Goal: Transaction & Acquisition: Purchase product/service

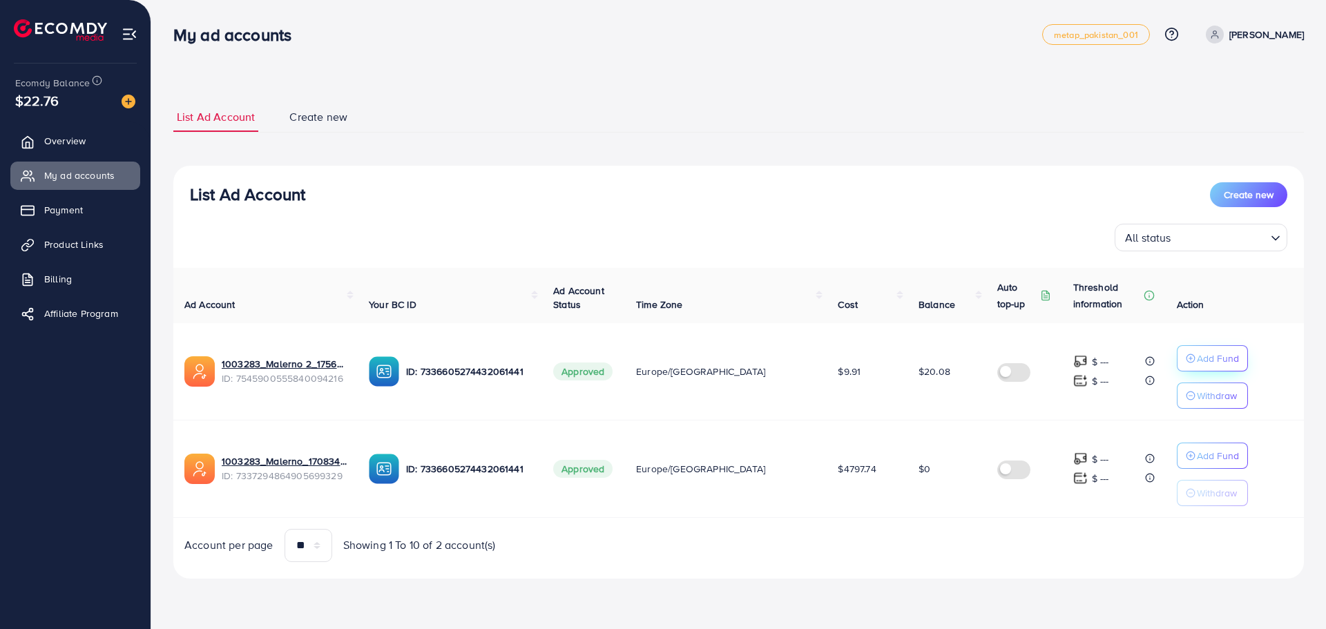
click at [1197, 358] on p "Add Fund" at bounding box center [1218, 358] width 42 height 17
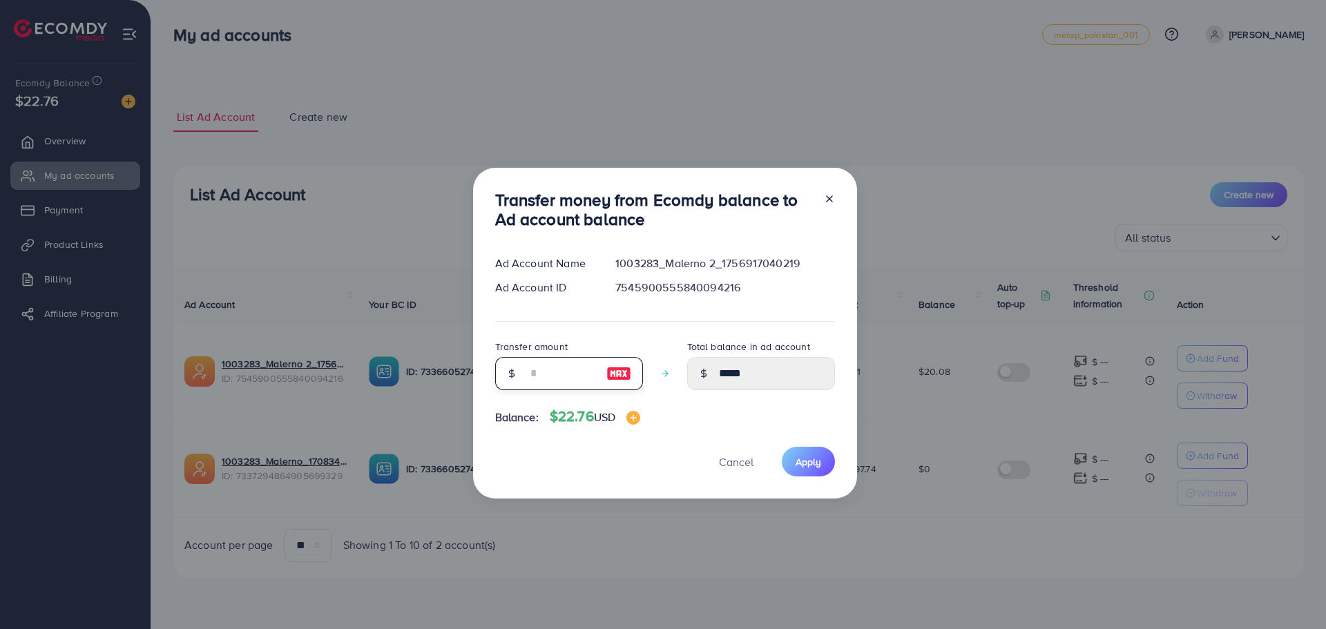
click at [582, 375] on input "number" at bounding box center [561, 373] width 69 height 33
type input "*"
type input "*****"
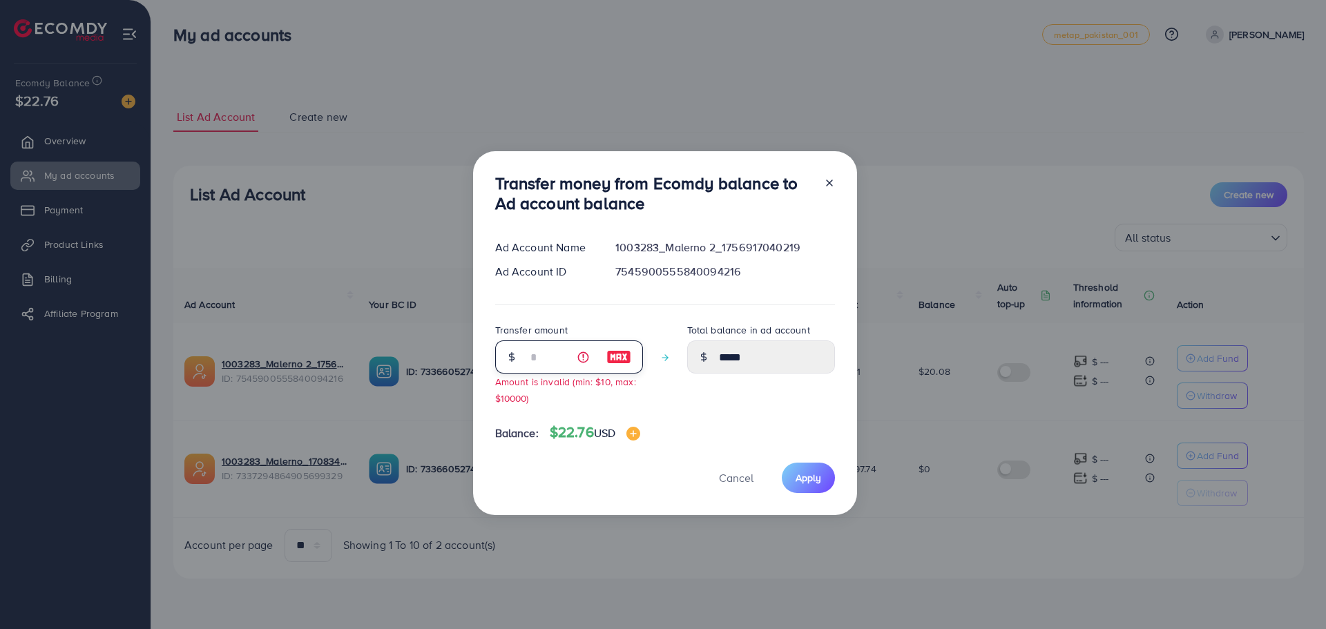
type input "**"
type input "*****"
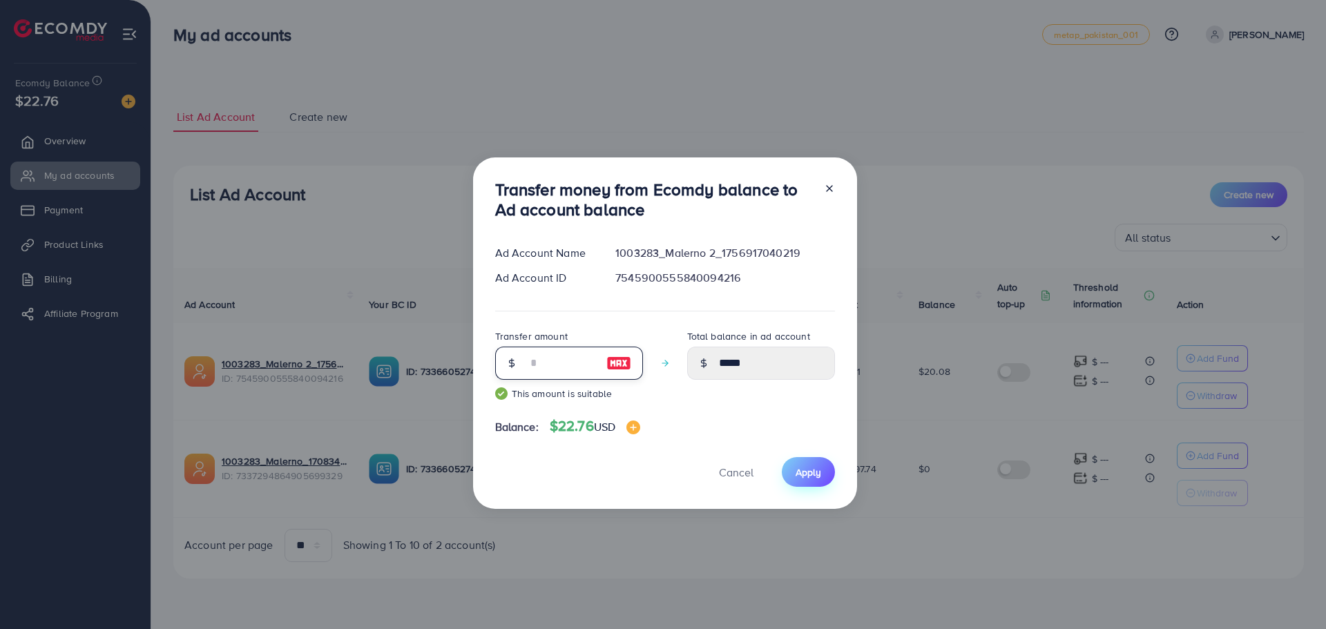
type input "**"
click at [807, 474] on span "Apply" at bounding box center [809, 472] width 26 height 14
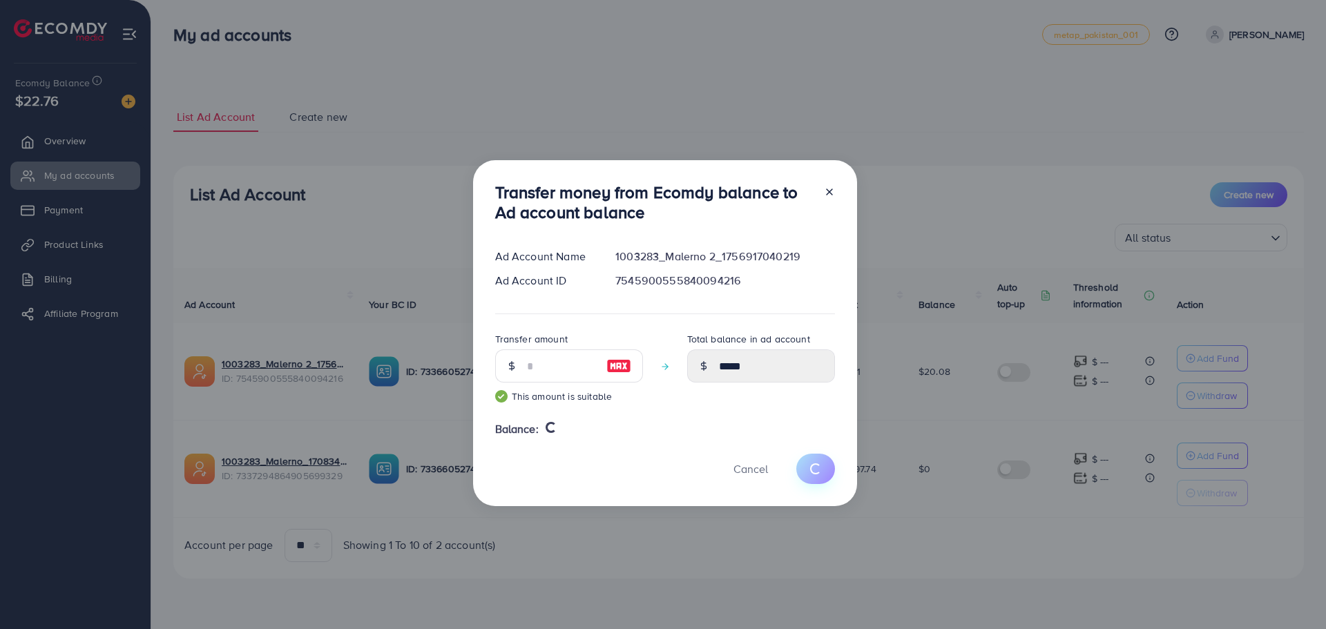
type input "*****"
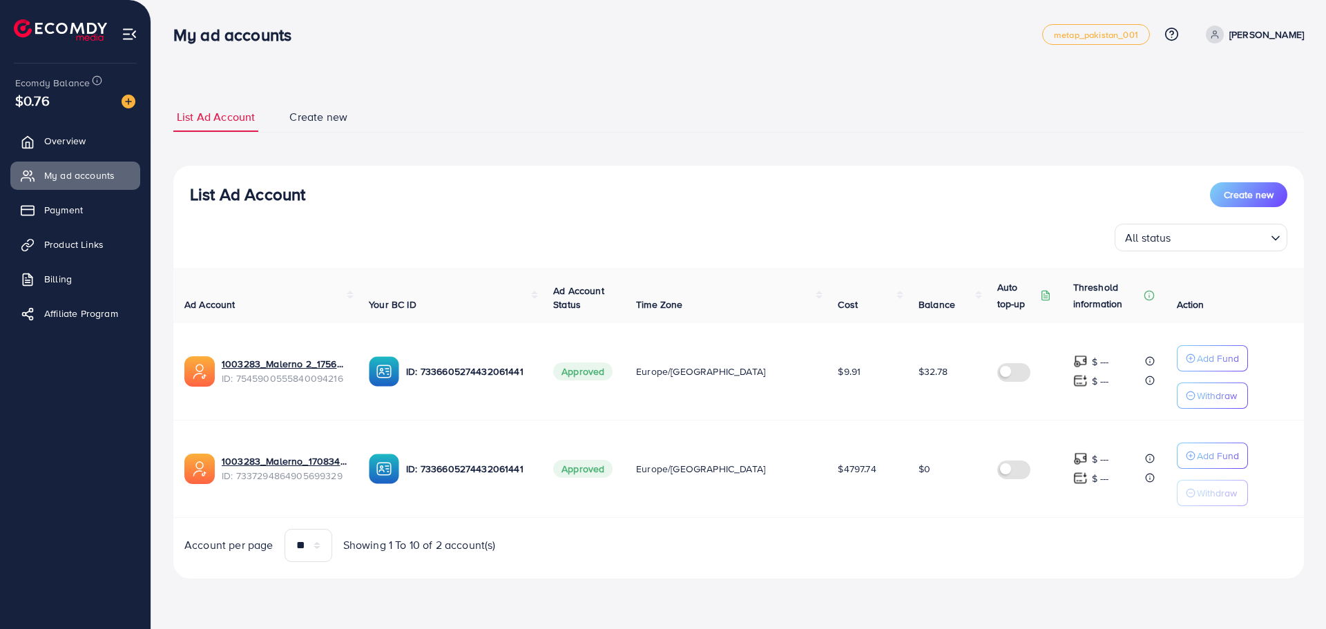
click at [1001, 371] on label at bounding box center [1016, 371] width 39 height 16
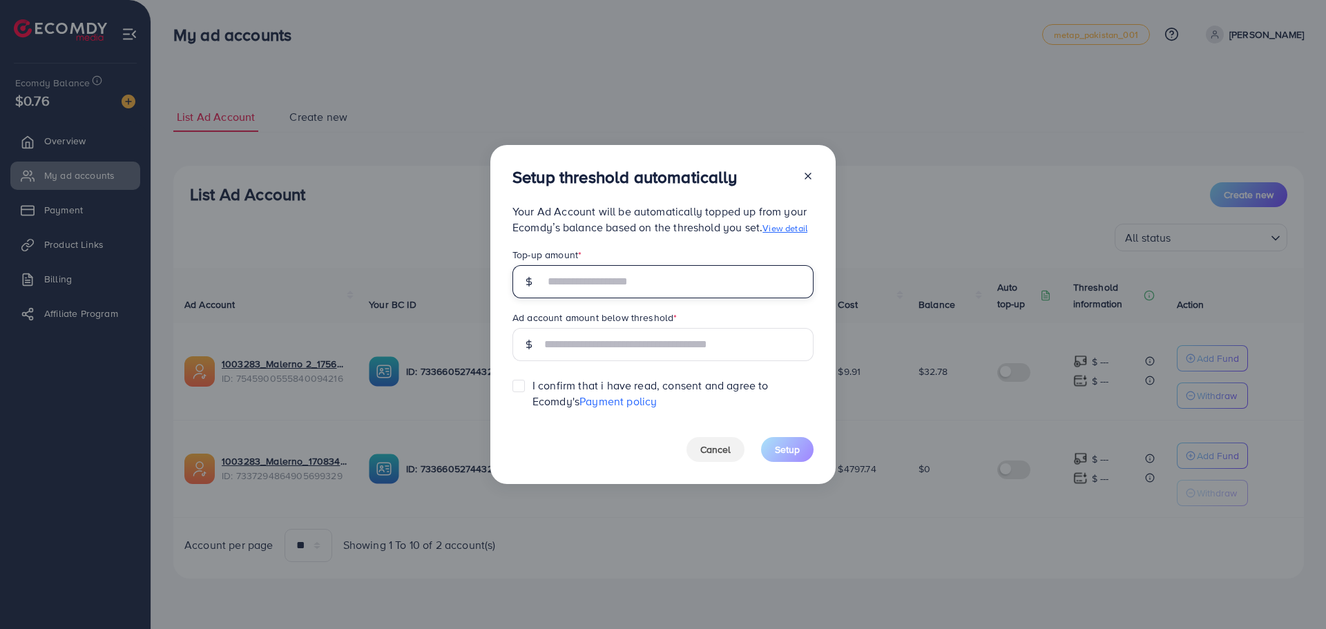
click at [664, 293] on input "text" at bounding box center [678, 281] width 269 height 33
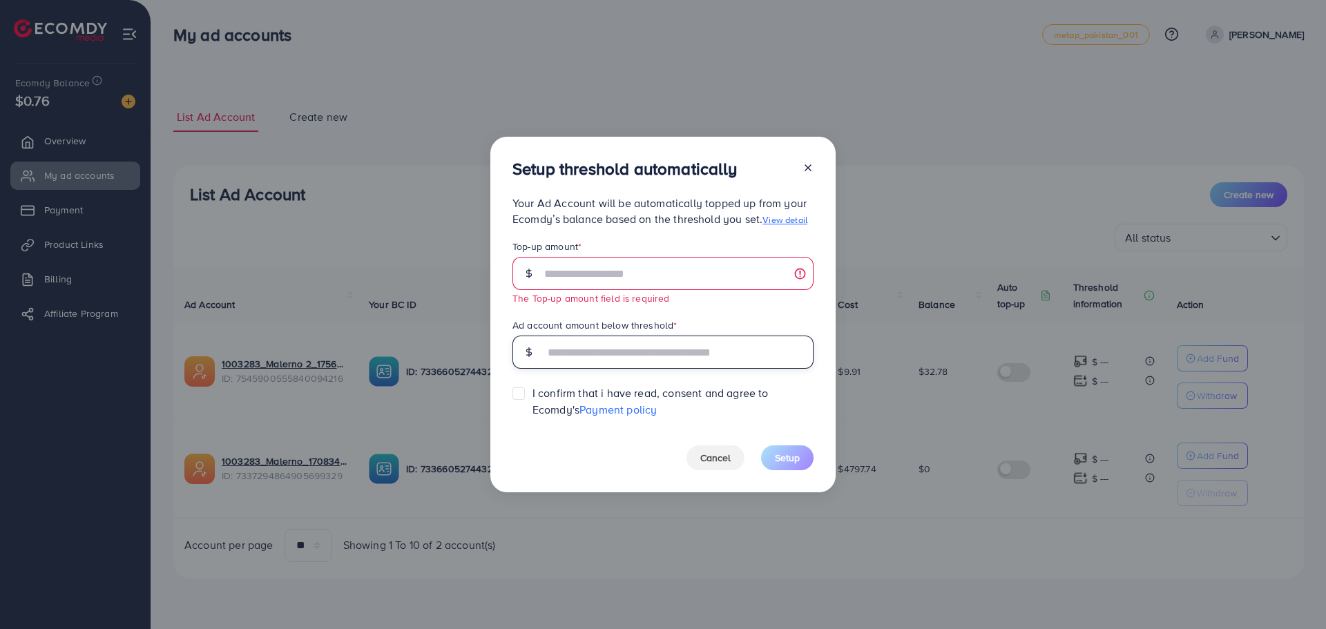
click at [639, 349] on input "text" at bounding box center [678, 352] width 269 height 33
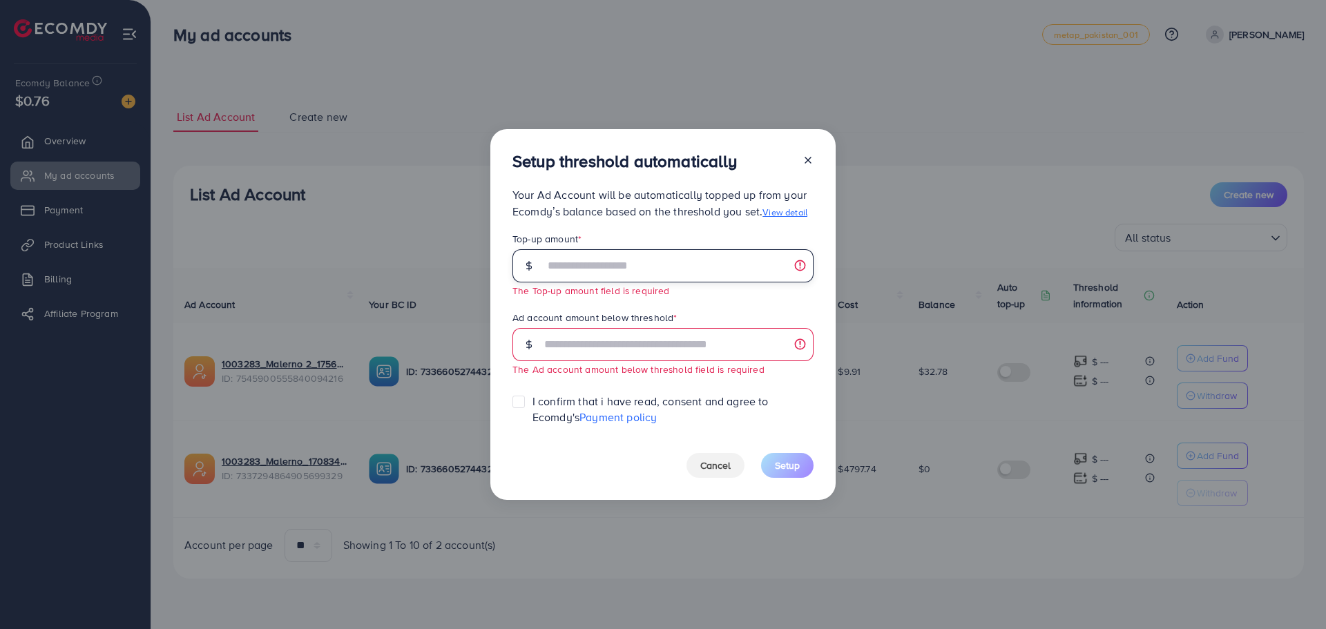
click at [682, 264] on input "text" at bounding box center [678, 265] width 269 height 33
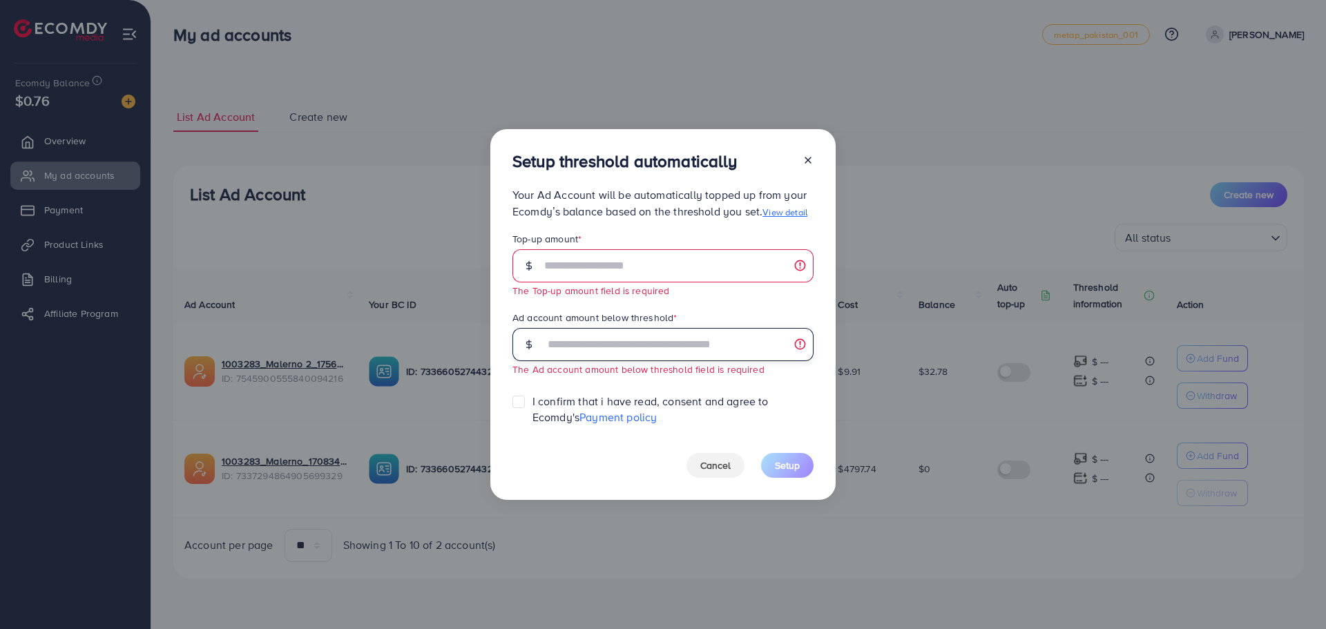
click at [661, 352] on input "text" at bounding box center [678, 344] width 269 height 33
type input "**"
drag, startPoint x: 579, startPoint y: 354, endPoint x: 547, endPoint y: 354, distance: 32.5
click at [547, 354] on input "**" at bounding box center [678, 344] width 269 height 33
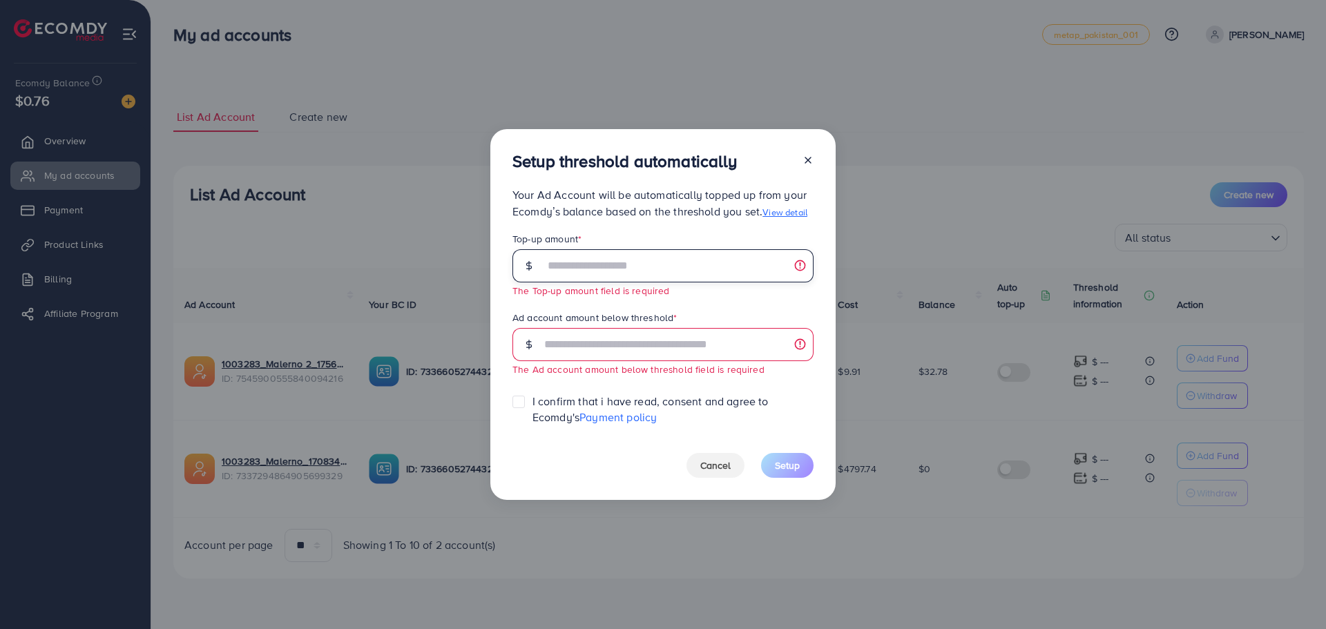
click at [609, 262] on input "text" at bounding box center [678, 265] width 269 height 33
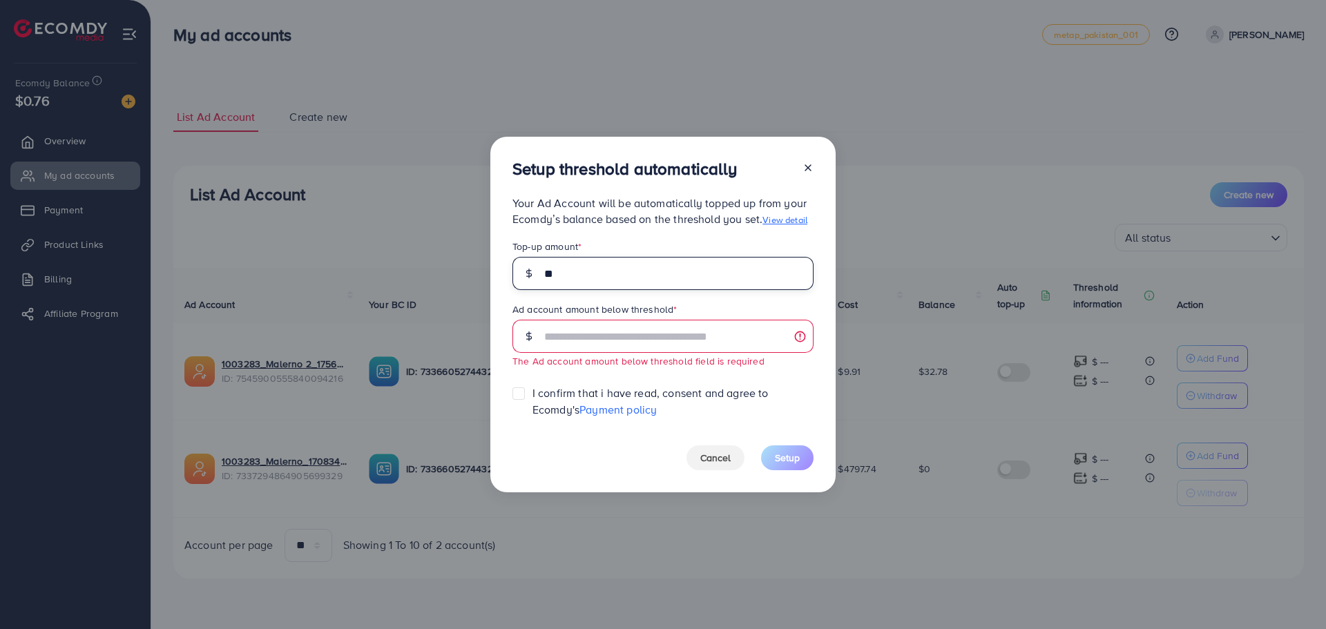
type input "**"
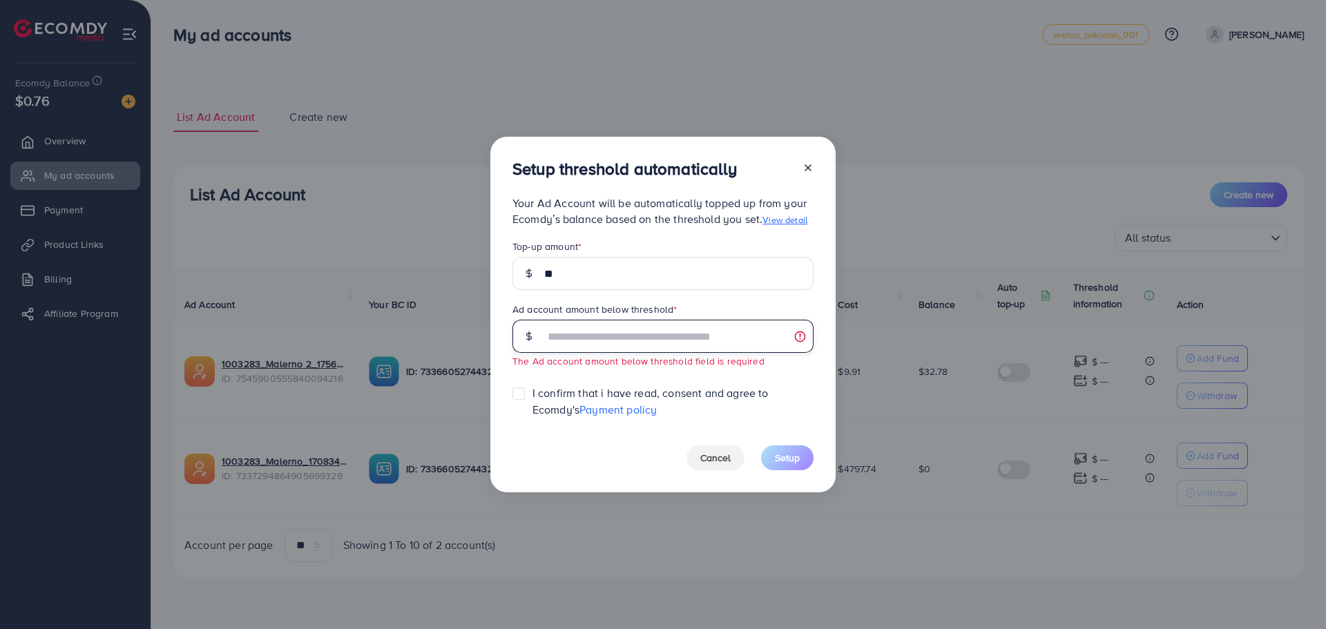
click at [675, 337] on input "text" at bounding box center [678, 336] width 269 height 33
click at [802, 338] on input "text" at bounding box center [678, 336] width 269 height 33
click at [793, 369] on span "Top-up amount * ** Ad account amount below threshold * The Ad account amount be…" at bounding box center [662, 353] width 301 height 231
click at [784, 223] on link "View detail" at bounding box center [784, 219] width 45 height 12
click at [700, 345] on input "text" at bounding box center [678, 336] width 269 height 33
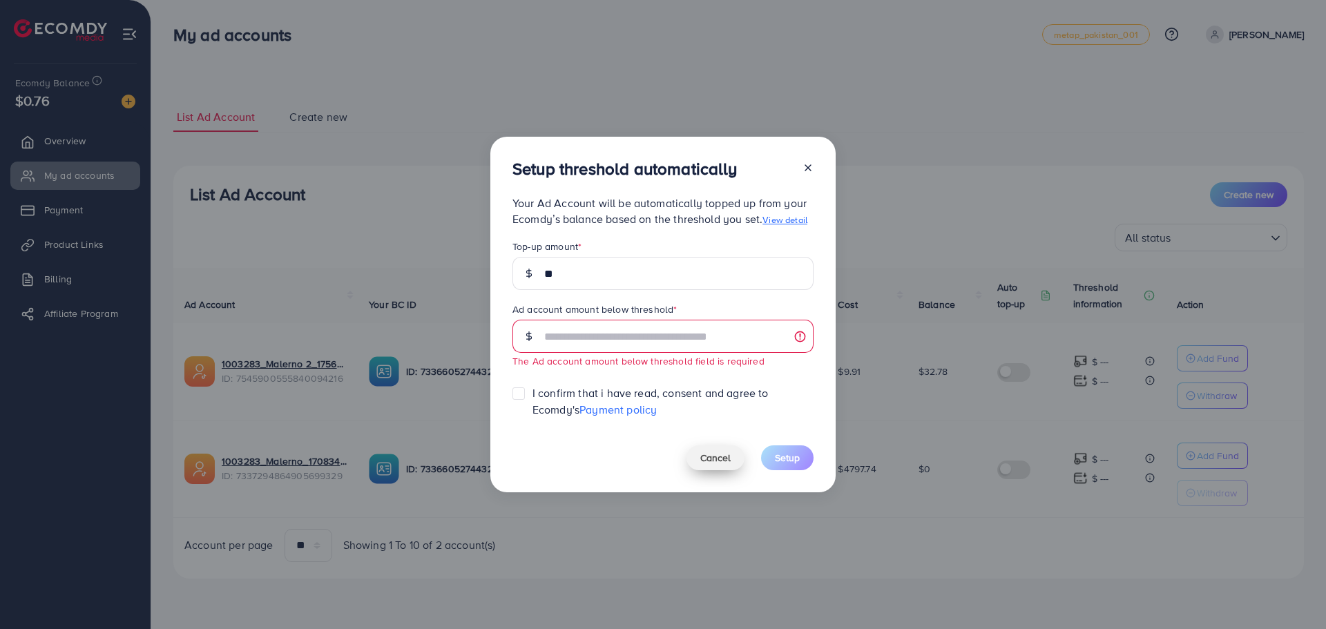
click at [733, 464] on button "Cancel" at bounding box center [715, 457] width 58 height 25
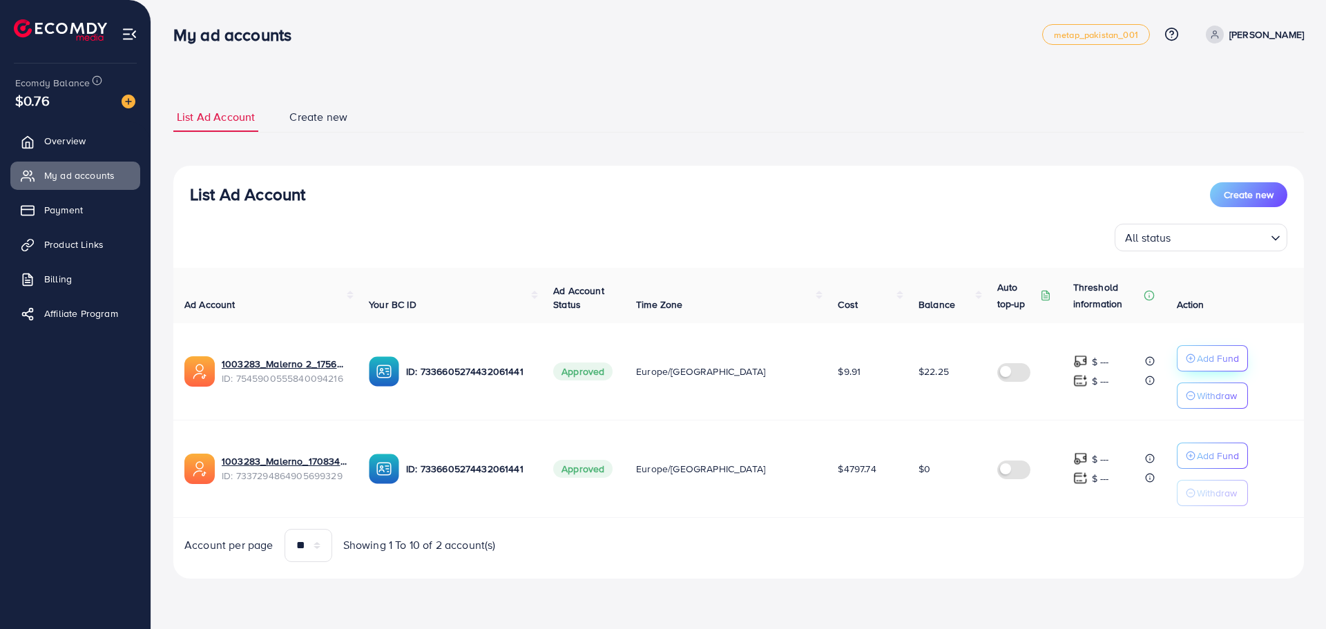
click at [1219, 361] on p "Add Fund" at bounding box center [1218, 358] width 42 height 17
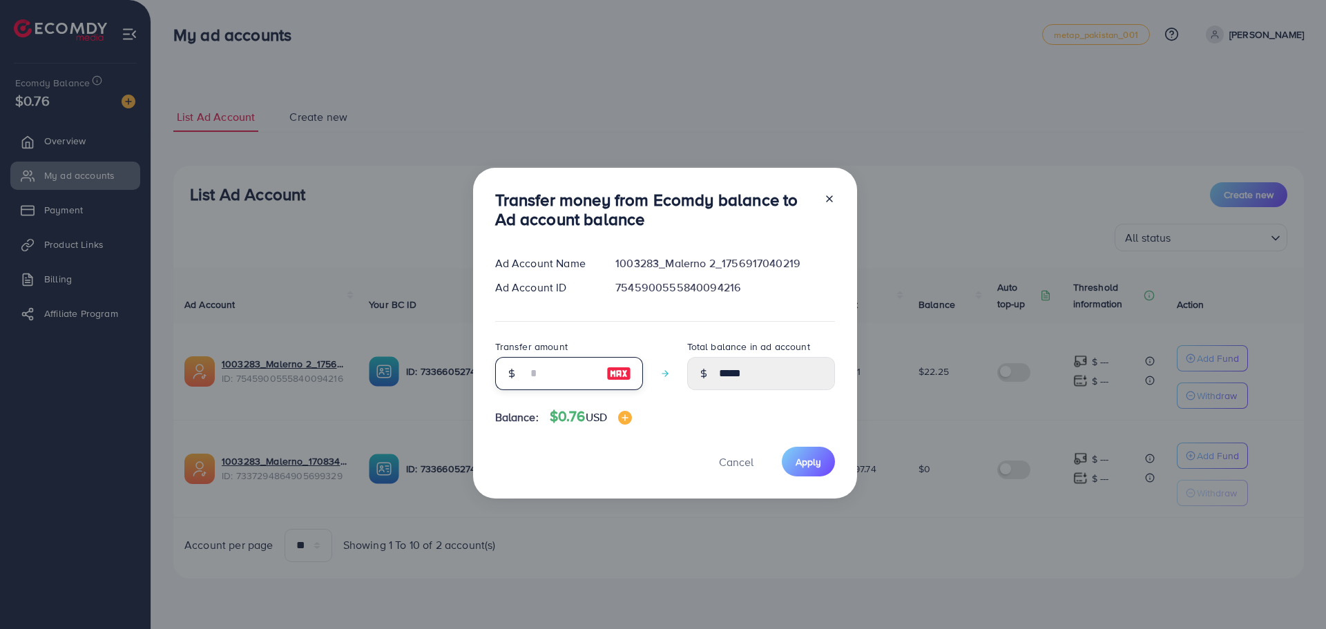
click at [556, 381] on input "number" at bounding box center [561, 373] width 69 height 33
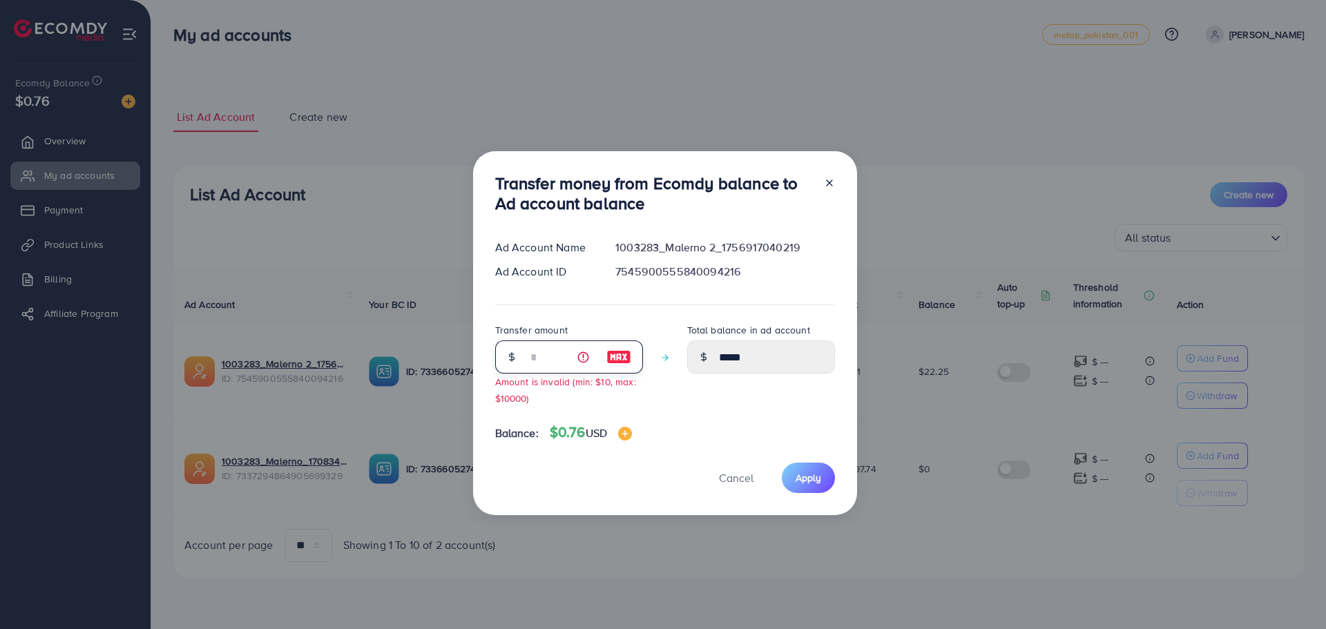
type input "*"
click at [844, 182] on div "Transfer money from Ecomdy balance to Ad account balance Ad Account Name 100328…" at bounding box center [665, 332] width 384 height 363
click at [831, 182] on icon at bounding box center [829, 182] width 11 height 11
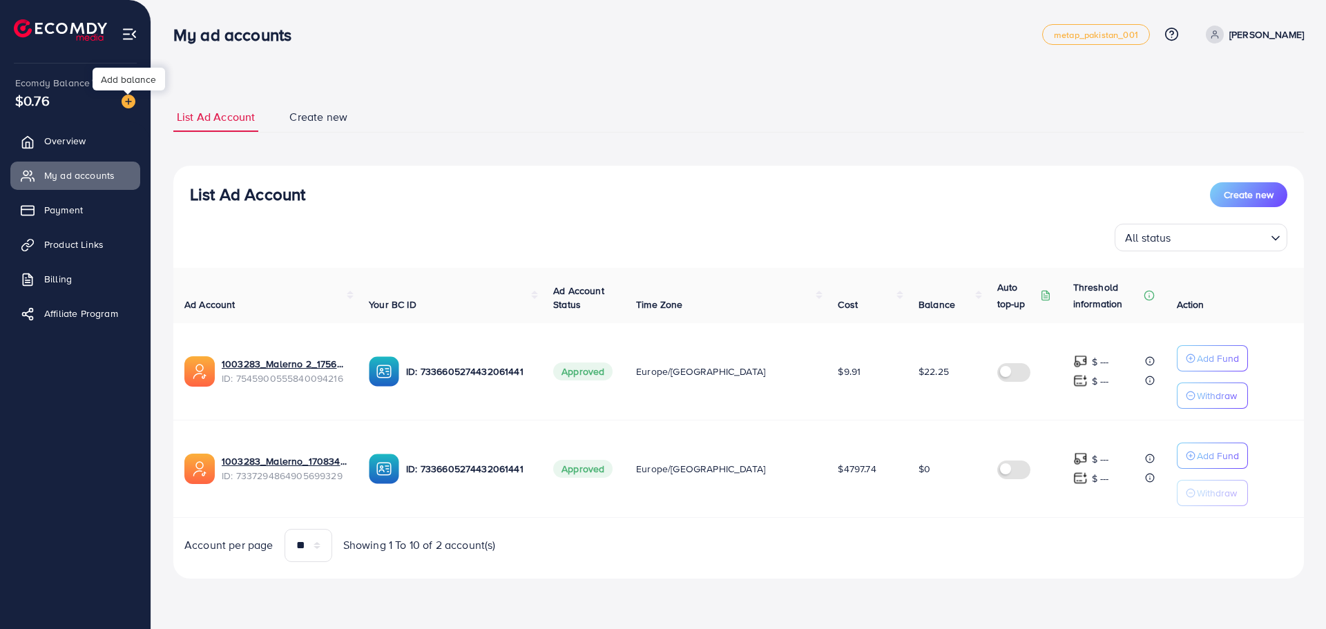
click at [129, 108] on img at bounding box center [129, 102] width 14 height 14
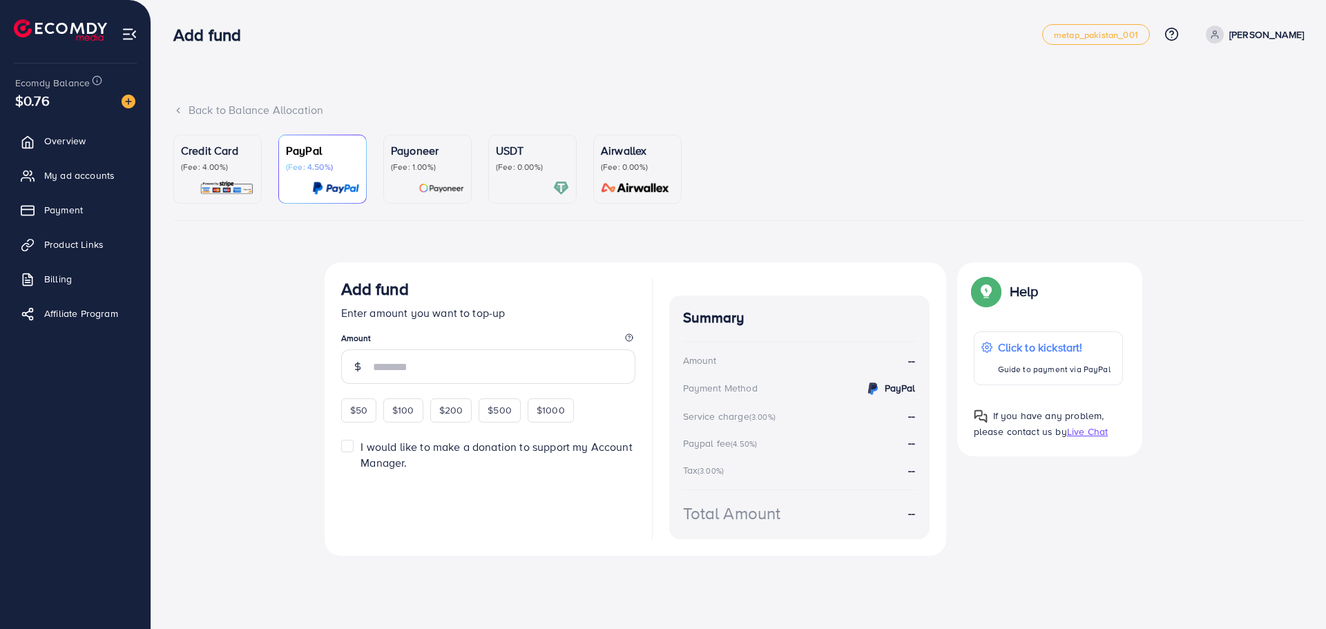
click at [243, 175] on div "Credit Card (Fee: 4.00%)" at bounding box center [217, 169] width 73 height 54
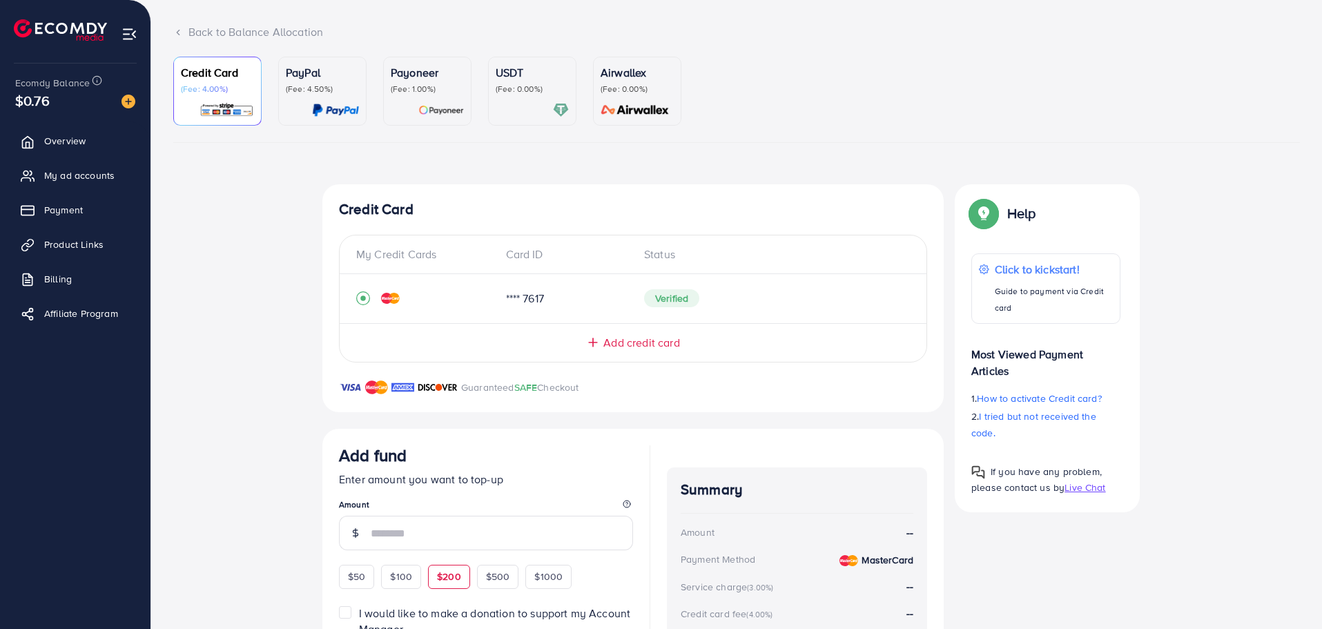
scroll to position [138, 0]
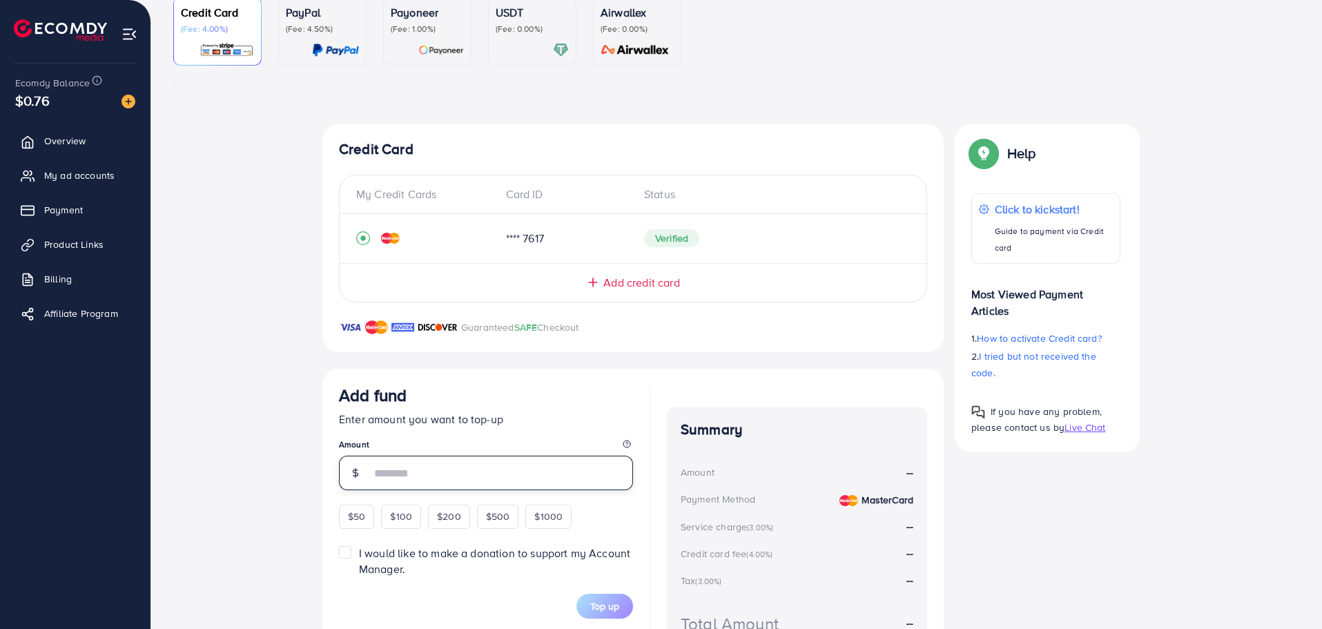
click at [450, 475] on input "number" at bounding box center [502, 473] width 262 height 35
click at [371, 515] on div "$50 $100 $200 $500 $1000" at bounding box center [480, 514] width 283 height 27
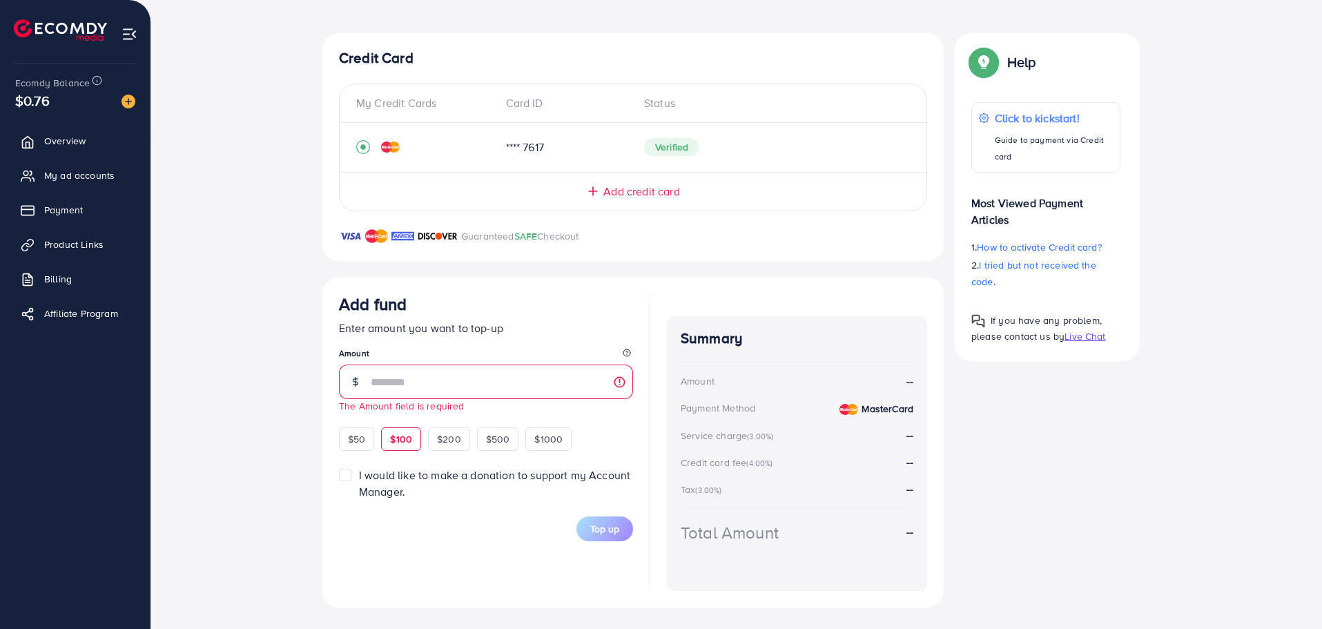
scroll to position [230, 0]
click at [400, 395] on input "number" at bounding box center [502, 381] width 262 height 35
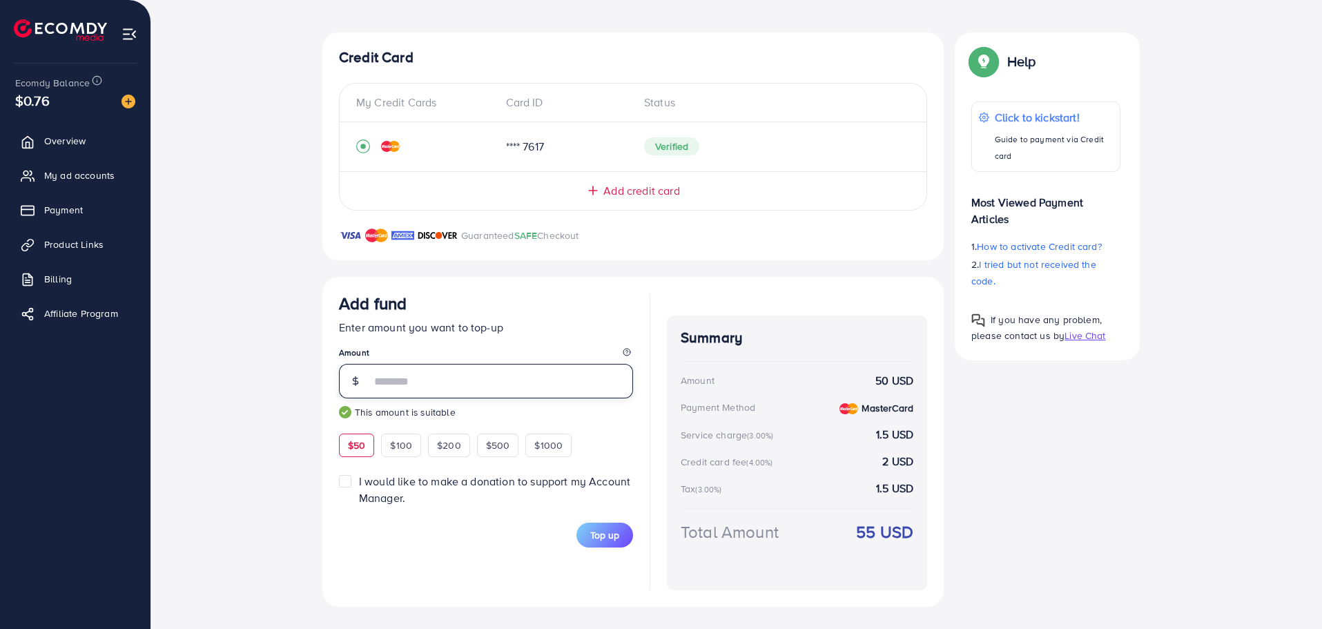
type input "*"
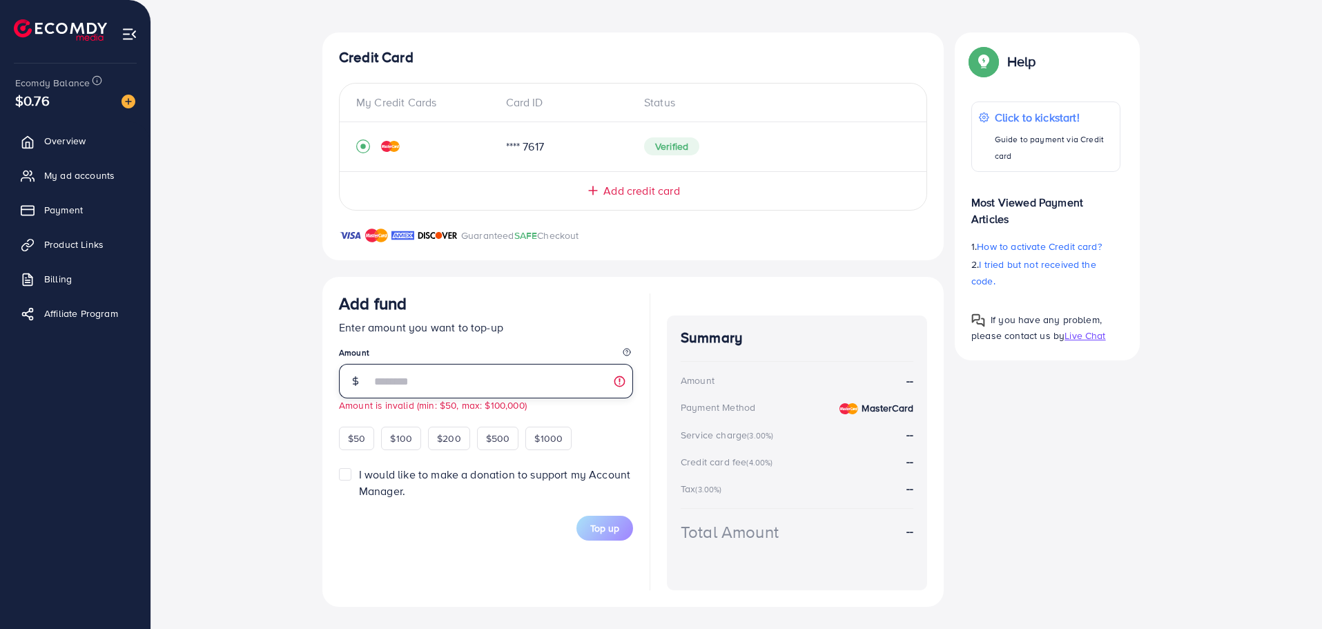
type input "*"
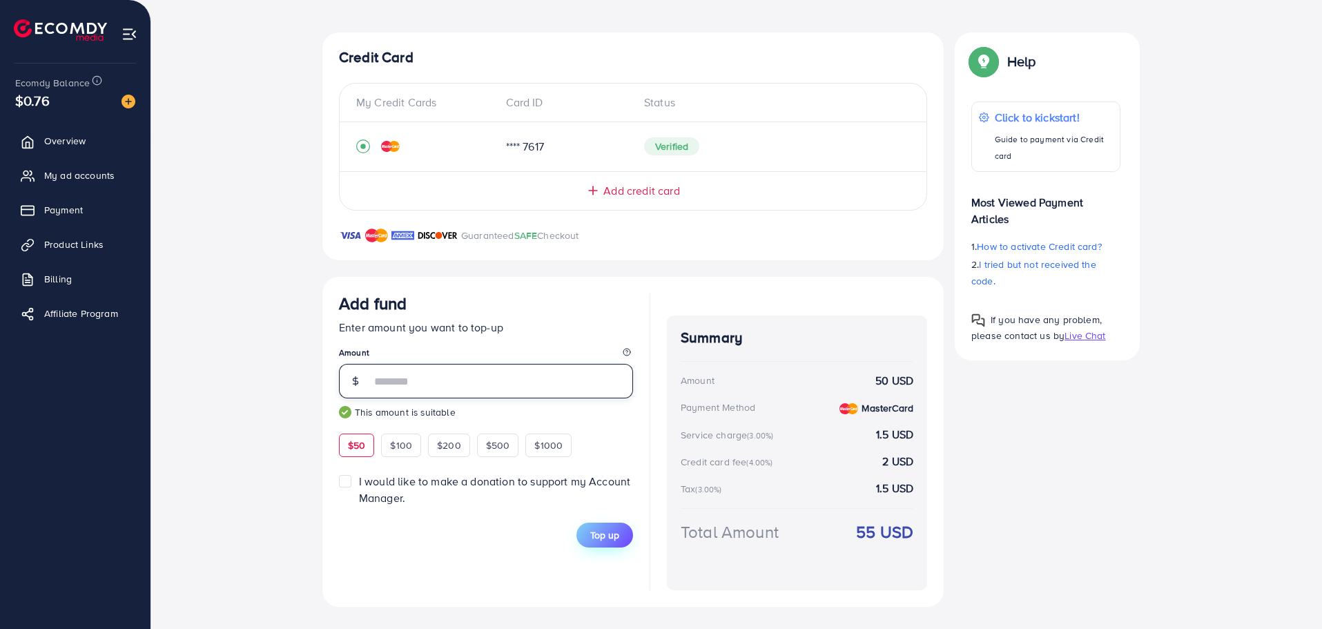
type input "**"
click at [599, 539] on span "Top up" at bounding box center [604, 535] width 29 height 14
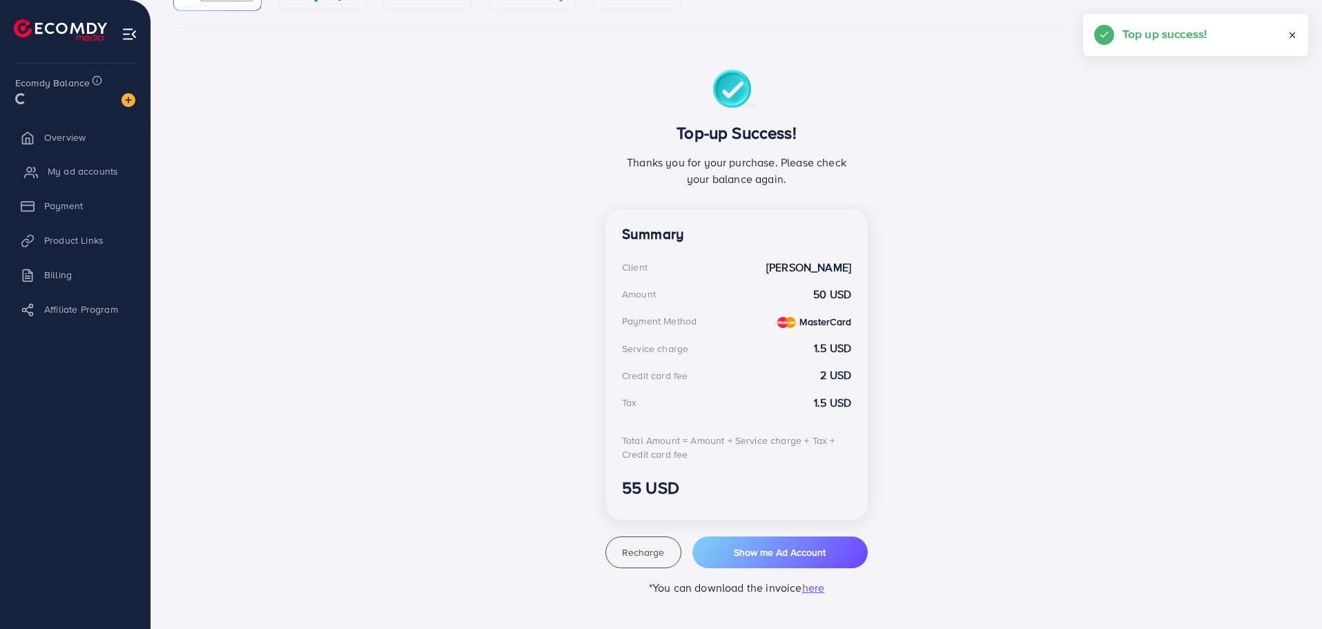
scroll to position [193, 0]
click at [722, 559] on button "Show me Ad Account" at bounding box center [780, 553] width 175 height 32
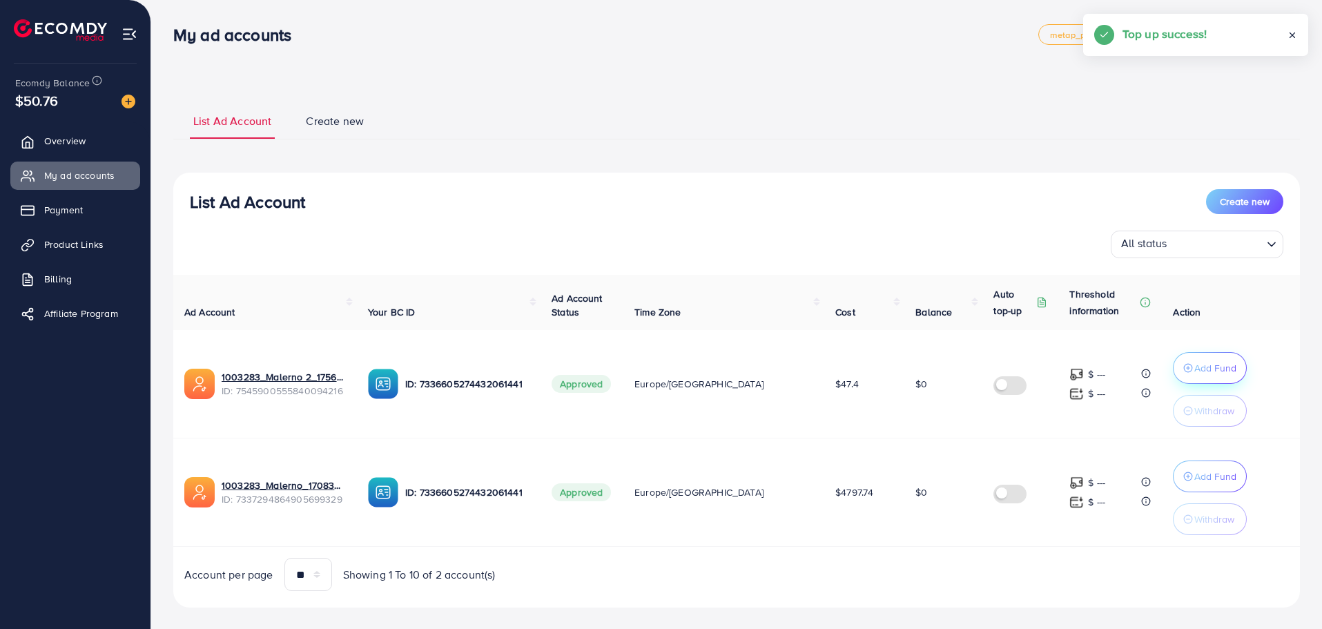
click at [1193, 358] on button "Add Fund" at bounding box center [1210, 368] width 74 height 32
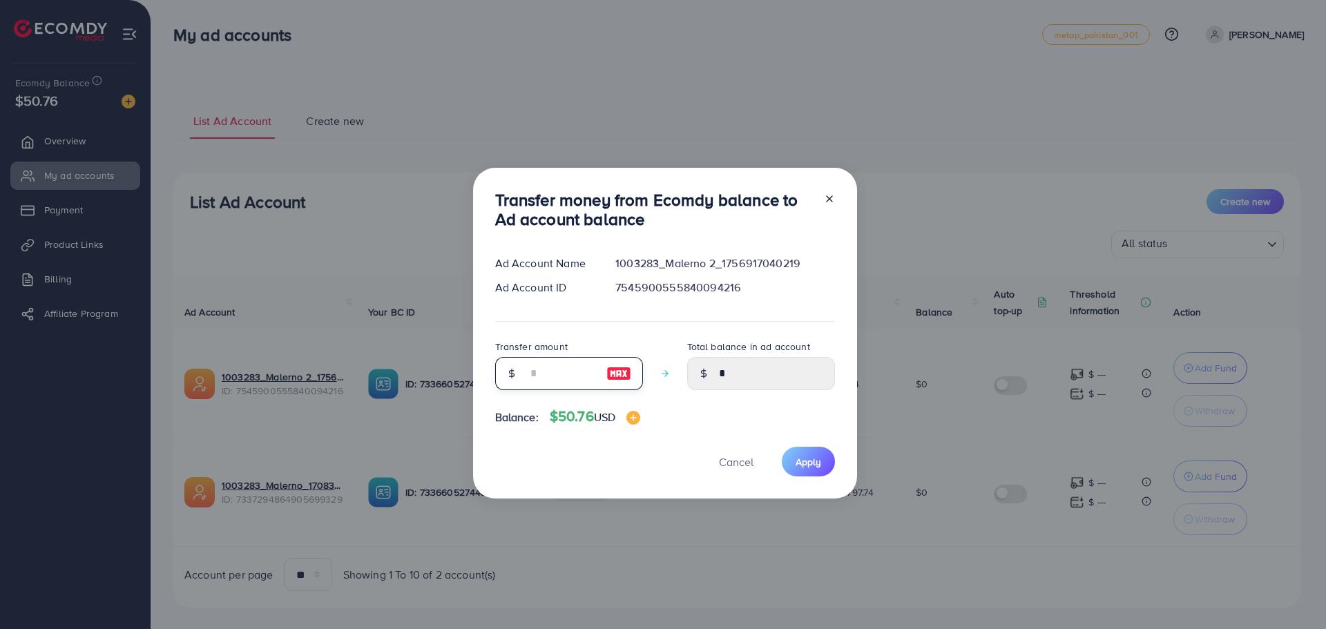
click at [588, 365] on input "number" at bounding box center [561, 373] width 69 height 33
type input "**"
type input "*****"
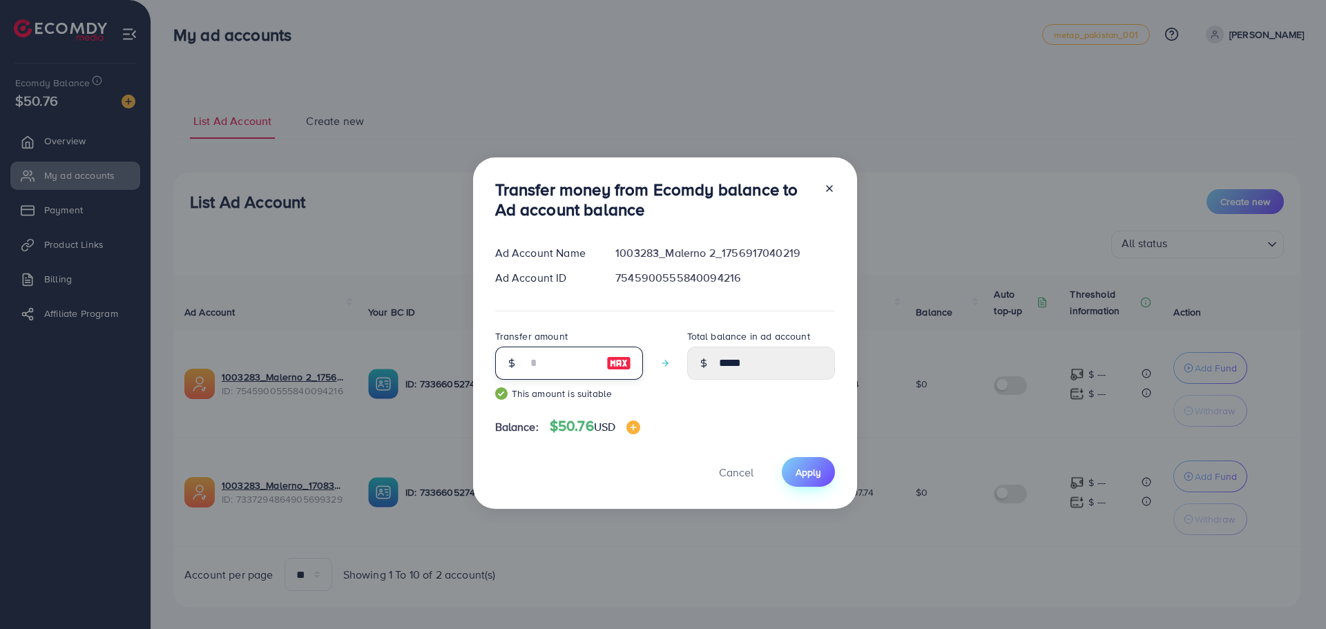
type input "**"
click at [807, 468] on span "Apply" at bounding box center [809, 472] width 26 height 14
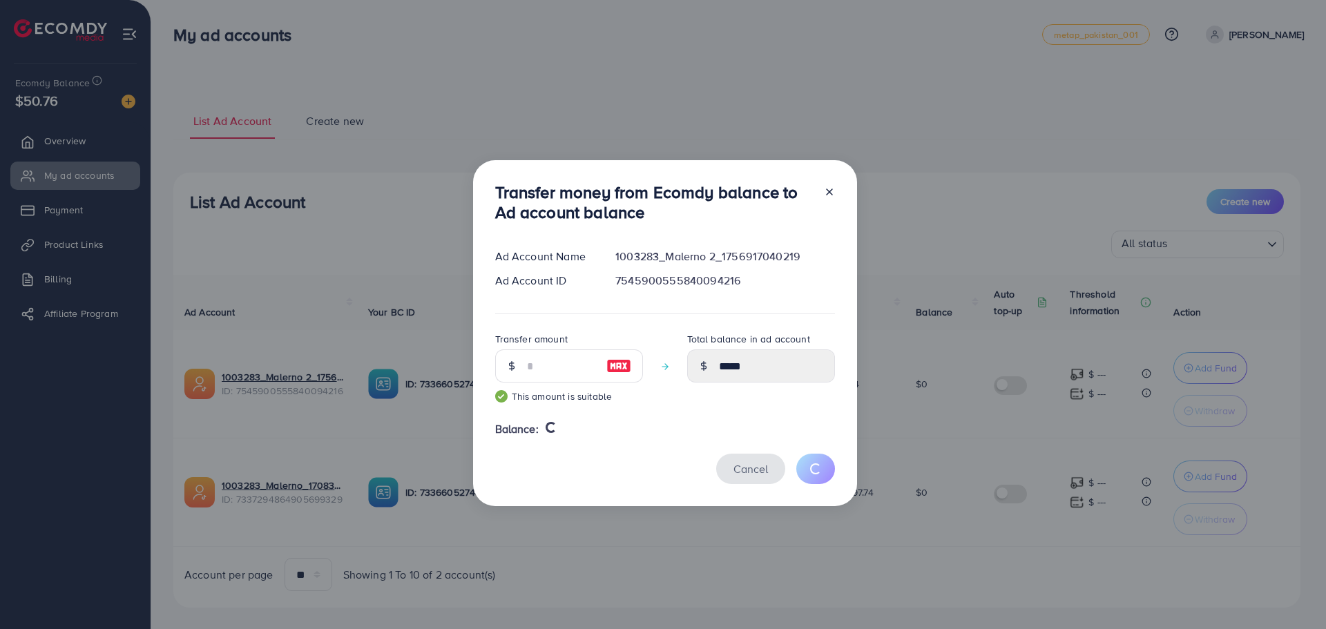
type input "*"
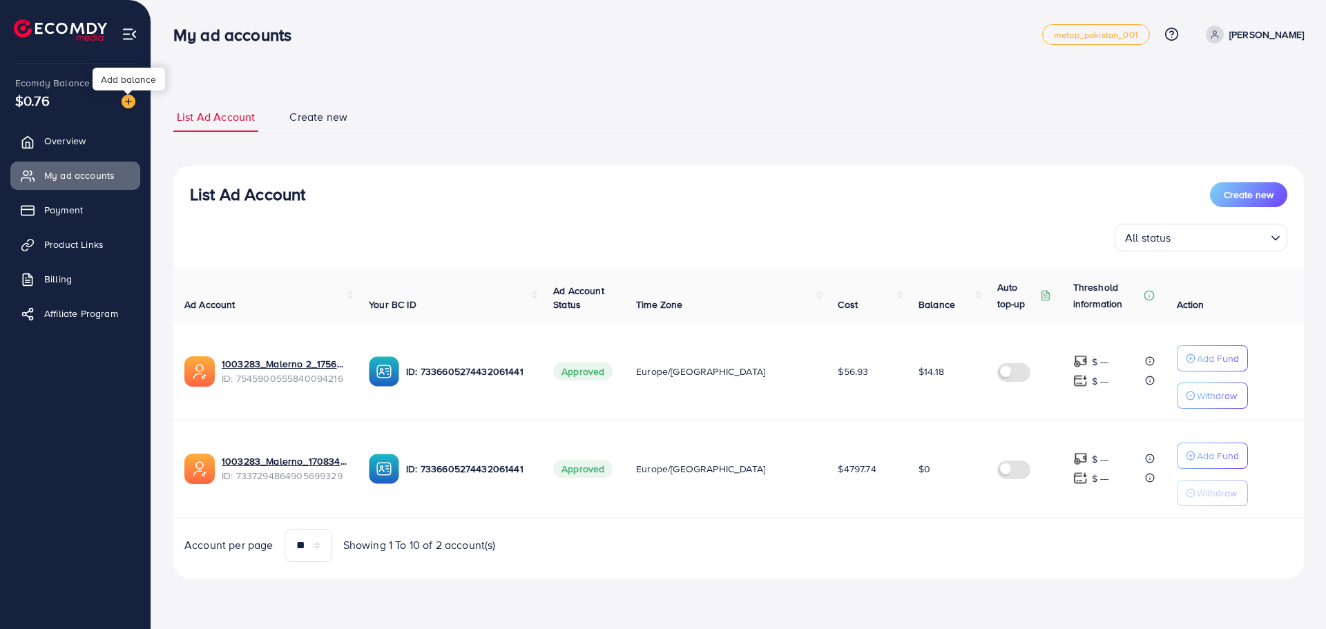
click at [131, 105] on img at bounding box center [129, 102] width 14 height 14
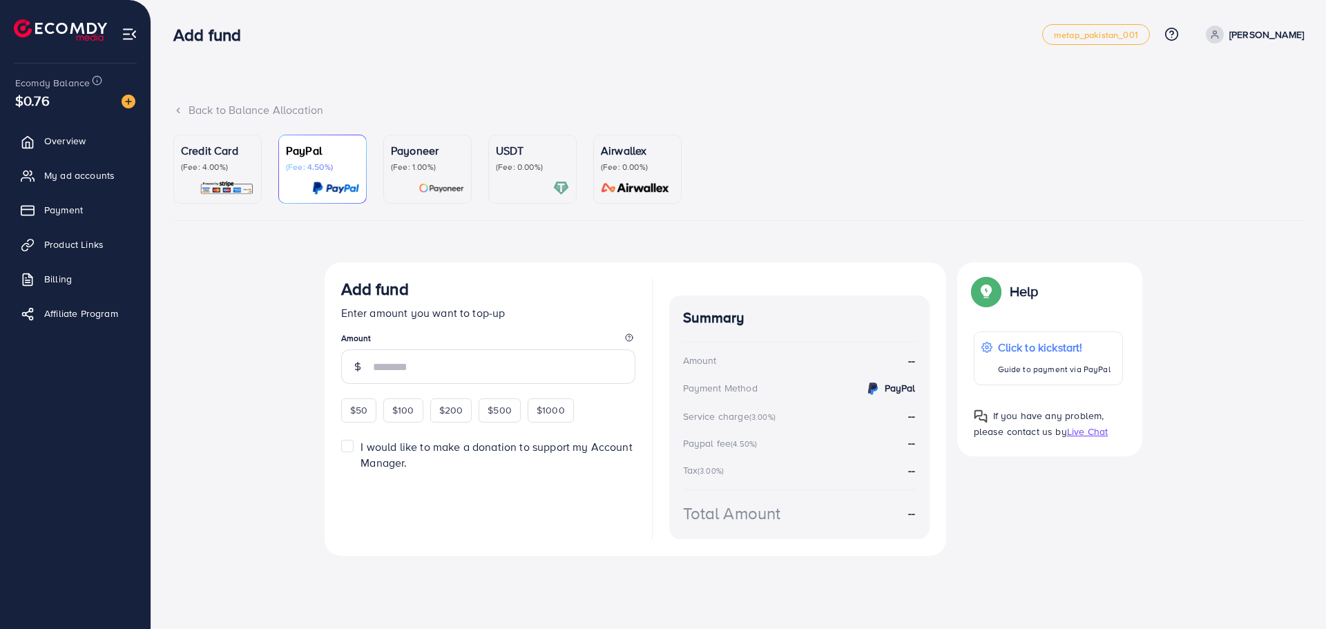
click at [238, 189] on img at bounding box center [227, 188] width 55 height 16
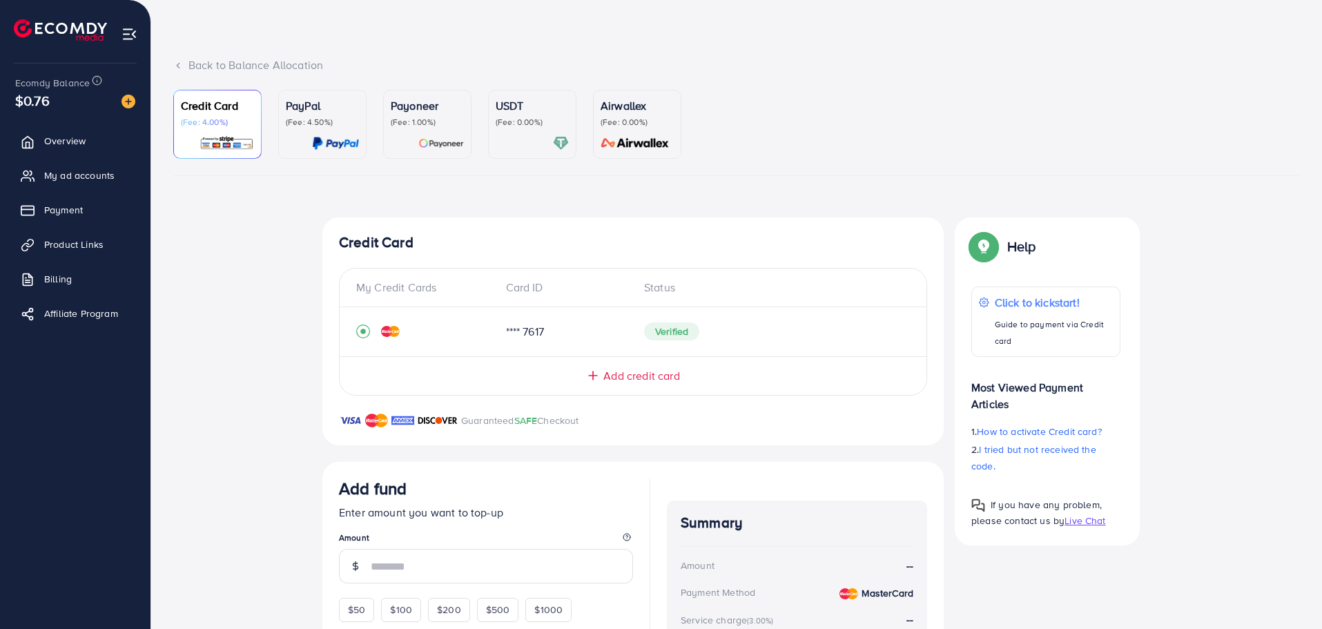
scroll to position [69, 0]
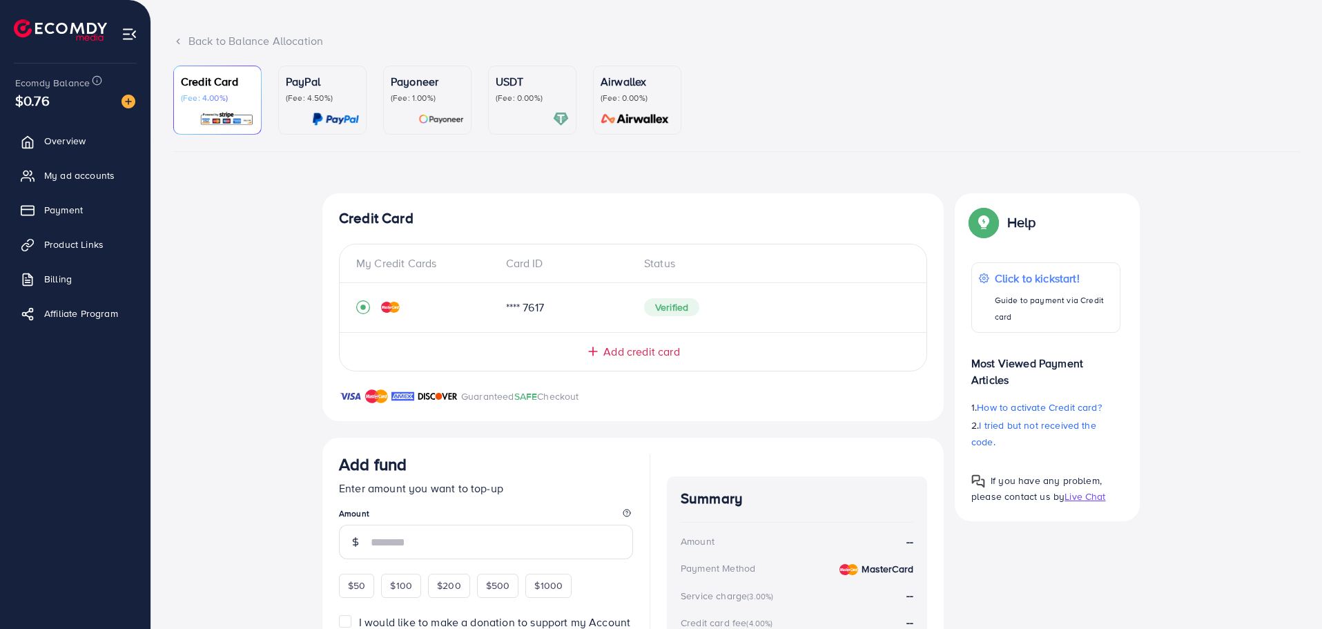
click at [644, 347] on span "Add credit card" at bounding box center [642, 352] width 76 height 16
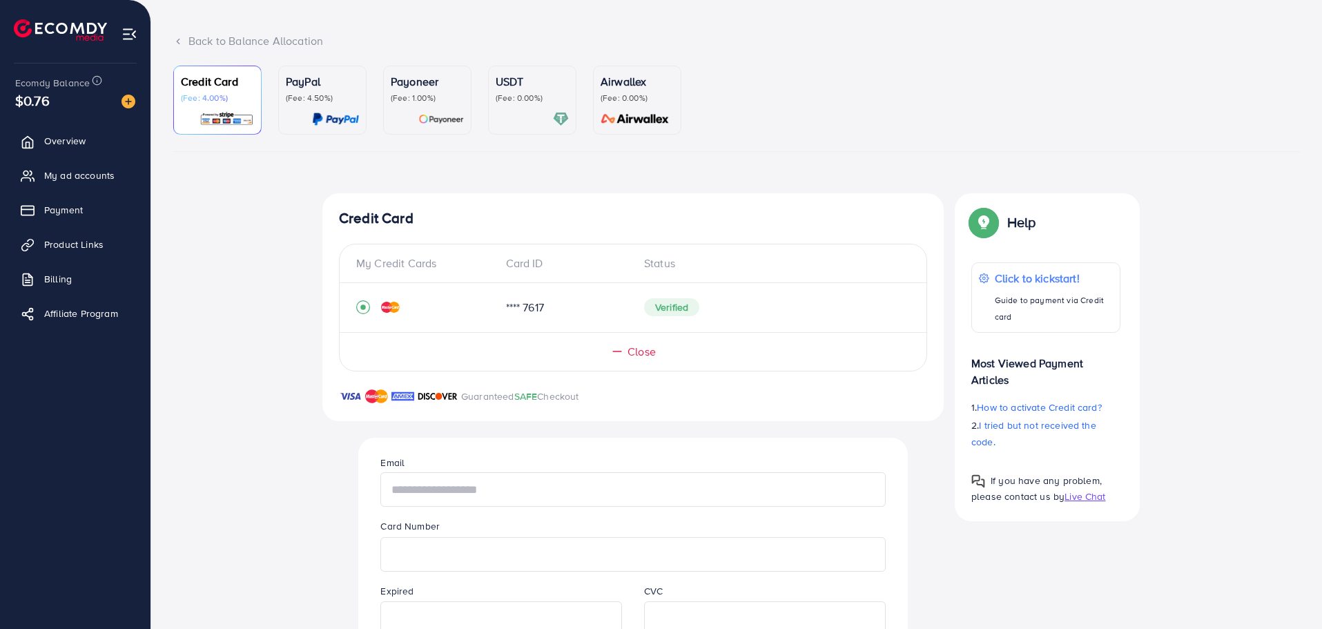
click at [576, 489] on input "text" at bounding box center [633, 489] width 505 height 35
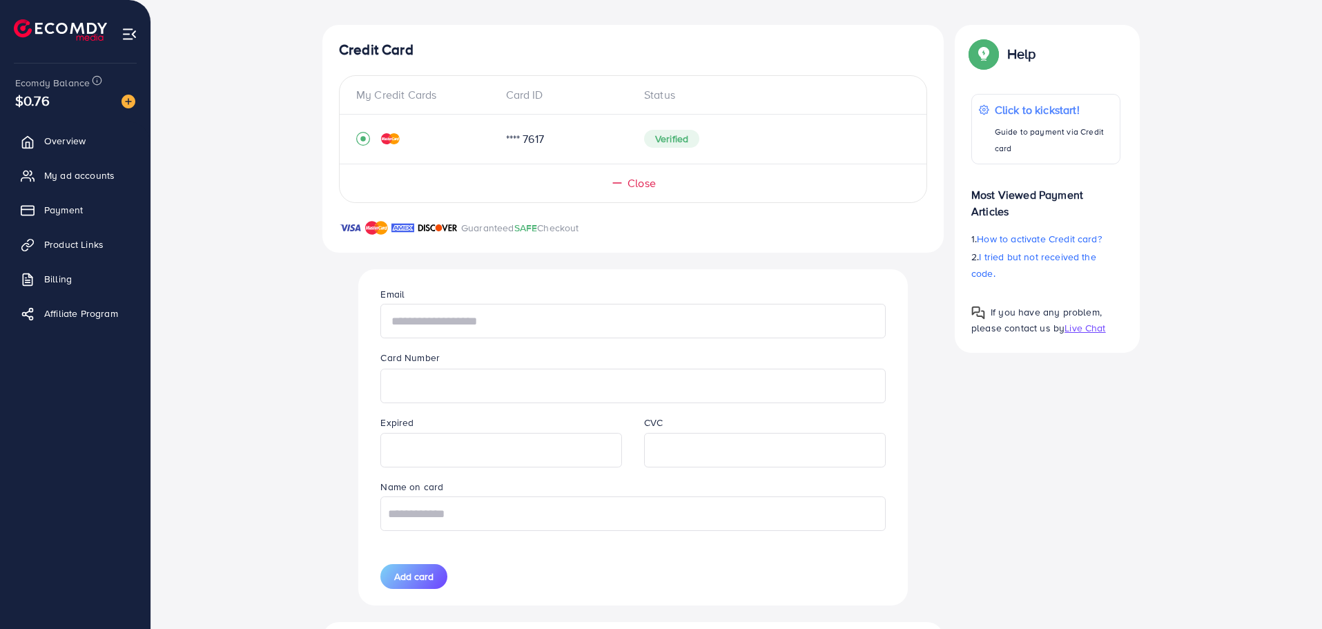
scroll to position [276, 0]
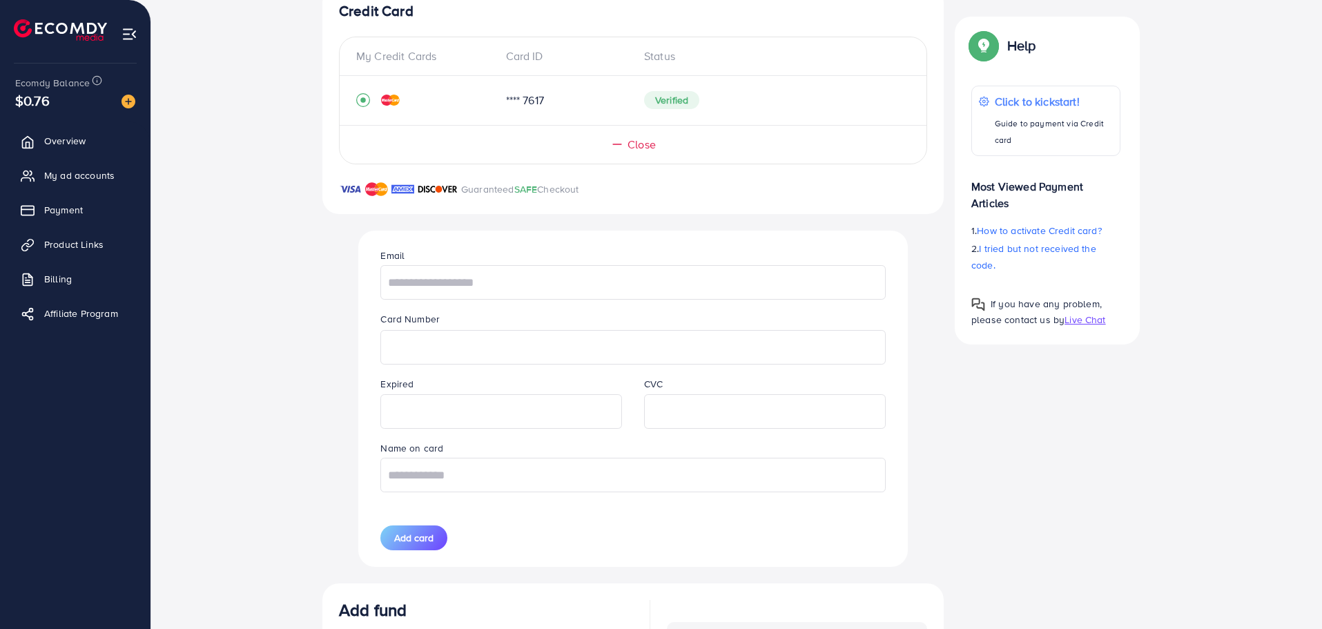
click at [630, 146] on span "Close" at bounding box center [642, 145] width 28 height 16
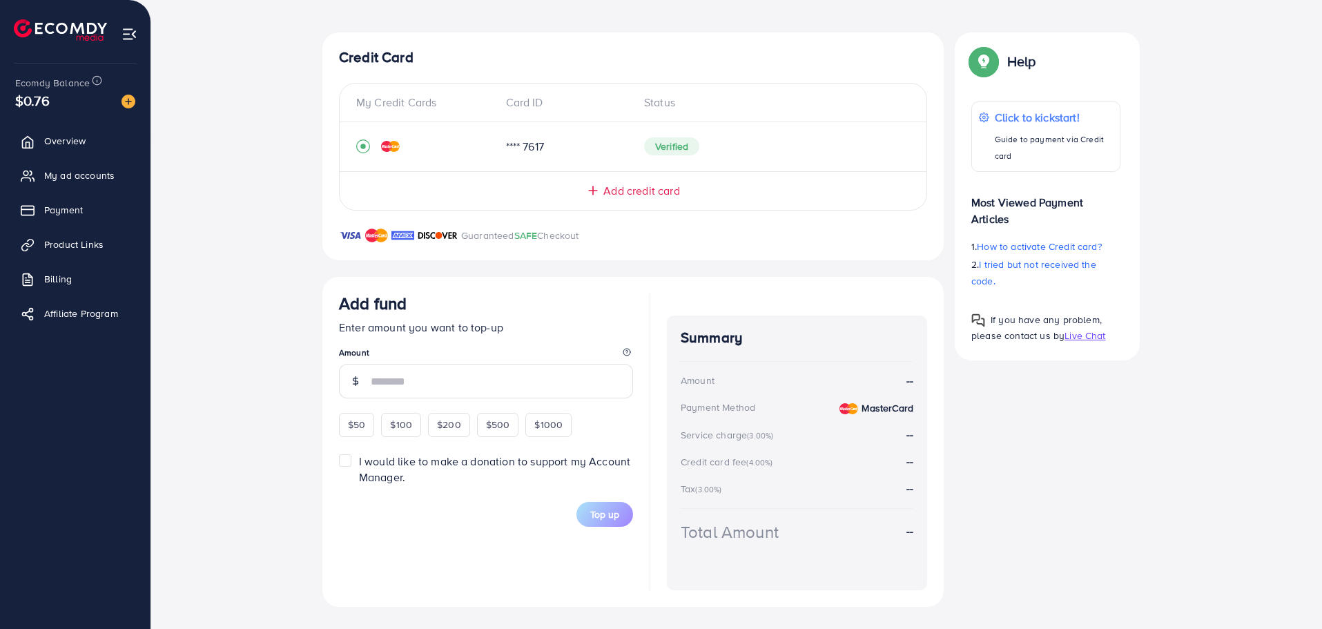
scroll to position [230, 0]
click at [402, 431] on span "$100" at bounding box center [401, 425] width 22 height 14
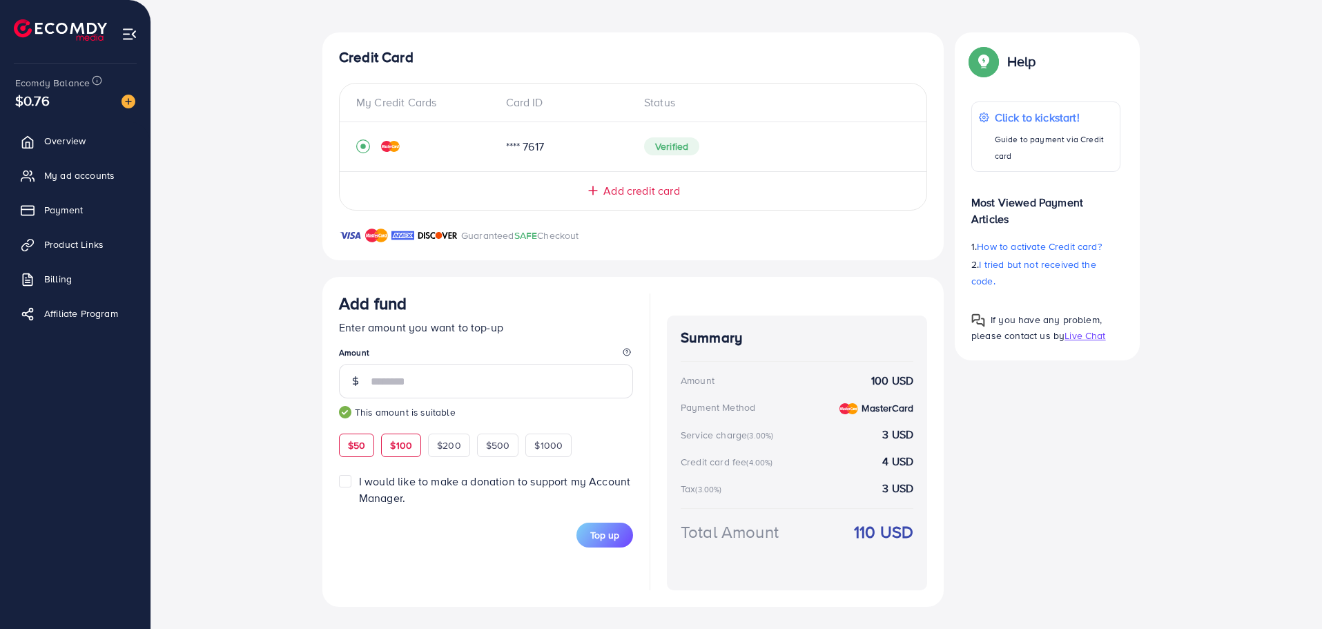
click at [360, 447] on span "$50" at bounding box center [356, 446] width 17 height 14
type input "**"
click at [612, 546] on button "Top up" at bounding box center [605, 535] width 57 height 25
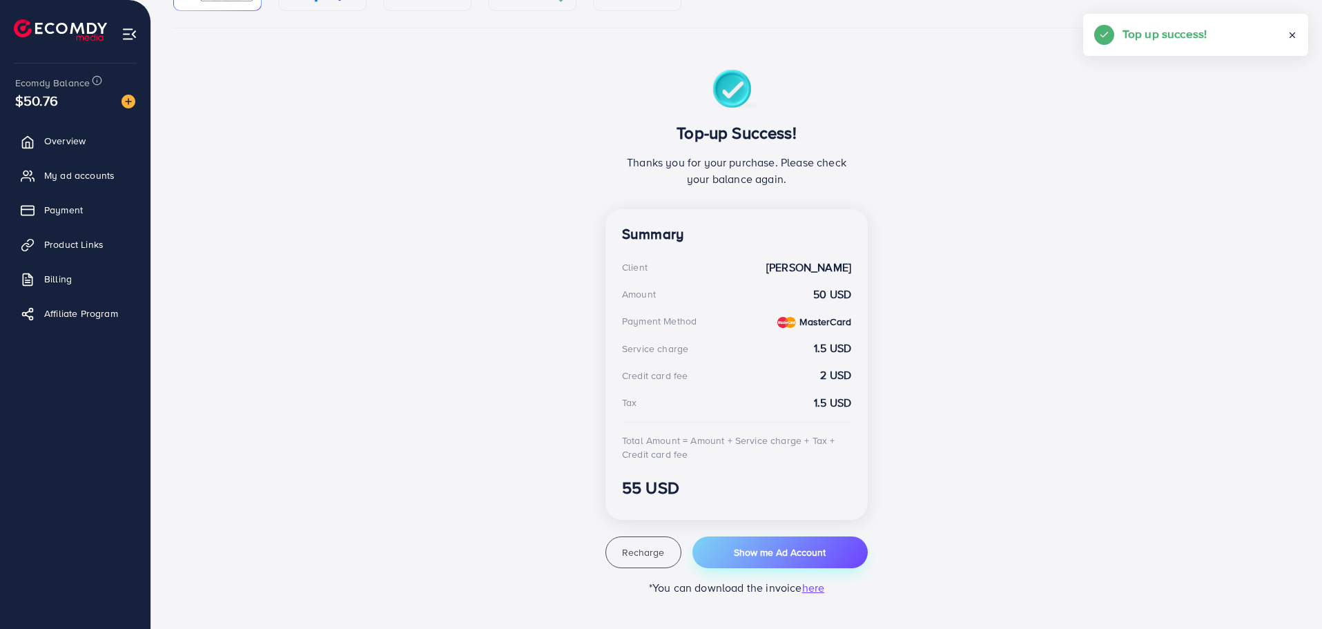
click at [776, 555] on span "Show me Ad Account" at bounding box center [780, 553] width 92 height 14
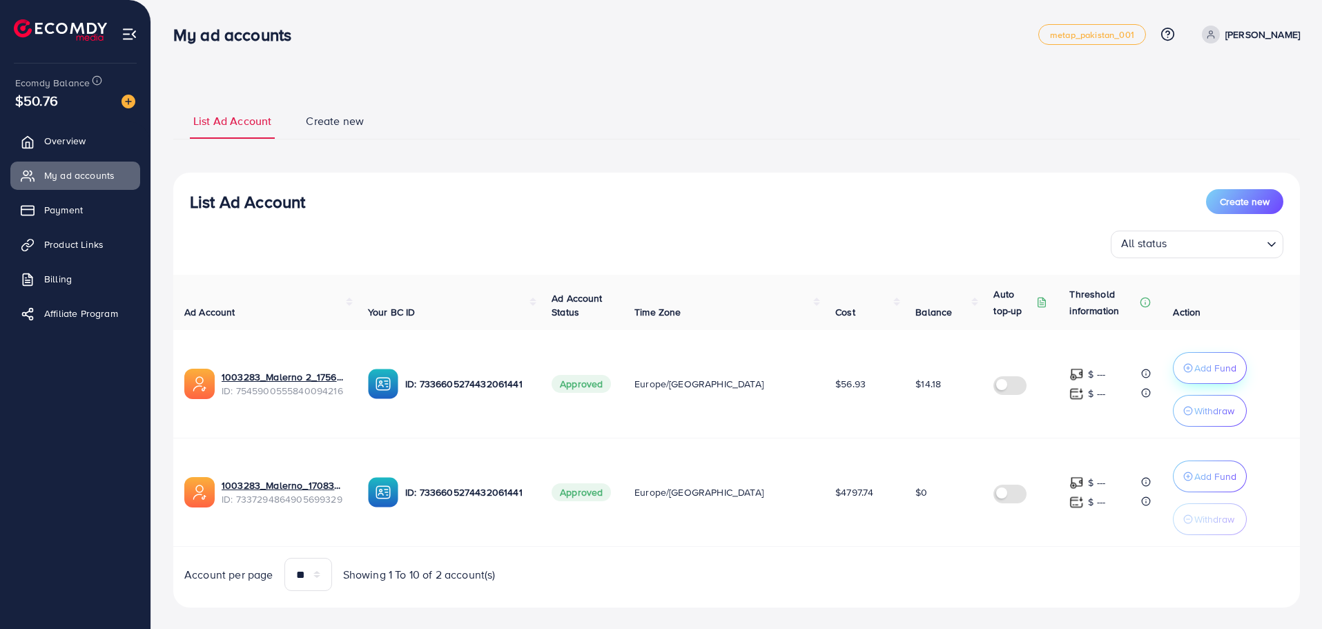
click at [1202, 364] on p "Add Fund" at bounding box center [1216, 368] width 42 height 17
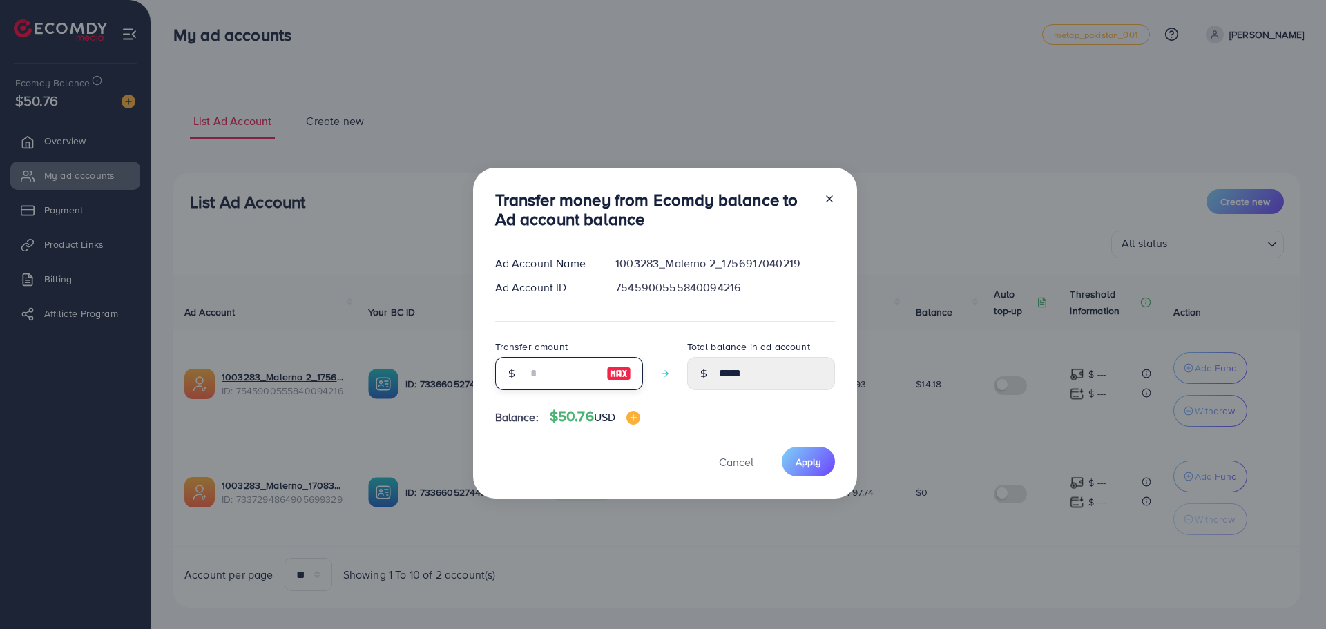
click at [537, 358] on input "number" at bounding box center [561, 373] width 69 height 33
type input "**"
type input "*****"
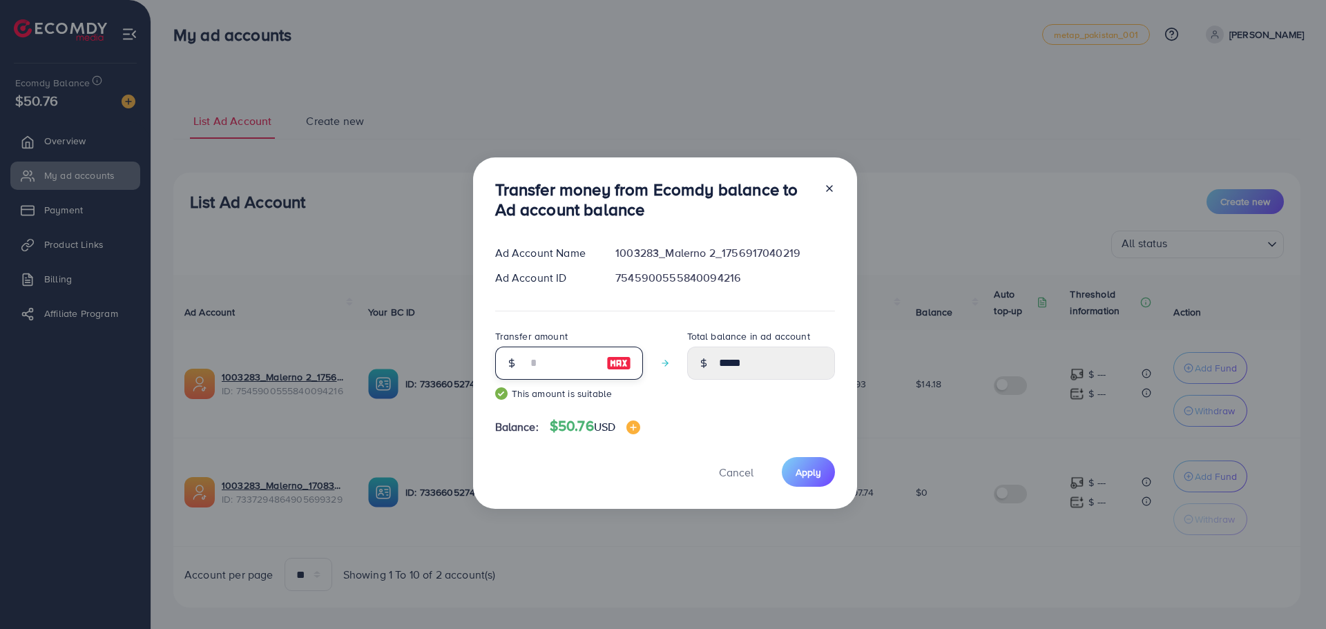
type input "**"
drag, startPoint x: 802, startPoint y: 488, endPoint x: 818, endPoint y: 475, distance: 21.1
click at [803, 489] on div "Transfer money from Ecomdy balance to Ad account balance Ad Account Name 100328…" at bounding box center [665, 333] width 384 height 352
click at [820, 472] on button "Apply" at bounding box center [808, 472] width 53 height 30
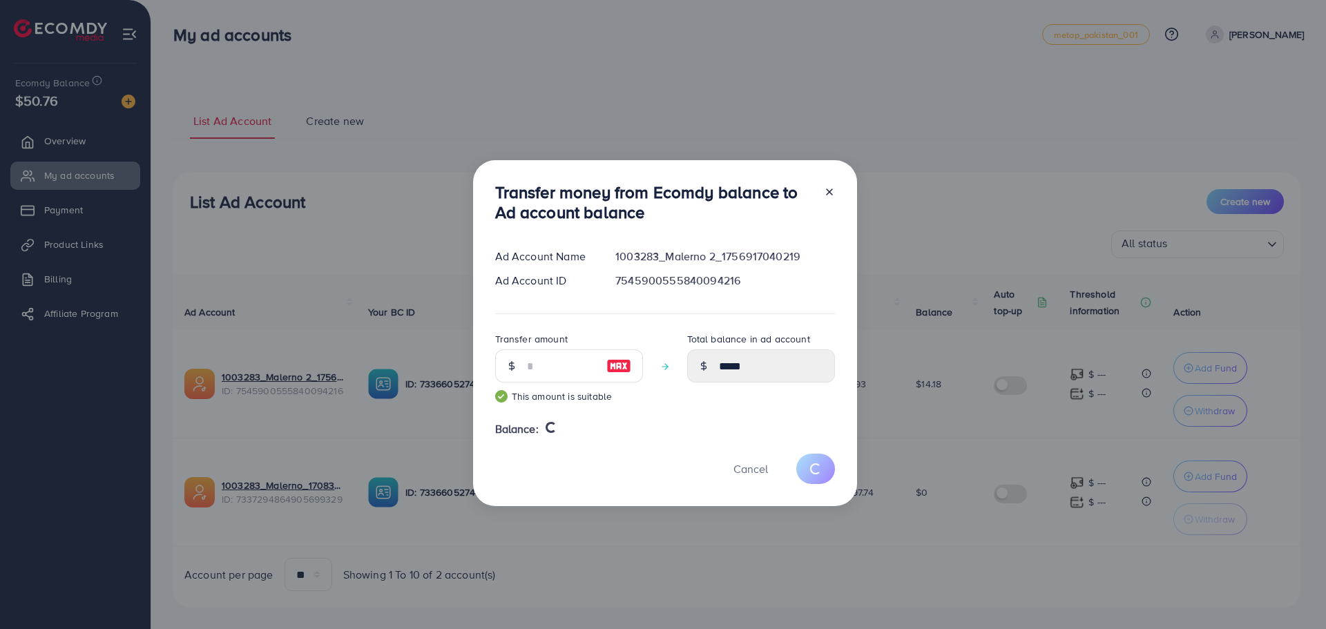
type input "*****"
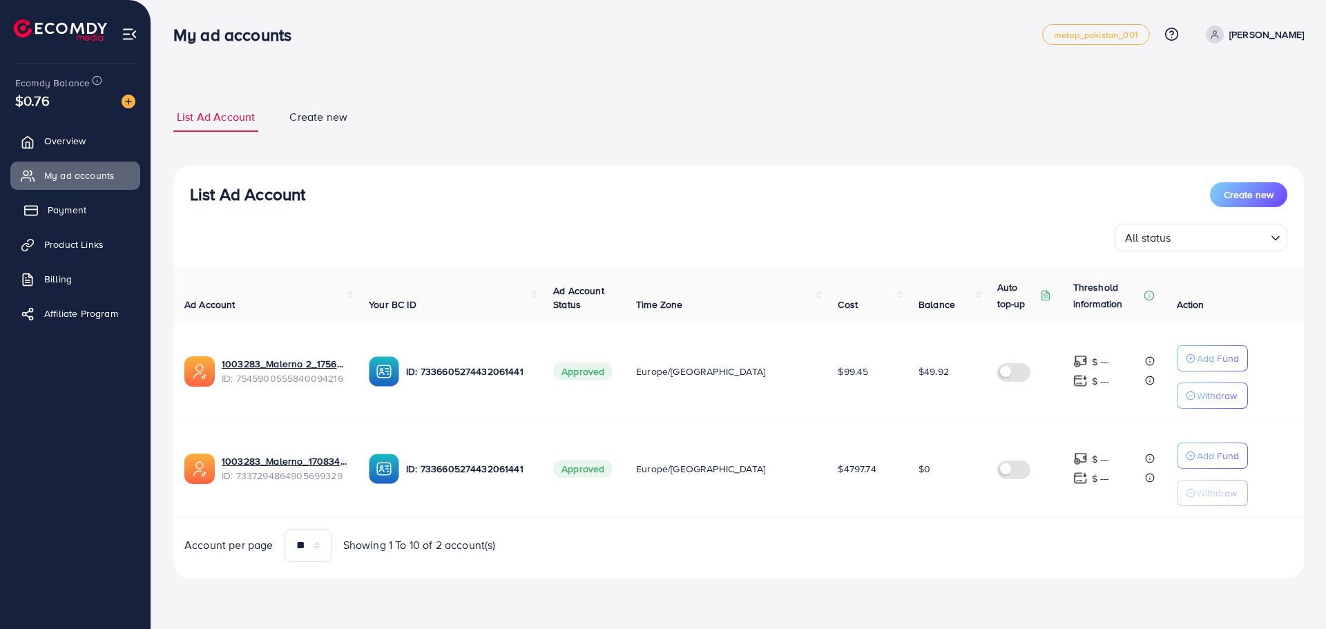
click at [67, 206] on span "Payment" at bounding box center [67, 210] width 39 height 14
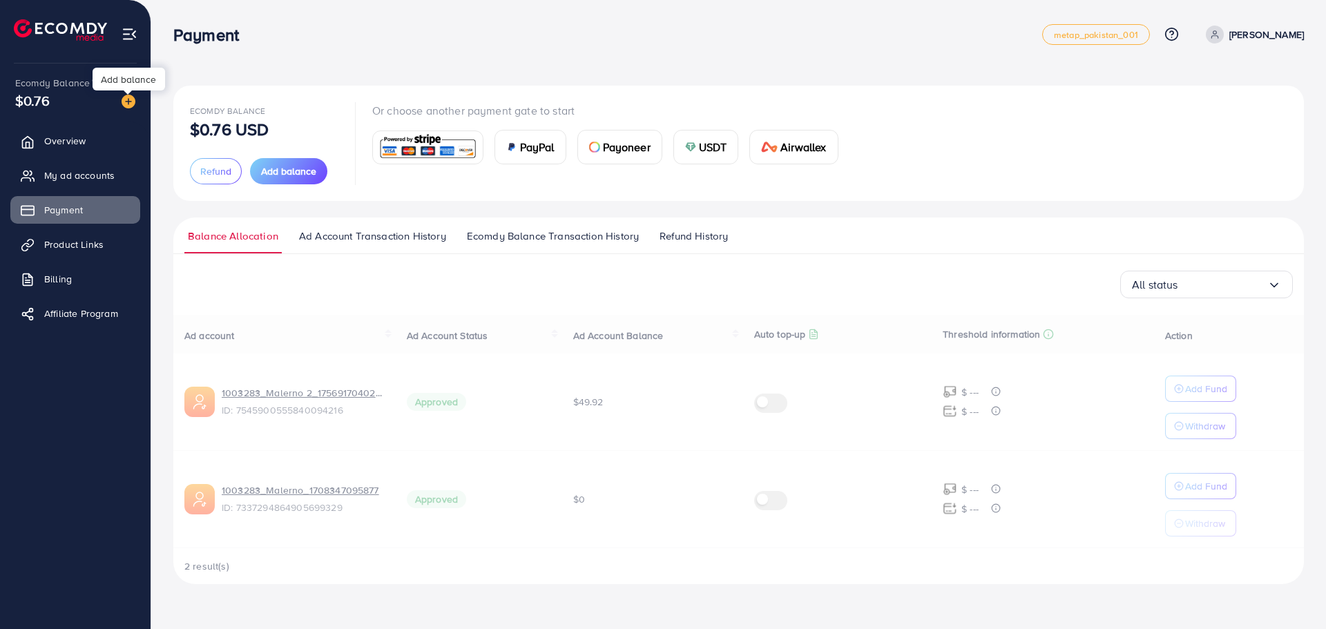
click at [132, 104] on img at bounding box center [129, 102] width 14 height 14
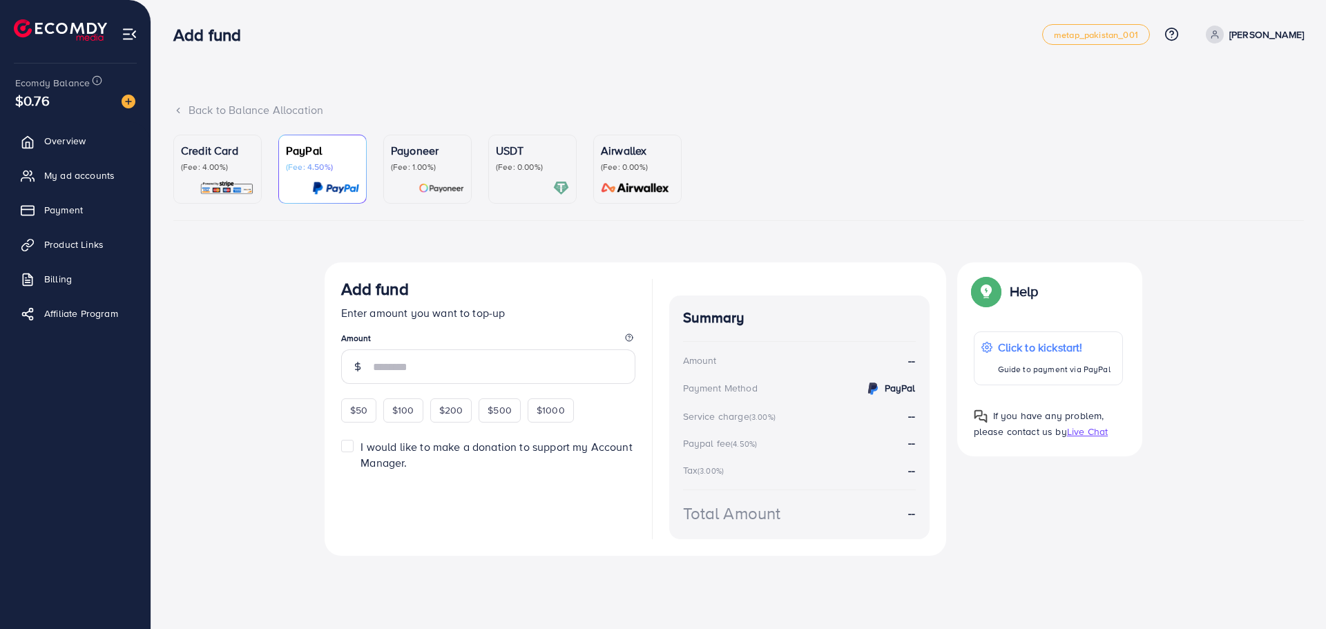
click at [233, 173] on div "Credit Card (Fee: 4.00%)" at bounding box center [217, 169] width 73 height 54
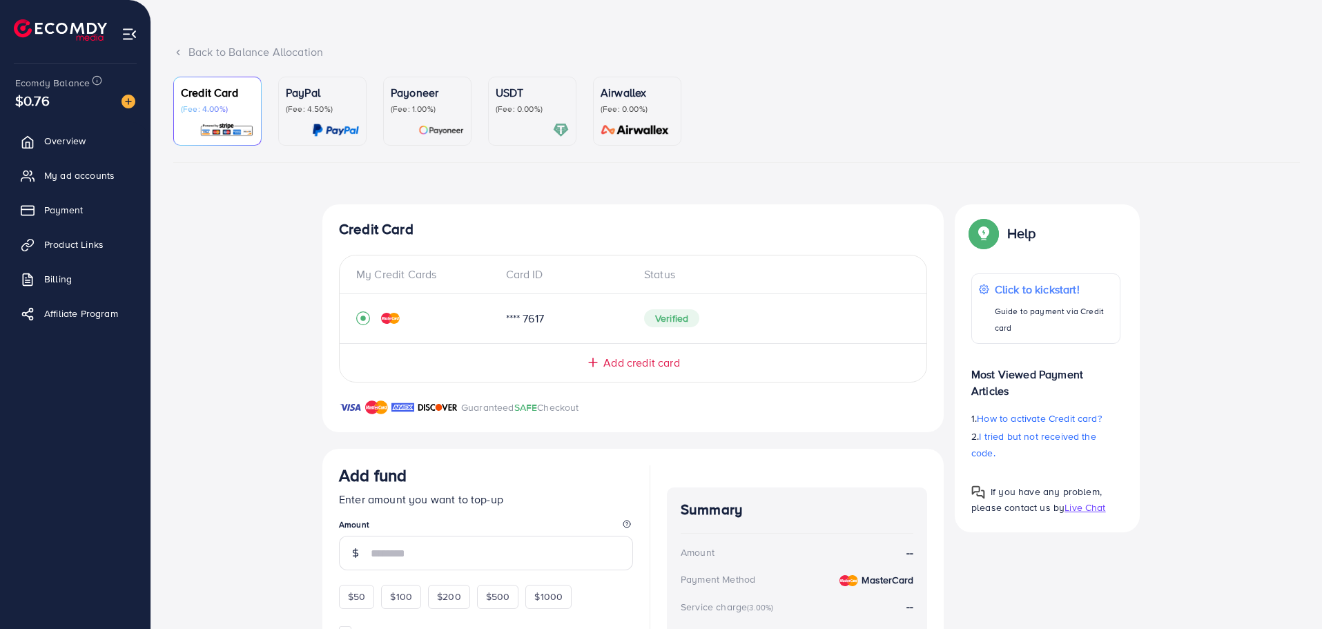
scroll to position [138, 0]
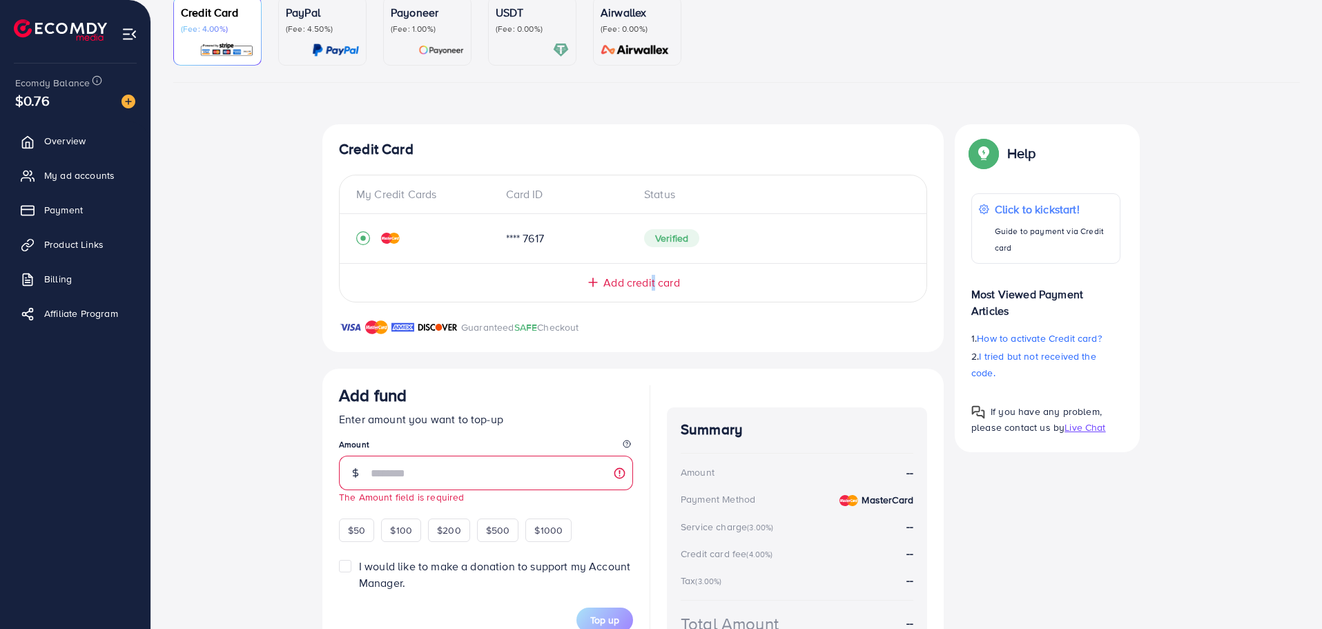
click at [653, 273] on div "Add credit card" at bounding box center [633, 277] width 587 height 28
click at [647, 280] on span "Add credit card" at bounding box center [642, 283] width 76 height 16
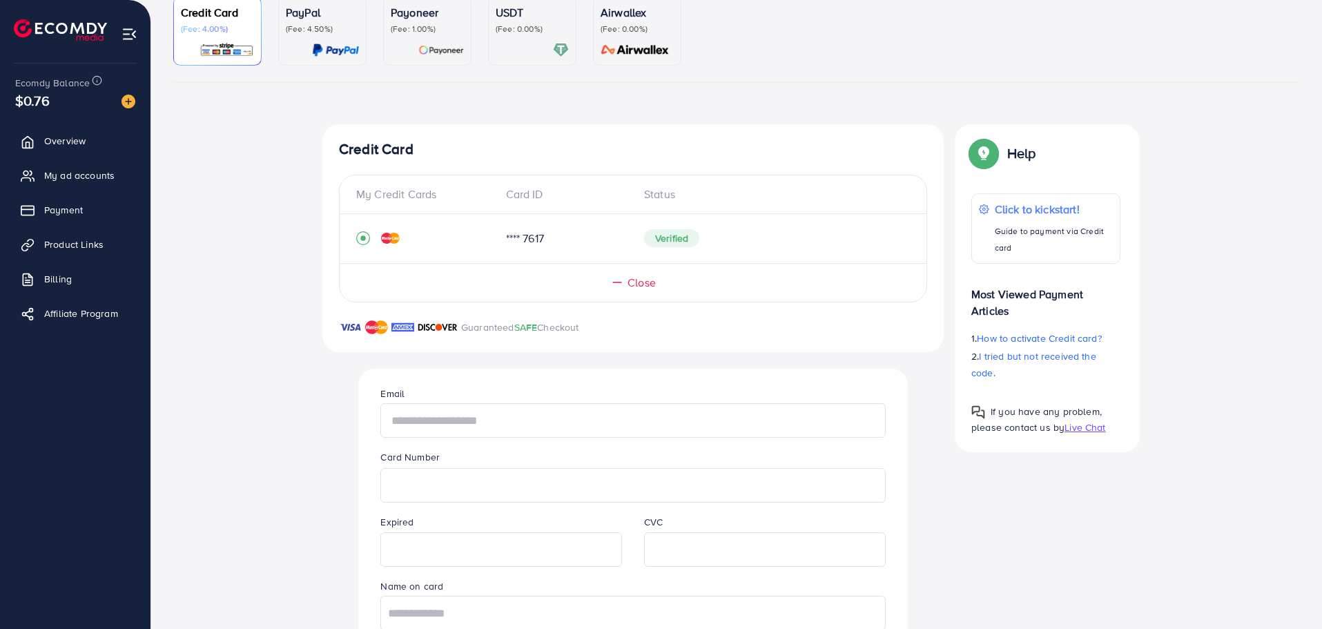
click at [523, 424] on input "text" at bounding box center [633, 420] width 505 height 35
click at [440, 416] on input "**********" at bounding box center [633, 420] width 505 height 35
click at [442, 425] on input "**********" at bounding box center [633, 420] width 505 height 35
type input "**********"
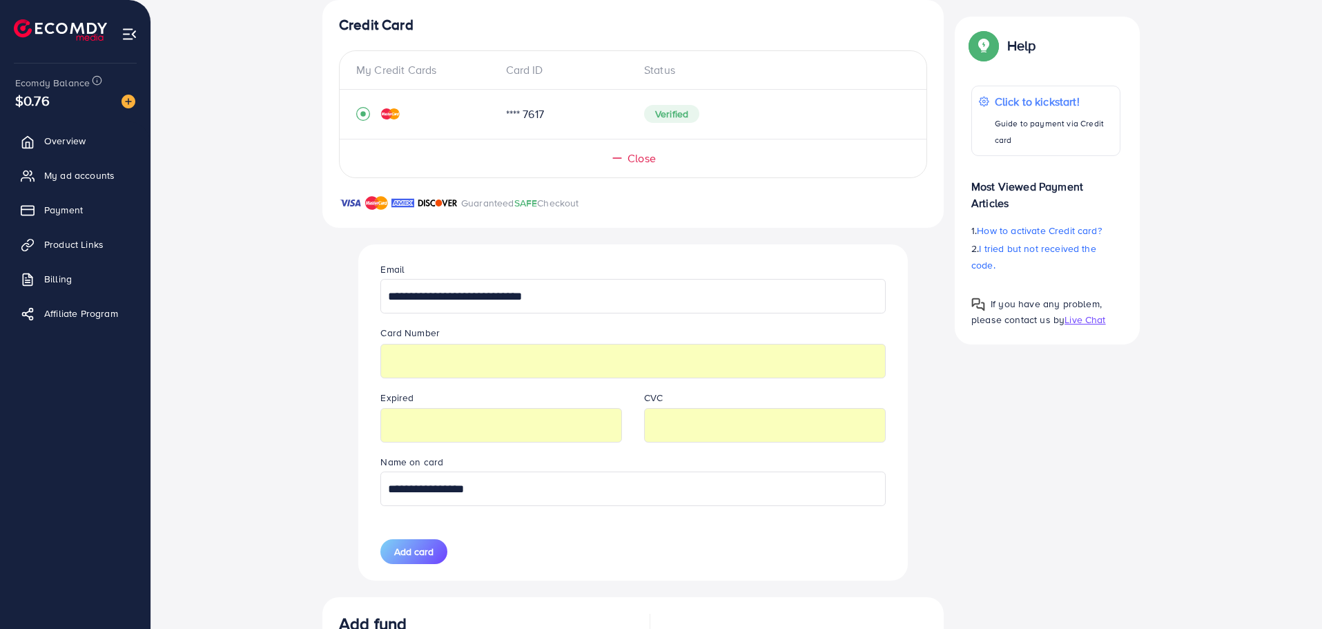
scroll to position [414, 0]
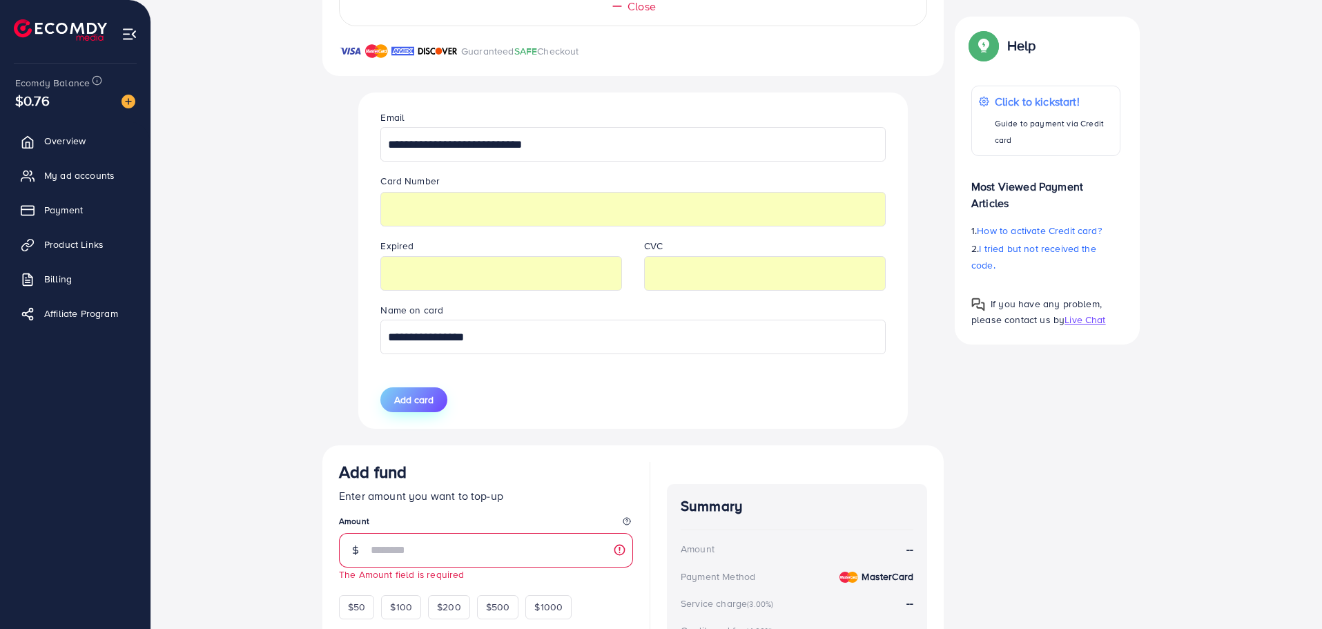
click at [419, 403] on span "Add card" at bounding box center [413, 400] width 39 height 14
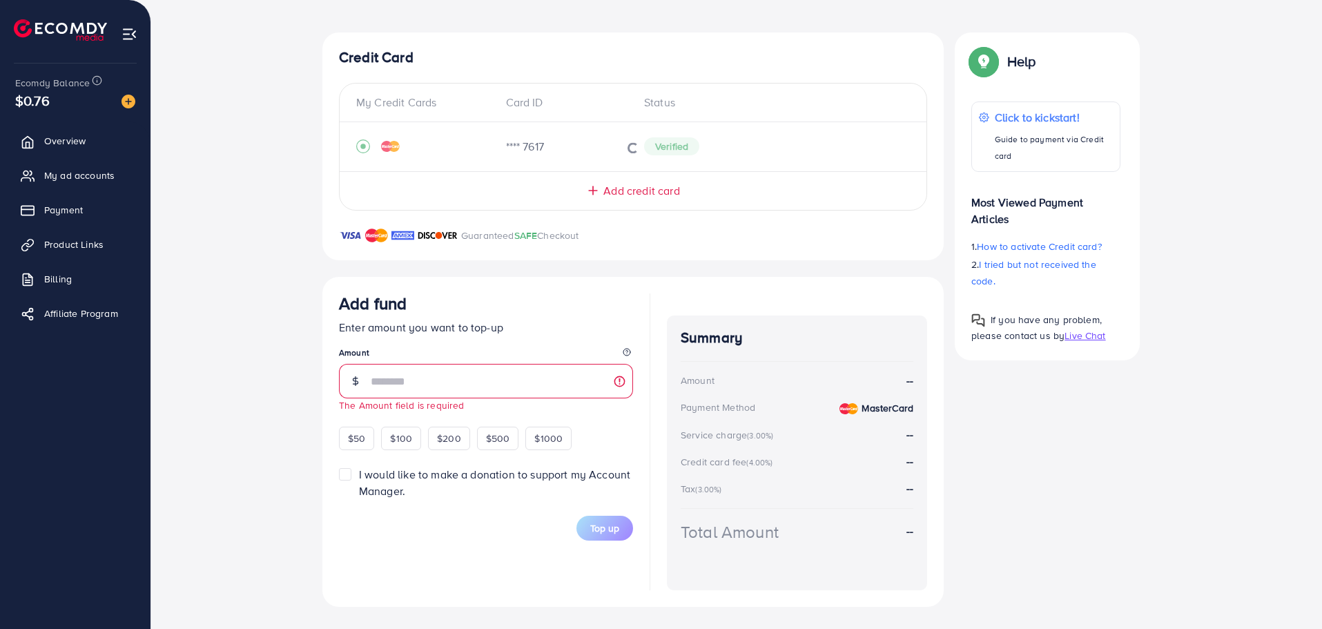
scroll to position [0, 0]
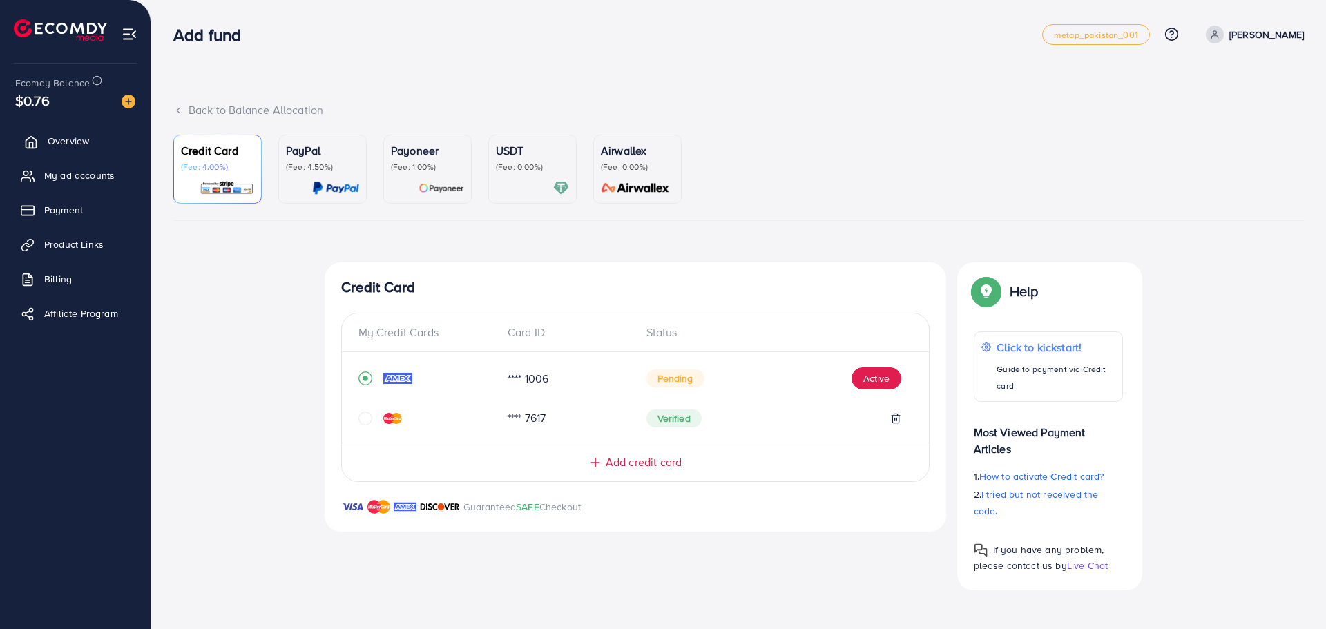
click at [57, 141] on span "Overview" at bounding box center [68, 141] width 41 height 14
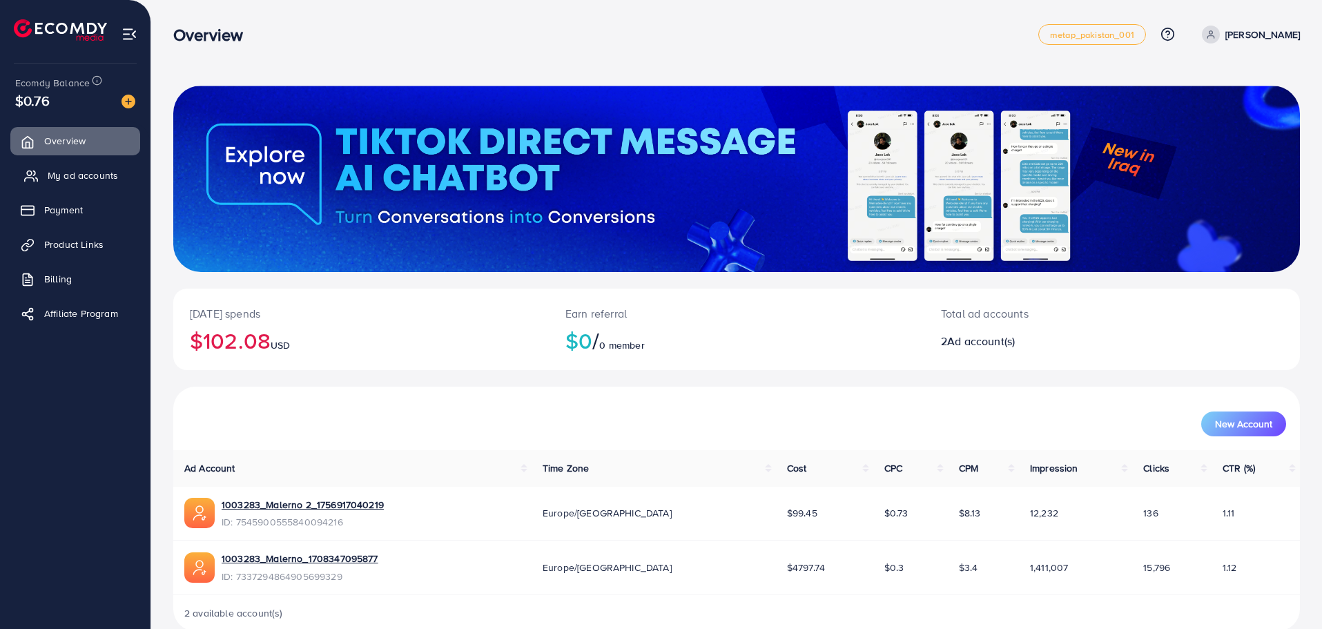
click at [86, 187] on link "My ad accounts" at bounding box center [75, 176] width 130 height 28
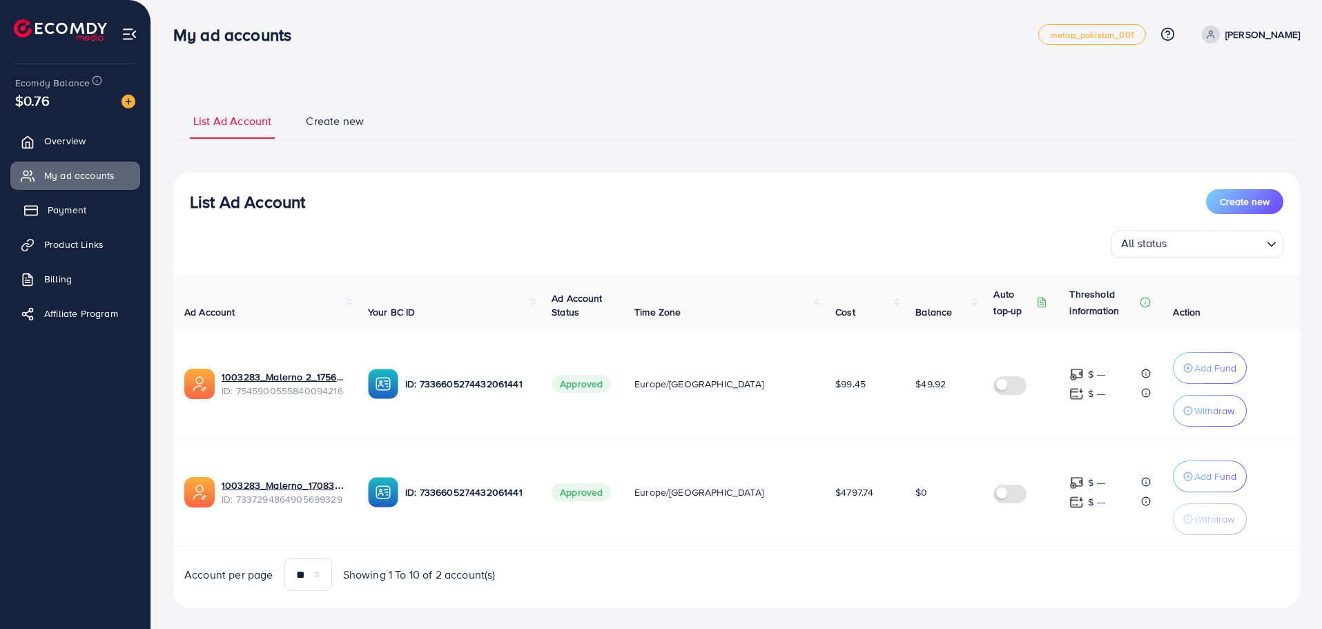
click at [75, 210] on span "Payment" at bounding box center [67, 210] width 39 height 14
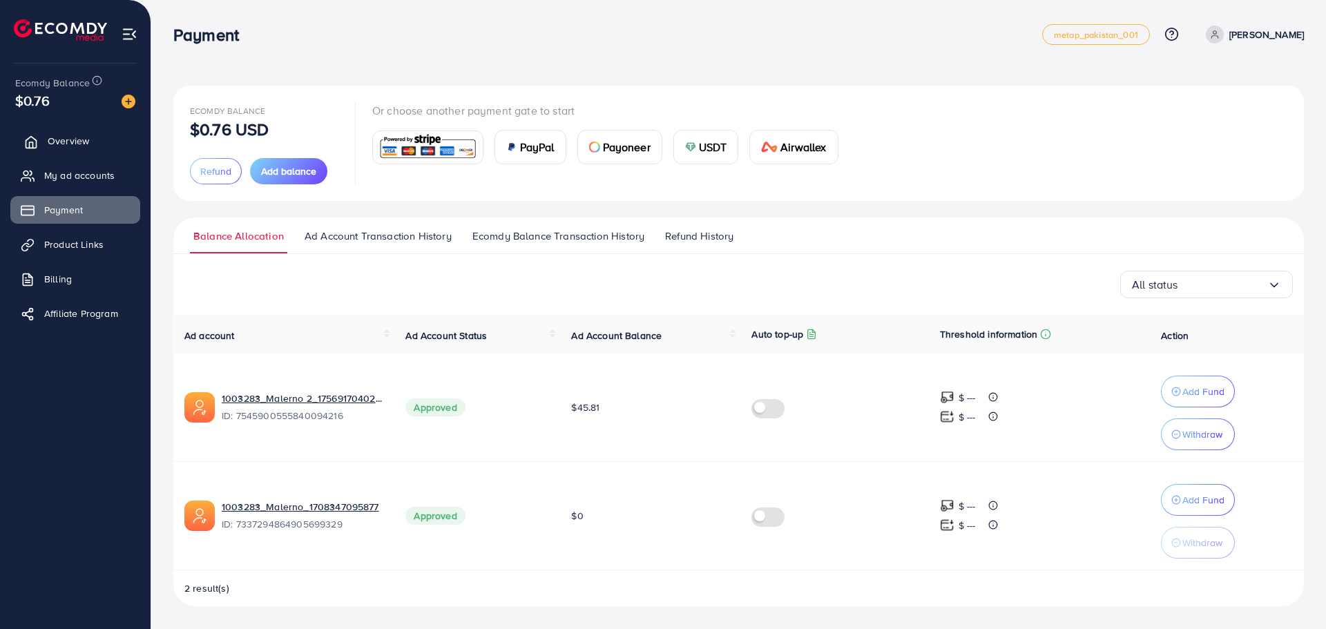
click at [70, 132] on link "Overview" at bounding box center [75, 141] width 130 height 28
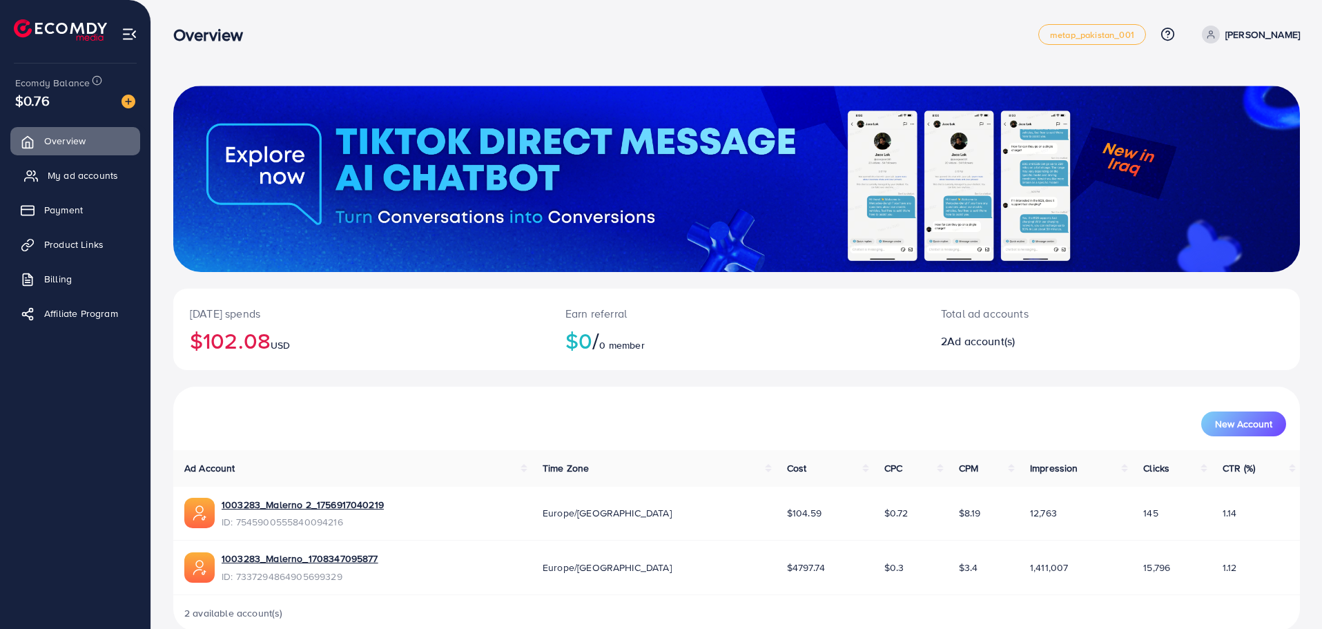
click at [73, 175] on span "My ad accounts" at bounding box center [83, 176] width 70 height 14
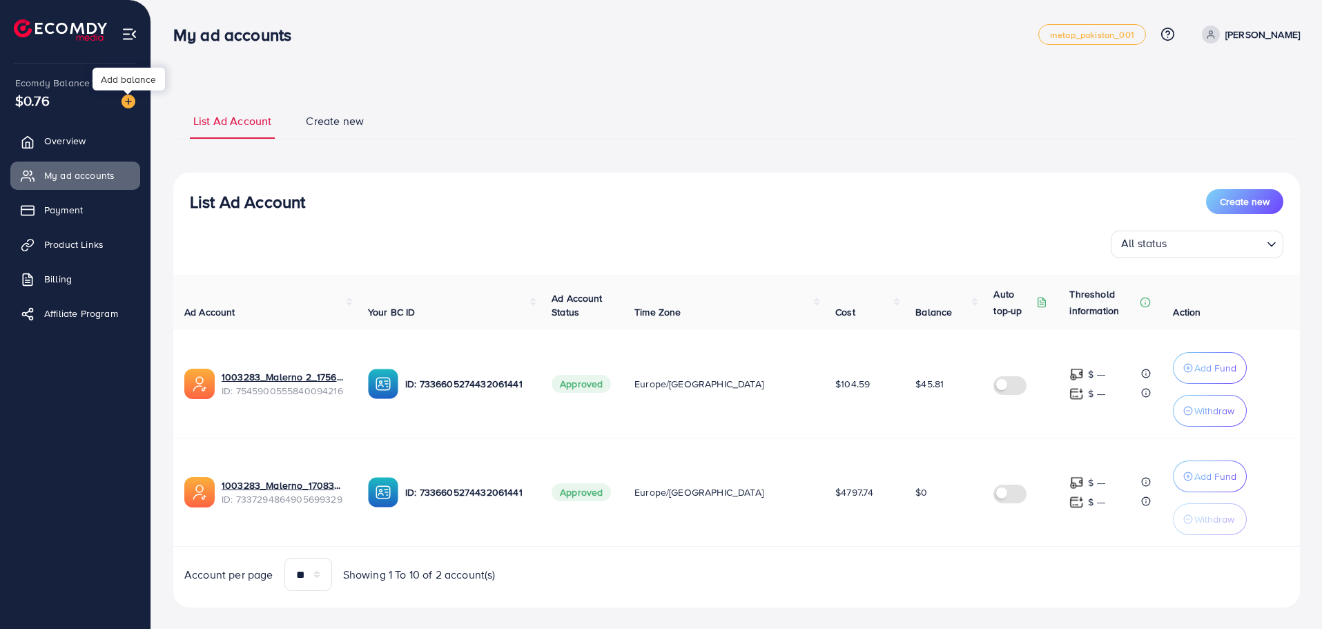
click at [129, 101] on img at bounding box center [129, 102] width 14 height 14
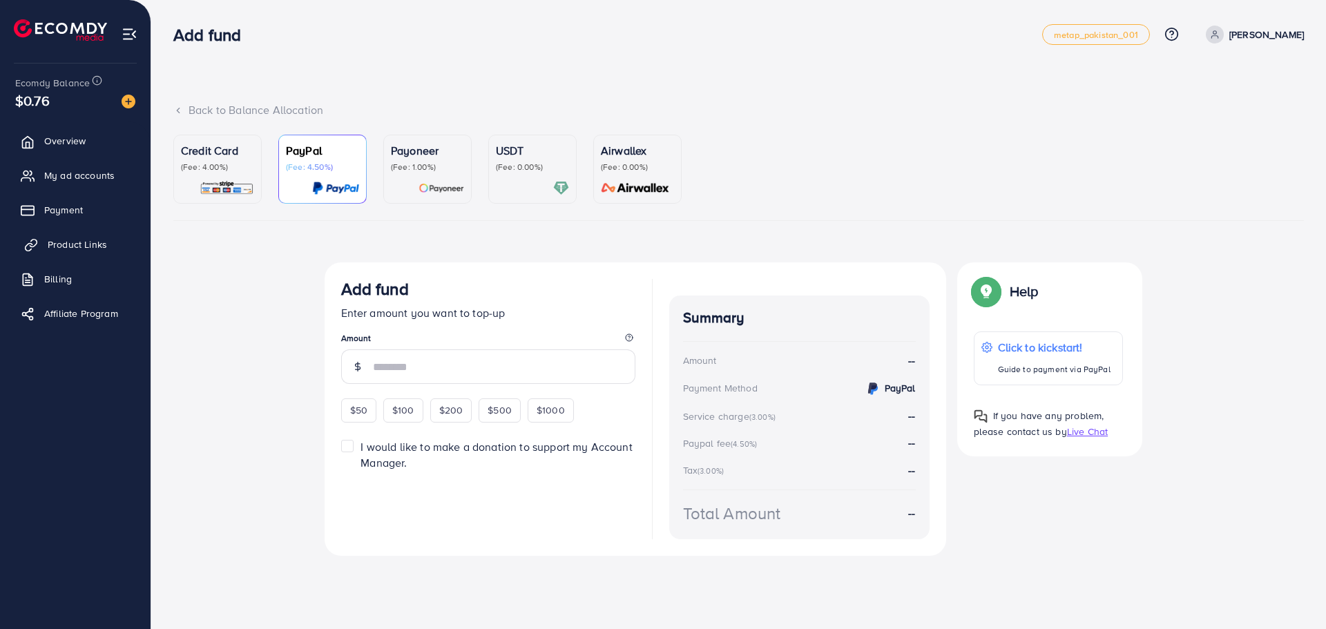
click at [95, 251] on span "Product Links" at bounding box center [77, 245] width 59 height 14
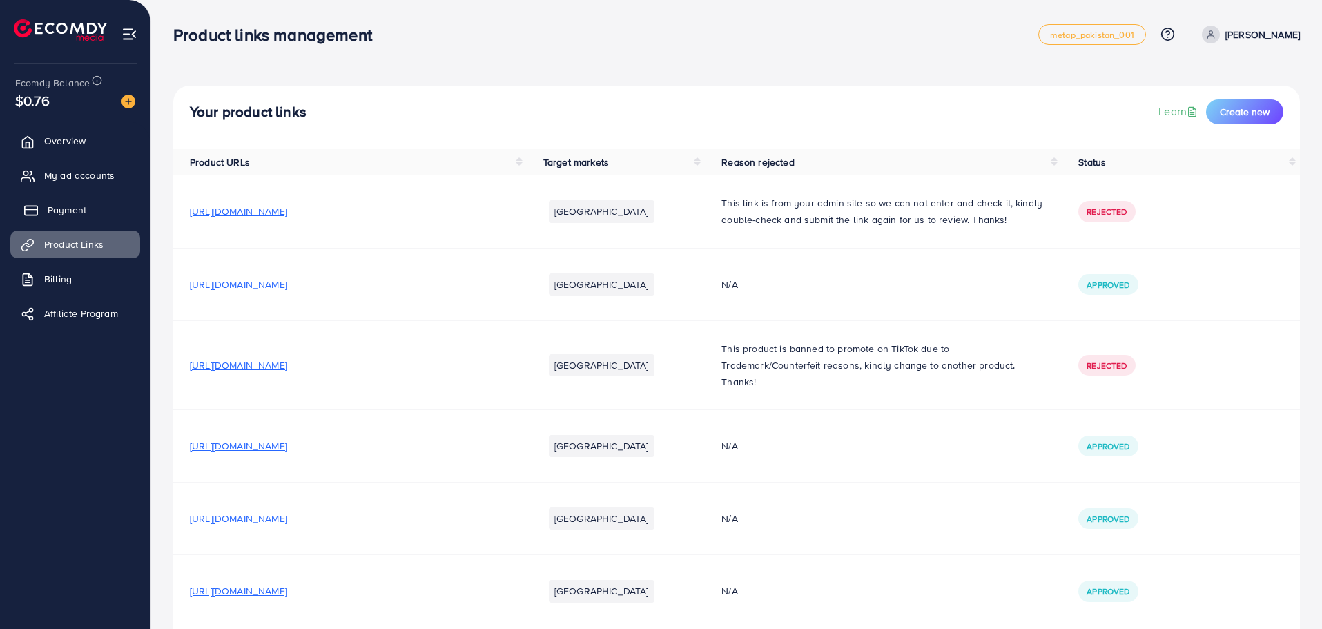
click at [77, 206] on span "Payment" at bounding box center [67, 210] width 39 height 14
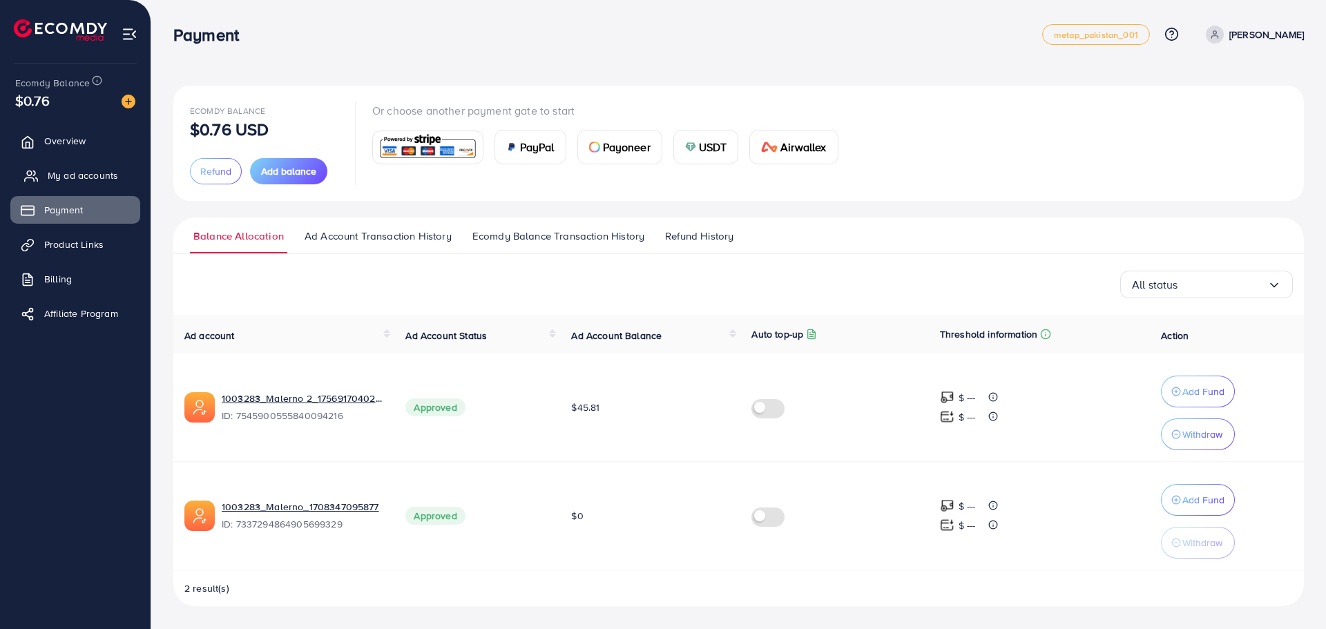
click at [60, 177] on span "My ad accounts" at bounding box center [83, 176] width 70 height 14
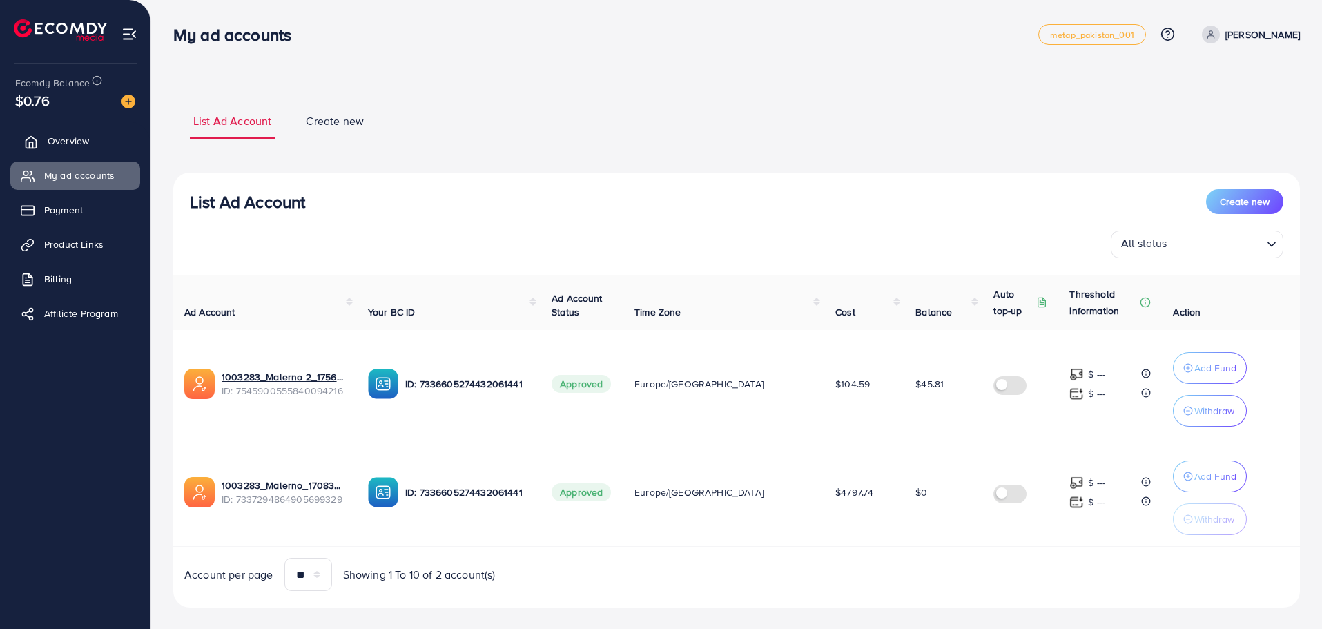
click at [75, 152] on link "Overview" at bounding box center [75, 141] width 130 height 28
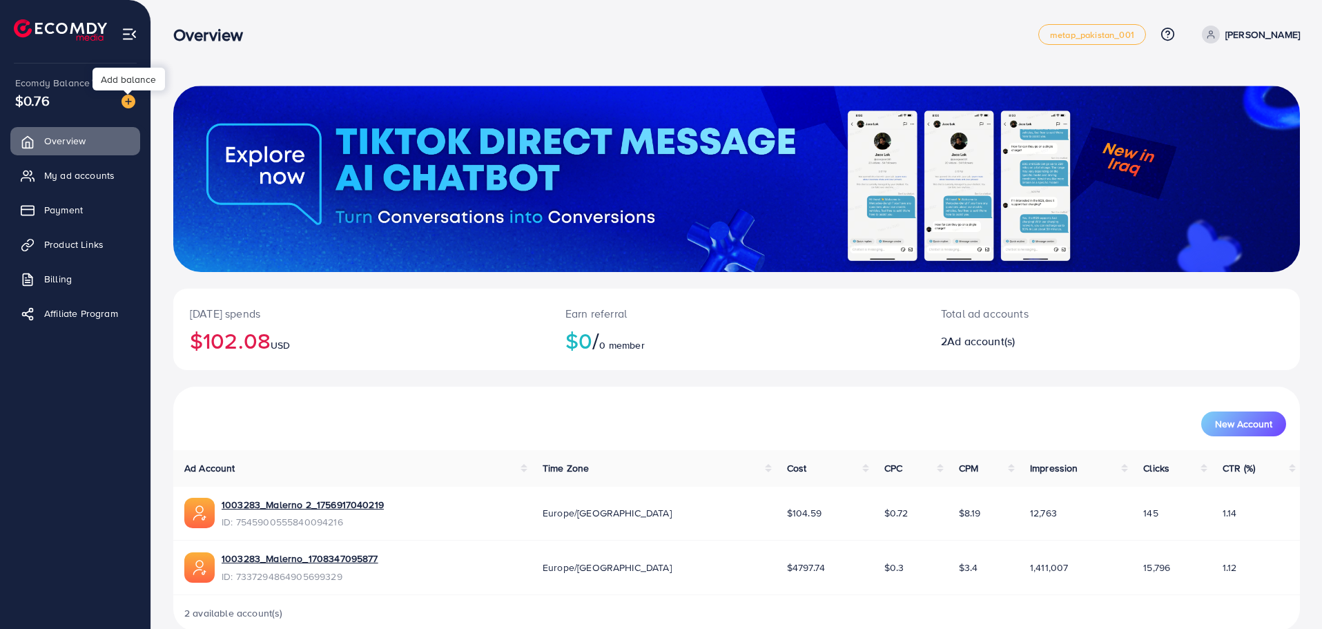
click at [136, 100] on div "Ecomdy Balance $0.76" at bounding box center [75, 93] width 128 height 58
click at [128, 101] on img at bounding box center [129, 102] width 14 height 14
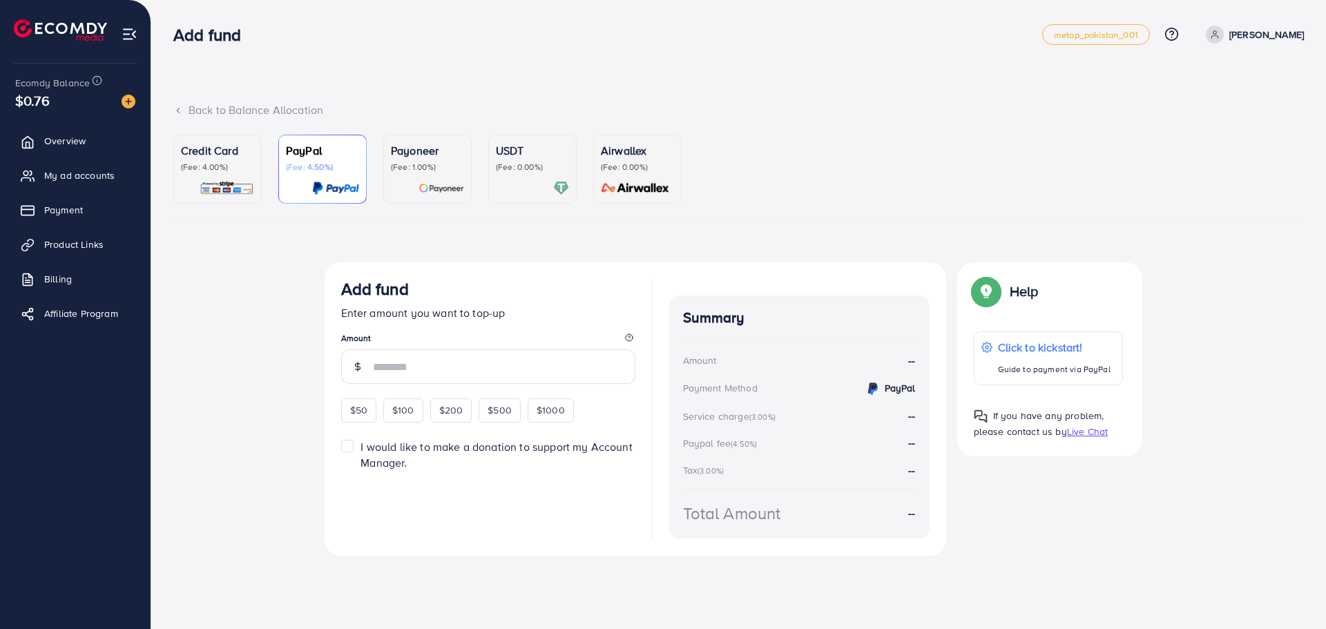
click at [218, 148] on p "Credit Card" at bounding box center [217, 150] width 73 height 17
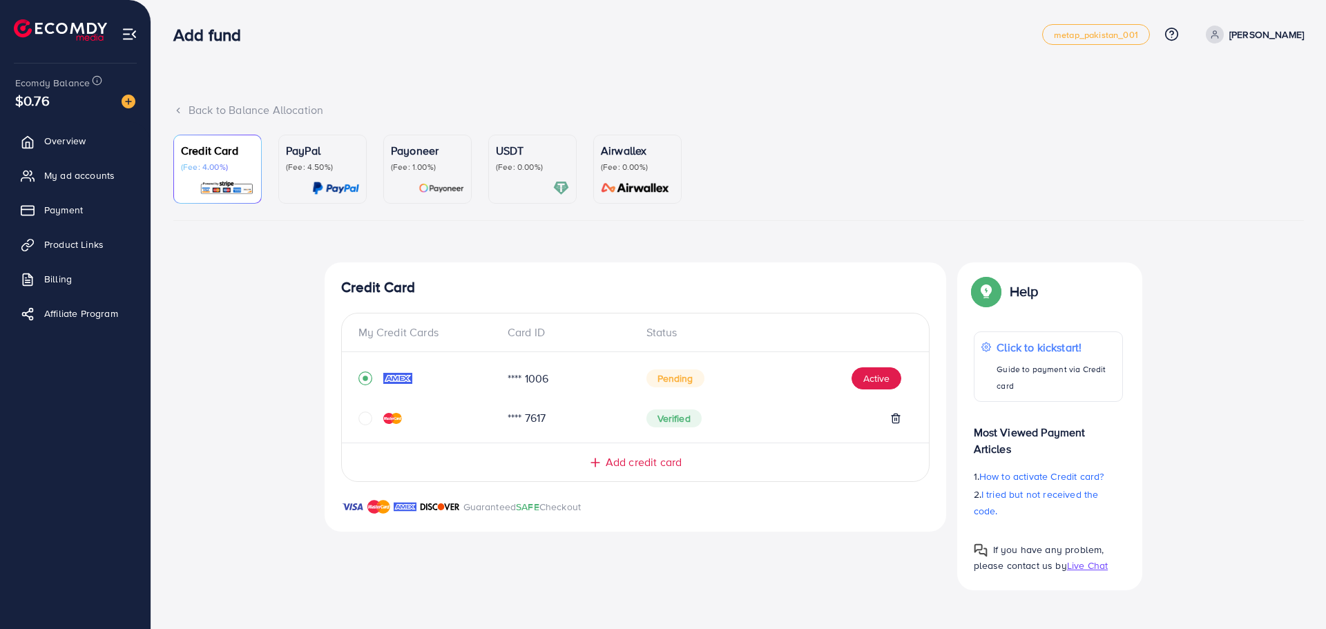
click at [345, 150] on p "PayPal" at bounding box center [322, 150] width 73 height 17
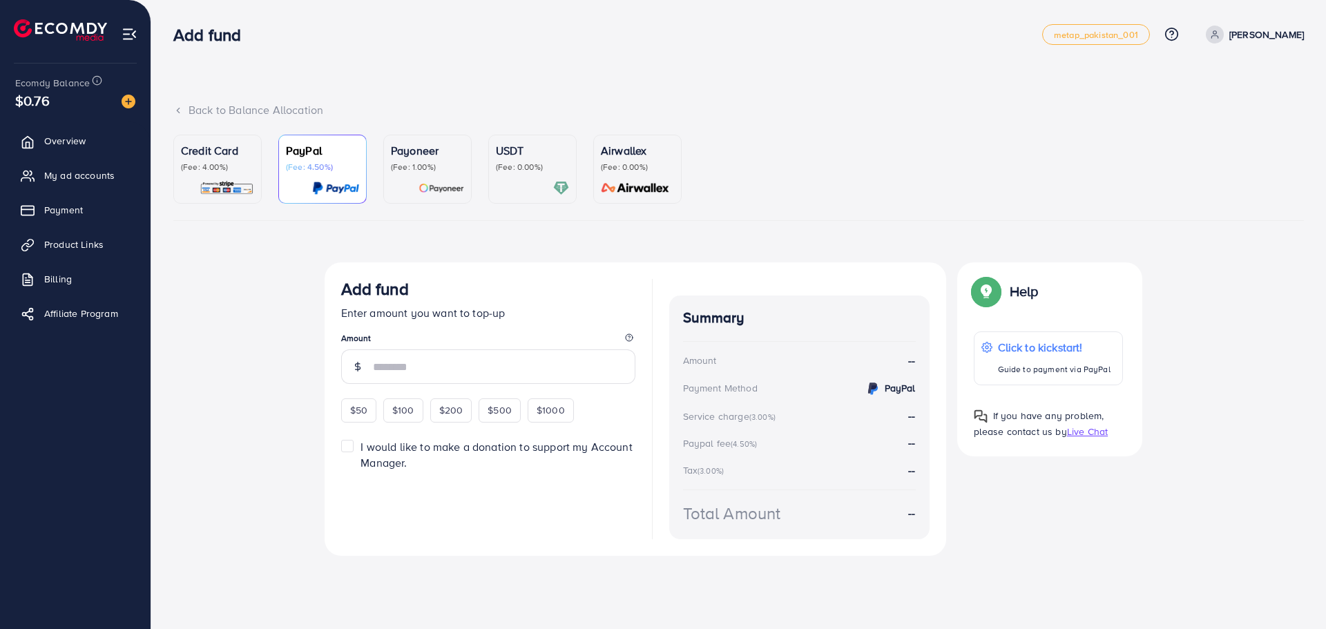
click at [224, 176] on div "Credit Card (Fee: 4.00%)" at bounding box center [217, 169] width 73 height 54
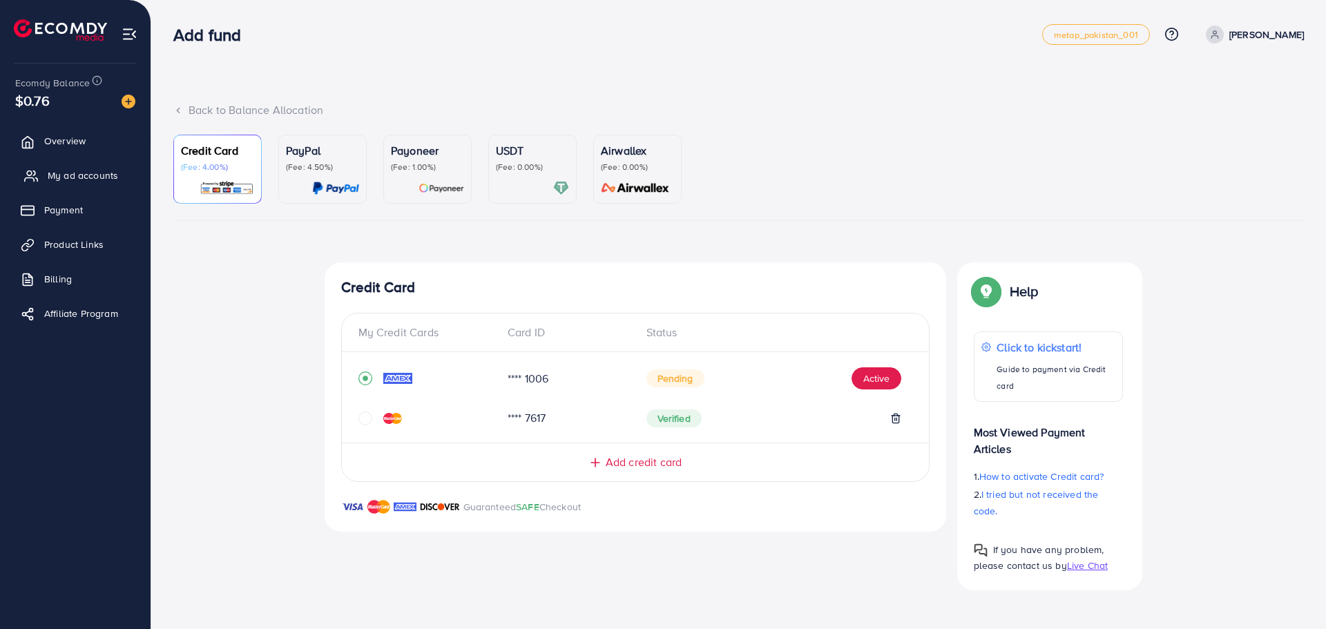
click at [104, 171] on span "My ad accounts" at bounding box center [83, 176] width 70 height 14
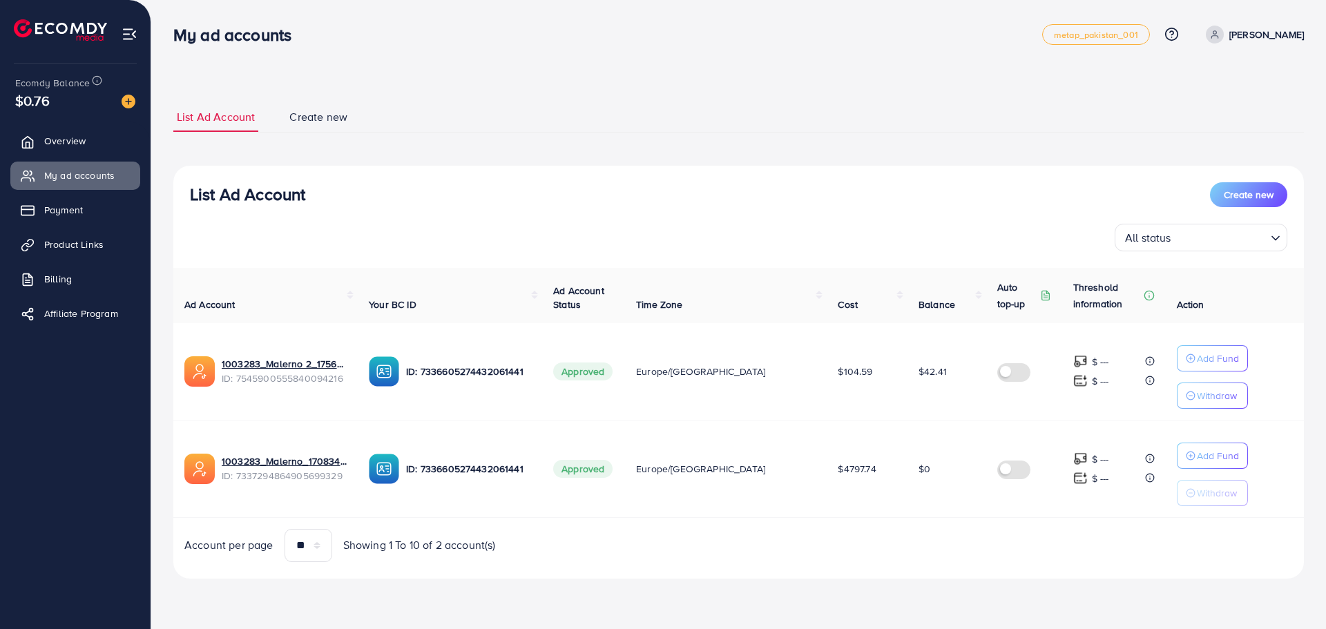
click at [125, 106] on img at bounding box center [129, 102] width 14 height 14
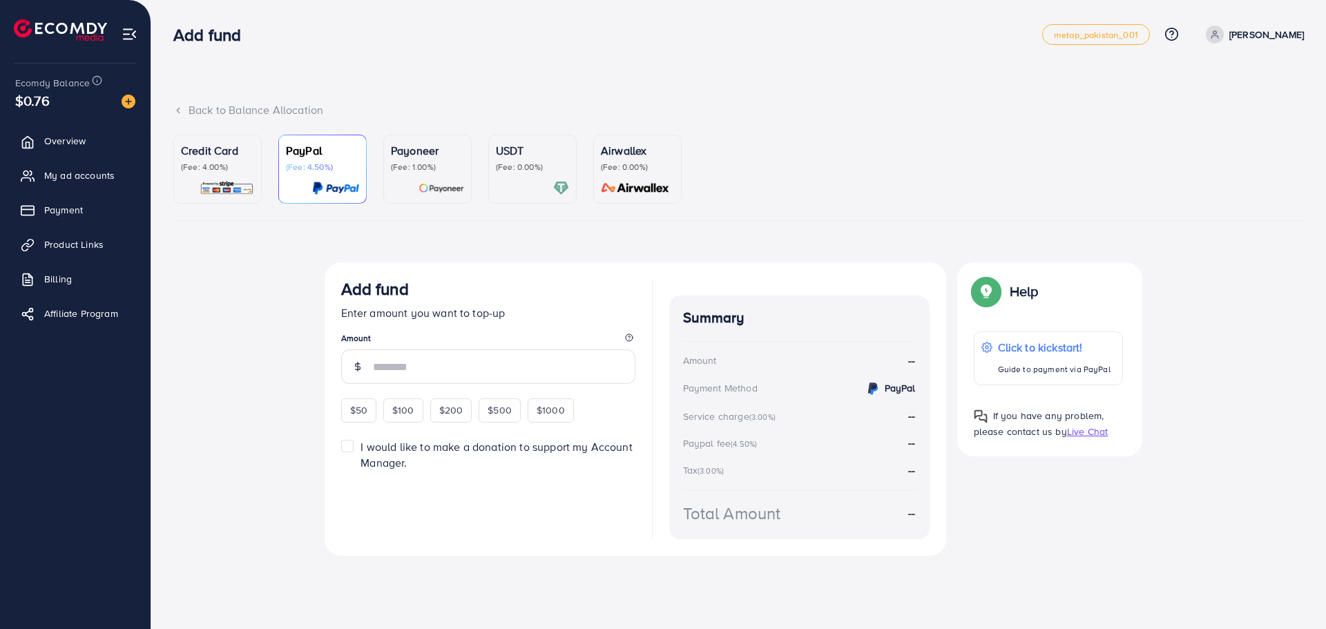
click at [197, 150] on p "Credit Card" at bounding box center [217, 150] width 73 height 17
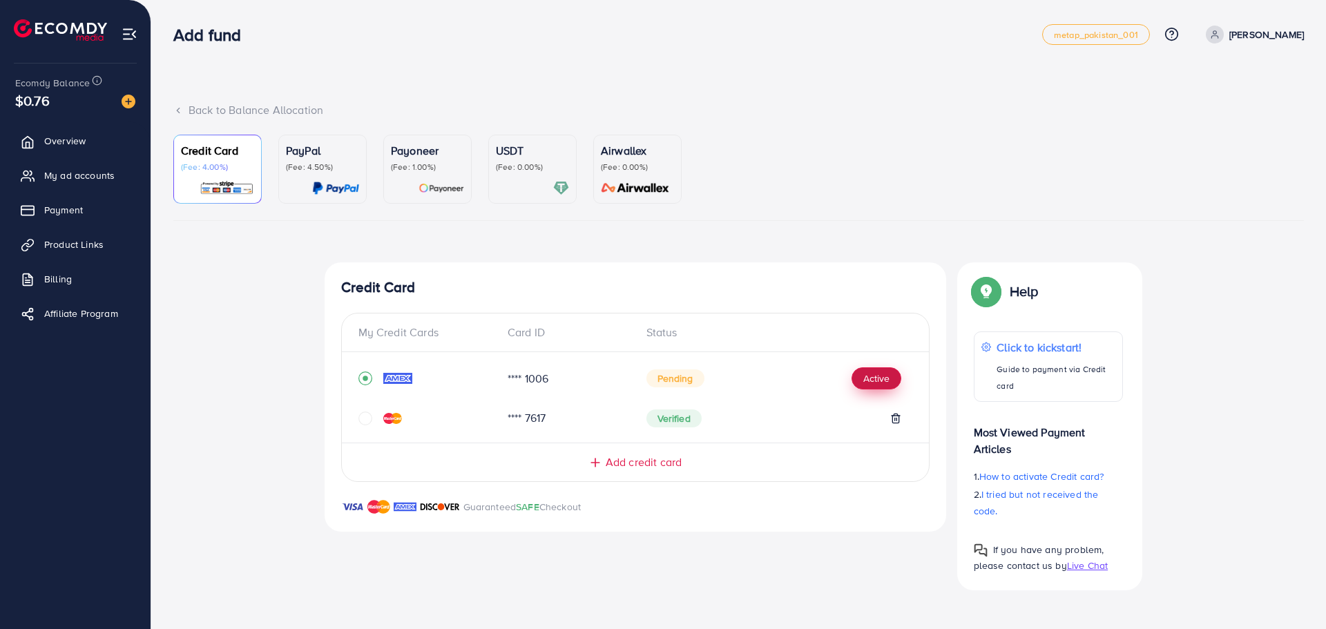
click at [869, 374] on button "Active" at bounding box center [876, 378] width 50 height 22
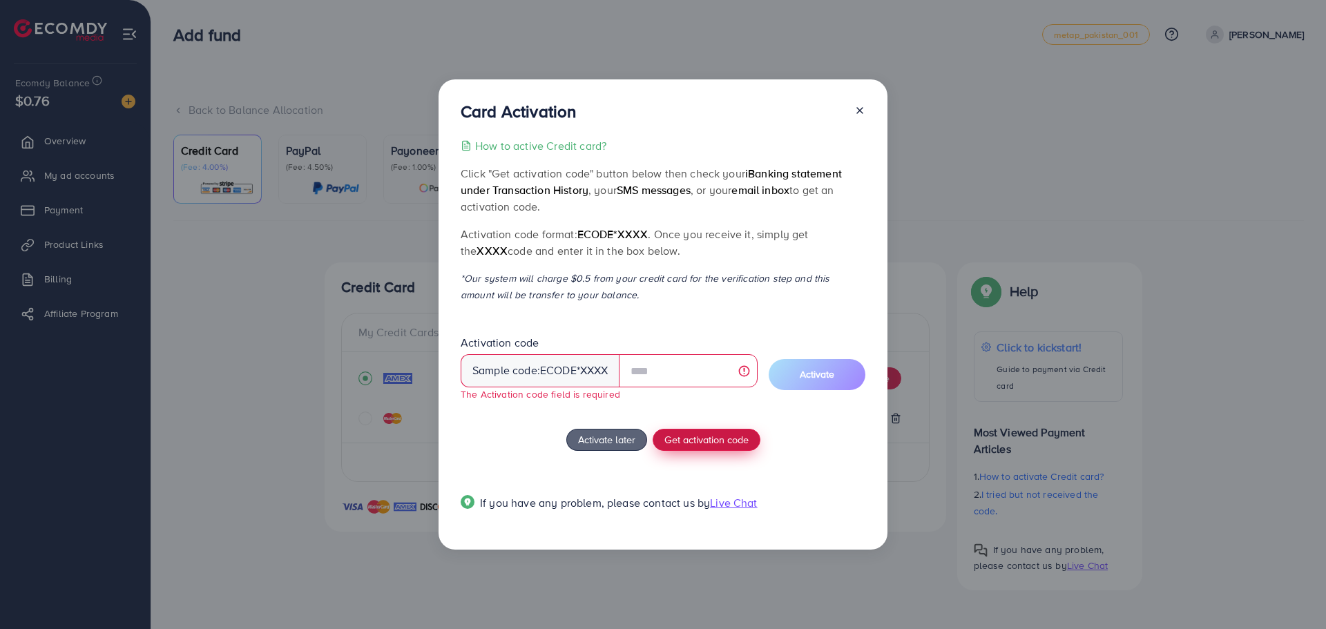
click at [691, 431] on button "Get activation code" at bounding box center [707, 440] width 108 height 22
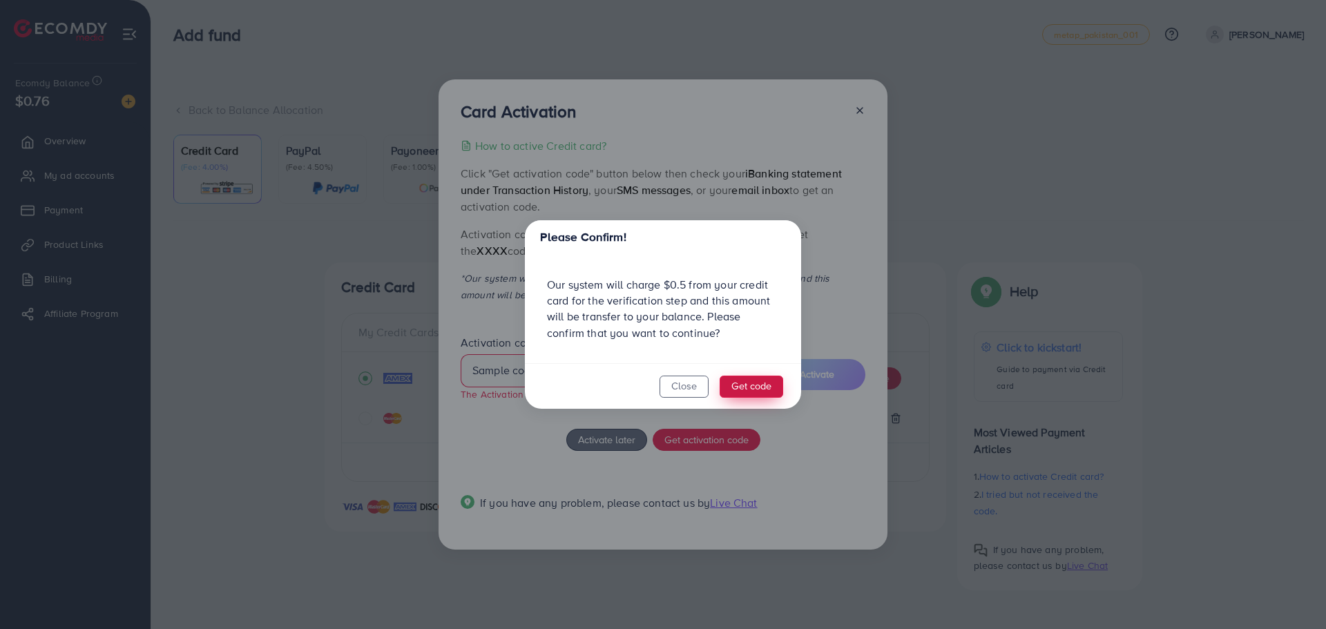
click at [740, 392] on button "Get code" at bounding box center [752, 387] width 64 height 22
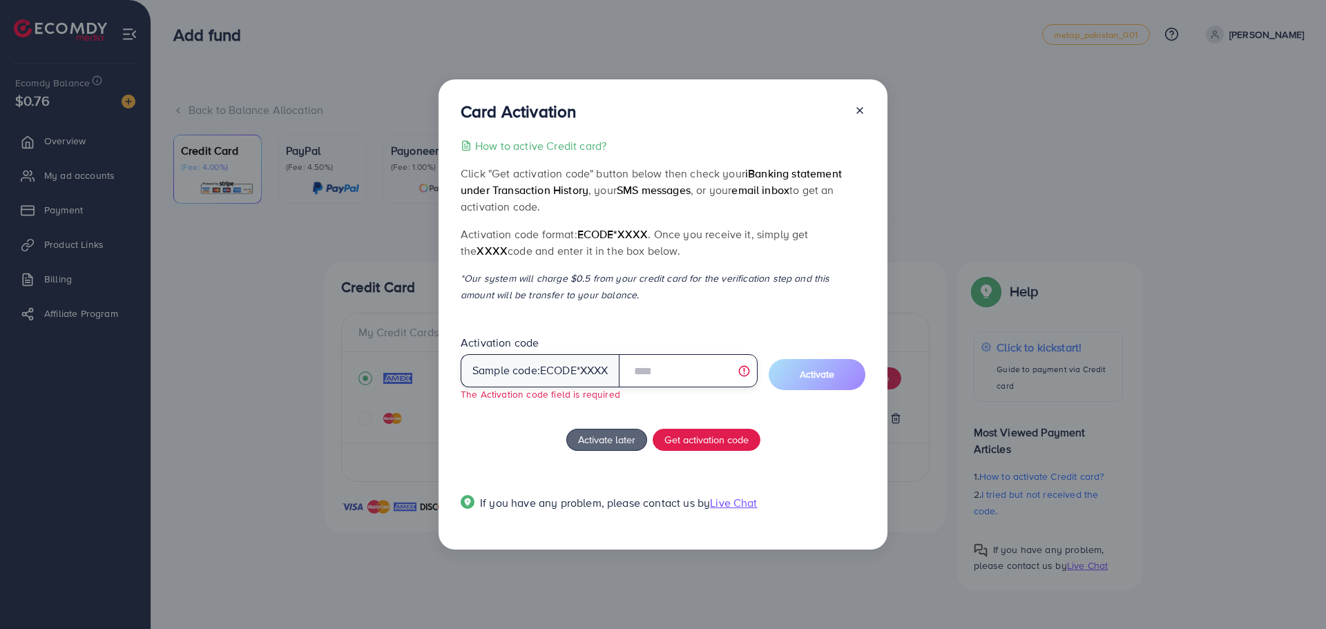
click at [672, 367] on input "text" at bounding box center [688, 370] width 139 height 33
drag, startPoint x: 575, startPoint y: 523, endPoint x: 607, endPoint y: 502, distance: 38.9
click at [575, 523] on div "If you have any problem, please contact us by Live Chat" at bounding box center [663, 506] width 405 height 44
click at [724, 441] on span "Get activation code" at bounding box center [706, 439] width 84 height 15
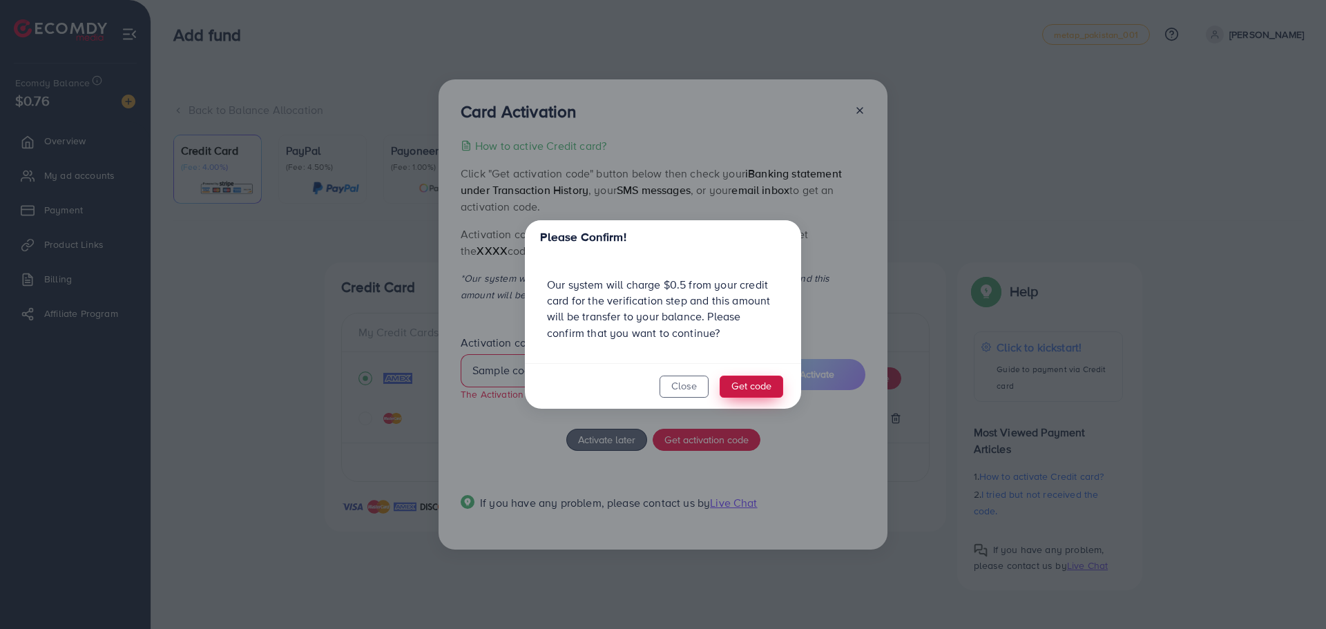
click at [742, 386] on button "Get code" at bounding box center [752, 387] width 64 height 22
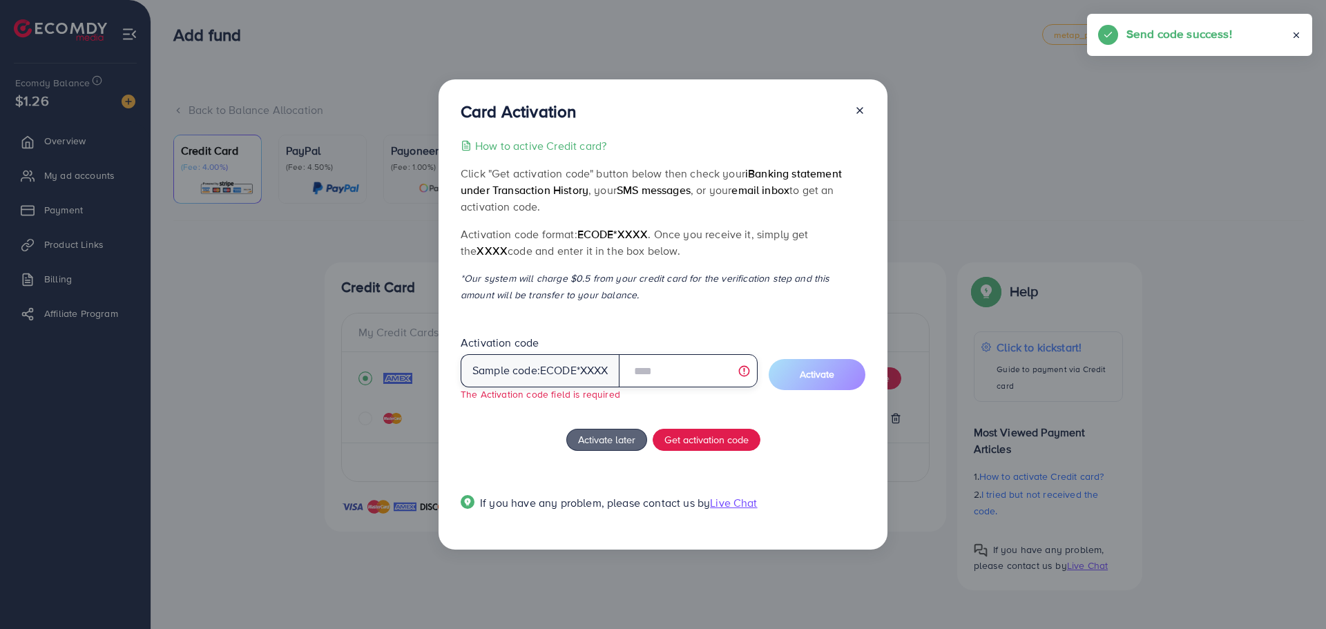
click at [658, 370] on input "text" at bounding box center [688, 370] width 139 height 33
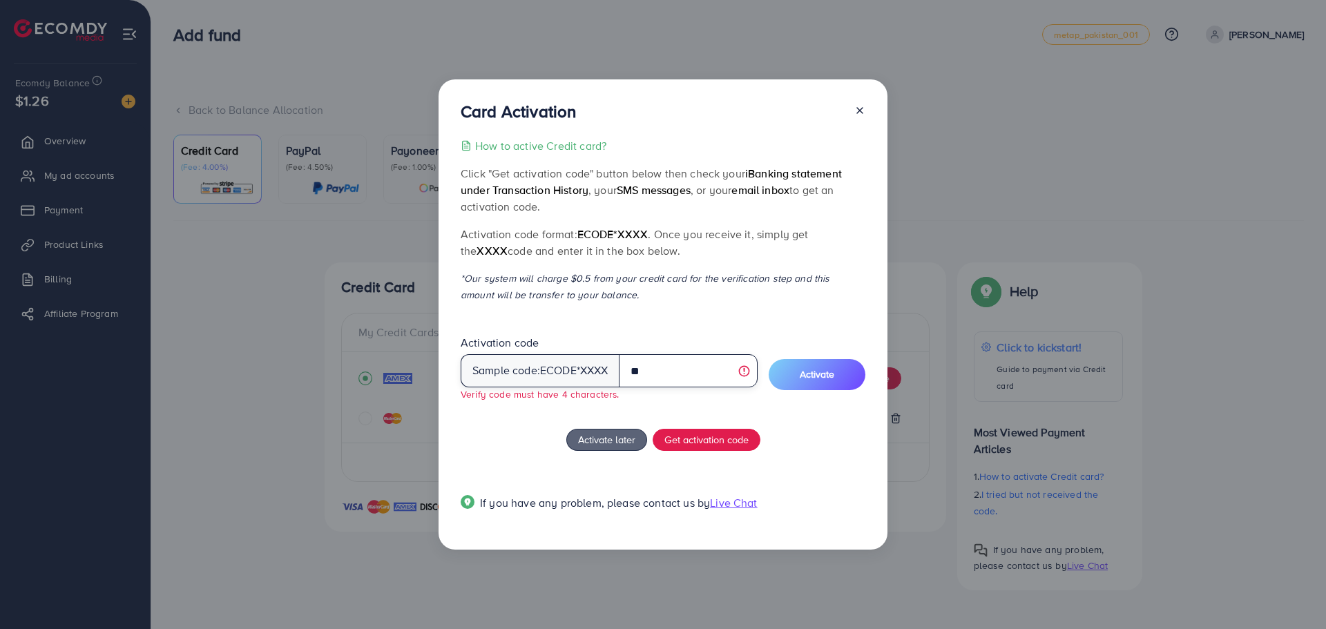
type input "*"
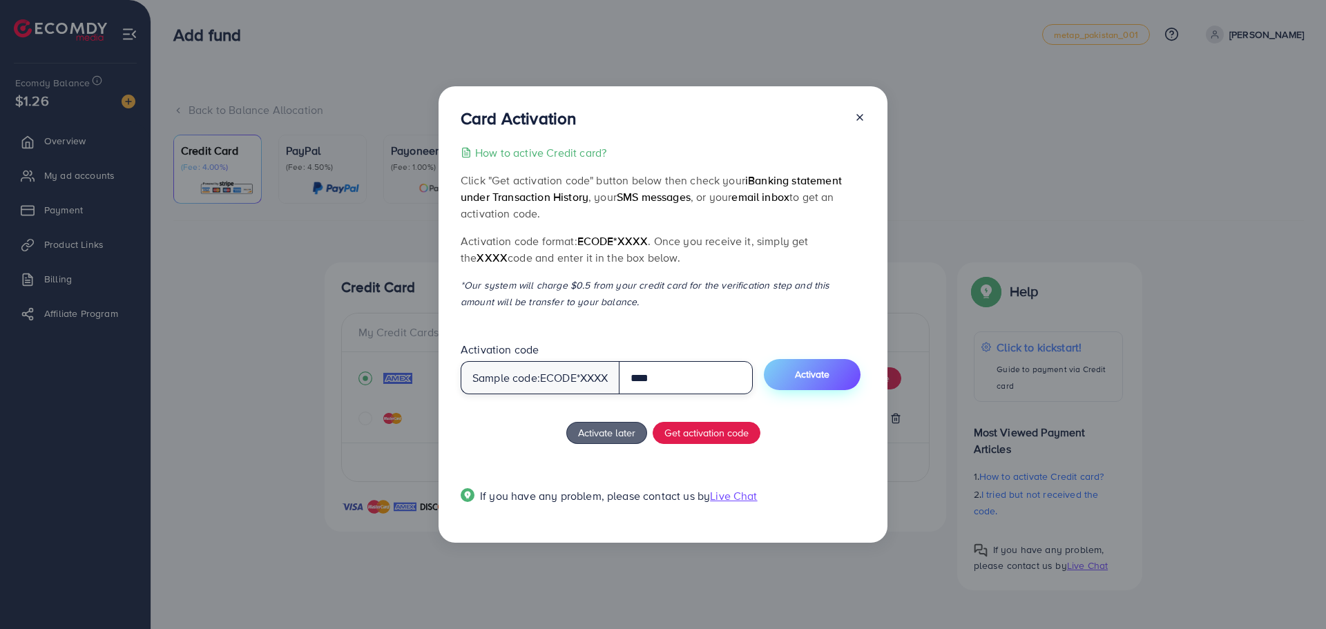
type input "****"
click at [791, 375] on button "Activate" at bounding box center [812, 374] width 97 height 31
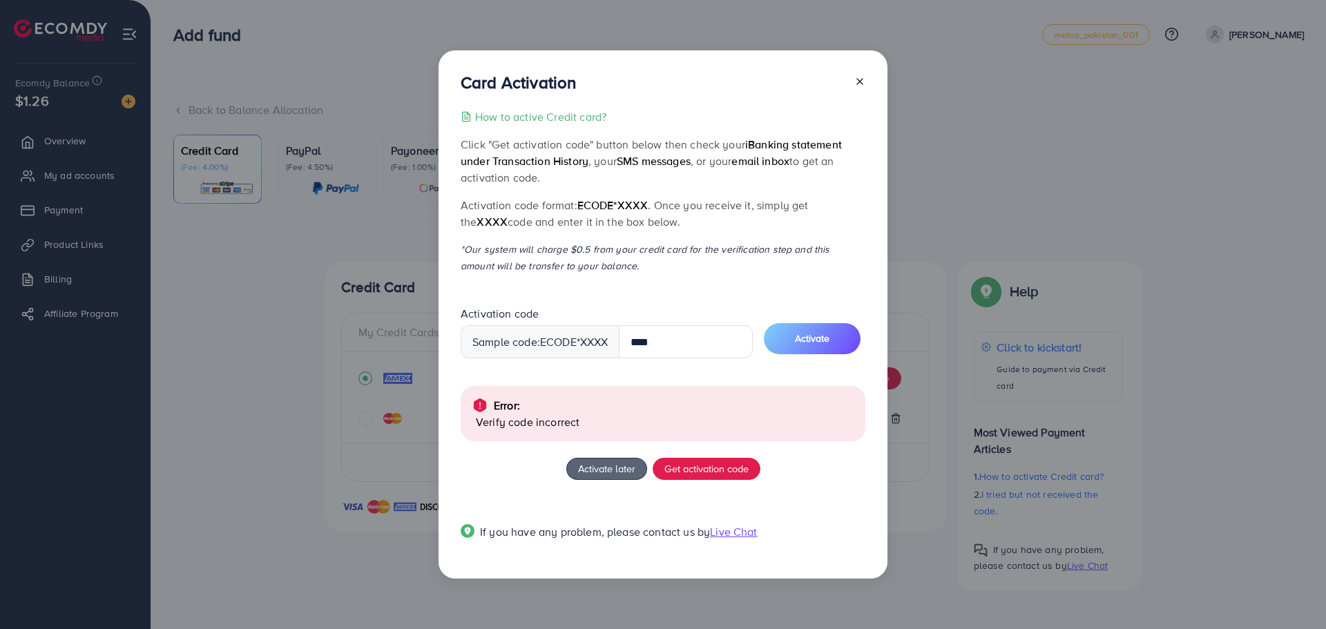
click at [858, 83] on line at bounding box center [860, 82] width 6 height 6
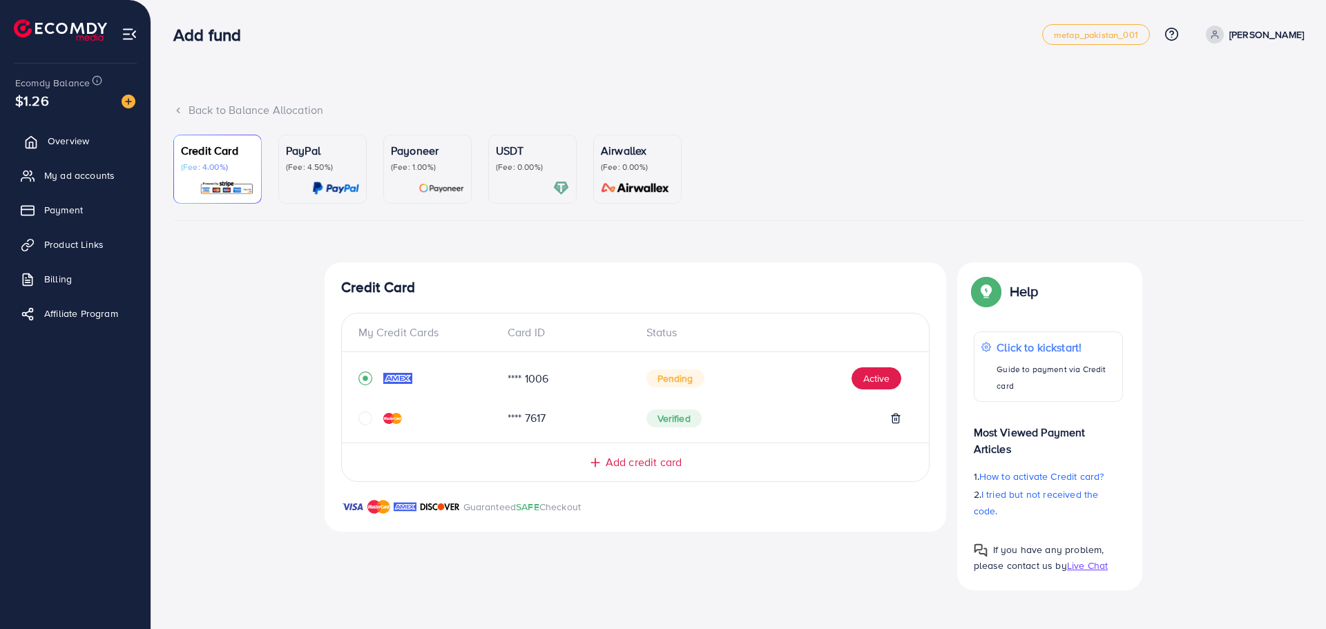
click at [79, 143] on span "Overview" at bounding box center [68, 141] width 41 height 14
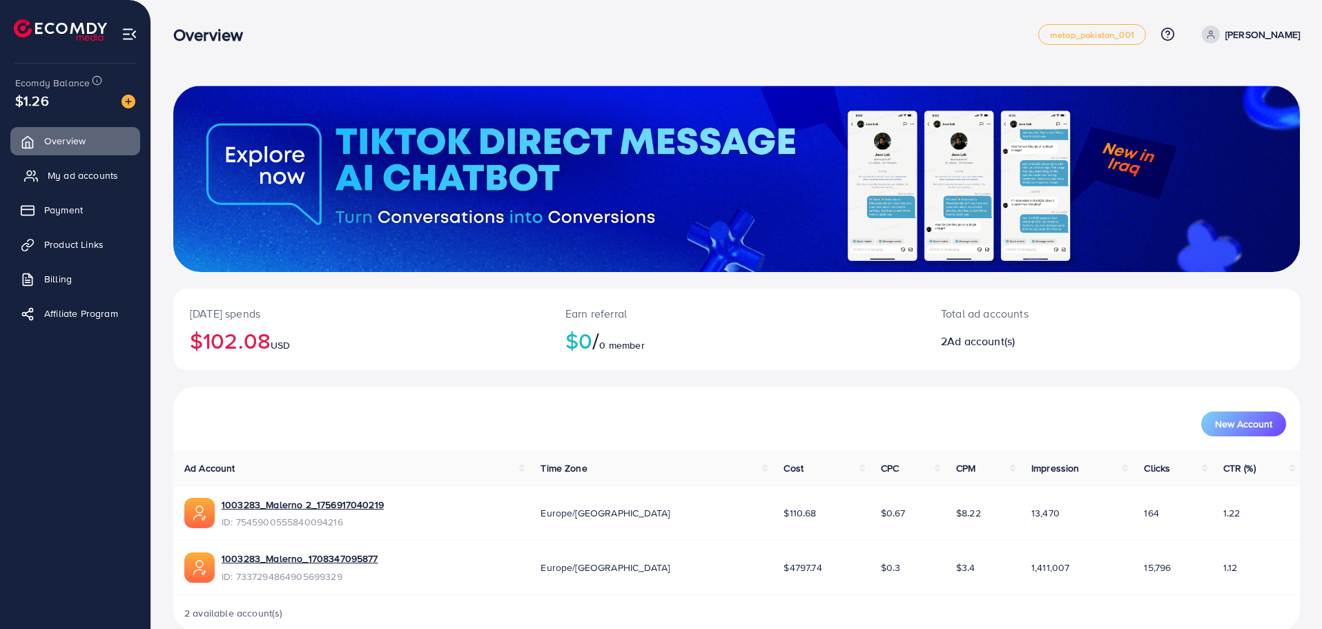
click at [88, 180] on span "My ad accounts" at bounding box center [83, 176] width 70 height 14
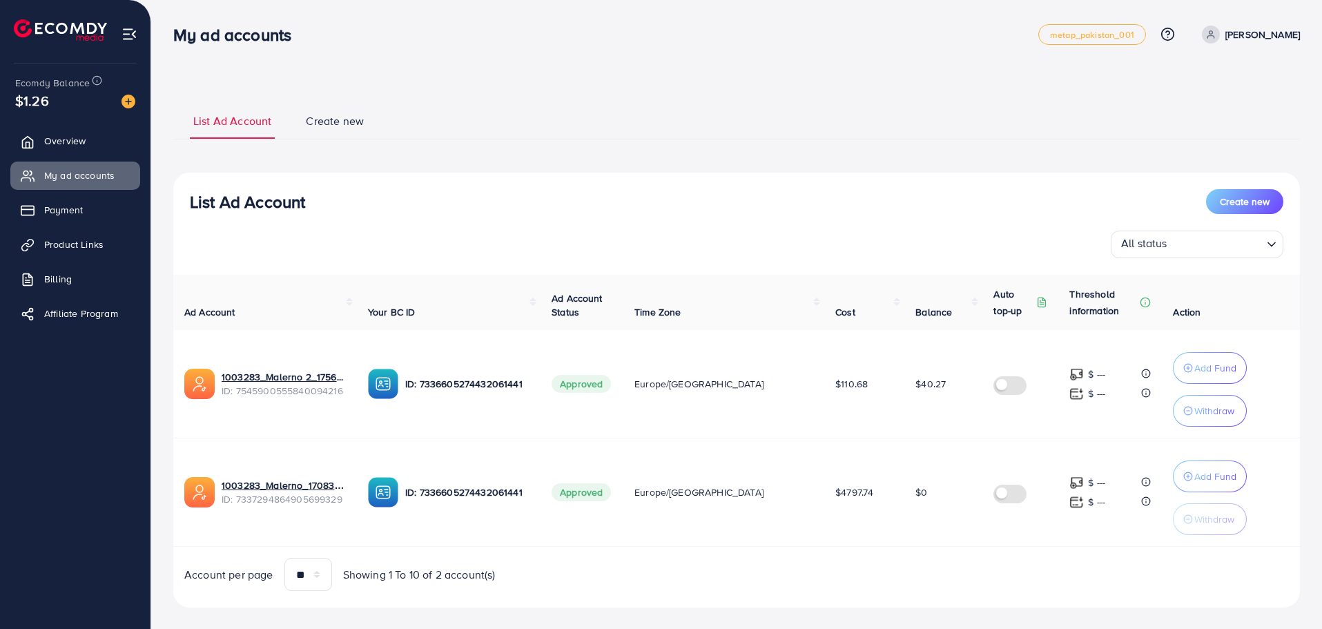
click at [1220, 36] on span at bounding box center [1211, 35] width 18 height 18
click at [1229, 86] on span "Profile" at bounding box center [1215, 82] width 32 height 17
select select "**********"
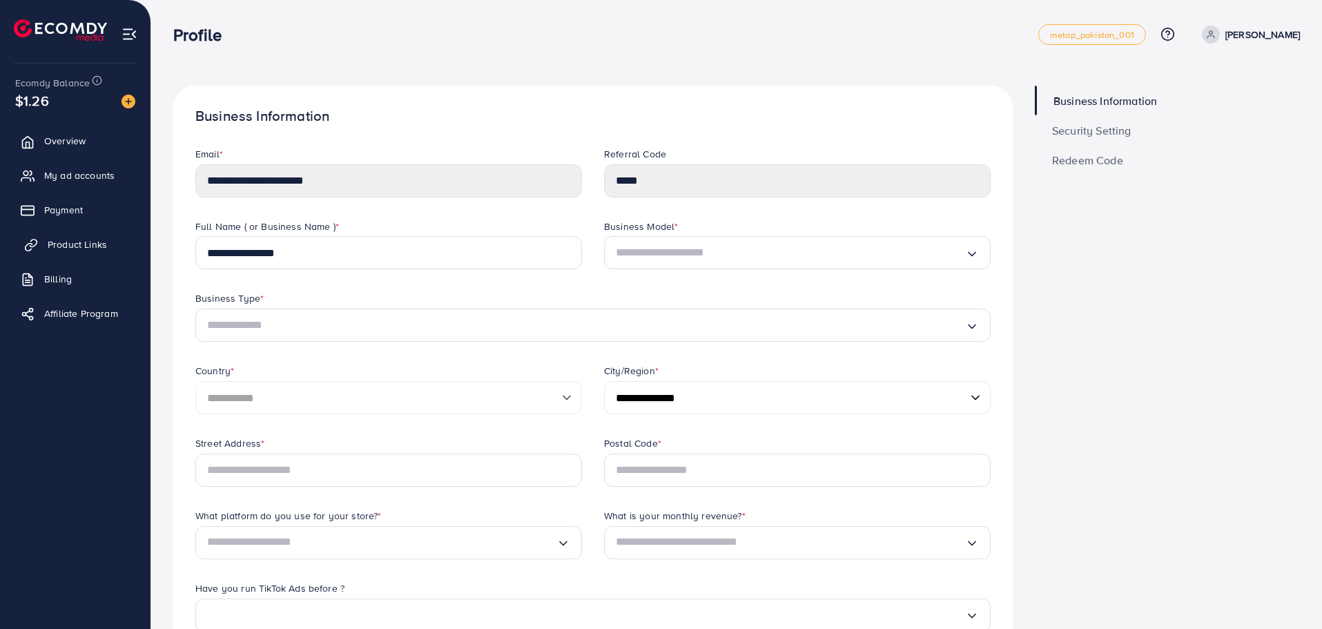
click at [81, 249] on span "Product Links" at bounding box center [77, 245] width 59 height 14
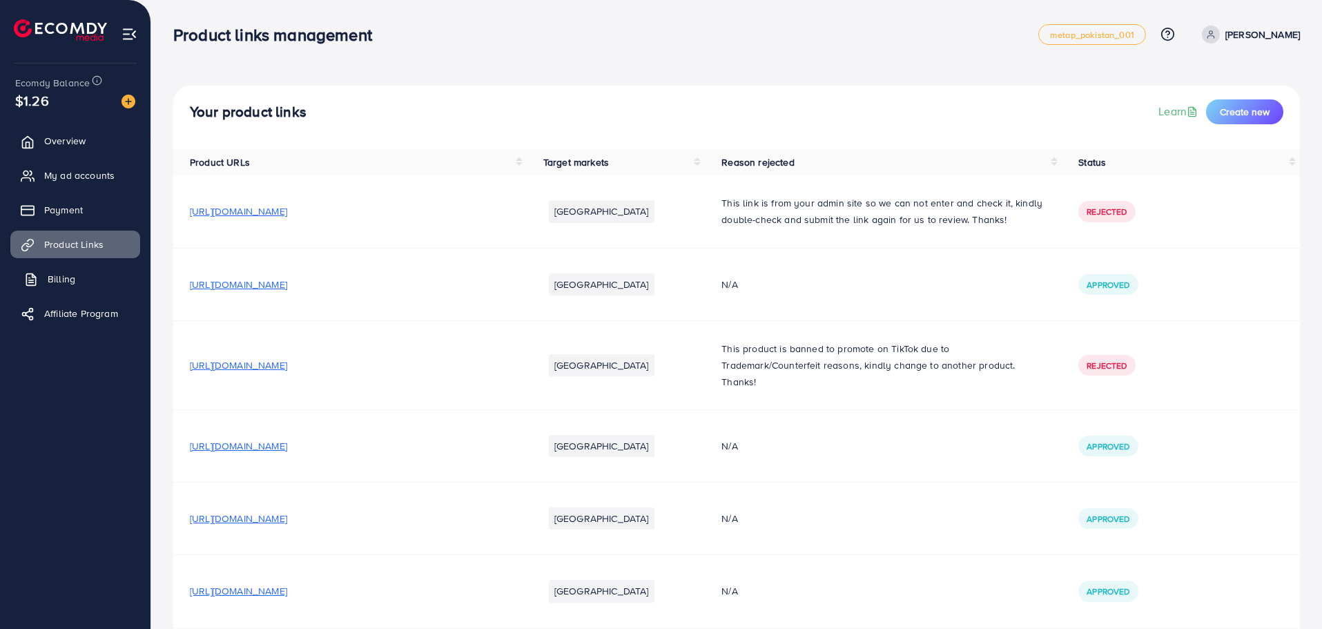
click at [59, 282] on span "Billing" at bounding box center [62, 279] width 28 height 14
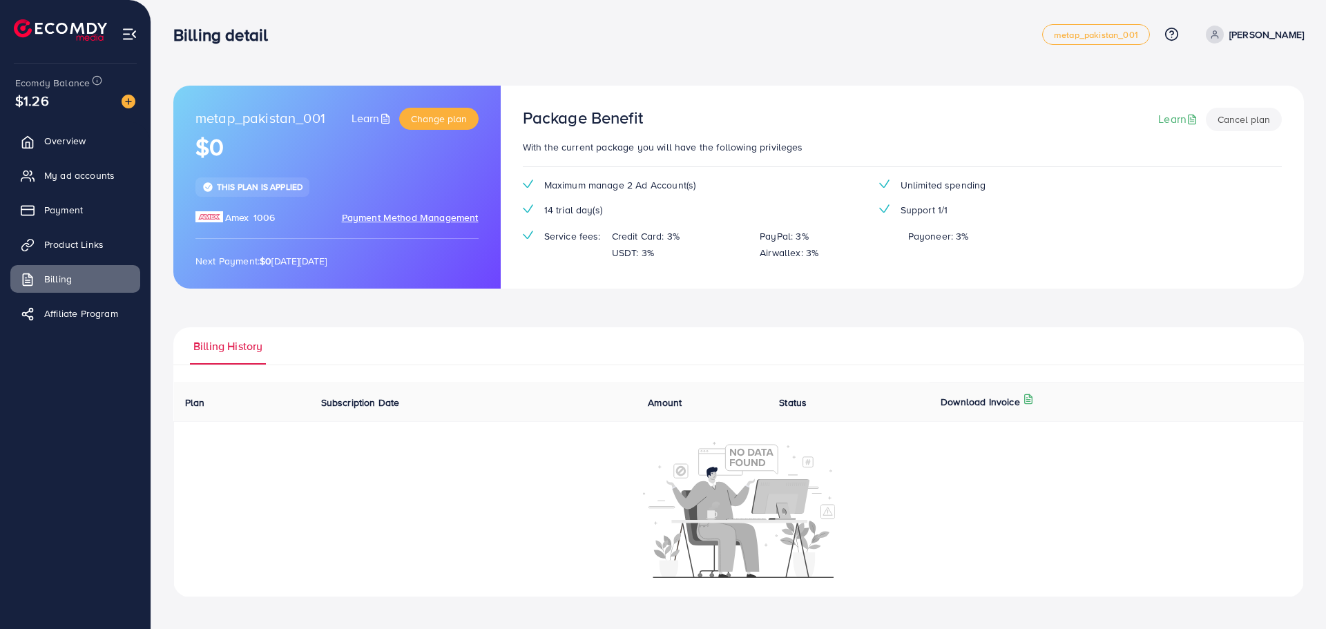
click at [113, 229] on ul "Overview My ad accounts Payment Product Links Billing Affiliate Program" at bounding box center [75, 232] width 151 height 220
click at [101, 241] on span "Product Links" at bounding box center [77, 245] width 59 height 14
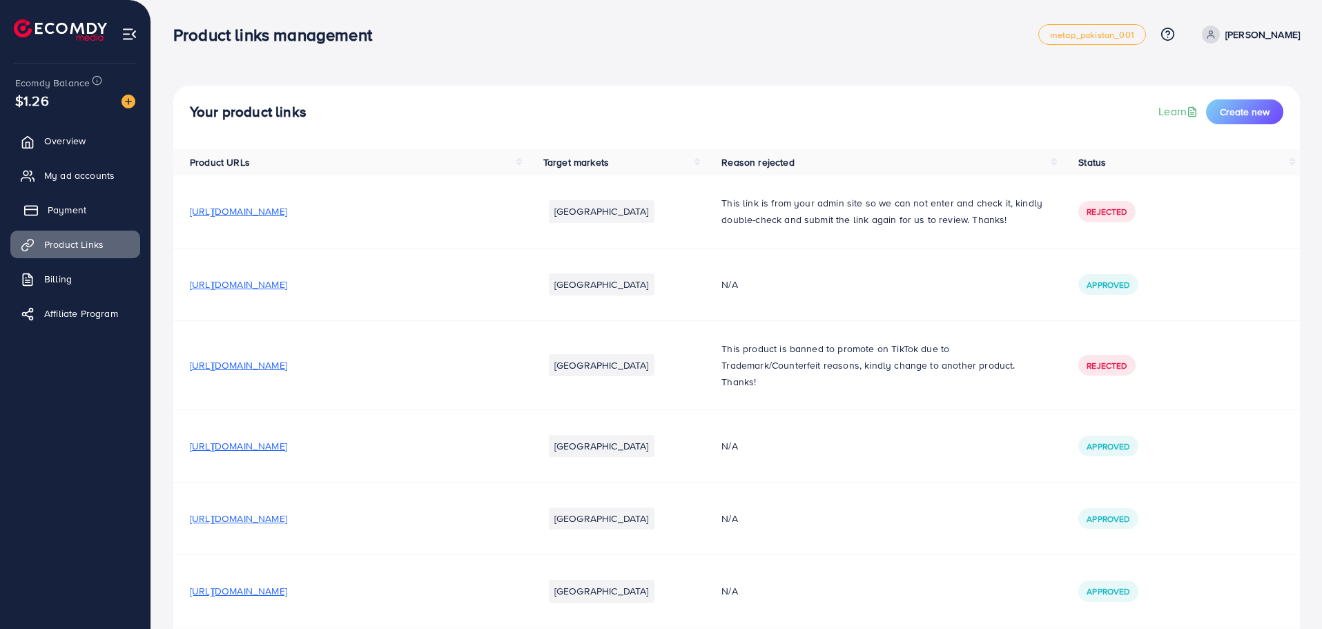
click at [84, 209] on span "Payment" at bounding box center [67, 210] width 39 height 14
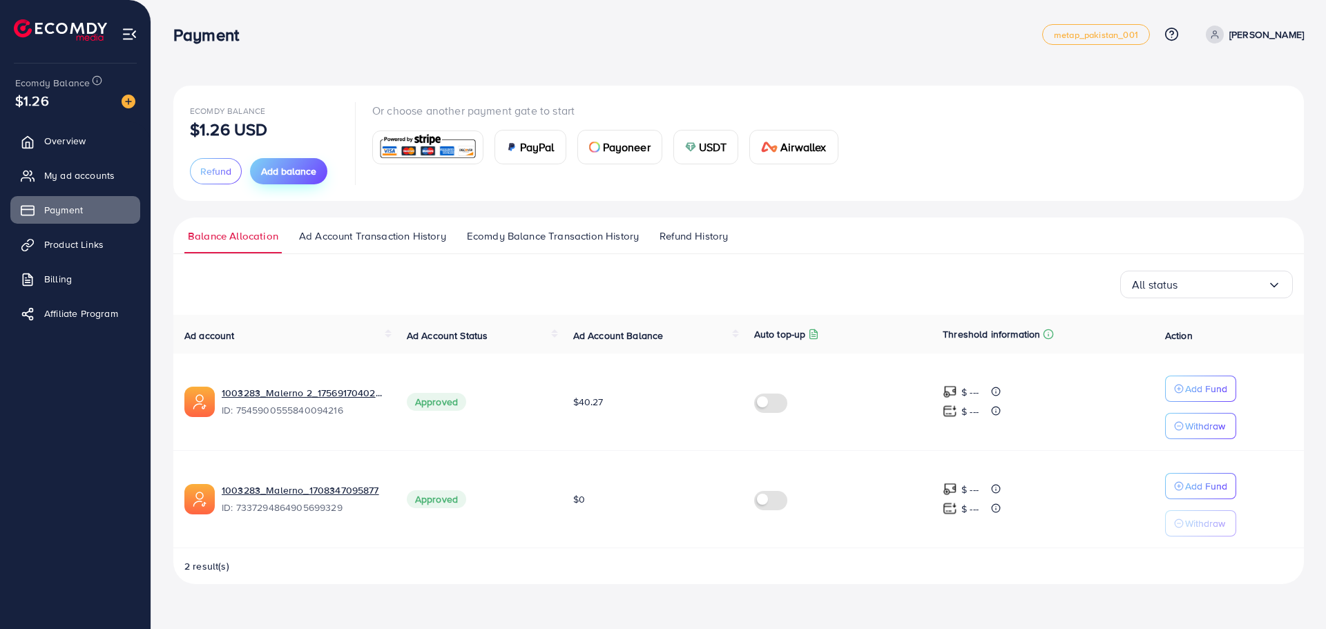
click at [276, 173] on span "Add balance" at bounding box center [288, 171] width 55 height 14
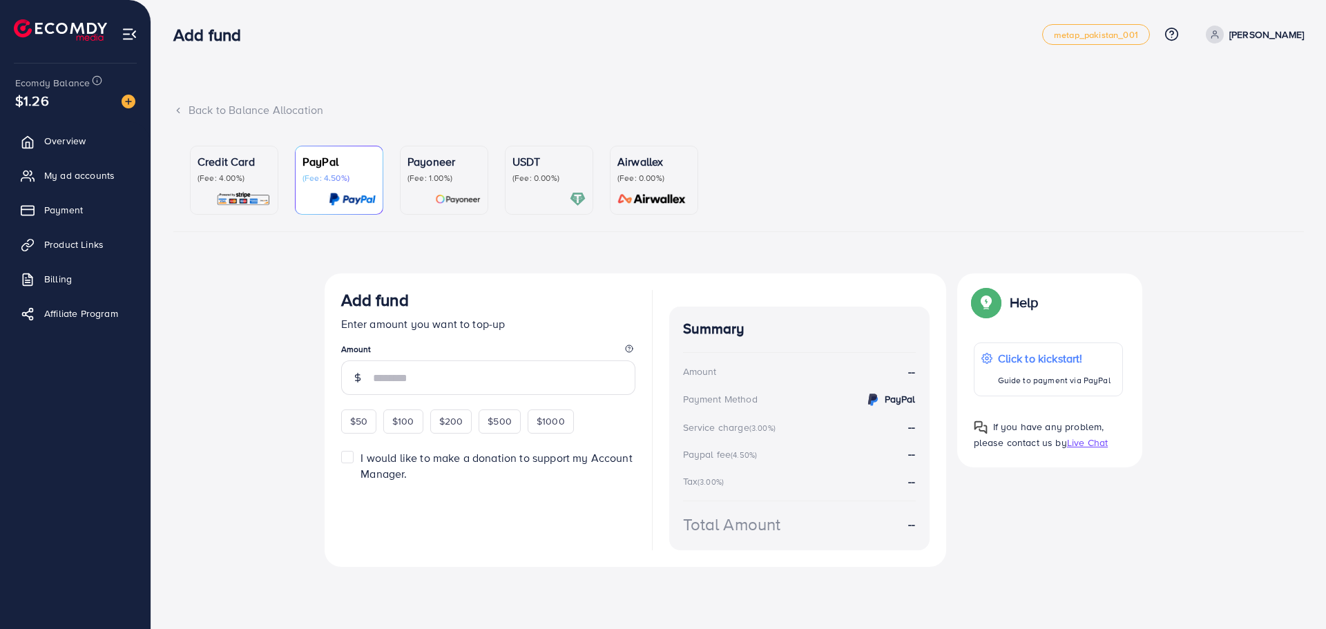
click at [269, 182] on p "(Fee: 4.00%)" at bounding box center [234, 178] width 73 height 11
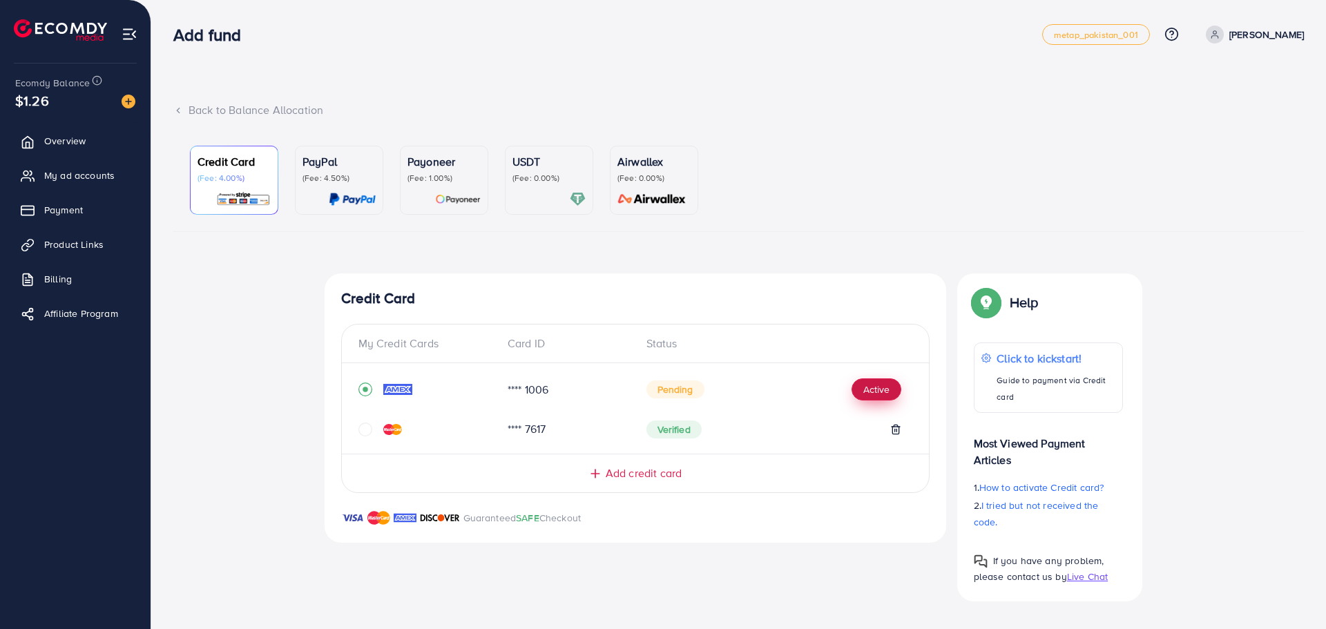
click at [888, 394] on button "Active" at bounding box center [876, 389] width 50 height 22
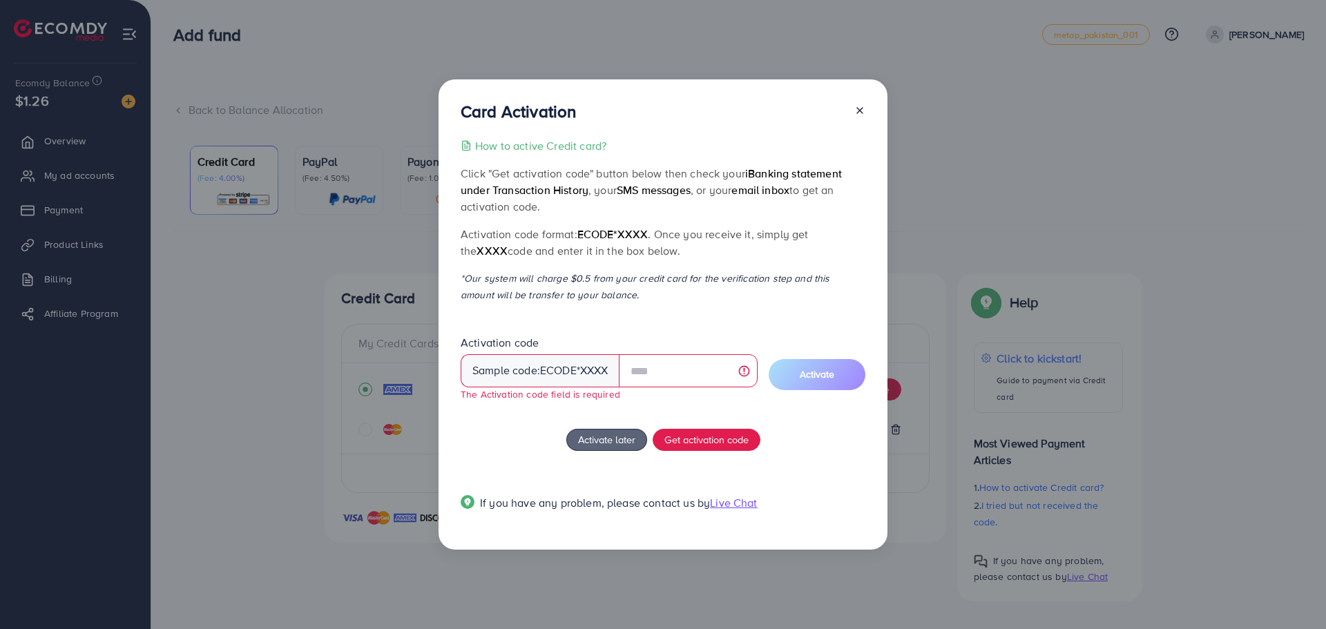
click at [557, 153] on p "How to active Credit card?" at bounding box center [540, 145] width 131 height 17
click at [597, 451] on button "Activate later" at bounding box center [606, 440] width 81 height 22
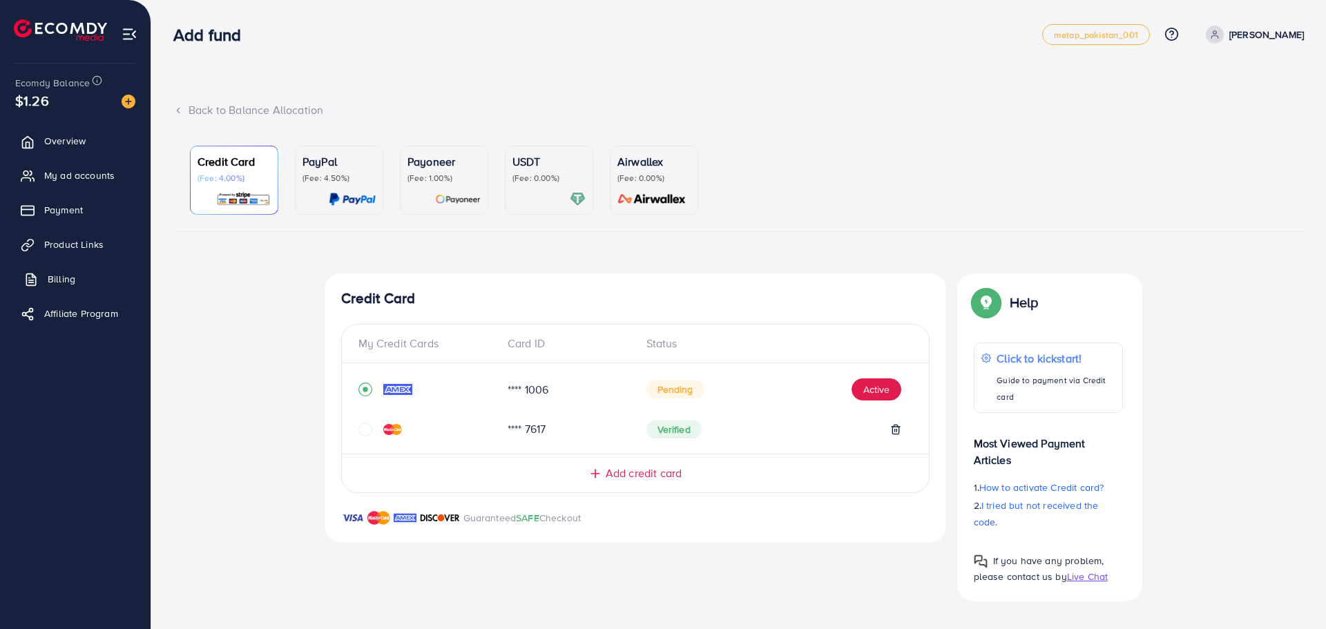
click at [81, 289] on link "Billing" at bounding box center [75, 279] width 130 height 28
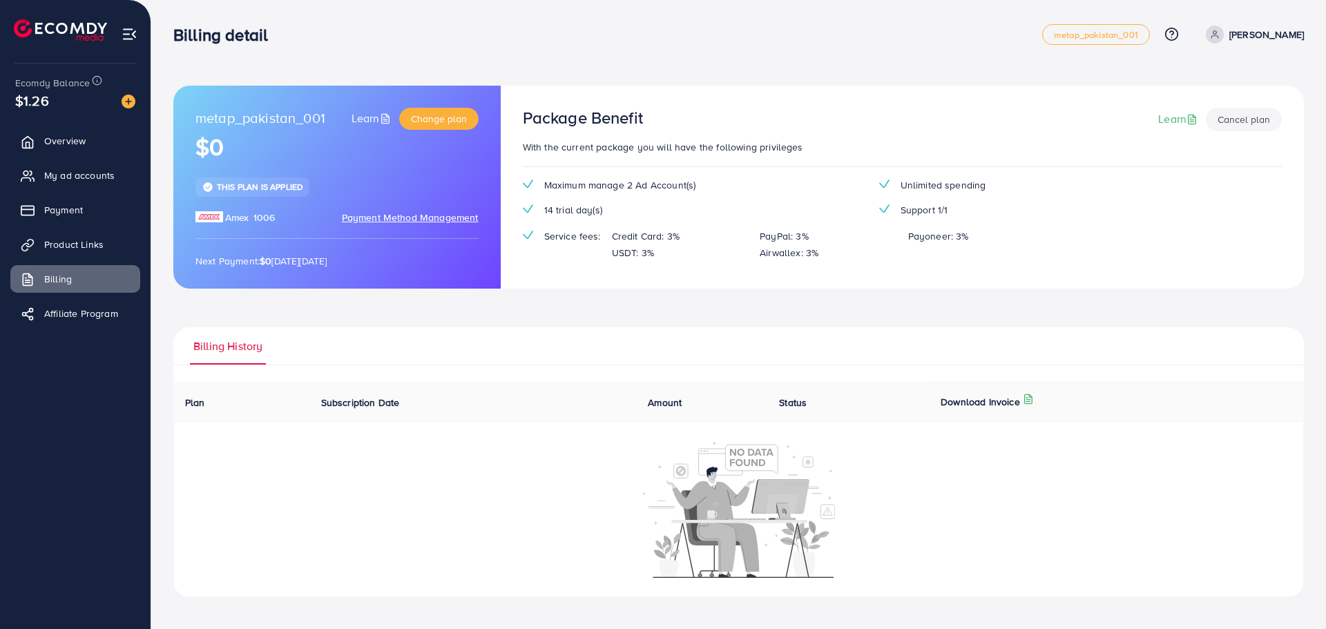
click at [429, 222] on span "Payment Method Management" at bounding box center [410, 218] width 137 height 14
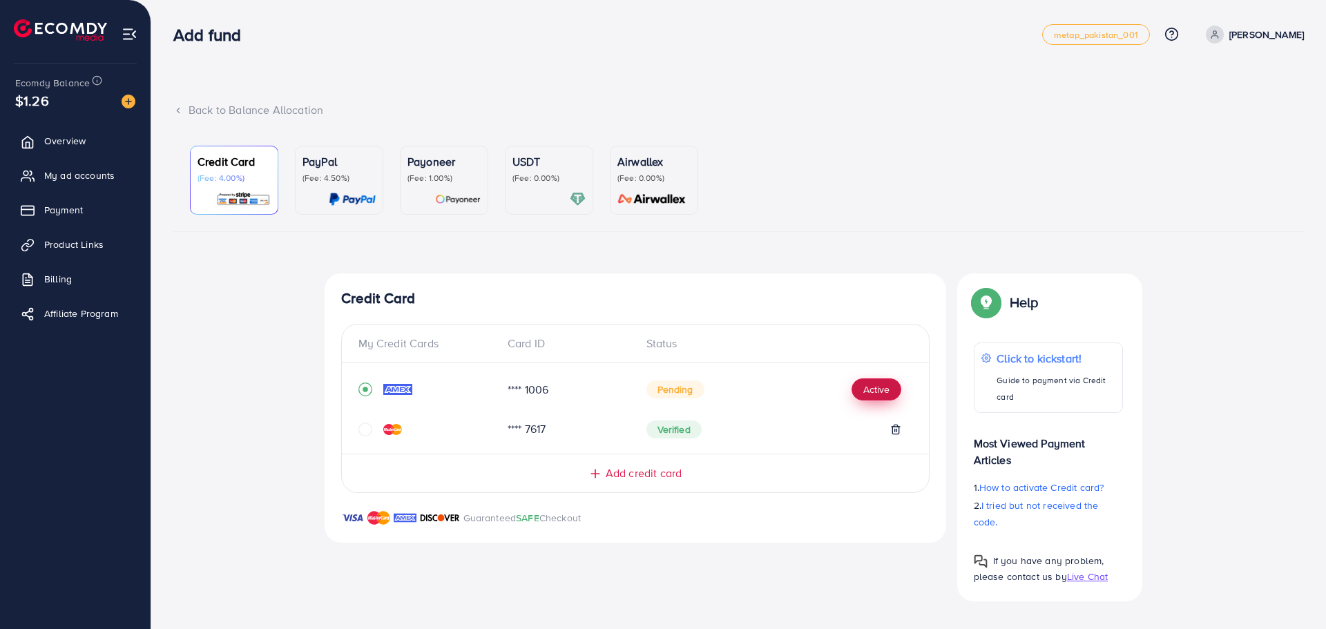
click at [882, 391] on button "Active" at bounding box center [876, 389] width 50 height 22
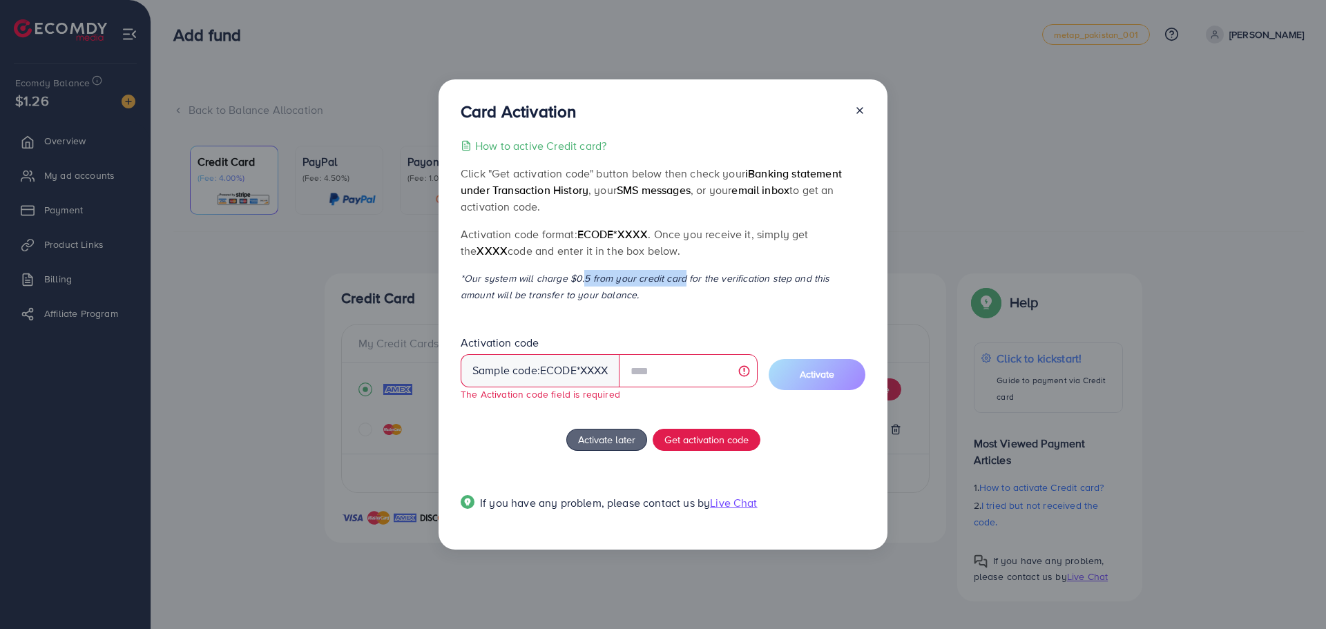
drag, startPoint x: 623, startPoint y: 284, endPoint x: 684, endPoint y: 287, distance: 60.8
click at [676, 284] on p "*Our system will charge $0.5 from your credit card for the verification step an…" at bounding box center [663, 286] width 405 height 33
click at [717, 296] on p "*Our system will charge $0.5 from your credit card for the verification step an…" at bounding box center [663, 286] width 405 height 33
click at [856, 108] on icon at bounding box center [859, 110] width 11 height 11
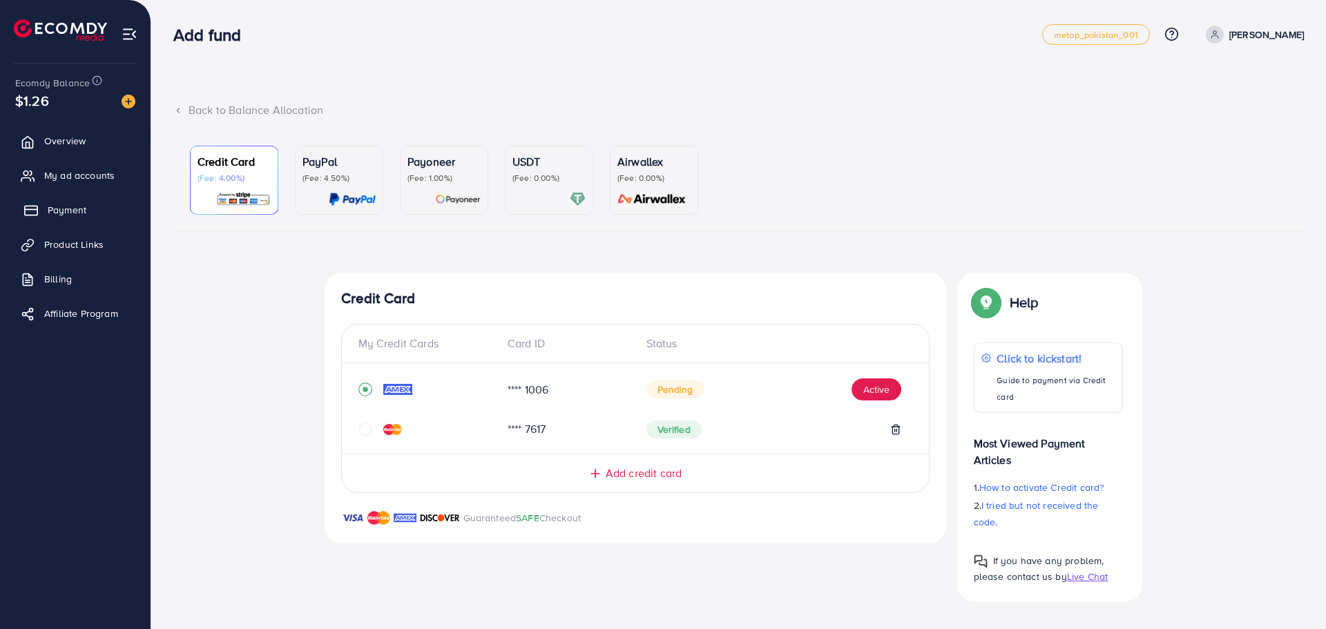
click at [91, 201] on link "Payment" at bounding box center [75, 210] width 130 height 28
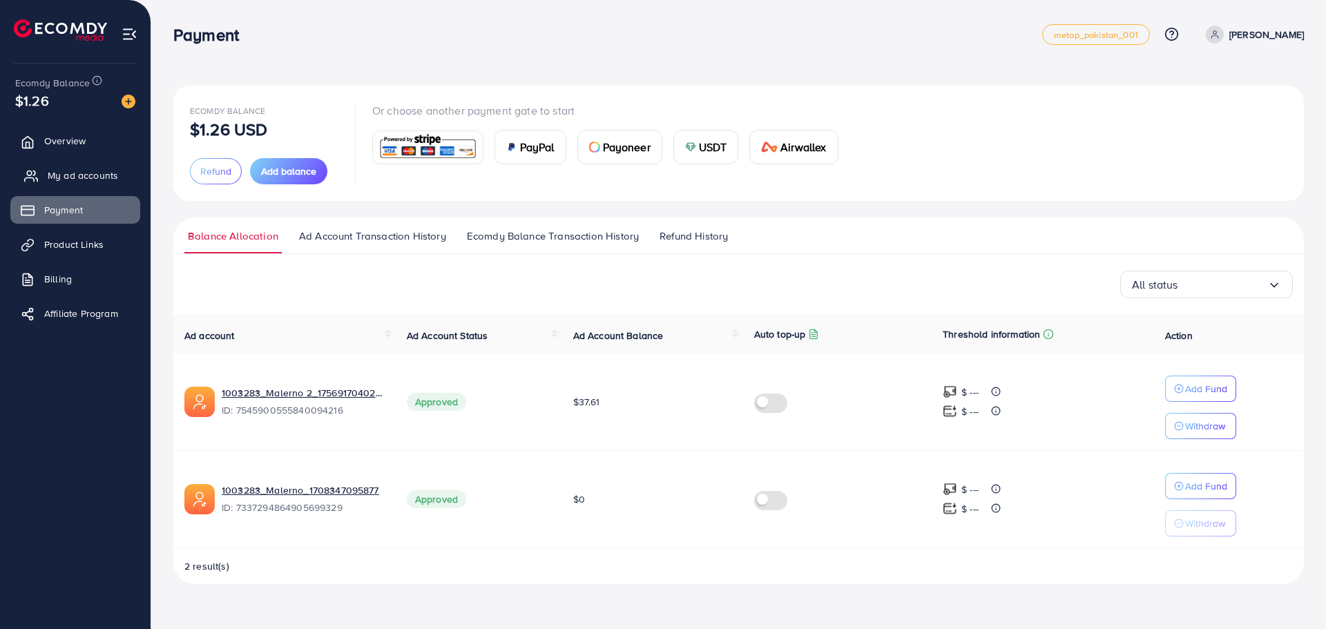
click at [93, 176] on span "My ad accounts" at bounding box center [83, 176] width 70 height 14
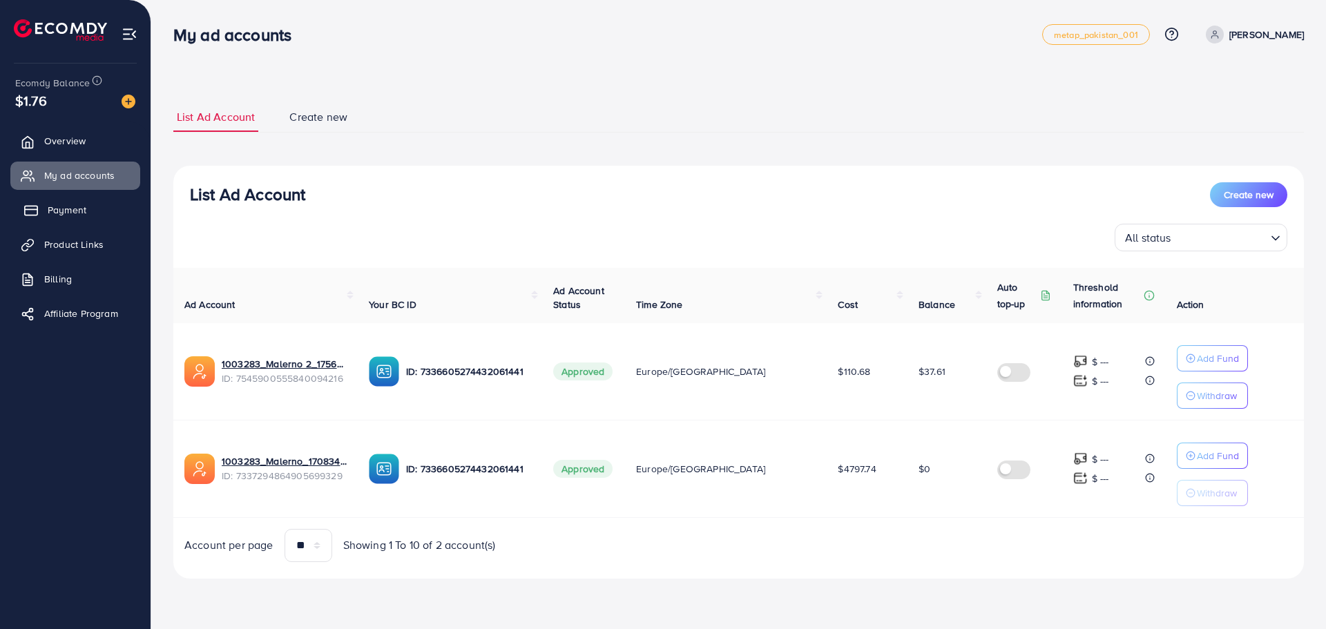
click at [86, 212] on span "Payment" at bounding box center [67, 210] width 39 height 14
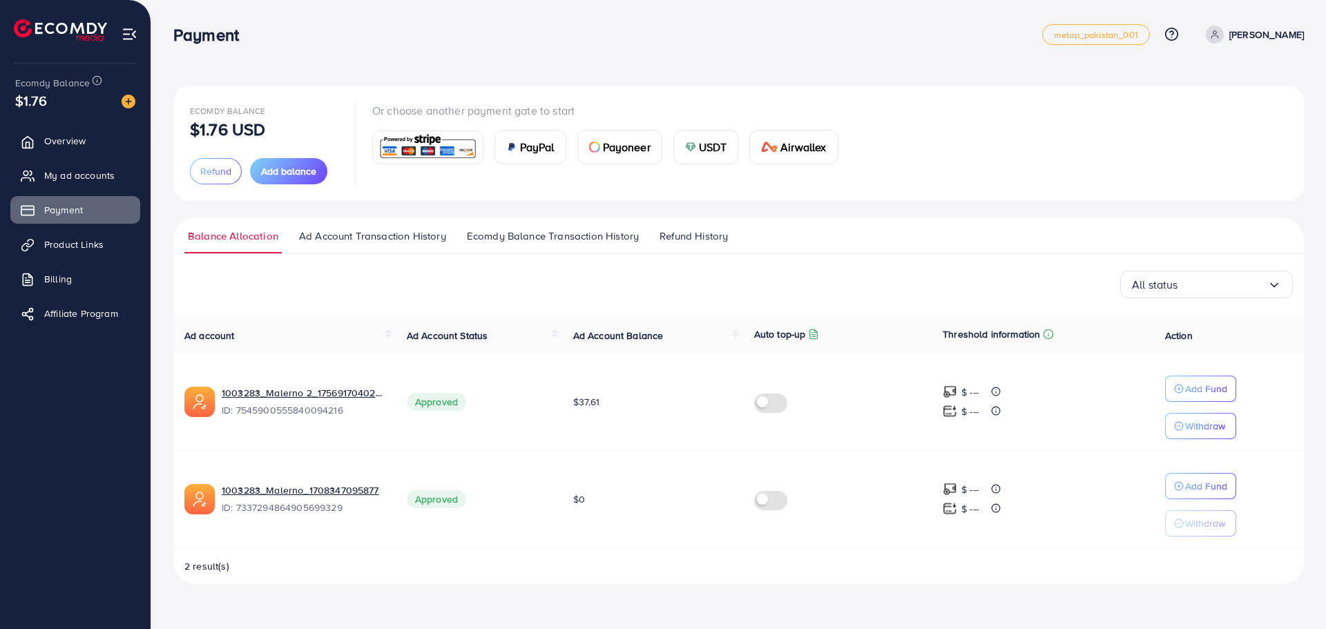
click at [108, 259] on ul "Overview My ad accounts Payment Product Links Billing Affiliate Program" at bounding box center [75, 232] width 151 height 220
click at [77, 242] on span "Product Links" at bounding box center [77, 245] width 59 height 14
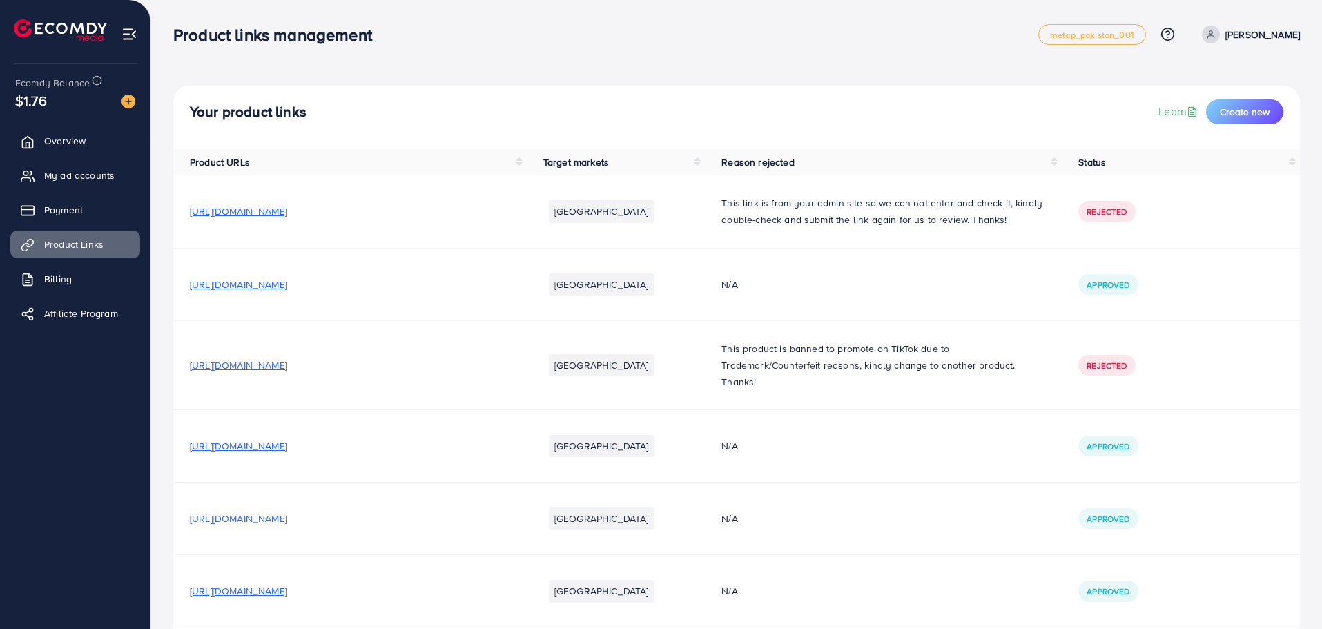
click at [72, 157] on ul "Overview My ad accounts Payment Product Links Billing Affiliate Program" at bounding box center [75, 232] width 151 height 220
click at [68, 176] on span "My ad accounts" at bounding box center [83, 176] width 70 height 14
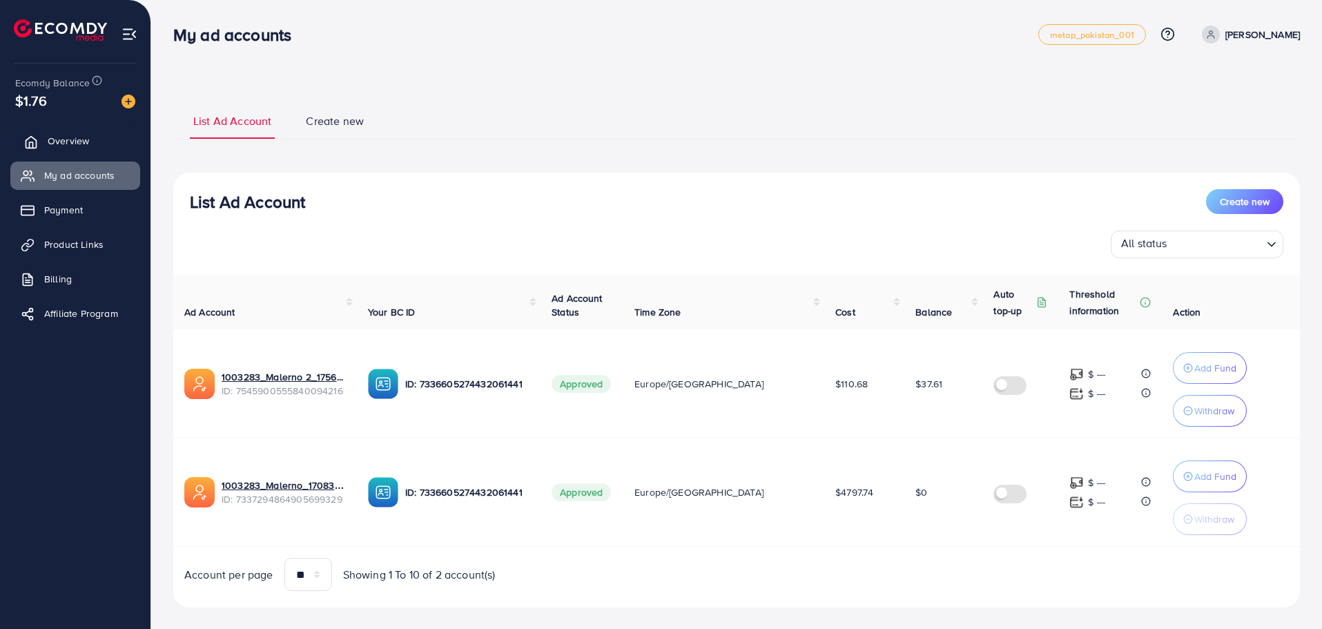
click at [90, 136] on link "Overview" at bounding box center [75, 141] width 130 height 28
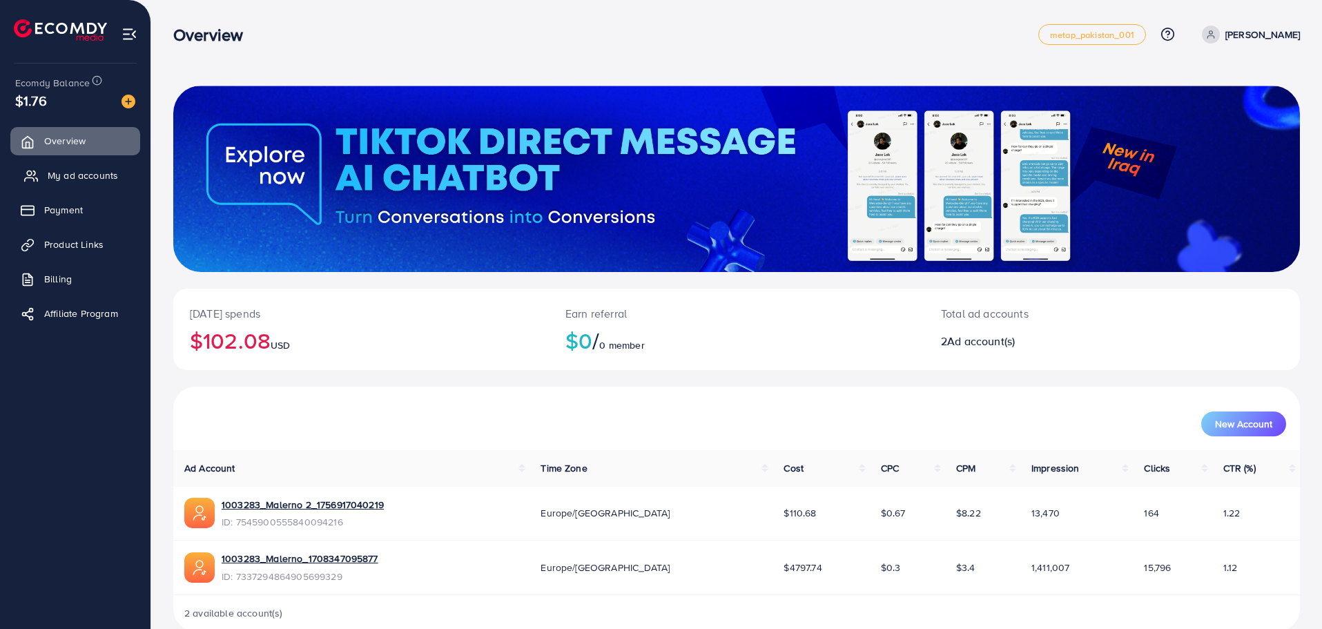
click at [93, 175] on span "My ad accounts" at bounding box center [83, 176] width 70 height 14
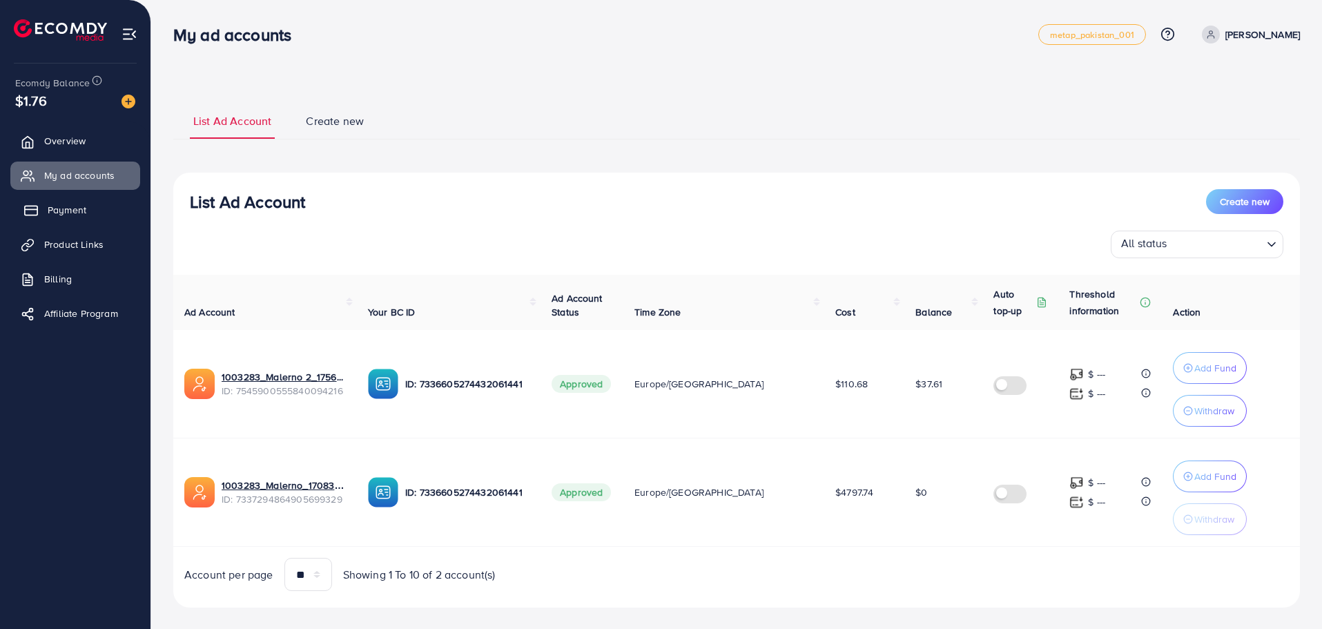
click at [88, 222] on link "Payment" at bounding box center [75, 210] width 130 height 28
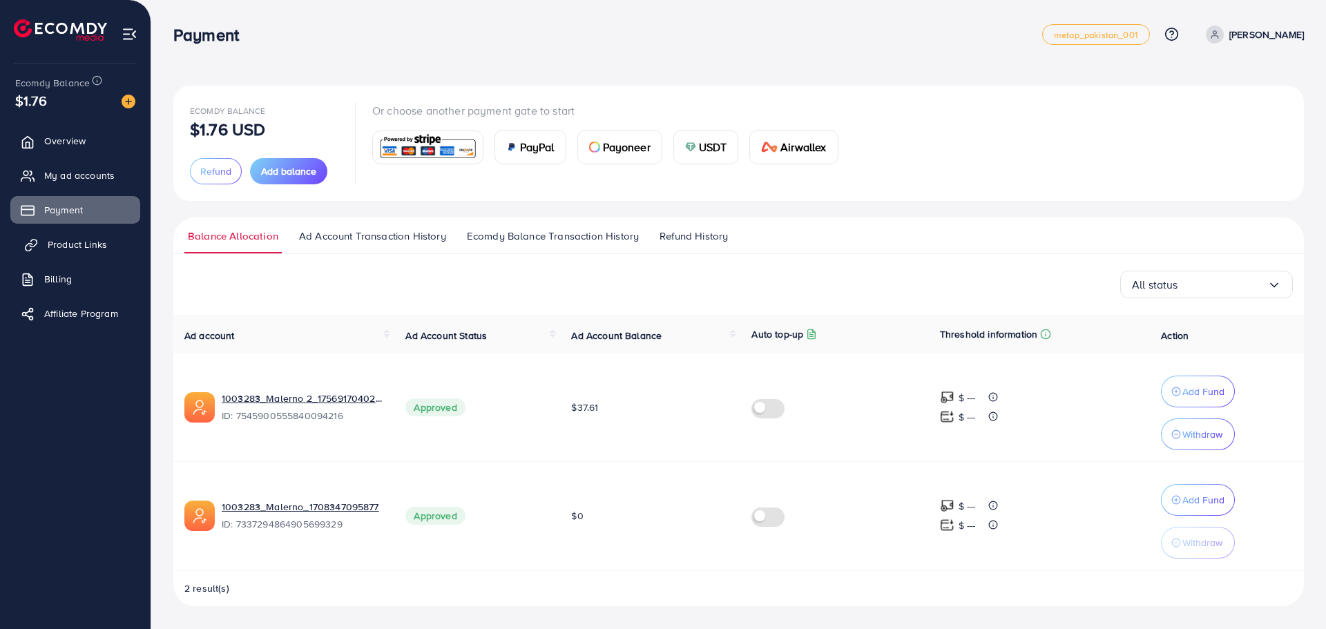
click at [85, 253] on link "Product Links" at bounding box center [75, 245] width 130 height 28
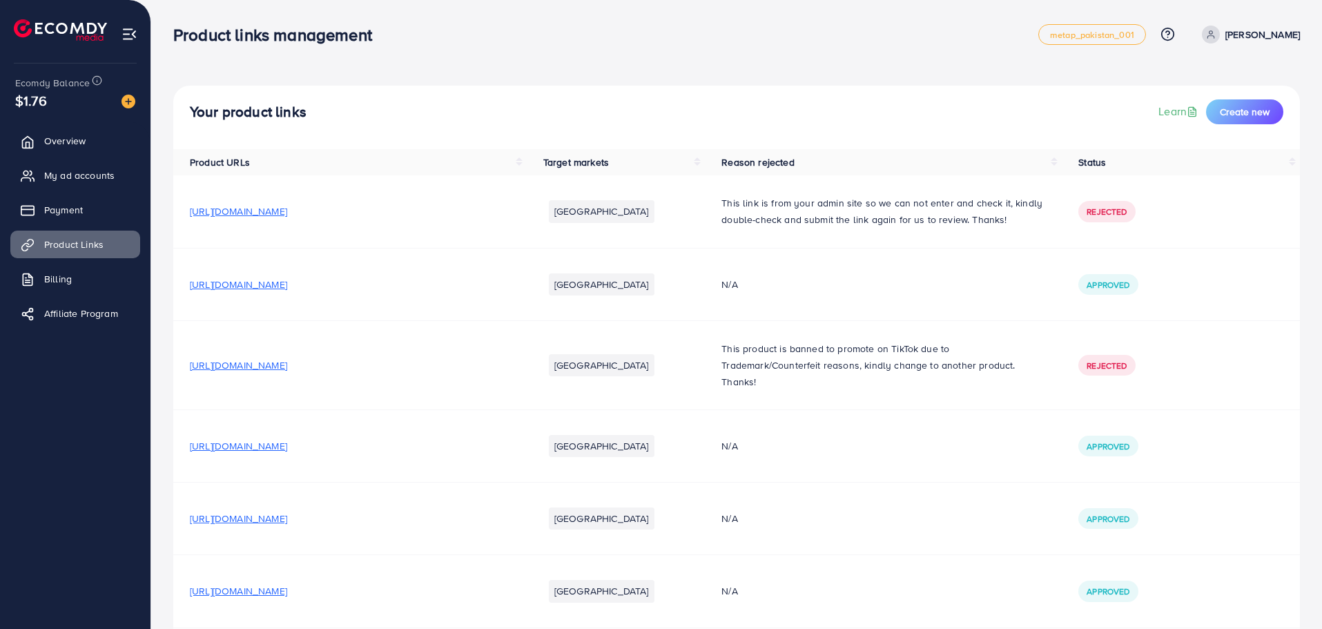
click at [90, 262] on ul "Overview My ad accounts Payment Product Links Billing Affiliate Program" at bounding box center [75, 232] width 151 height 220
click at [93, 267] on link "Billing" at bounding box center [75, 279] width 130 height 28
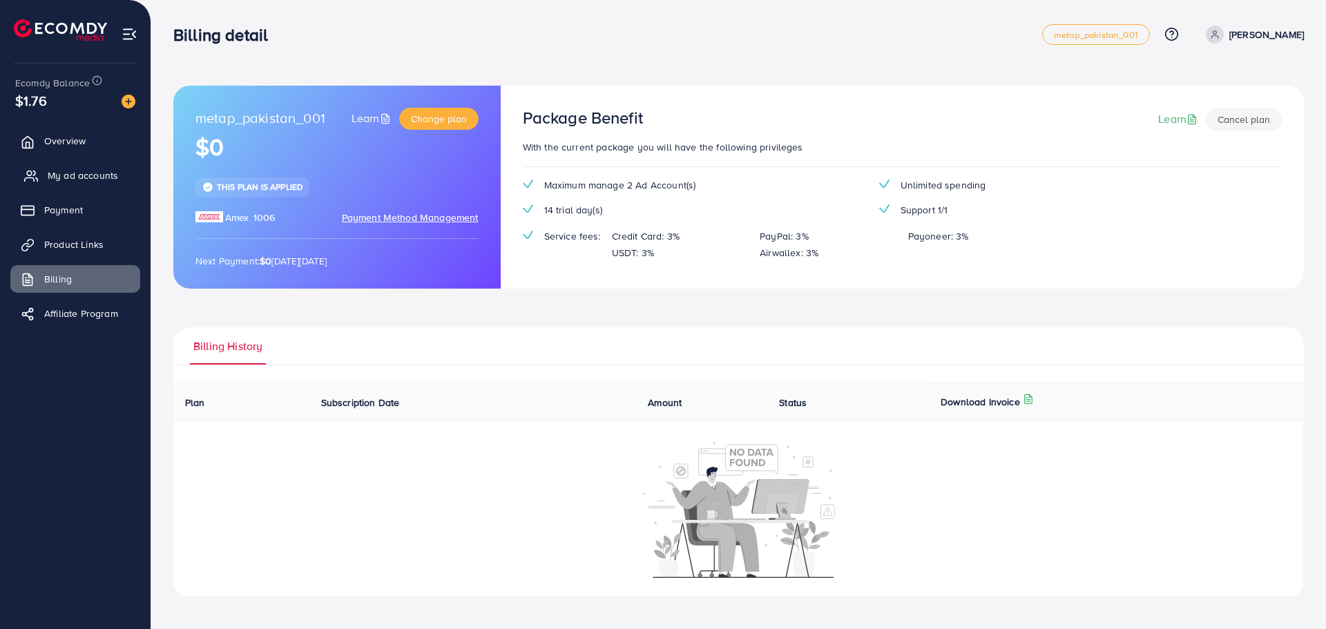
click at [120, 164] on link "My ad accounts" at bounding box center [75, 176] width 130 height 28
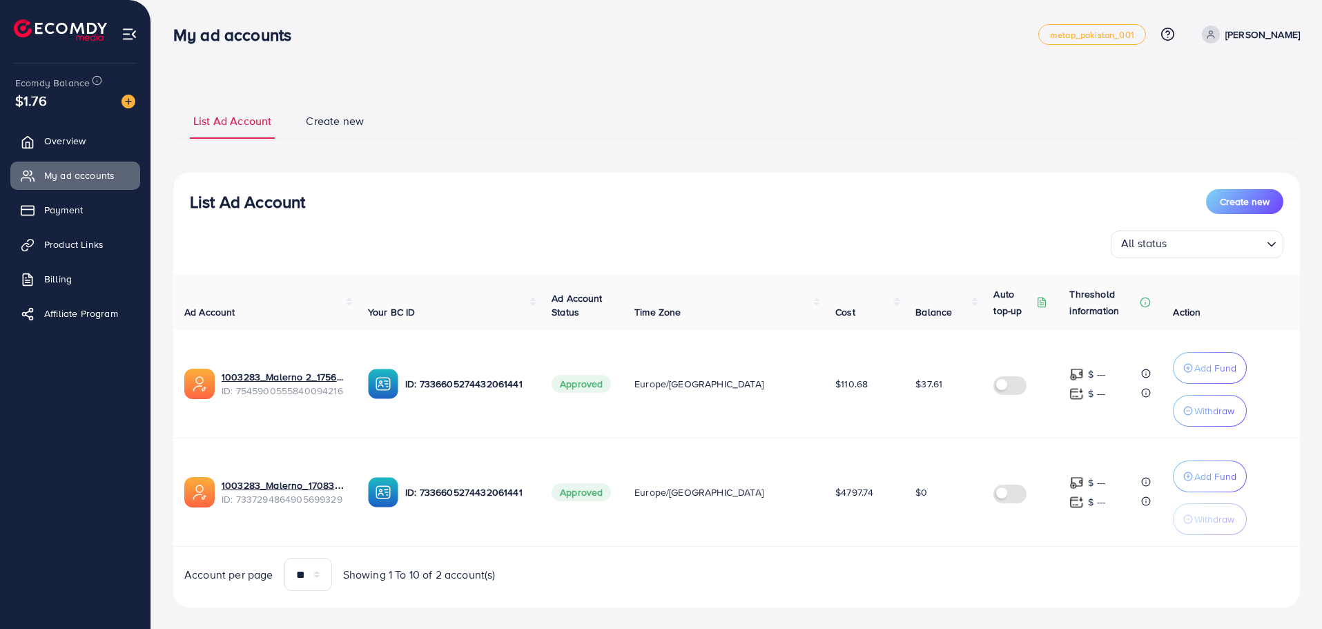
click at [85, 122] on ul "Overview My ad accounts Payment Product Links Billing Affiliate Program" at bounding box center [75, 232] width 151 height 220
click at [73, 135] on span "Overview" at bounding box center [68, 141] width 41 height 14
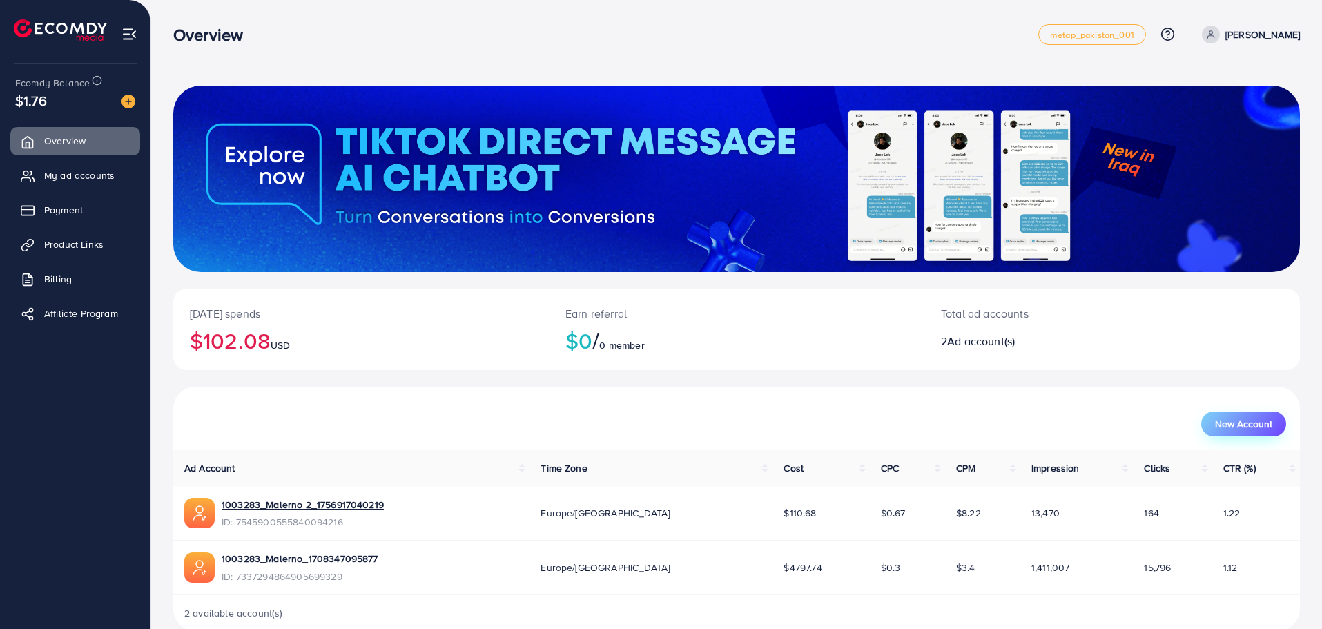
click at [1217, 434] on button "New Account" at bounding box center [1244, 424] width 85 height 25
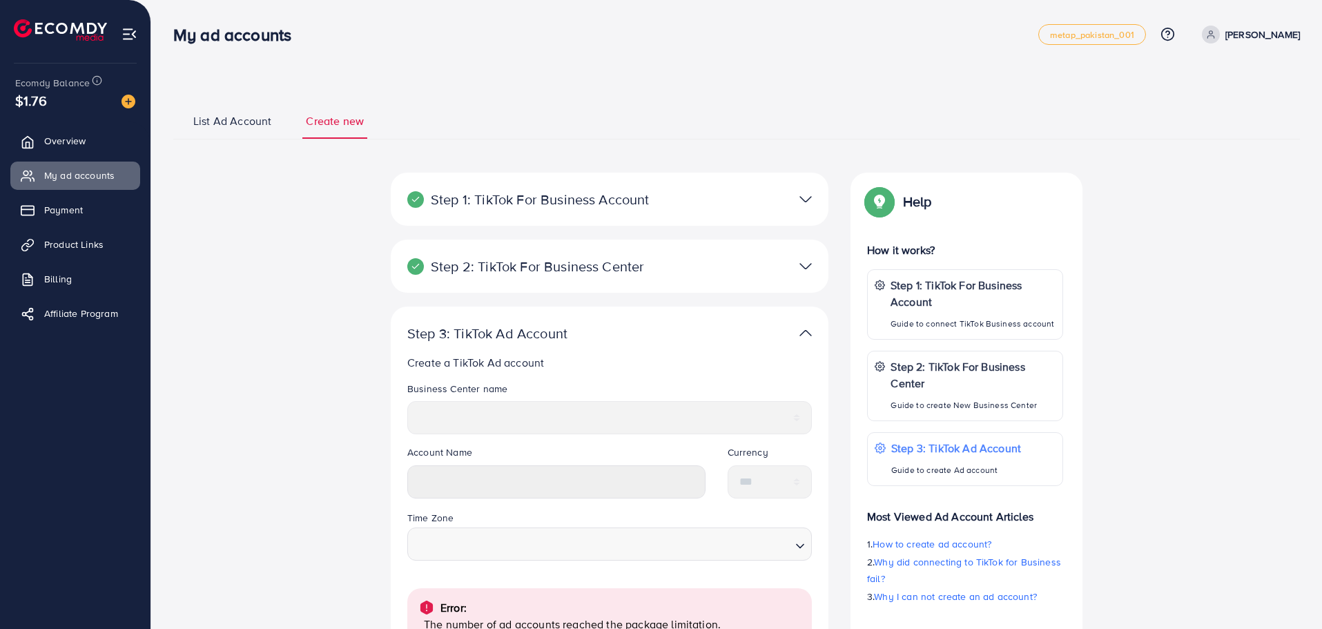
select select
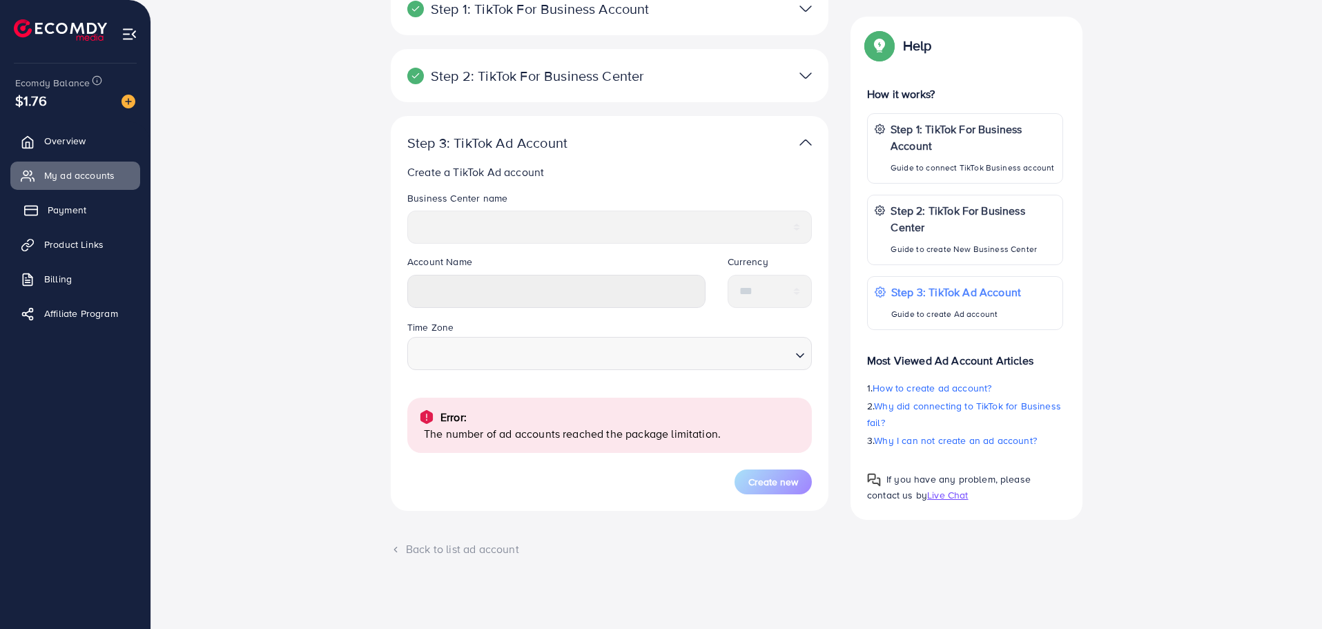
click at [76, 212] on span "Payment" at bounding box center [67, 210] width 39 height 14
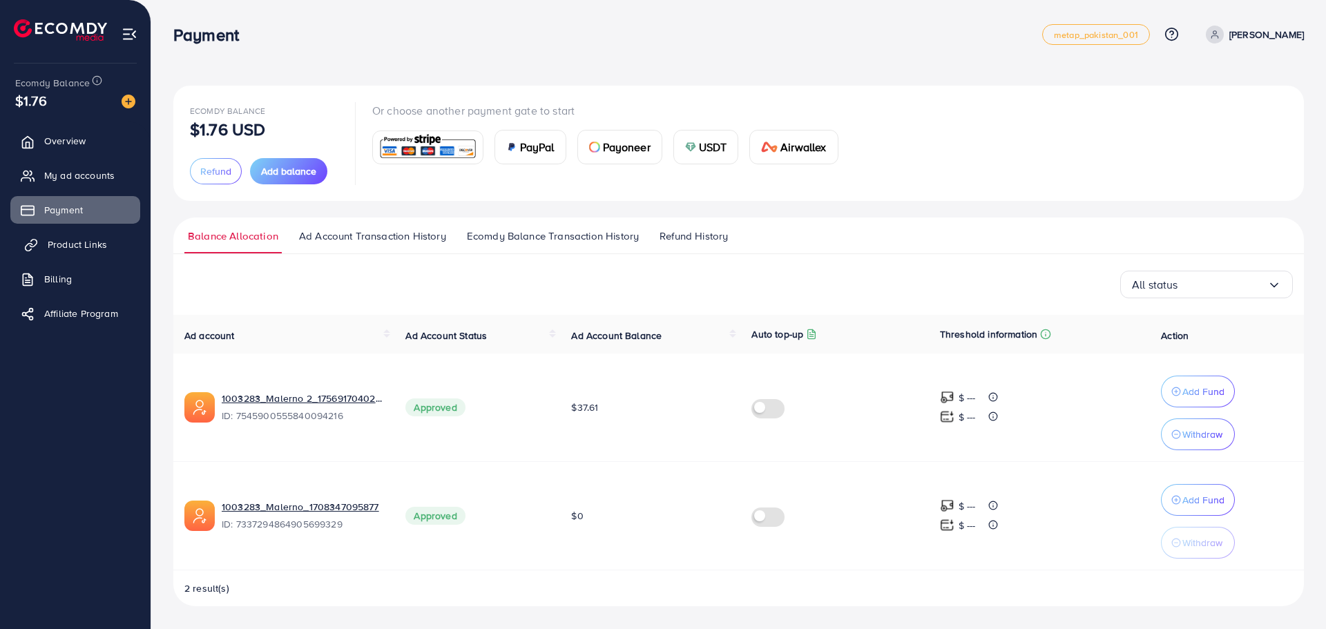
click at [81, 242] on span "Product Links" at bounding box center [77, 245] width 59 height 14
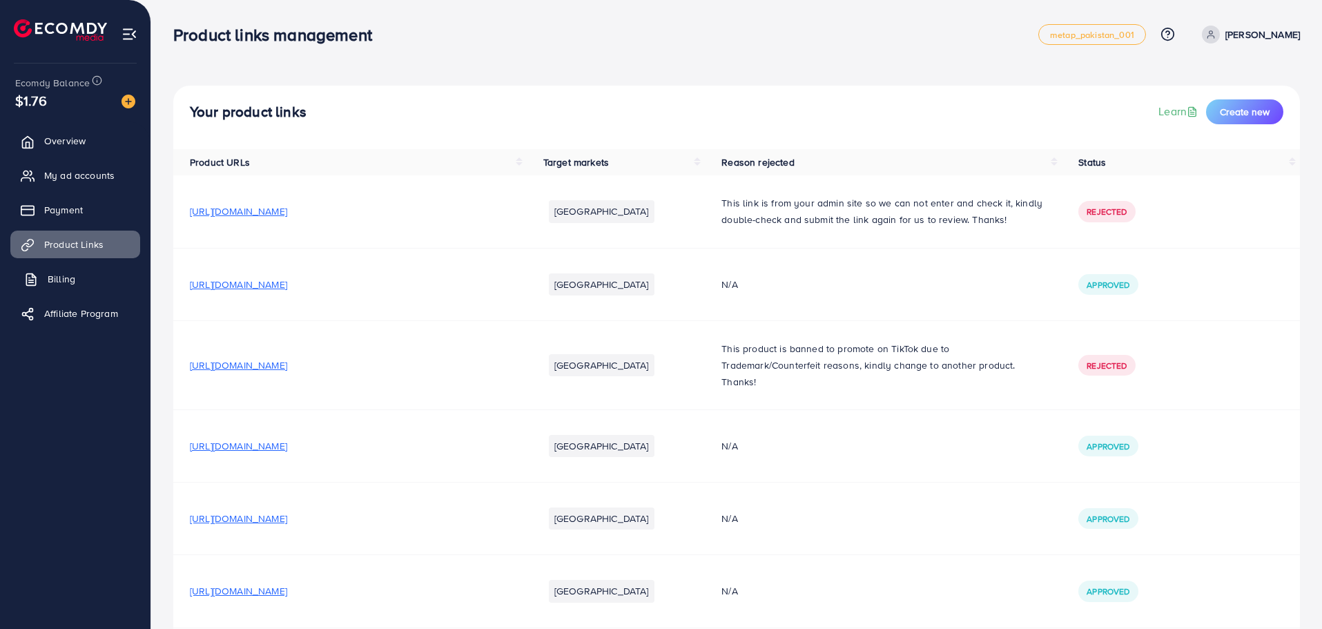
click at [79, 280] on link "Billing" at bounding box center [75, 279] width 130 height 28
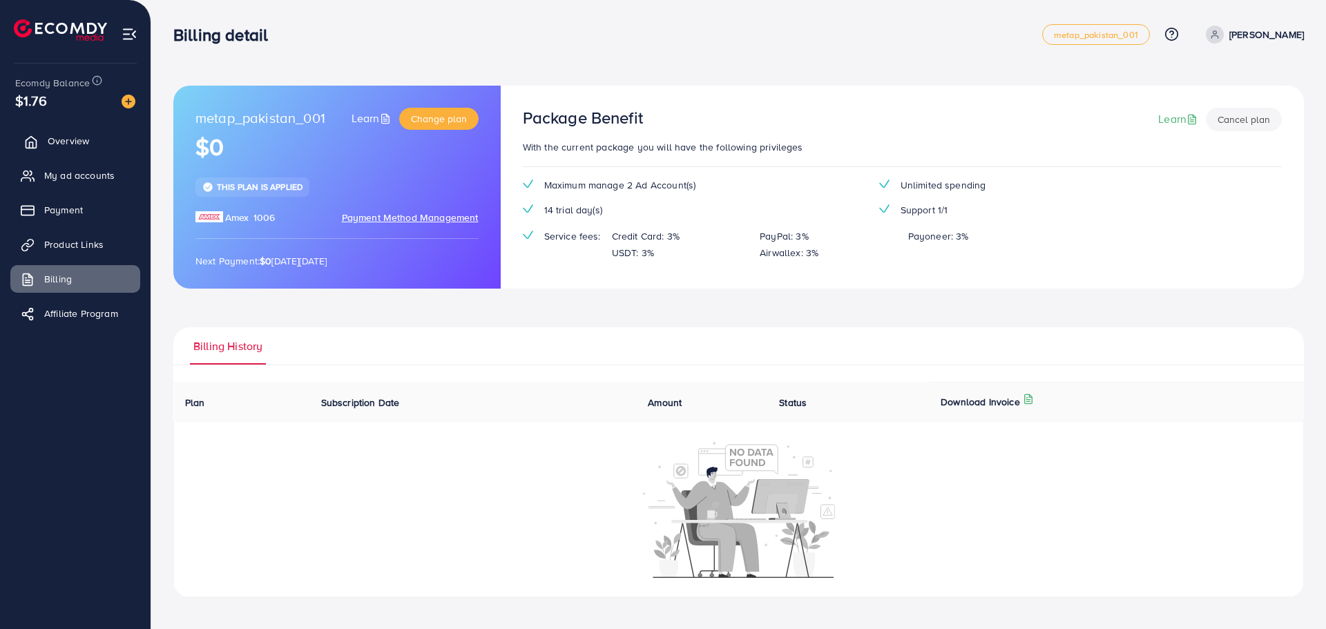
click at [95, 153] on link "Overview" at bounding box center [75, 141] width 130 height 28
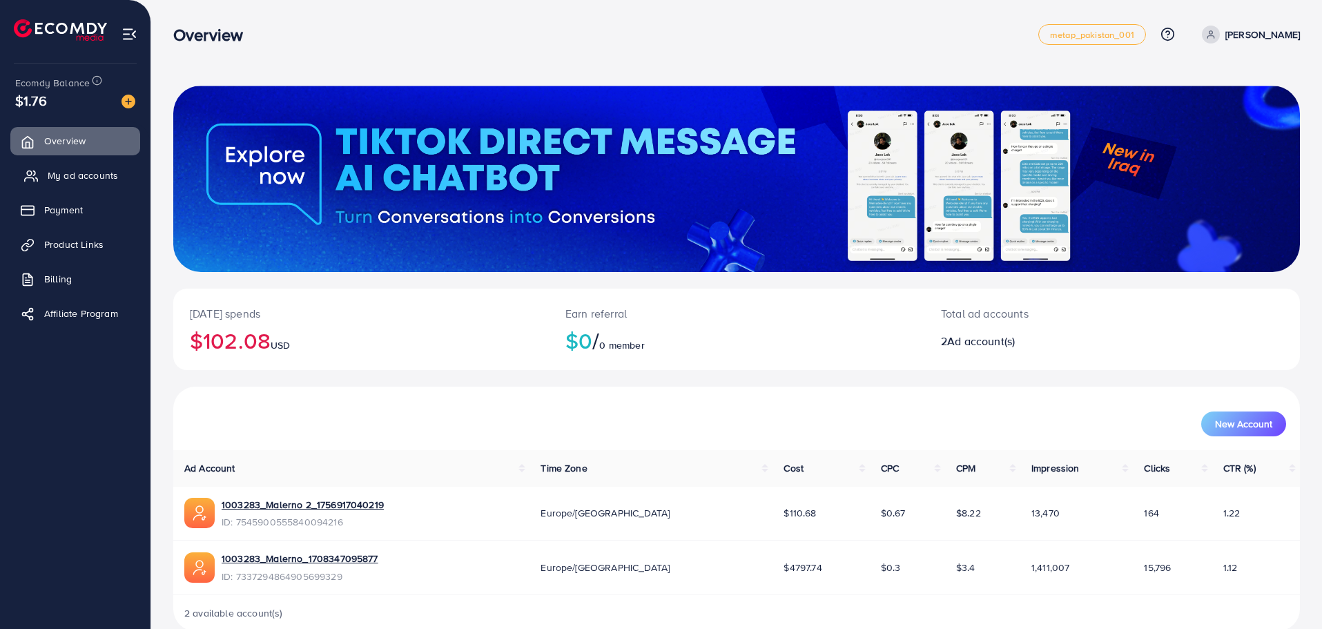
click at [87, 169] on span "My ad accounts" at bounding box center [83, 176] width 70 height 14
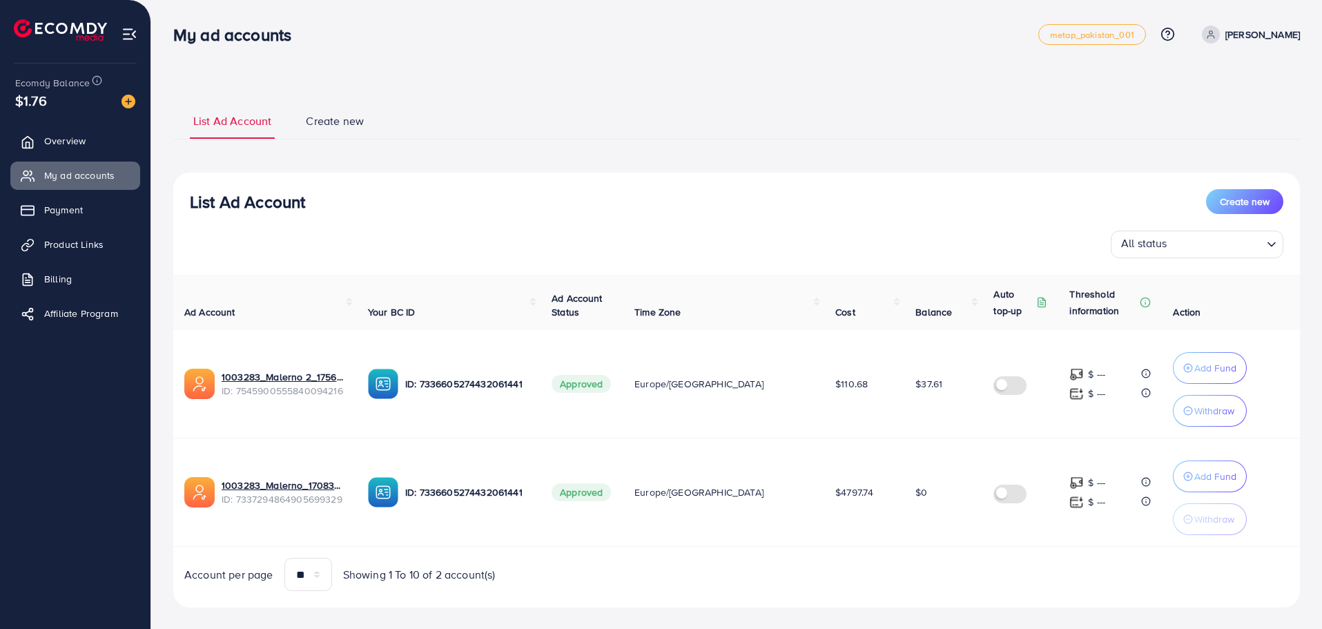
click at [354, 118] on span "Create new" at bounding box center [335, 121] width 58 height 16
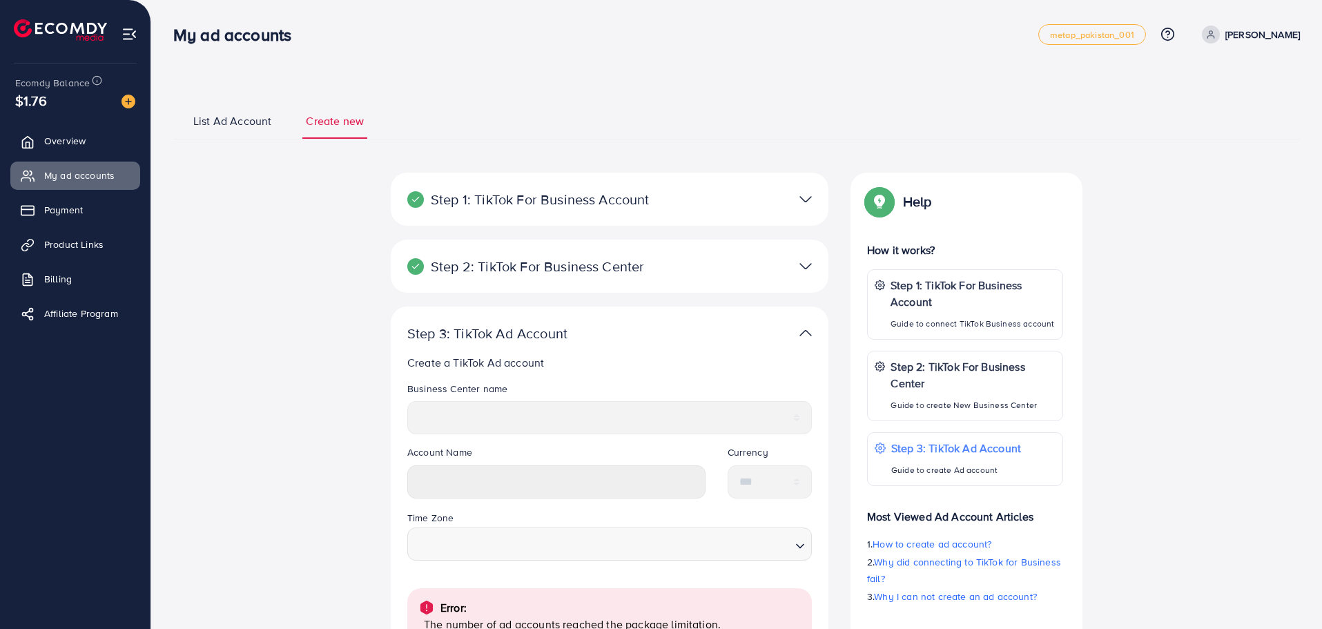
click at [229, 115] on span "List Ad Account" at bounding box center [232, 121] width 78 height 16
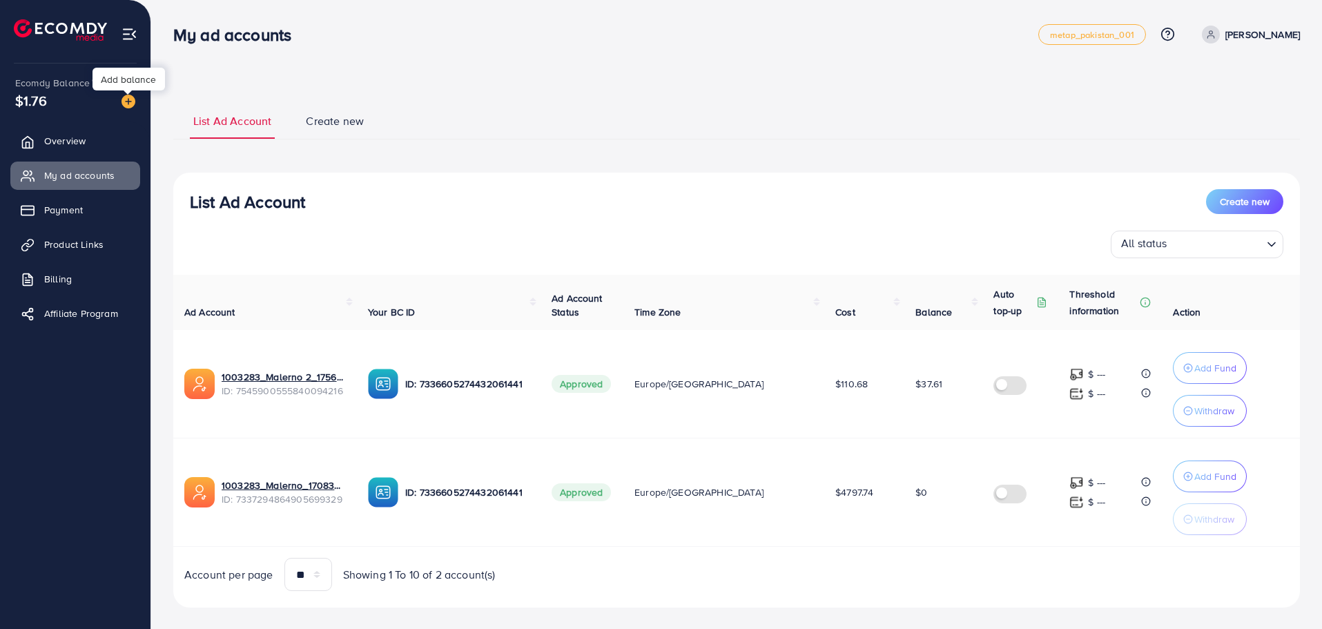
click at [132, 105] on img at bounding box center [129, 102] width 14 height 14
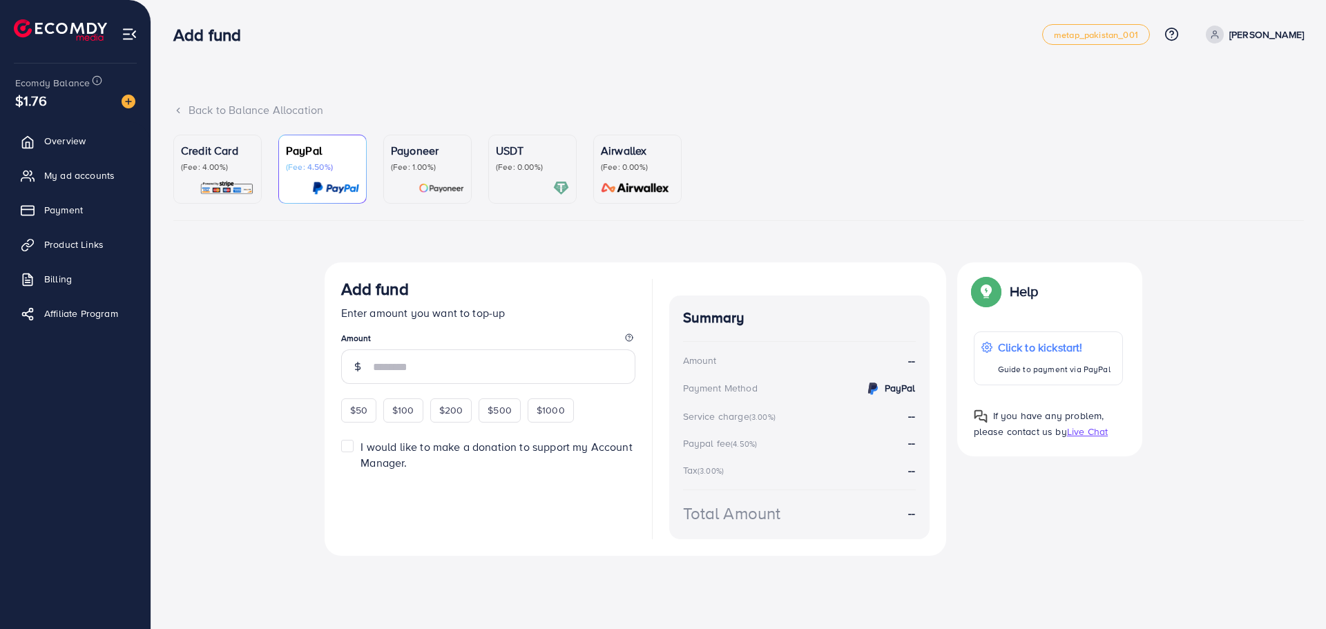
click at [202, 169] on p "(Fee: 4.00%)" at bounding box center [217, 167] width 73 height 11
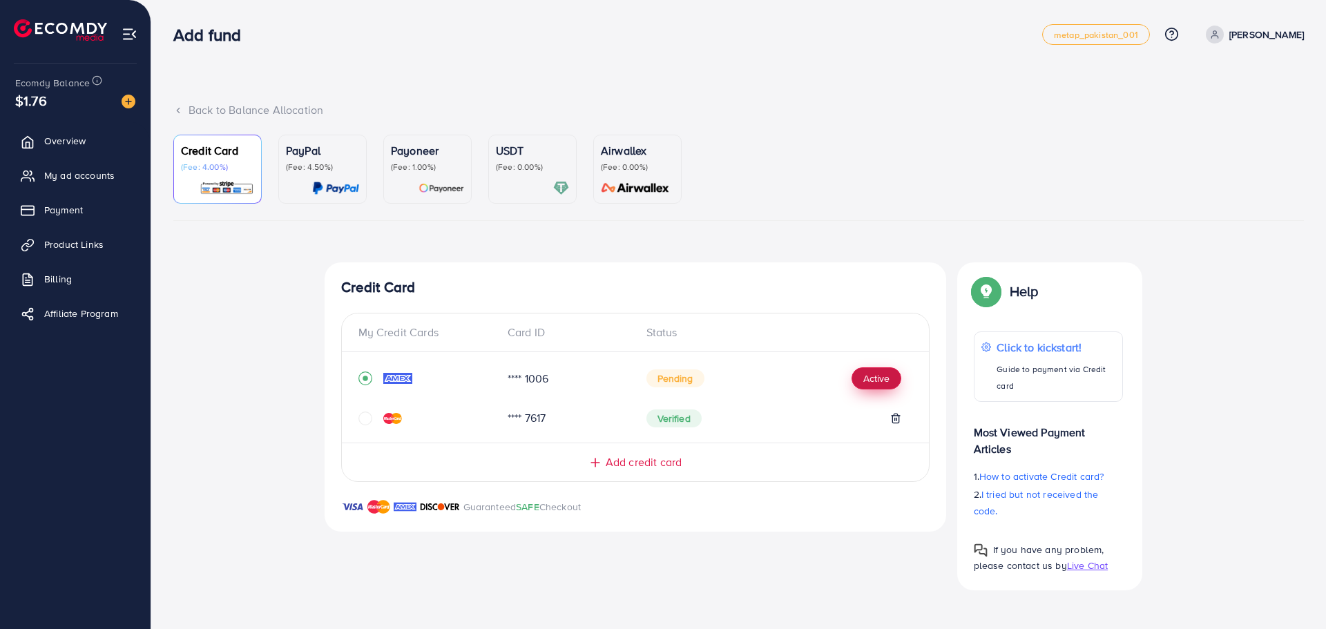
click at [863, 375] on button "Active" at bounding box center [876, 378] width 50 height 22
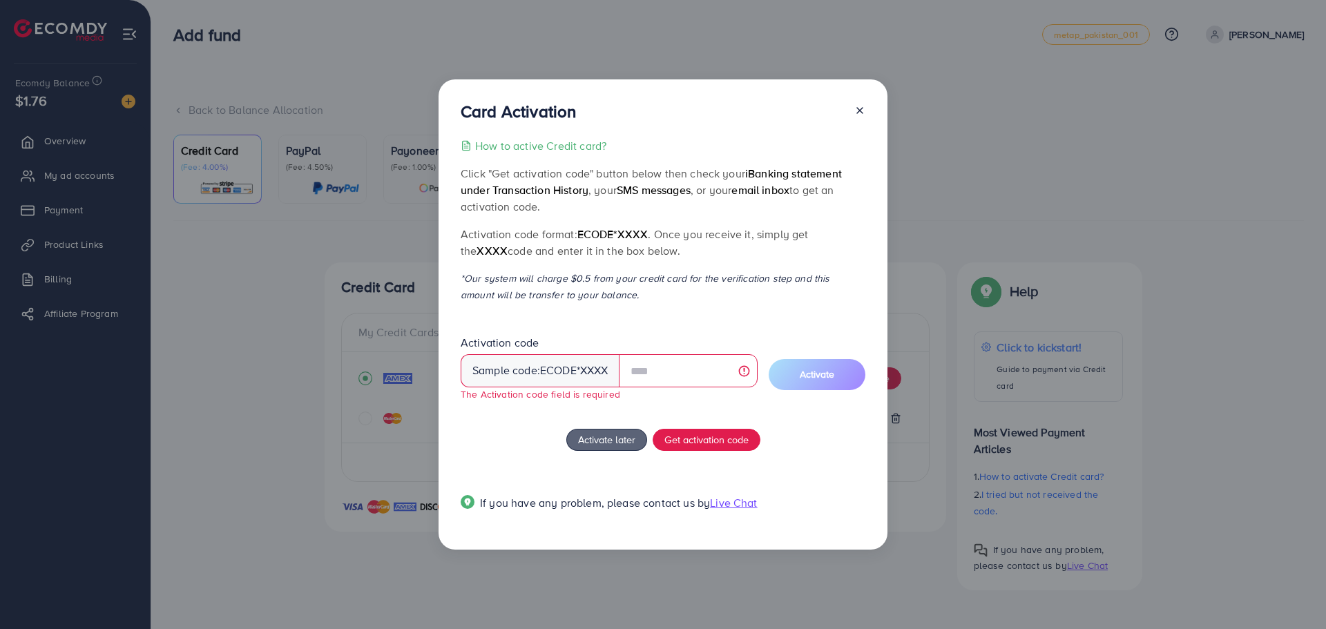
click at [864, 114] on icon at bounding box center [859, 110] width 11 height 11
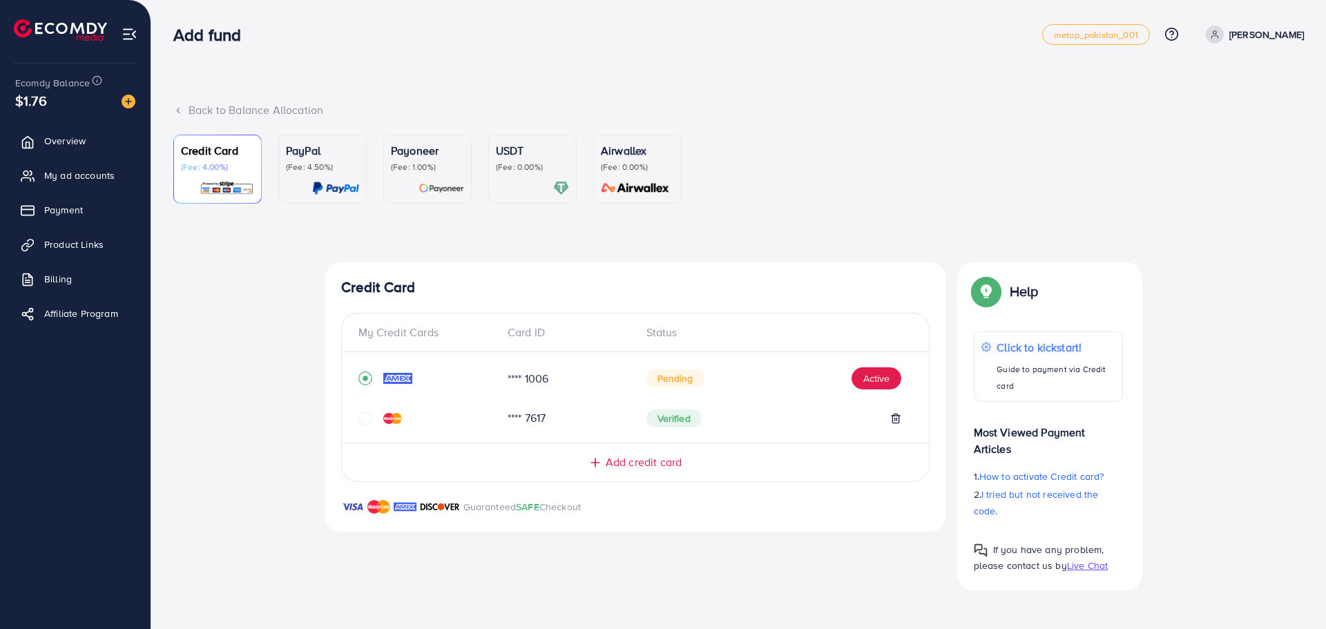
click at [644, 465] on span "Add credit card" at bounding box center [644, 462] width 76 height 16
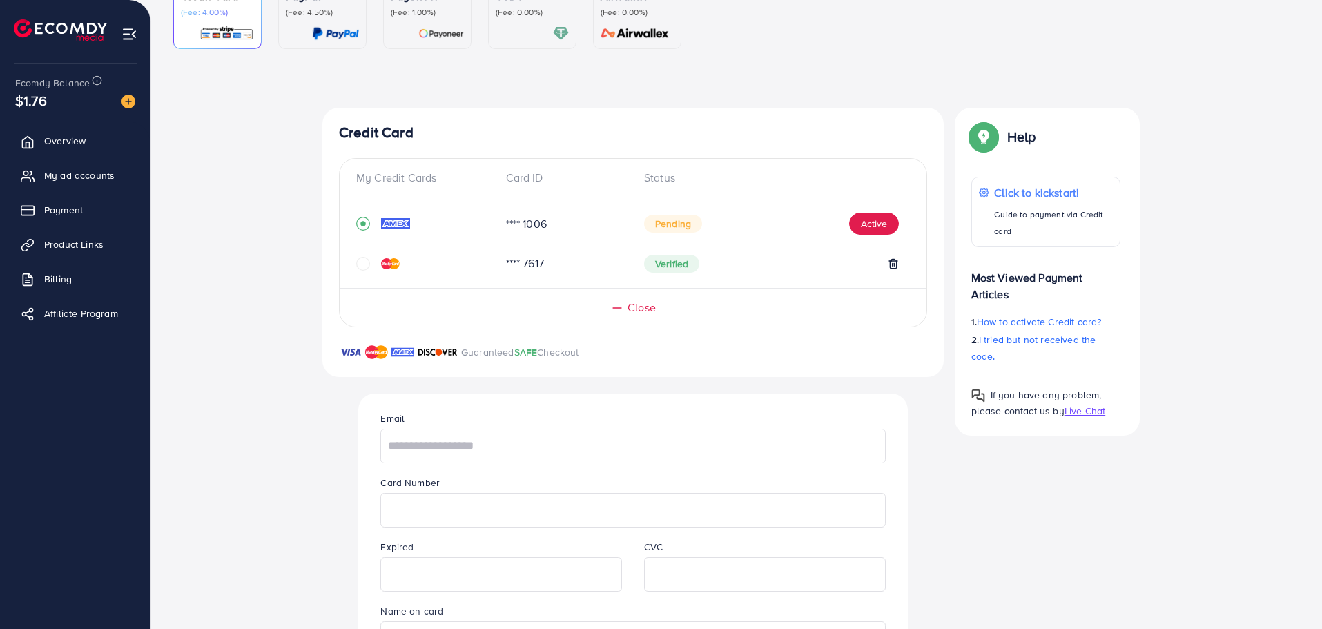
scroll to position [276, 0]
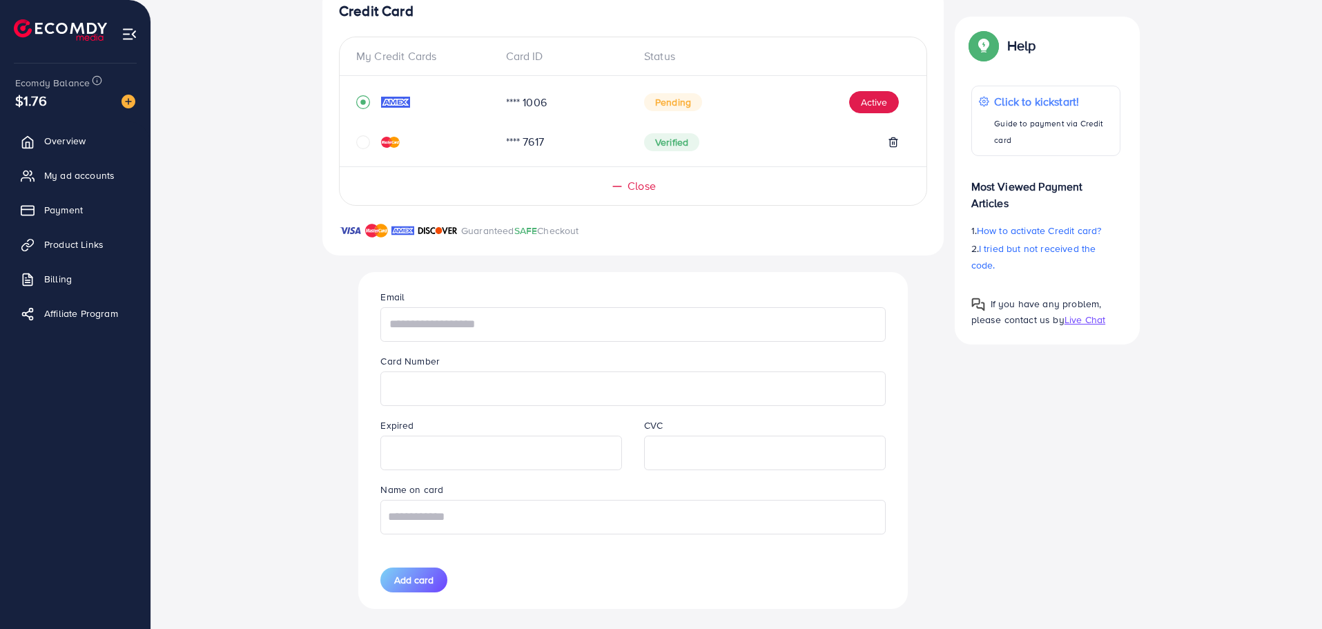
click at [479, 327] on input "text" at bounding box center [633, 324] width 505 height 35
click at [1010, 440] on div "Credit Card My Credit Cards Card ID Status **** 1006 Pending Active **** 7617 V…" at bounding box center [736, 305] width 829 height 639
type input "**********"
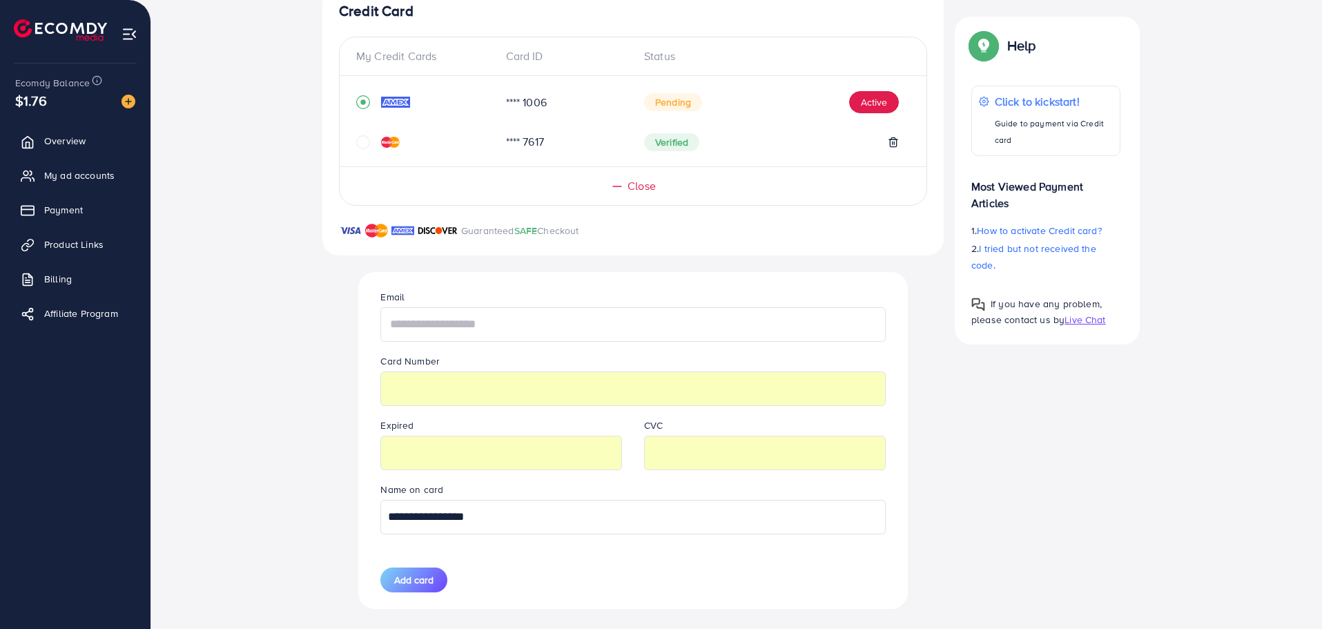
drag, startPoint x: 975, startPoint y: 232, endPoint x: 530, endPoint y: 320, distance: 454.0
click at [530, 320] on input "text" at bounding box center [633, 324] width 505 height 35
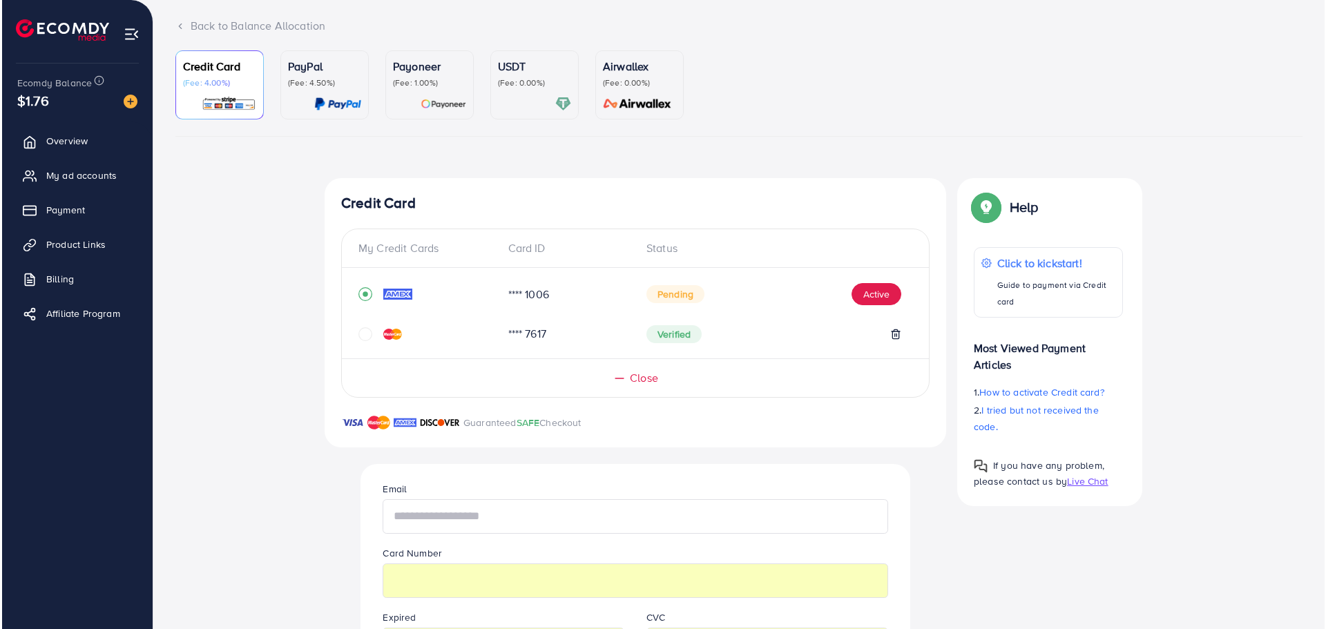
scroll to position [0, 0]
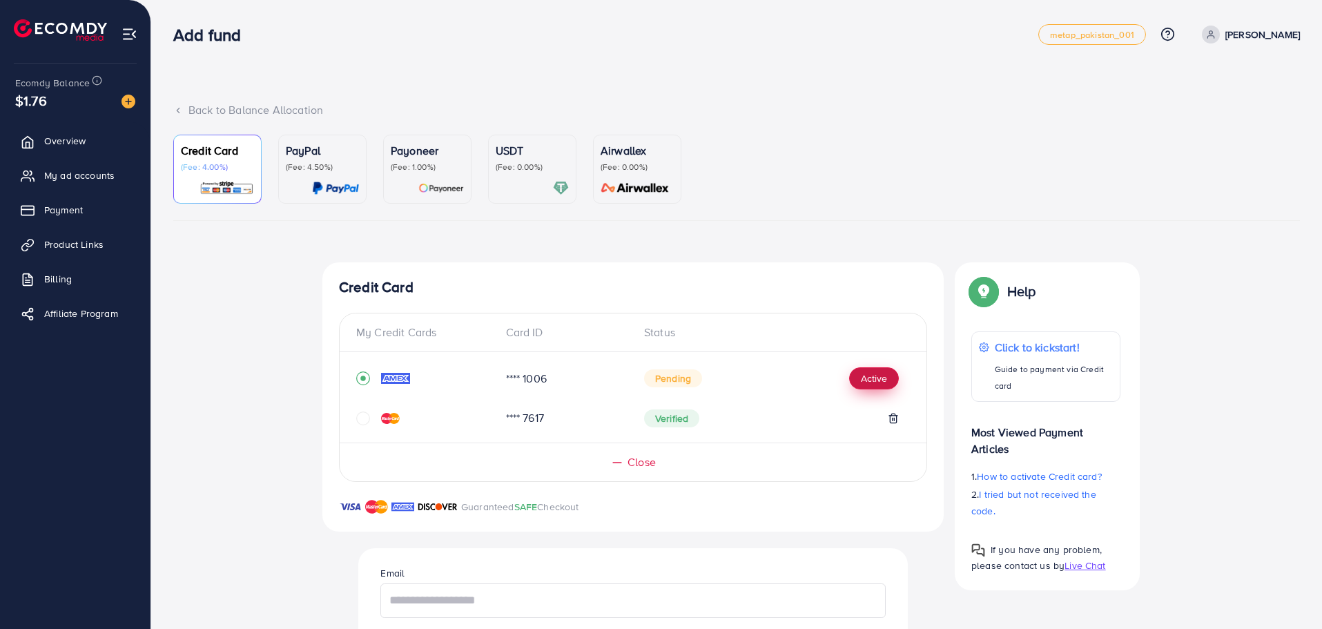
click at [869, 378] on button "Active" at bounding box center [874, 378] width 50 height 22
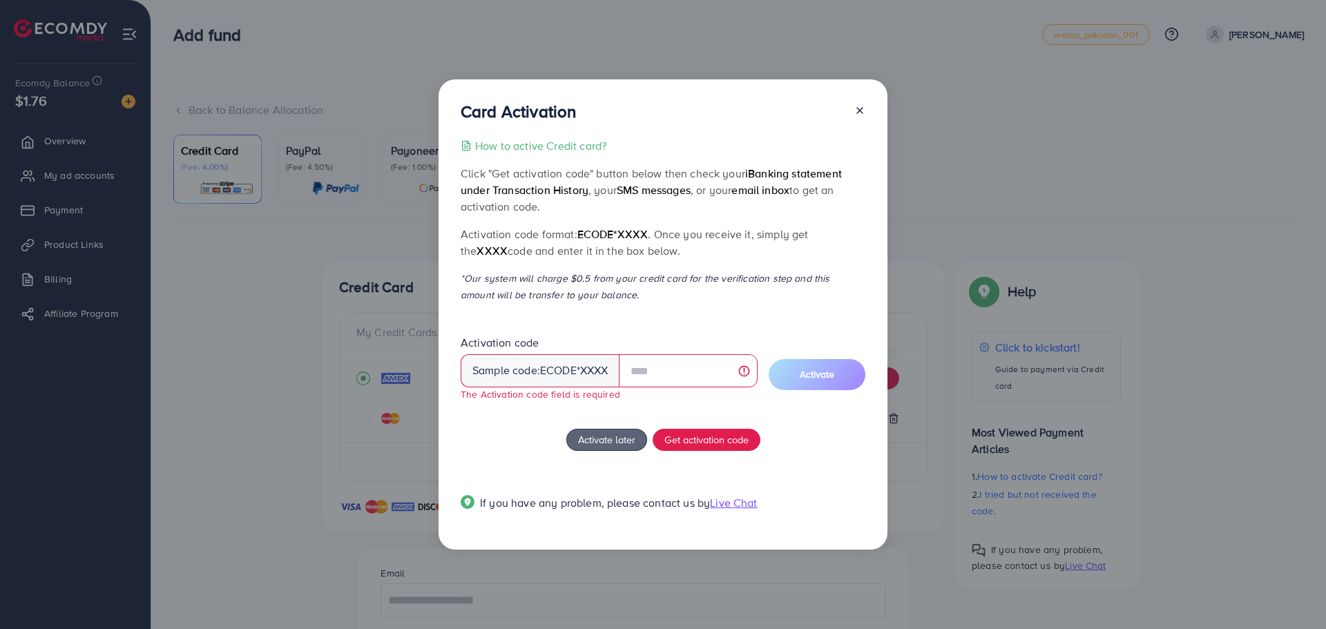
drag, startPoint x: 496, startPoint y: 201, endPoint x: 631, endPoint y: 205, distance: 135.4
click at [631, 205] on p "Click "Get activation code" button below then check your iBanking statement und…" at bounding box center [663, 190] width 405 height 50
click at [644, 207] on p "Click "Get activation code" button below then check your iBanking statement und…" at bounding box center [663, 190] width 405 height 50
drag, startPoint x: 613, startPoint y: 279, endPoint x: 787, endPoint y: 273, distance: 174.1
click at [635, 278] on p "*Our system will charge $0.5 from your credit card for the verification step an…" at bounding box center [663, 286] width 405 height 33
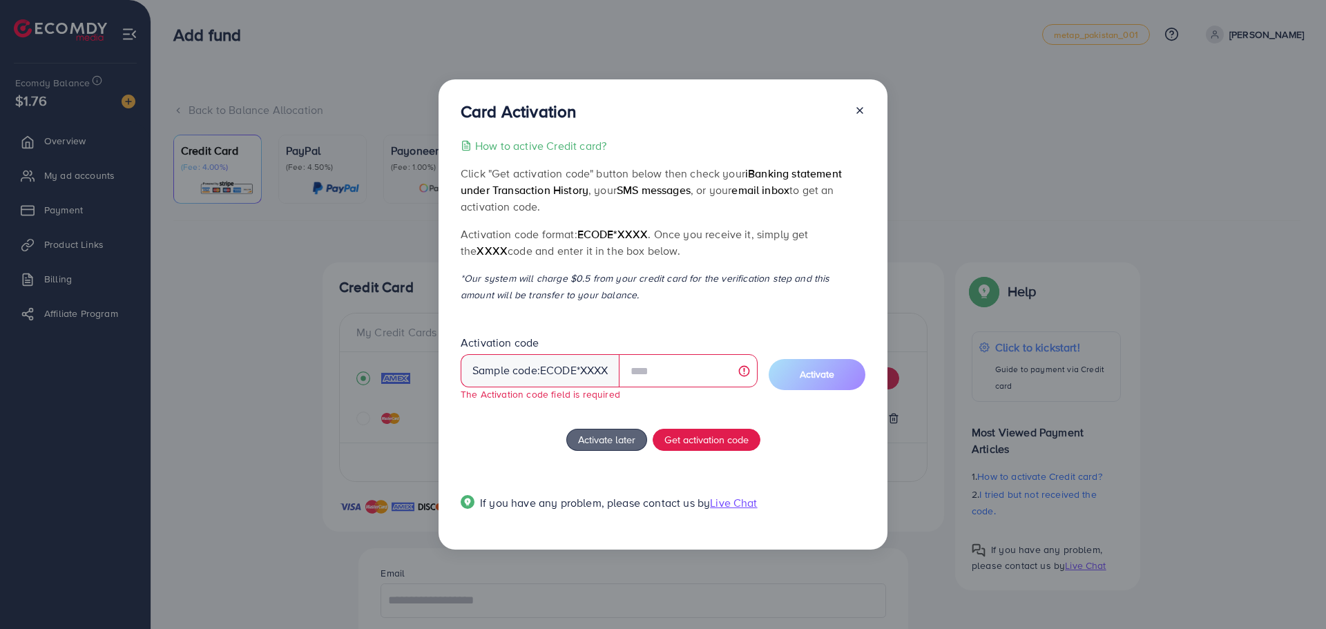
click at [789, 273] on p "*Our system will charge $0.5 from your credit card for the verification step an…" at bounding box center [663, 286] width 405 height 33
drag, startPoint x: 651, startPoint y: 289, endPoint x: 709, endPoint y: 289, distance: 58.7
click at [707, 289] on p "*Our system will charge $0.5 from your credit card for the verification step an…" at bounding box center [663, 286] width 405 height 33
drag, startPoint x: 729, startPoint y: 199, endPoint x: 741, endPoint y: 200, distance: 11.8
click at [741, 200] on p "Click "Get activation code" button below then check your iBanking statement und…" at bounding box center [663, 190] width 405 height 50
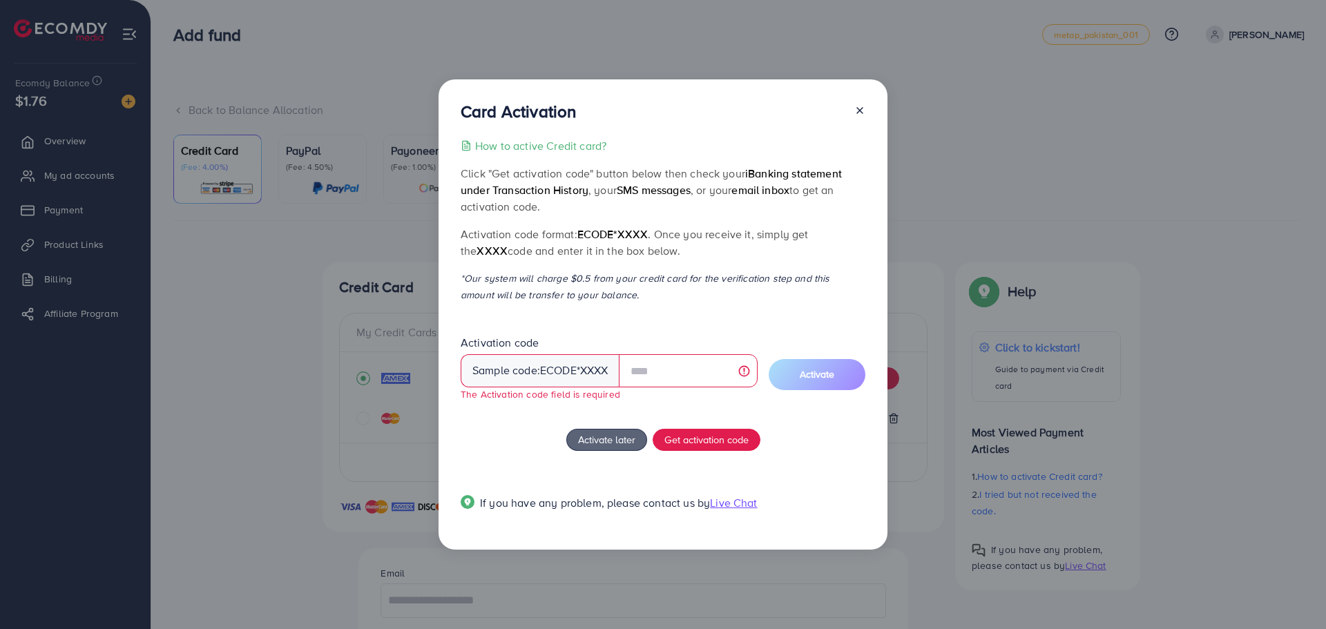
click at [746, 215] on p "Click "Get activation code" button below then check your iBanking statement und…" at bounding box center [663, 190] width 405 height 50
click at [711, 250] on p "Activation code format: ecode*XXXX . Once you receive it, simply get the XXXX c…" at bounding box center [663, 242] width 405 height 33
click at [746, 501] on span "Live Chat" at bounding box center [733, 502] width 47 height 15
click at [862, 111] on icon at bounding box center [859, 110] width 11 height 11
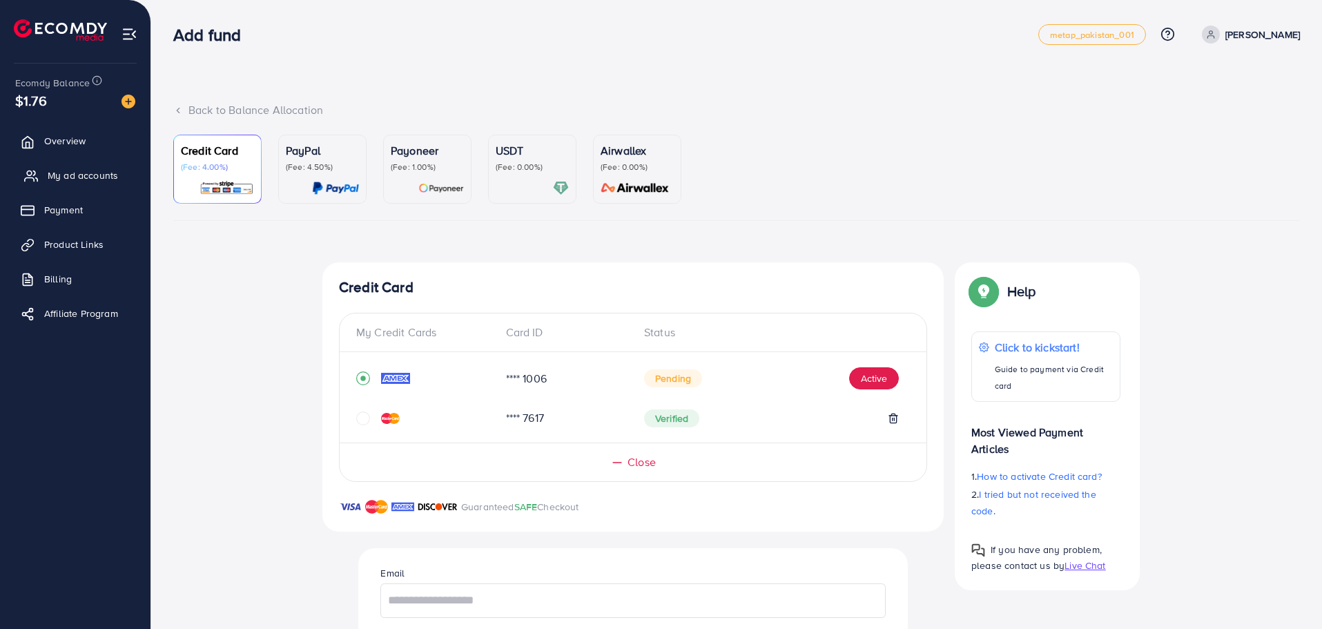
click at [94, 182] on span "My ad accounts" at bounding box center [83, 176] width 70 height 14
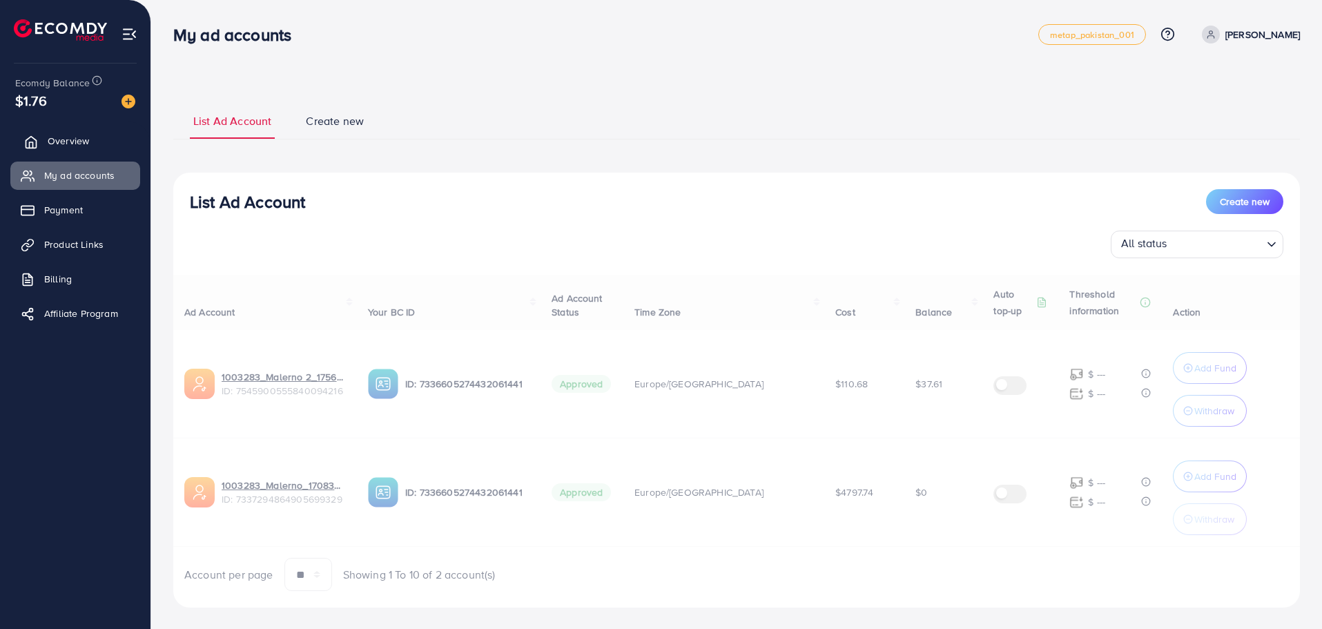
click at [86, 142] on span "Overview" at bounding box center [68, 141] width 41 height 14
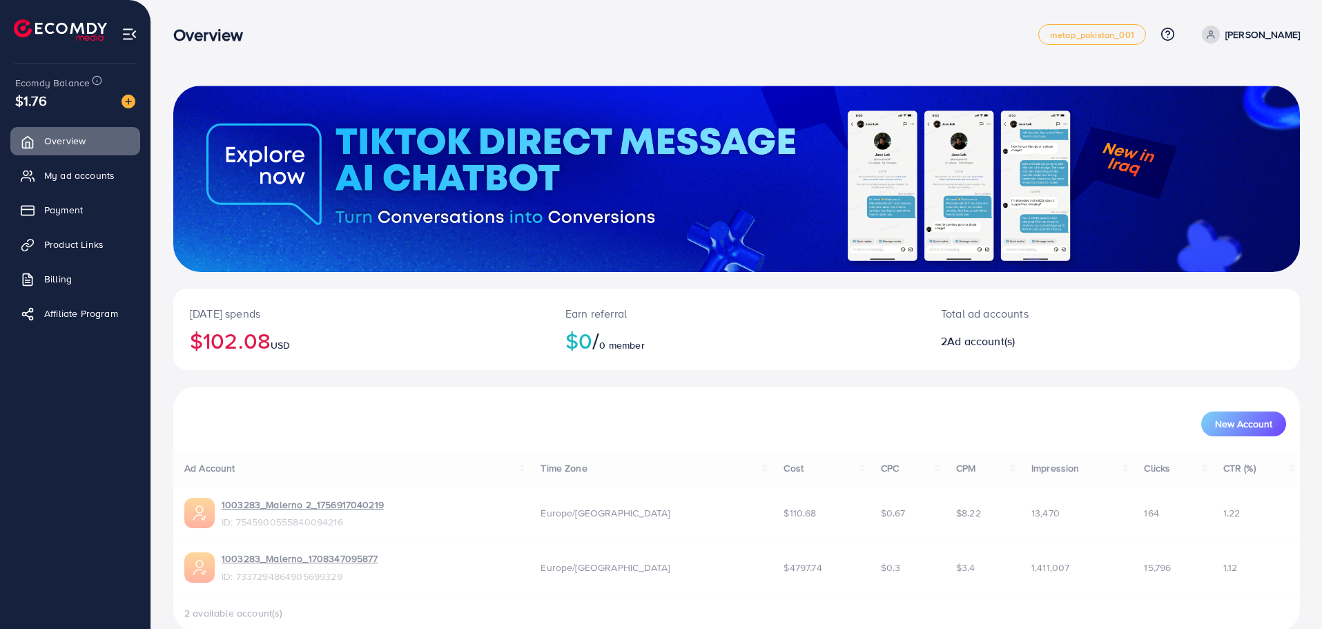
click at [130, 103] on img at bounding box center [129, 102] width 14 height 14
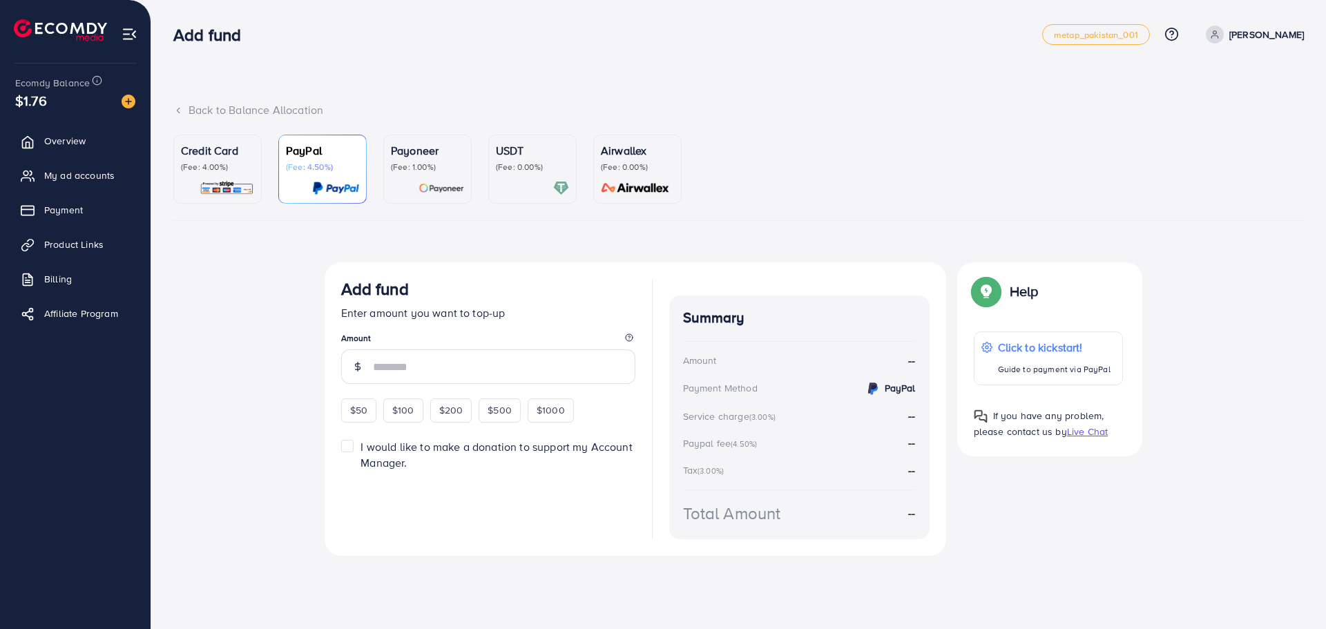
click at [230, 165] on p "(Fee: 4.00%)" at bounding box center [217, 167] width 73 height 11
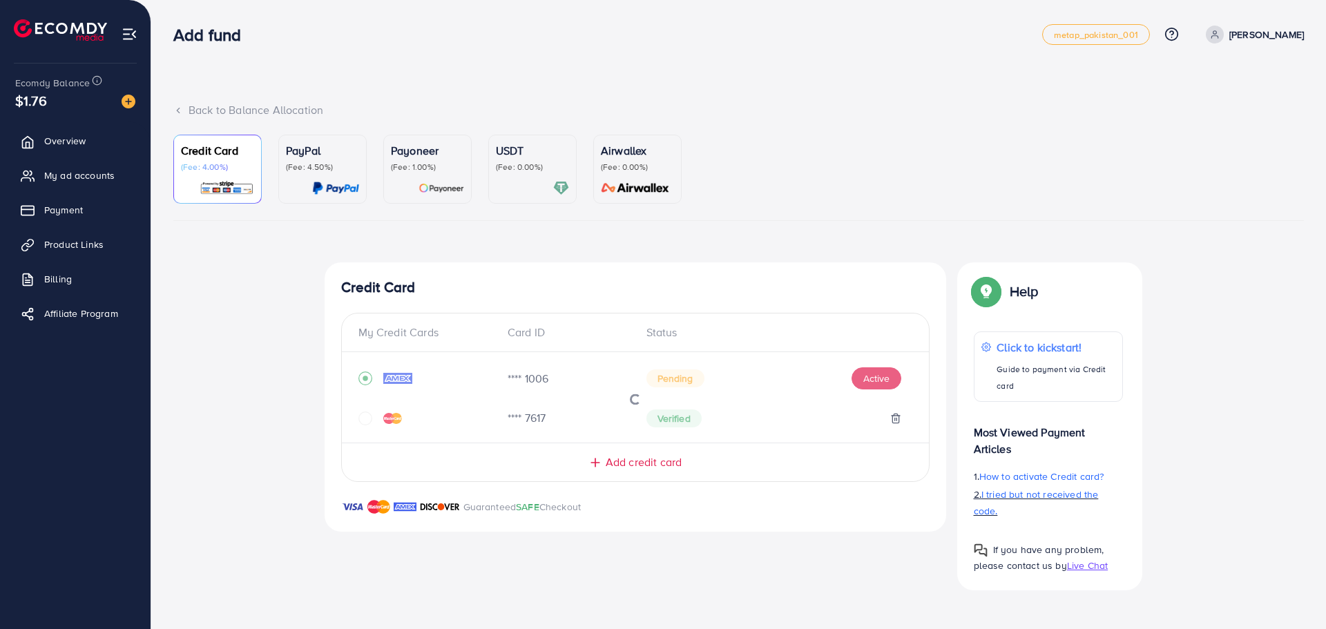
click at [1010, 497] on span "I tried but not received the code." at bounding box center [1036, 503] width 125 height 30
click at [133, 105] on img at bounding box center [129, 102] width 14 height 14
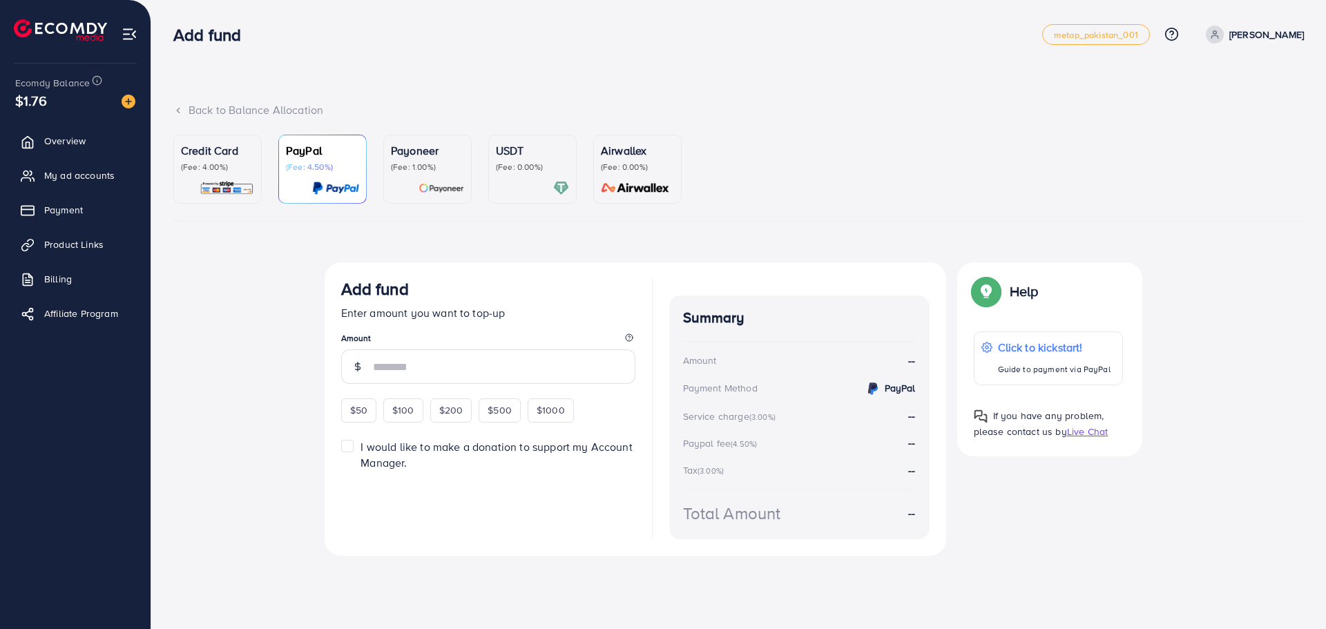
click at [244, 169] on p "(Fee: 4.00%)" at bounding box center [217, 167] width 73 height 11
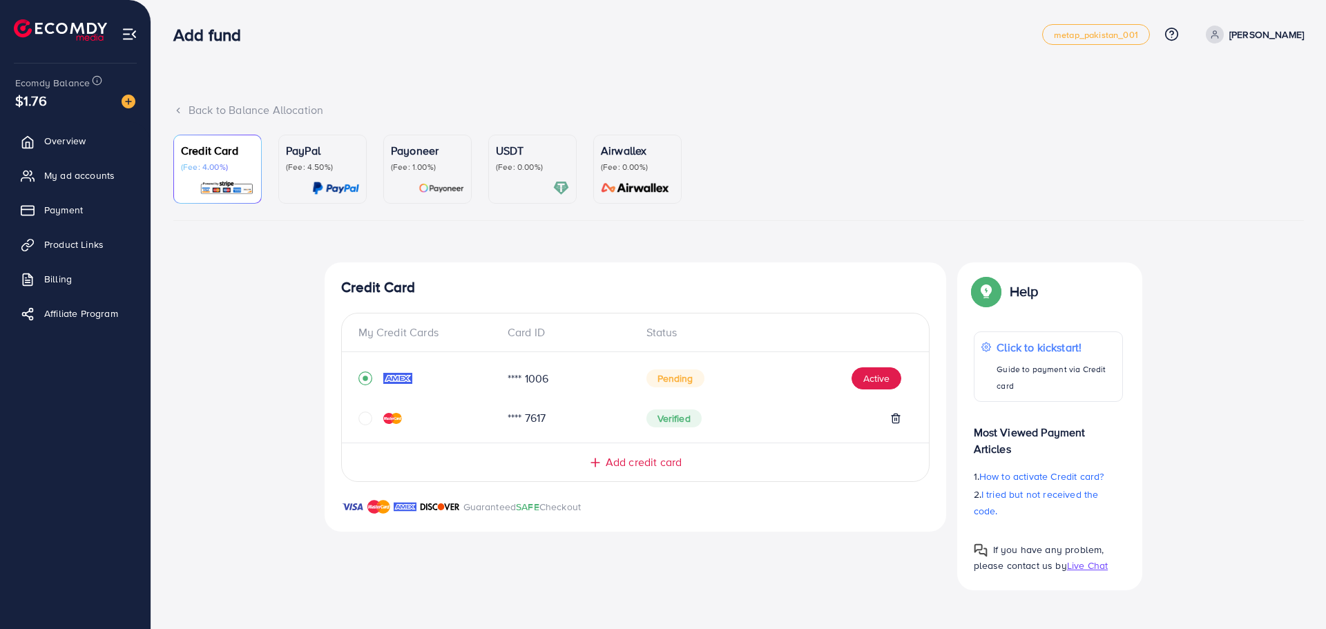
click at [131, 109] on div "$1.76" at bounding box center [75, 100] width 120 height 20
click at [131, 95] on img at bounding box center [129, 102] width 14 height 14
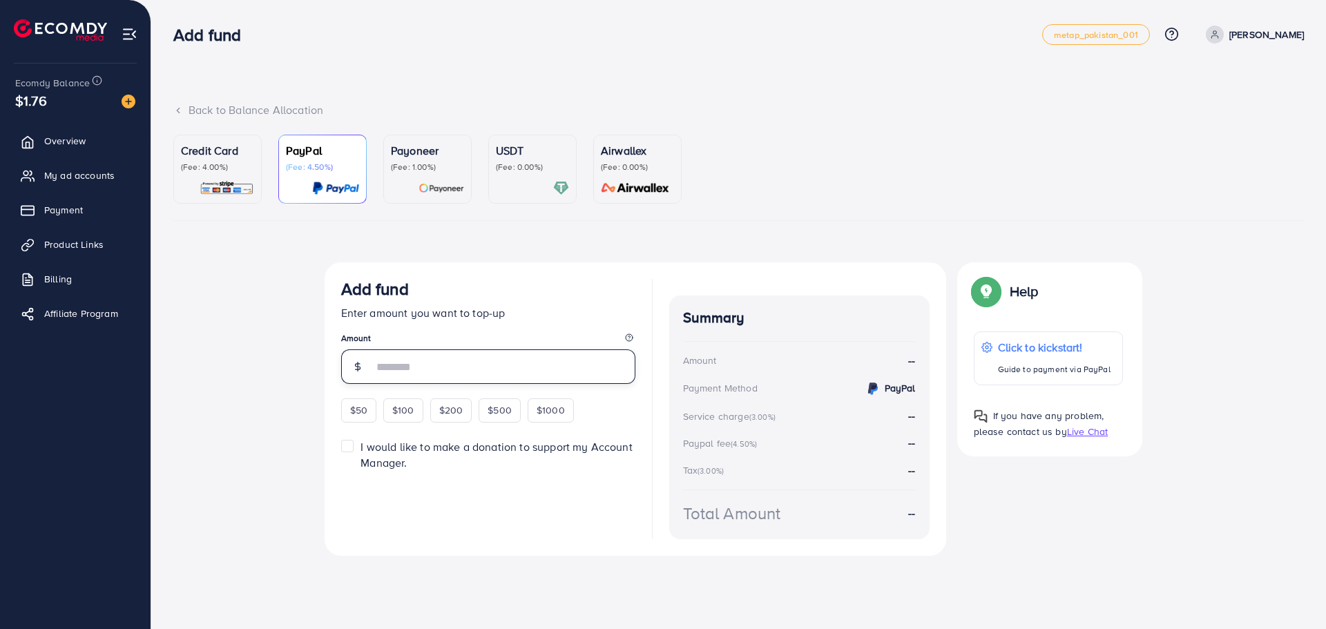
click at [425, 367] on input "number" at bounding box center [504, 366] width 262 height 35
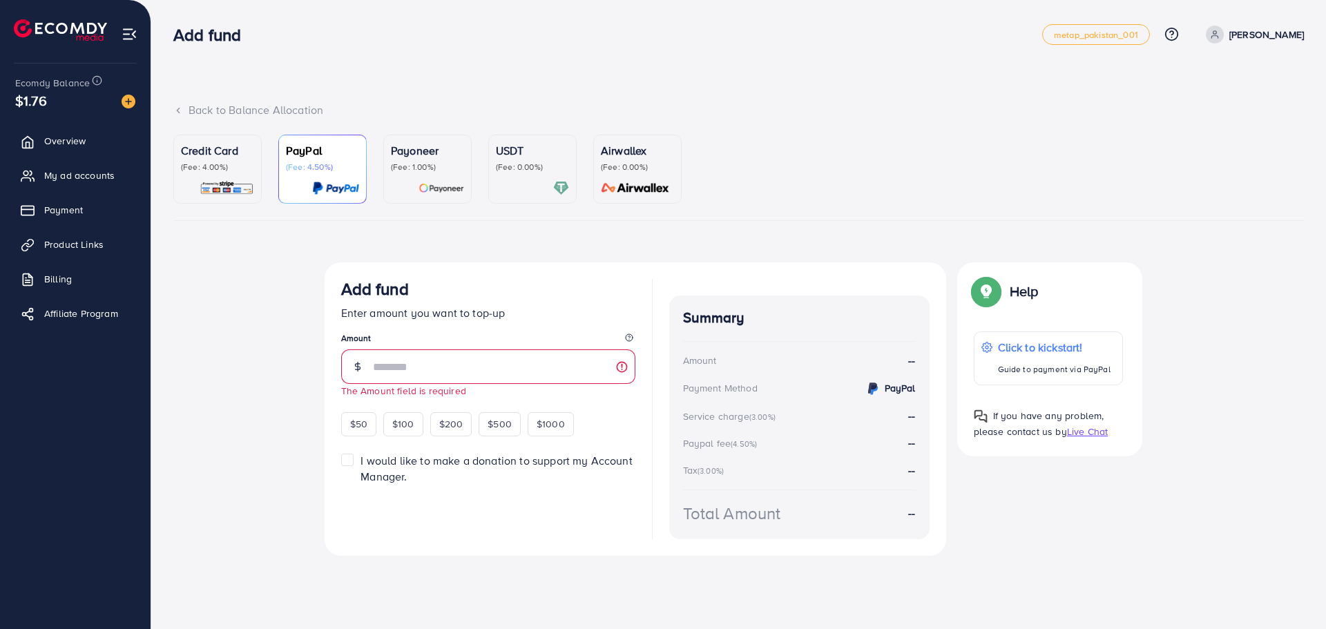
click at [218, 166] on p "(Fee: 4.00%)" at bounding box center [217, 167] width 73 height 11
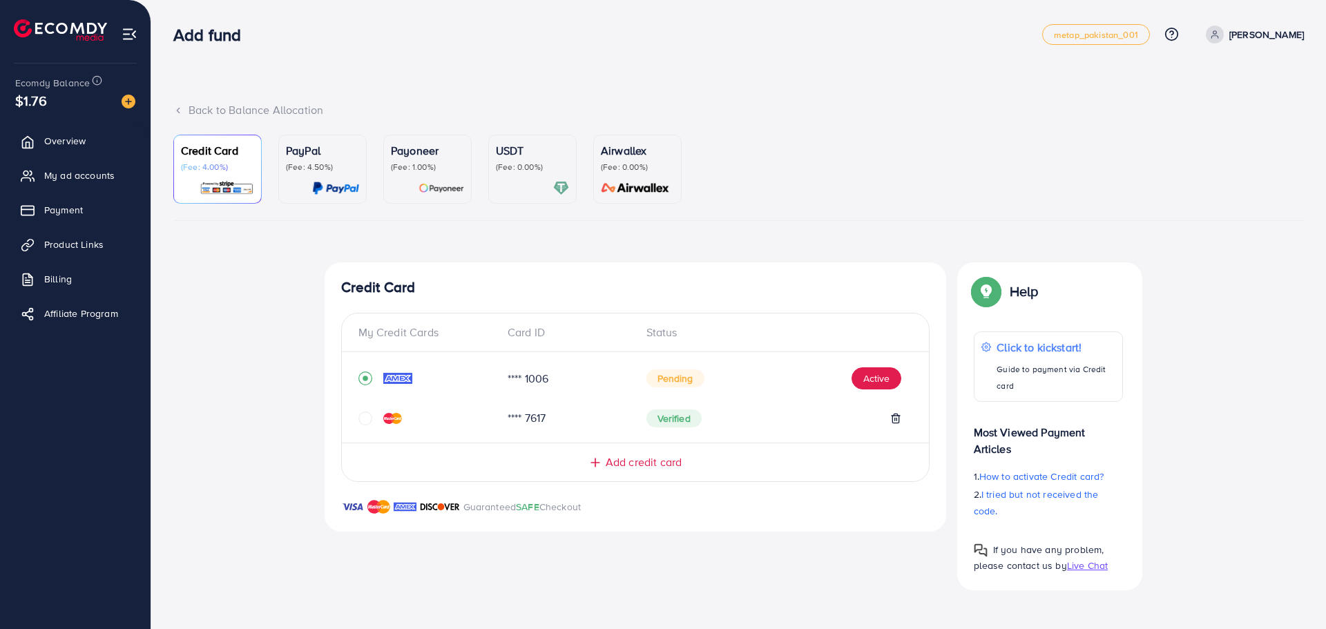
click at [401, 380] on img at bounding box center [397, 378] width 29 height 11
click at [57, 173] on span "My ad accounts" at bounding box center [83, 176] width 70 height 14
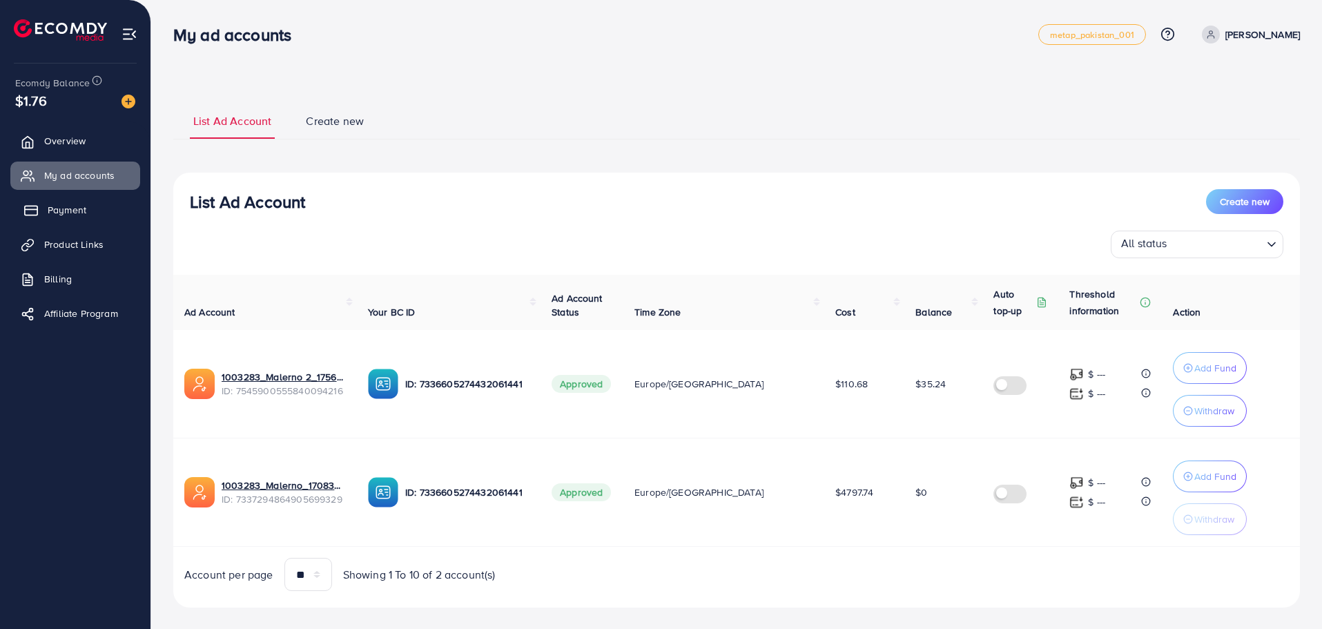
click at [67, 219] on link "Payment" at bounding box center [75, 210] width 130 height 28
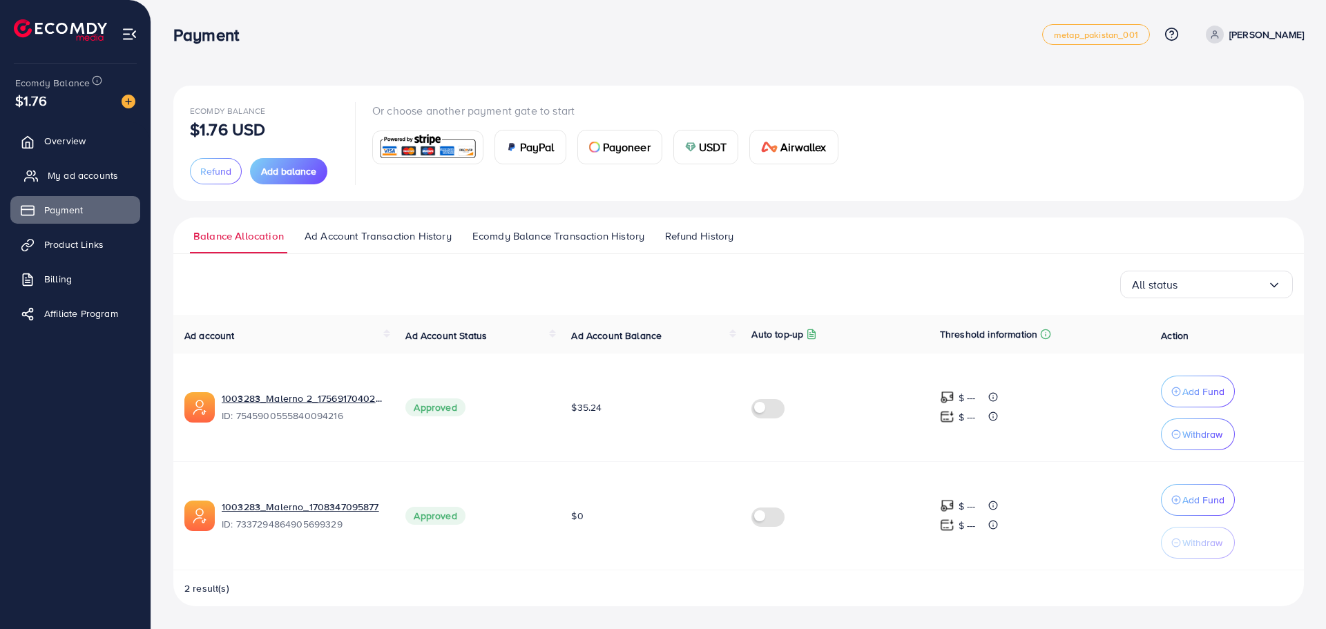
click at [122, 184] on link "My ad accounts" at bounding box center [75, 176] width 130 height 28
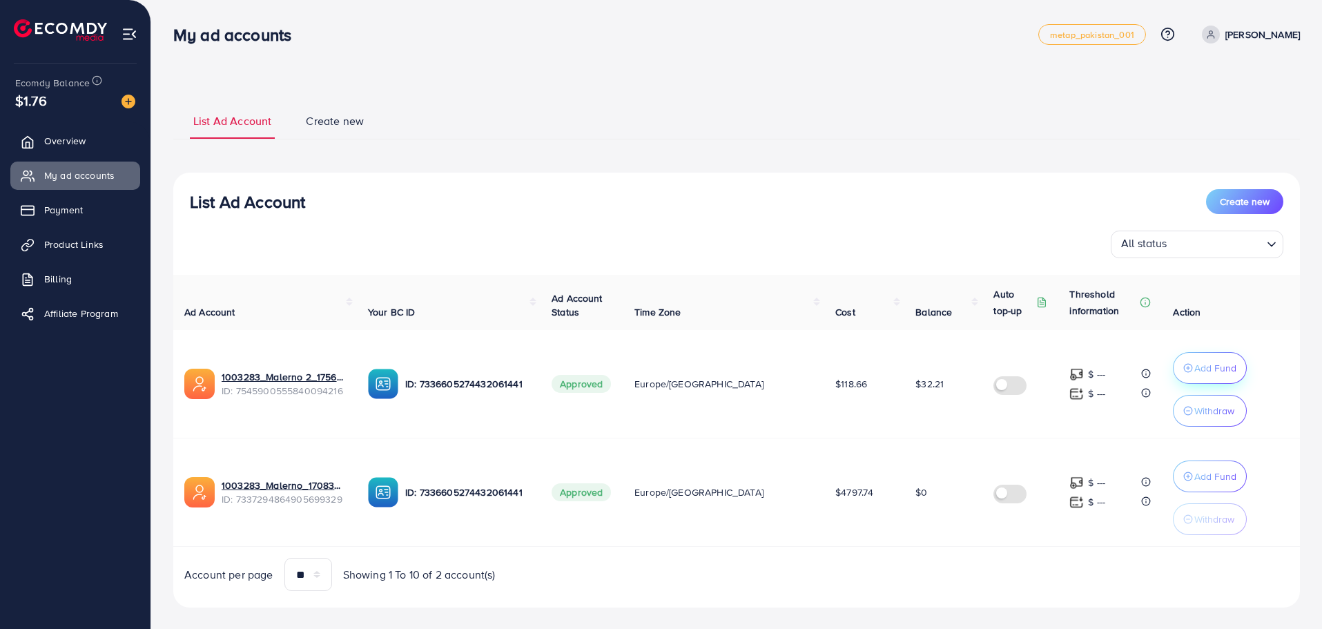
click at [1206, 377] on button "Add Fund" at bounding box center [1210, 368] width 74 height 32
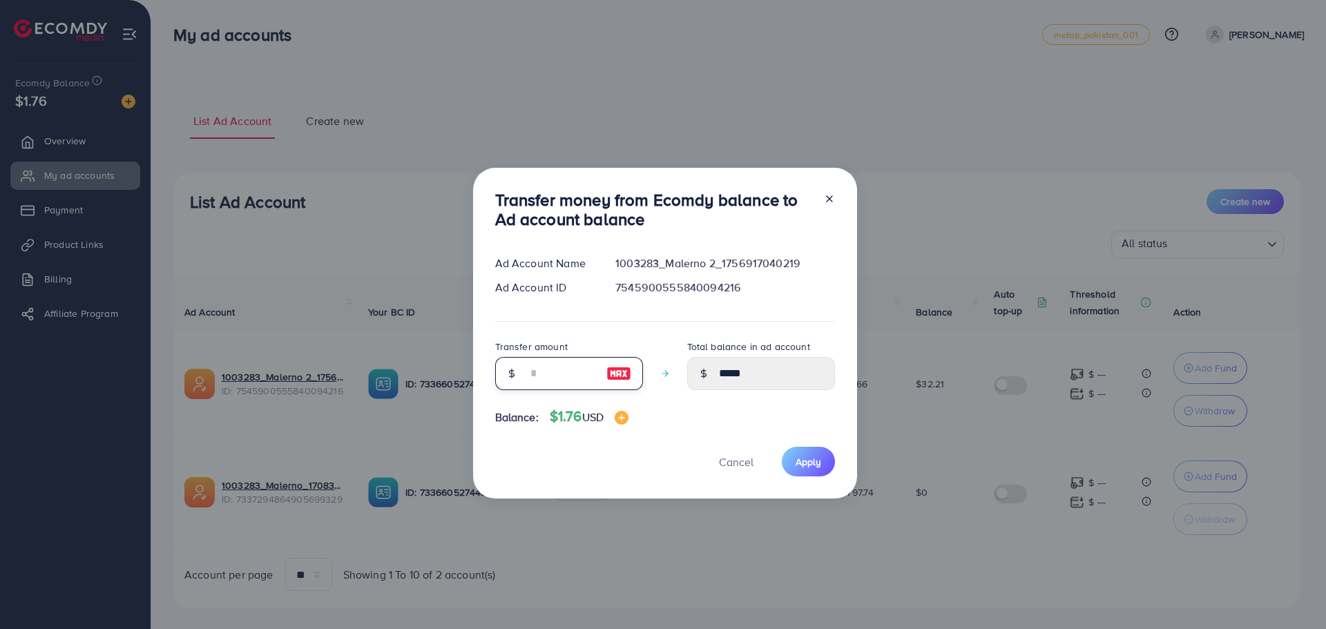
click at [535, 373] on input "number" at bounding box center [561, 373] width 69 height 33
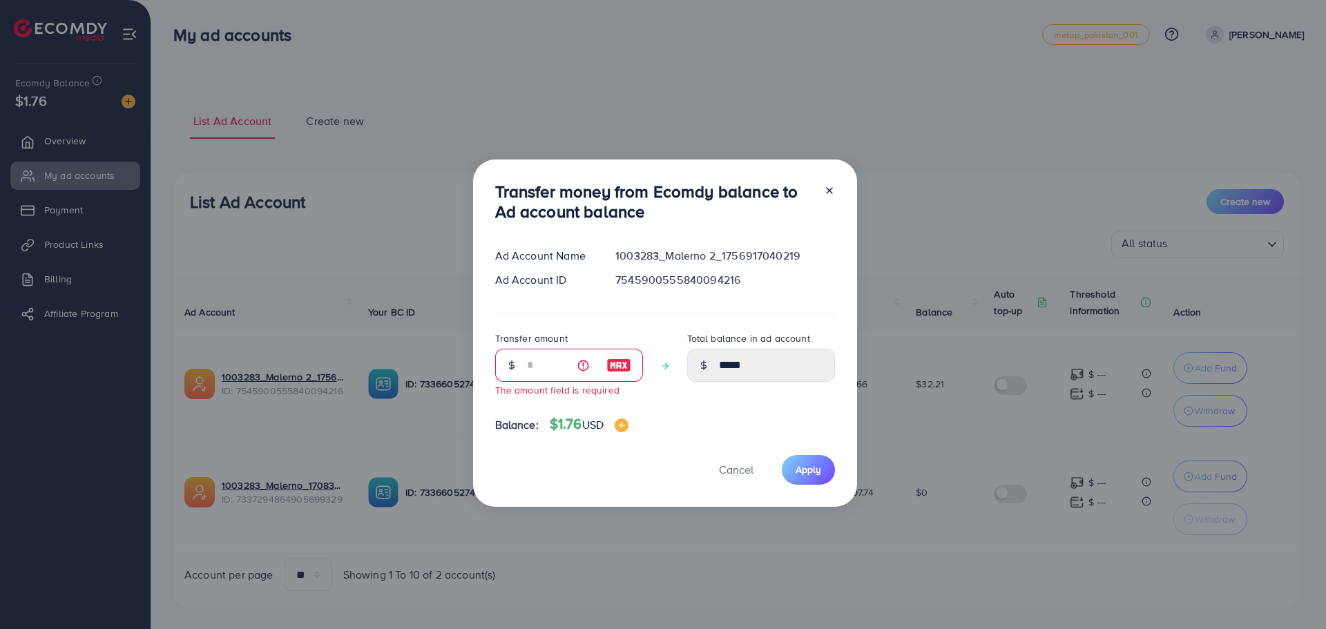
click at [829, 197] on div at bounding box center [824, 205] width 22 height 46
click at [831, 186] on icon at bounding box center [829, 190] width 11 height 11
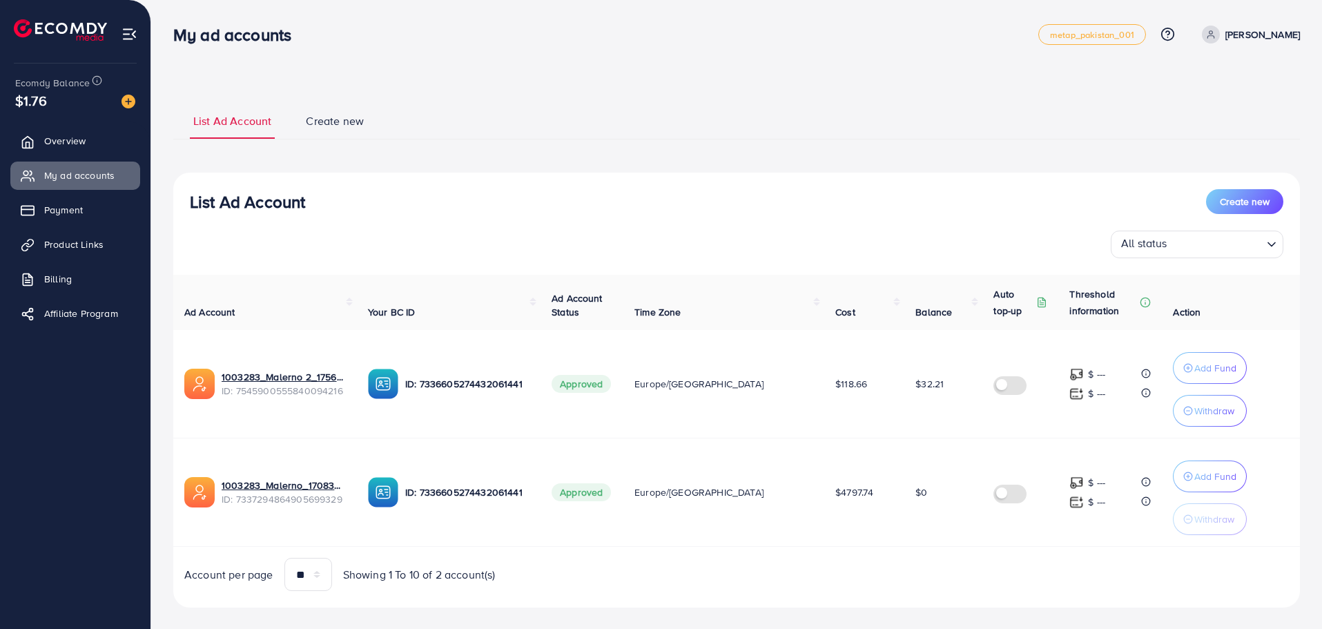
click at [139, 102] on div "Ecomdy Balance $1.76 Overview My ad accounts Payment Product Links Billing Affi…" at bounding box center [75, 314] width 151 height 629
click at [136, 102] on div "Ecomdy Balance $1.76" at bounding box center [75, 93] width 128 height 58
click at [135, 102] on img at bounding box center [129, 102] width 14 height 14
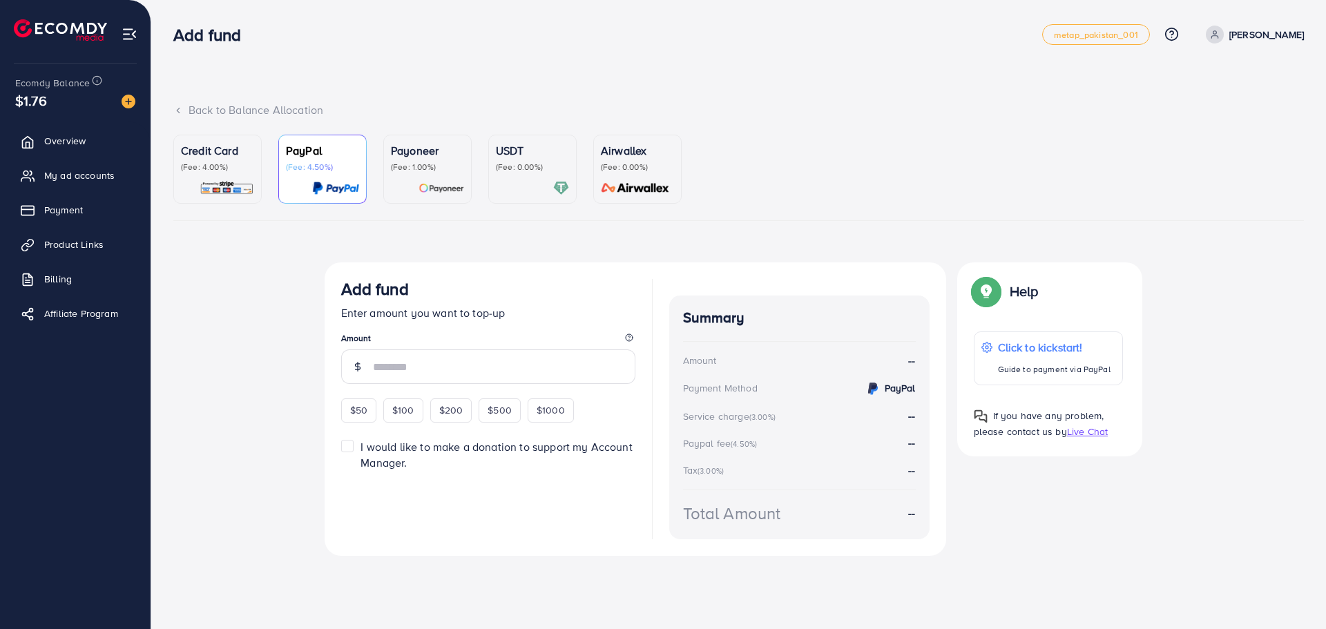
click at [427, 184] on img at bounding box center [441, 188] width 46 height 16
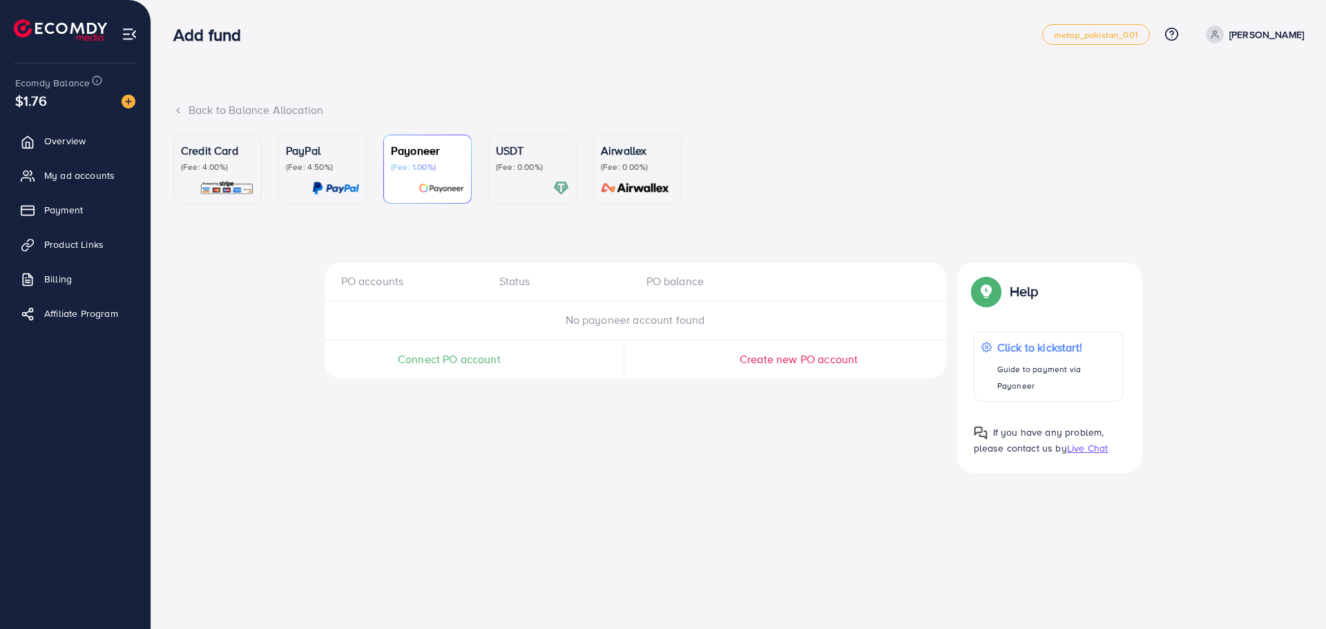
click at [514, 169] on p "(Fee: 0.00%)" at bounding box center [532, 167] width 73 height 11
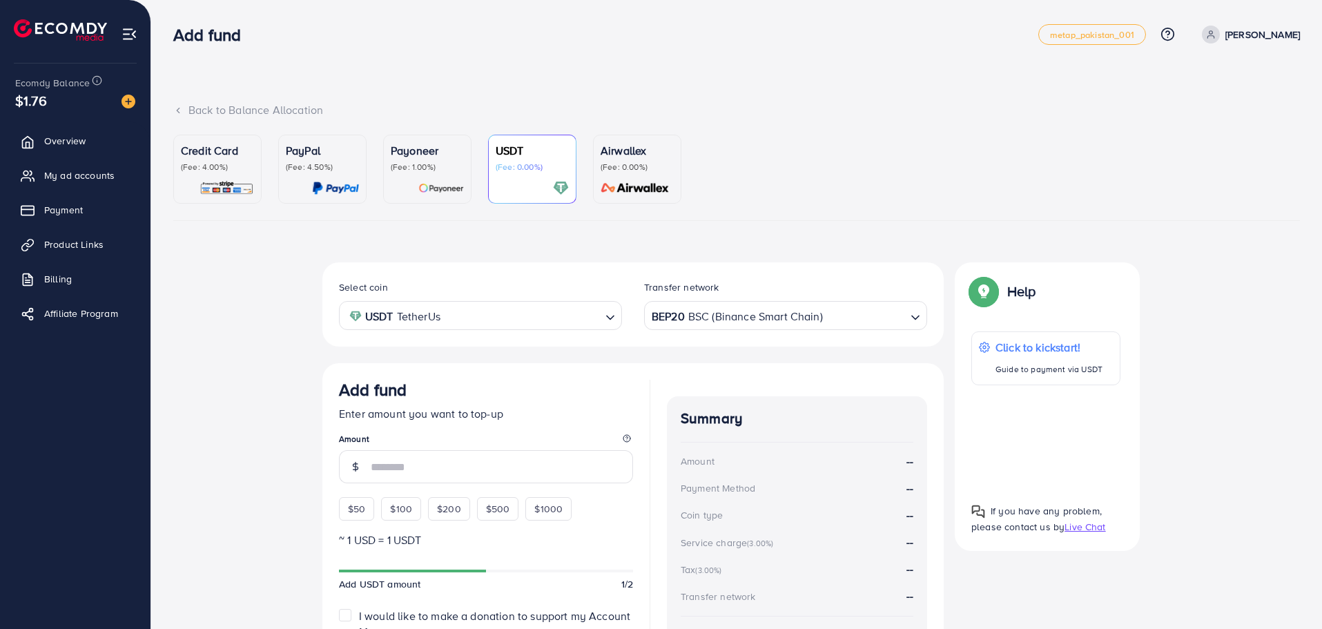
click at [583, 173] on ul "Credit Card (Fee: 4.00%) PayPal (Fee: 4.50%) Payoneer (Fee: 1.00%) USDT (Fee: 0…" at bounding box center [736, 178] width 1127 height 86
click at [177, 157] on link "Credit Card (Fee: 4.00%)" at bounding box center [217, 169] width 88 height 69
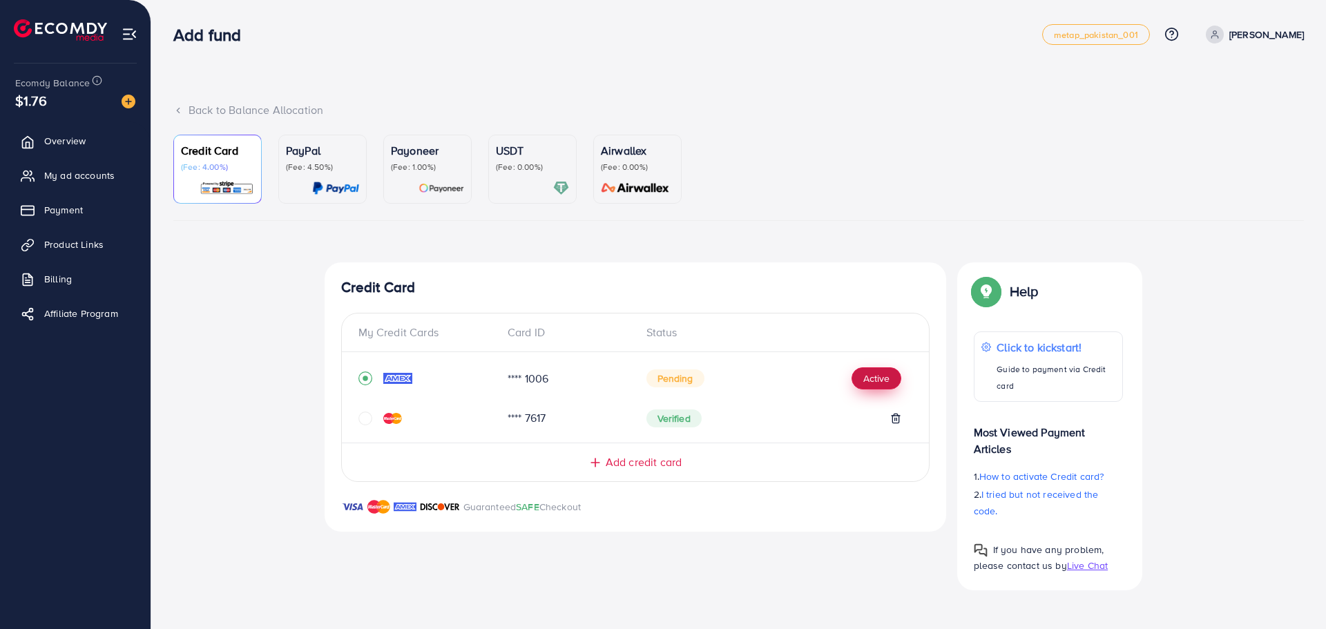
click at [871, 373] on button "Active" at bounding box center [876, 378] width 50 height 22
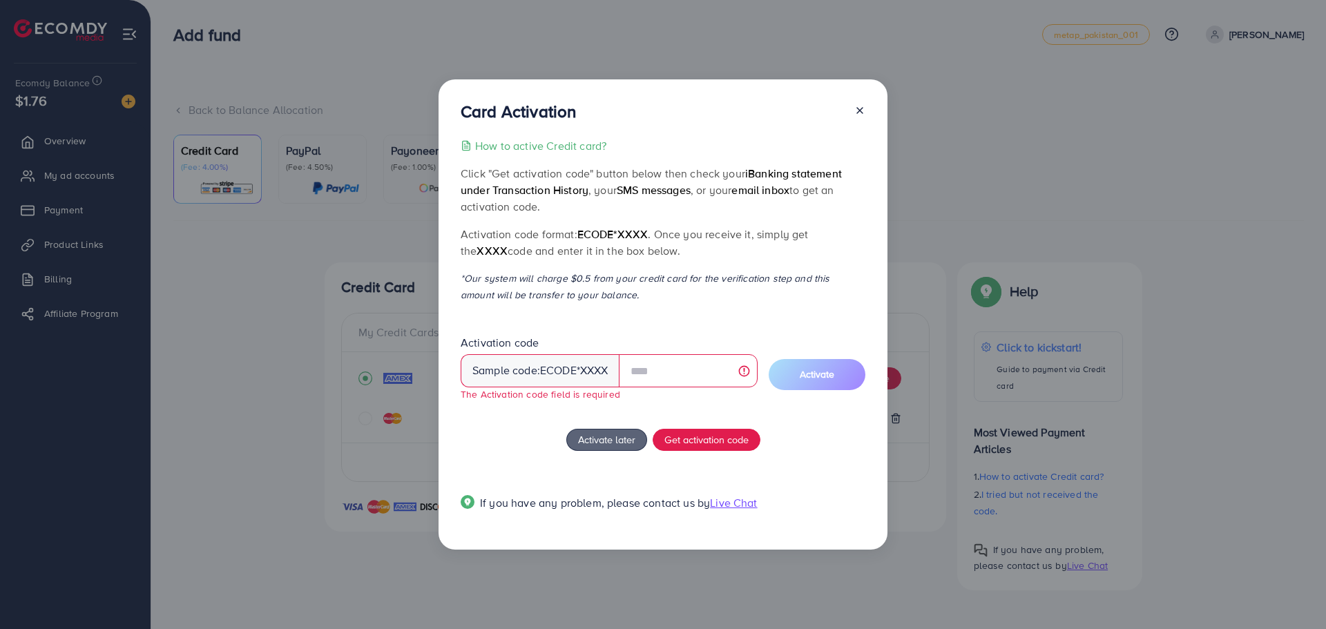
click at [738, 485] on div "If you have any problem, please contact us by Live Chat" at bounding box center [663, 506] width 405 height 44
drag, startPoint x: 532, startPoint y: 240, endPoint x: 606, endPoint y: 256, distance: 76.4
click at [606, 256] on p "Activation code format: ecode*XXXX . Once you receive it, simply get the XXXX c…" at bounding box center [663, 242] width 405 height 33
click at [626, 272] on p "*Our system will charge $0.5 from your credit card for the verification step an…" at bounding box center [663, 286] width 405 height 33
click at [759, 201] on p "Click "Get activation code" button below then check your iBanking statement und…" at bounding box center [663, 190] width 405 height 50
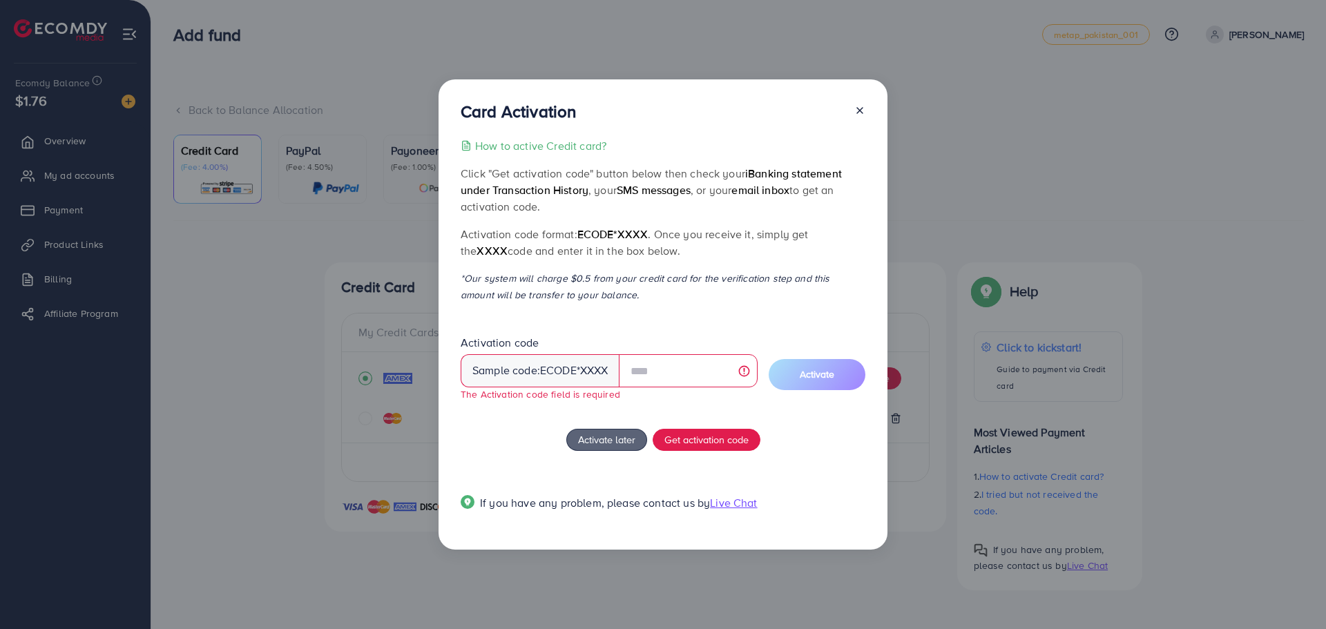
click at [852, 104] on div at bounding box center [854, 115] width 22 height 26
click at [855, 106] on icon at bounding box center [859, 110] width 11 height 11
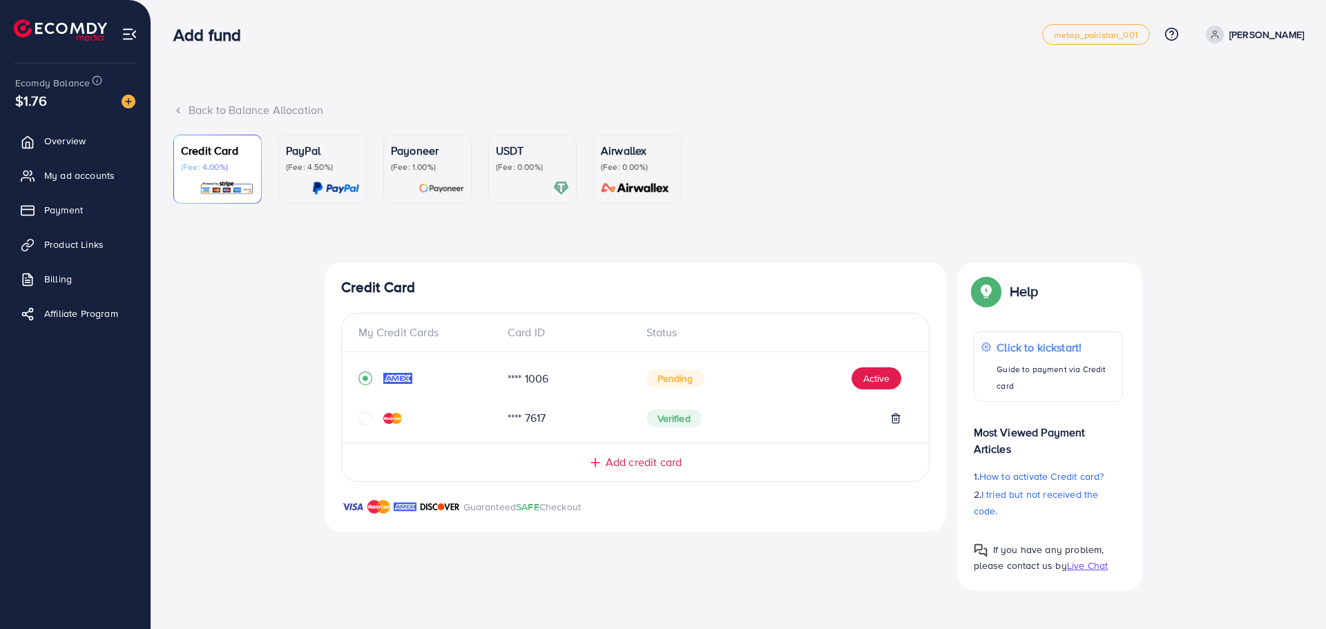
click at [316, 173] on div "PayPal (Fee: 4.50%)" at bounding box center [322, 169] width 73 height 54
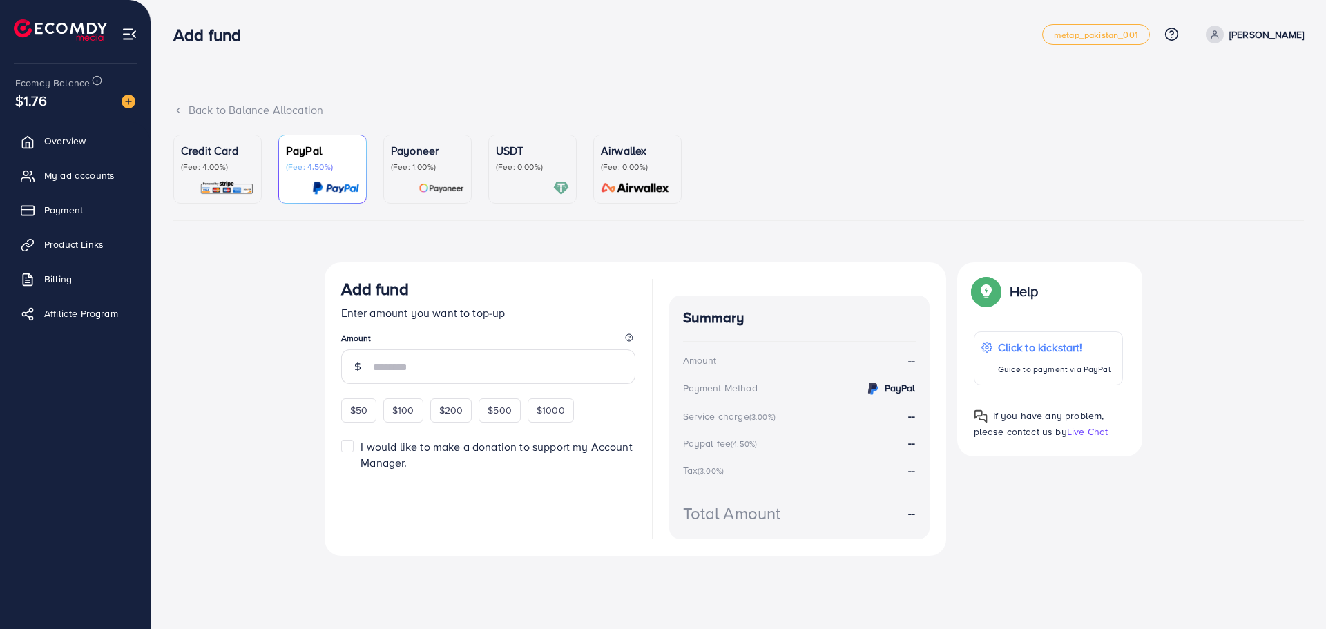
click at [169, 176] on div "Credit Card (Fee: 4.00%) PayPal (Fee: 4.50%) Payoneer (Fee: 1.00%) USDT (Fee: 0…" at bounding box center [738, 359] width 1153 height 448
click at [258, 172] on link "Credit Card (Fee: 4.00%)" at bounding box center [217, 169] width 88 height 69
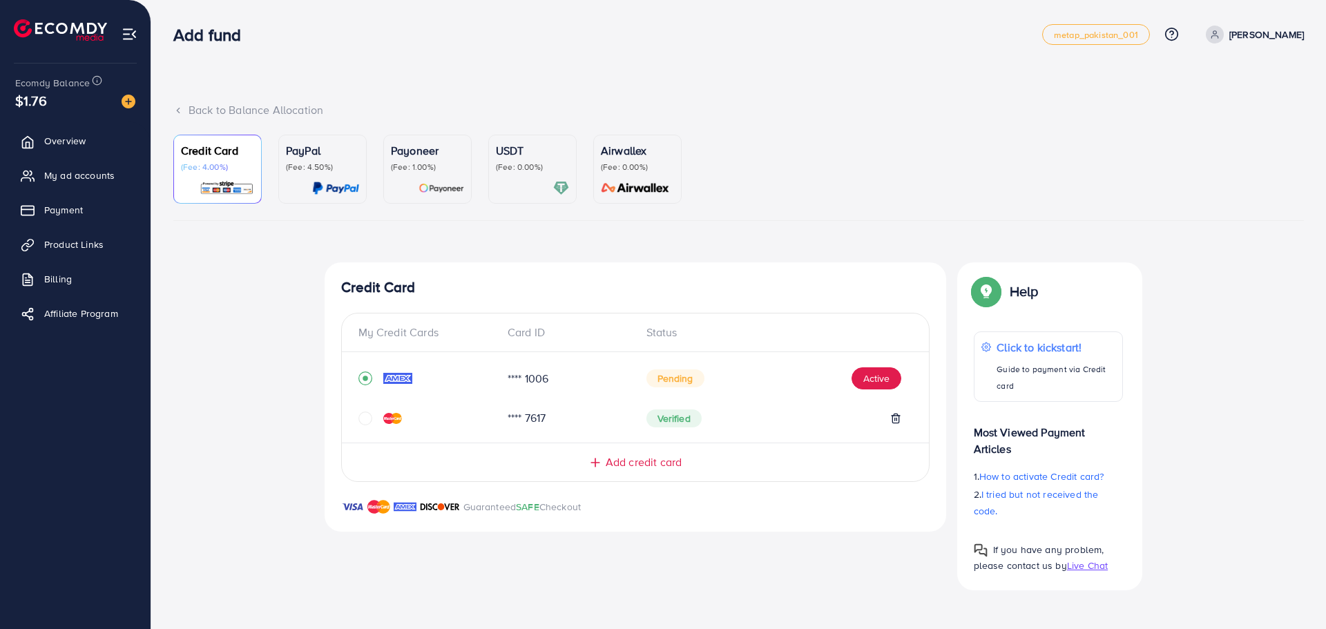
click at [369, 412] on icon "circle" at bounding box center [365, 419] width 14 height 14
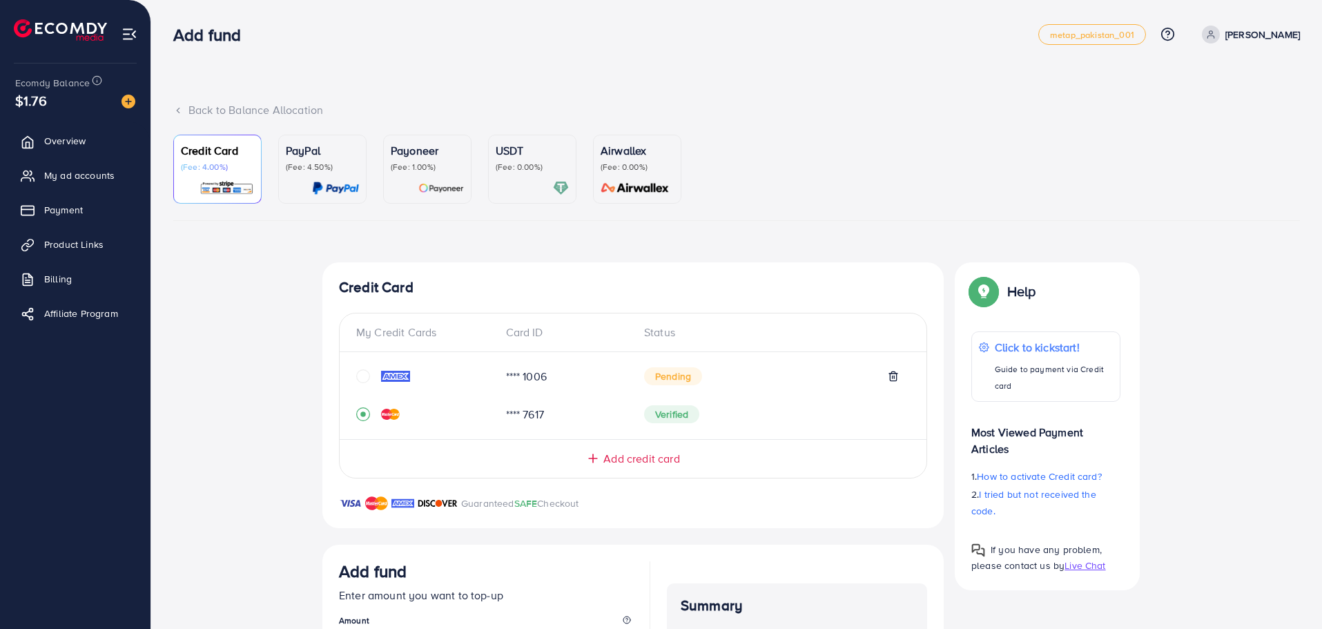
click at [633, 175] on div "Airwallex (Fee: 0.00%)" at bounding box center [637, 169] width 73 height 54
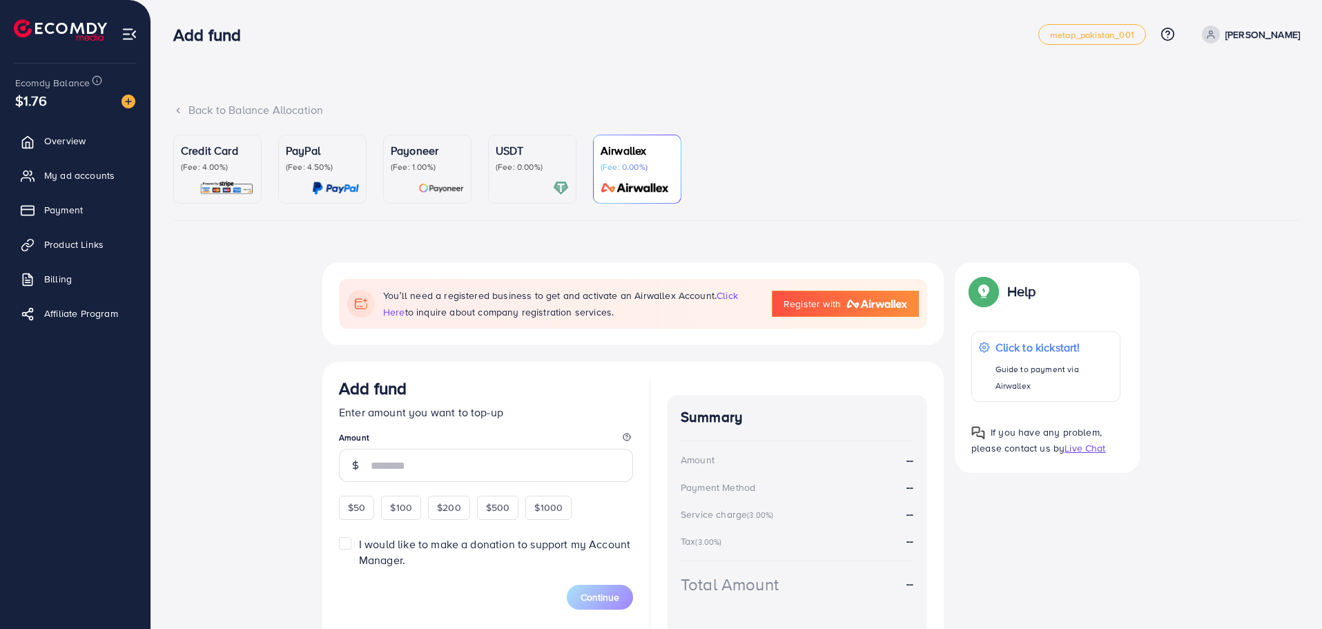
click at [444, 180] on div "Payoneer (Fee: 1.00%)" at bounding box center [427, 169] width 73 height 54
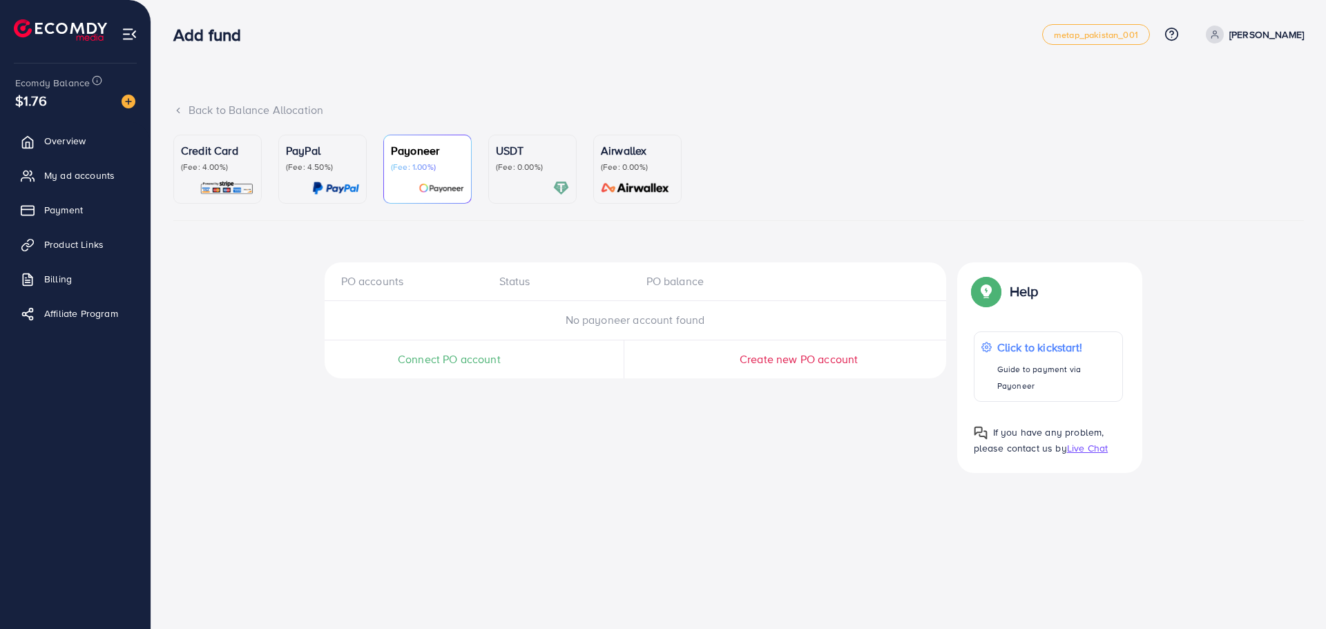
click at [299, 186] on div at bounding box center [322, 188] width 73 height 16
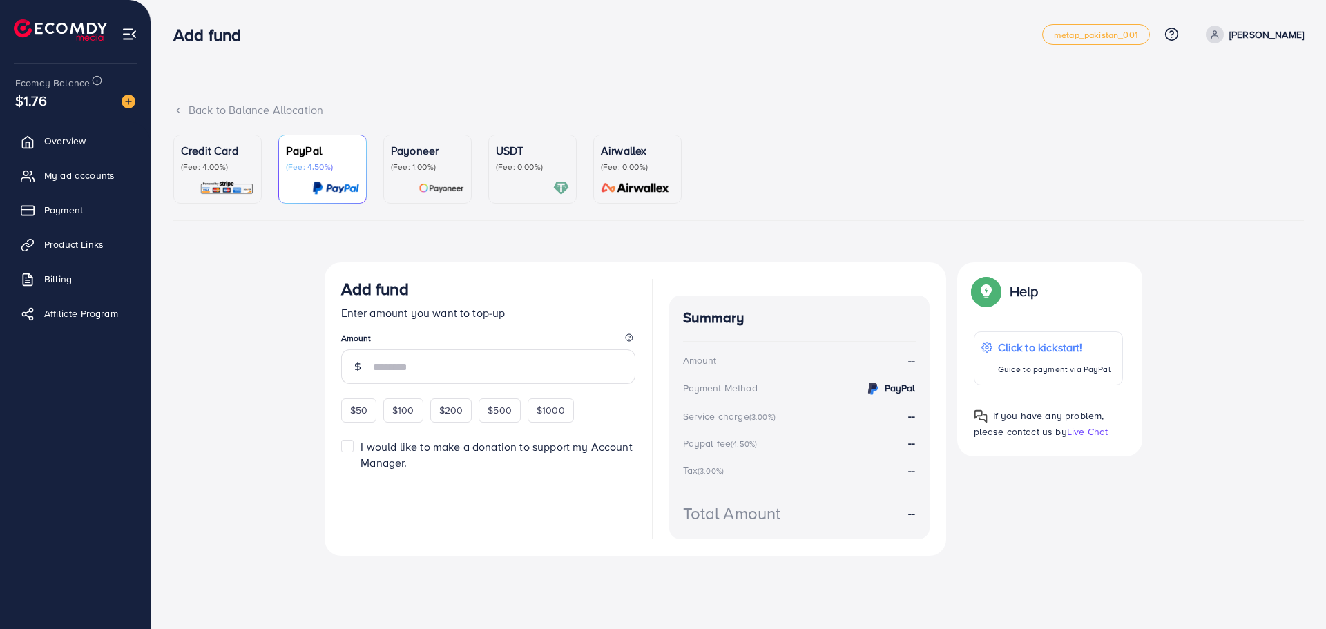
click at [229, 178] on div "Credit Card (Fee: 4.00%)" at bounding box center [217, 169] width 73 height 54
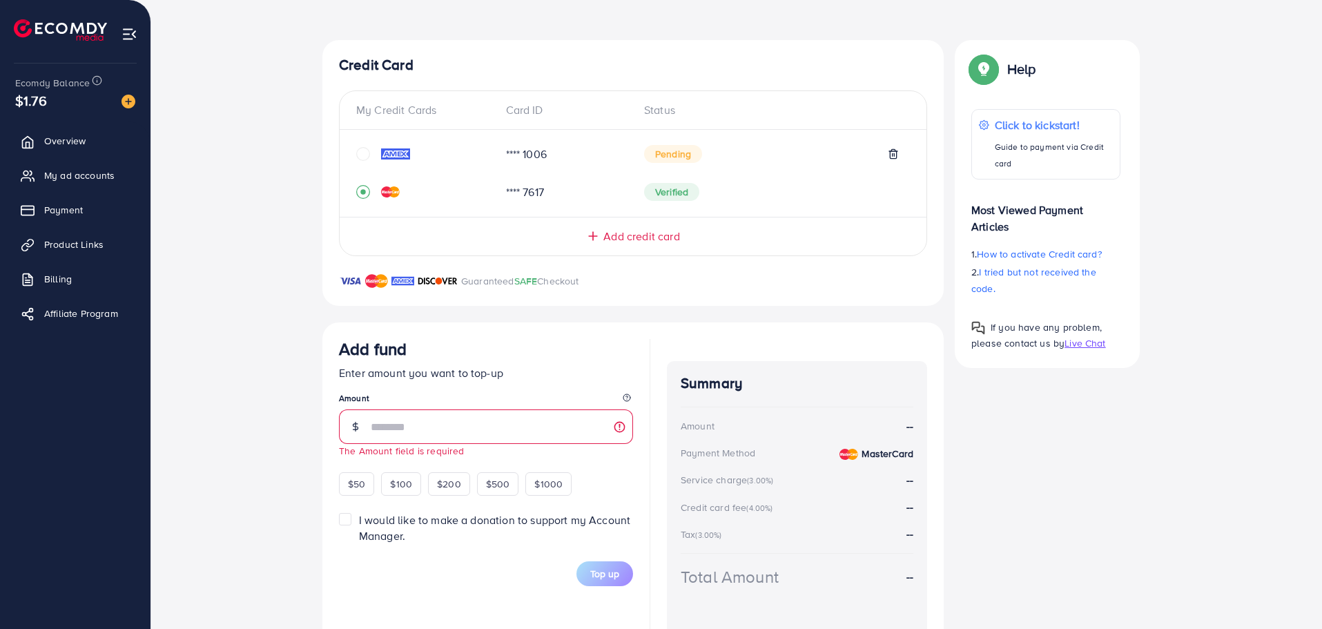
scroll to position [268, 0]
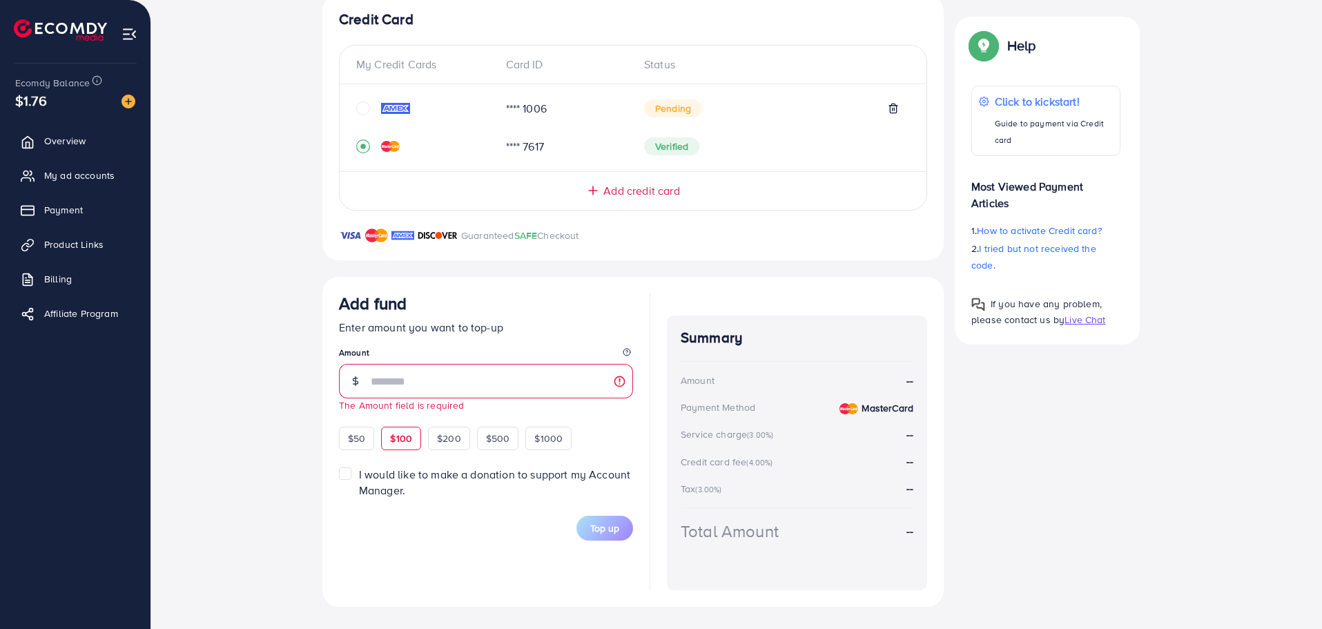
click at [412, 432] on div "$100" at bounding box center [401, 438] width 40 height 23
type input "***"
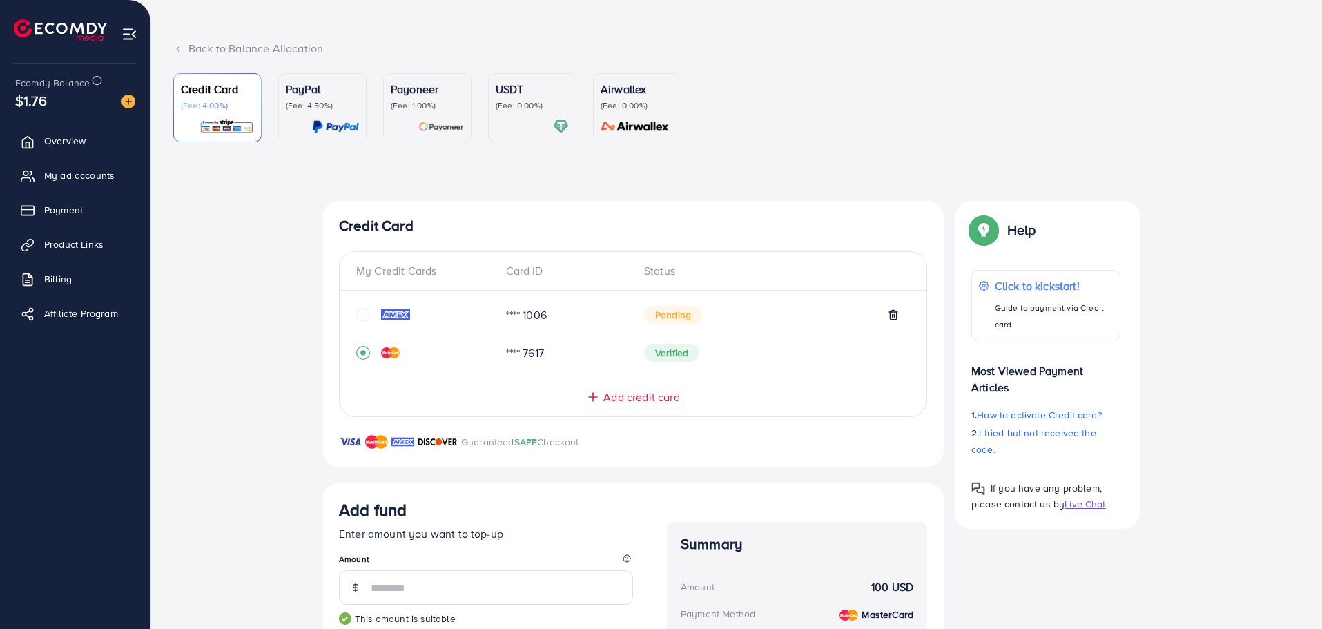
scroll to position [61, 0]
click at [360, 320] on icon "circle" at bounding box center [363, 316] width 14 height 14
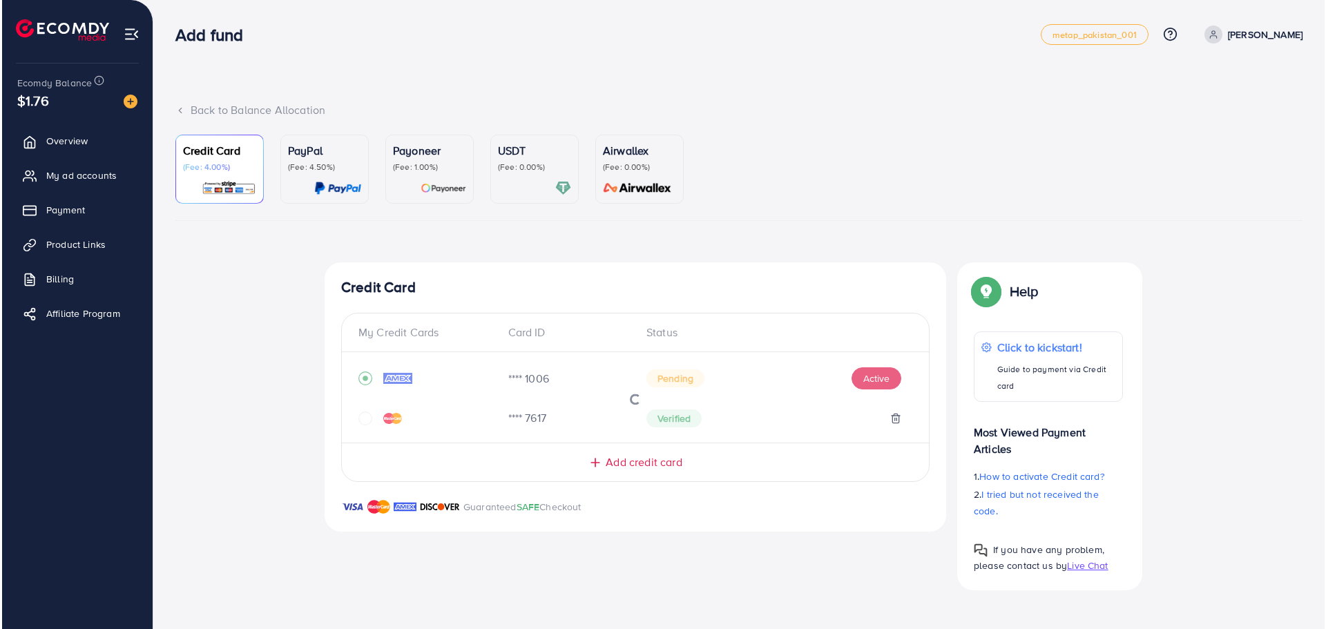
scroll to position [0, 0]
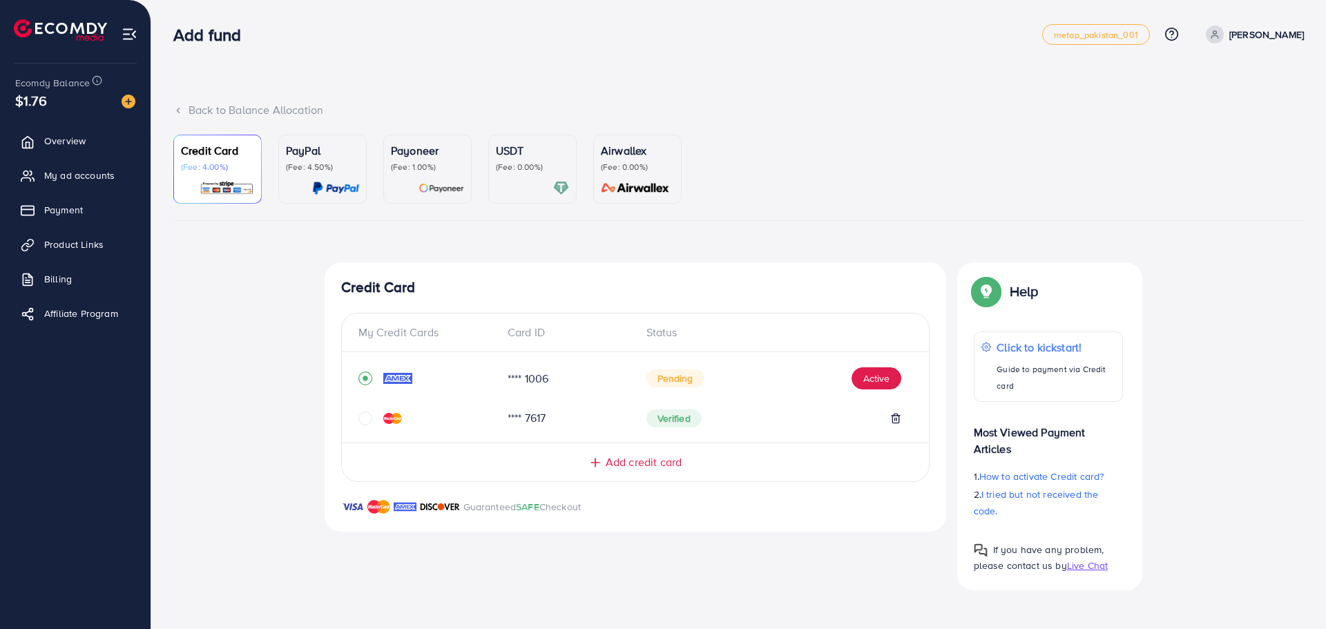
click at [364, 410] on div "**** 7617 Verified" at bounding box center [635, 418] width 554 height 27
click at [364, 414] on icon "circle" at bounding box center [365, 419] width 14 height 14
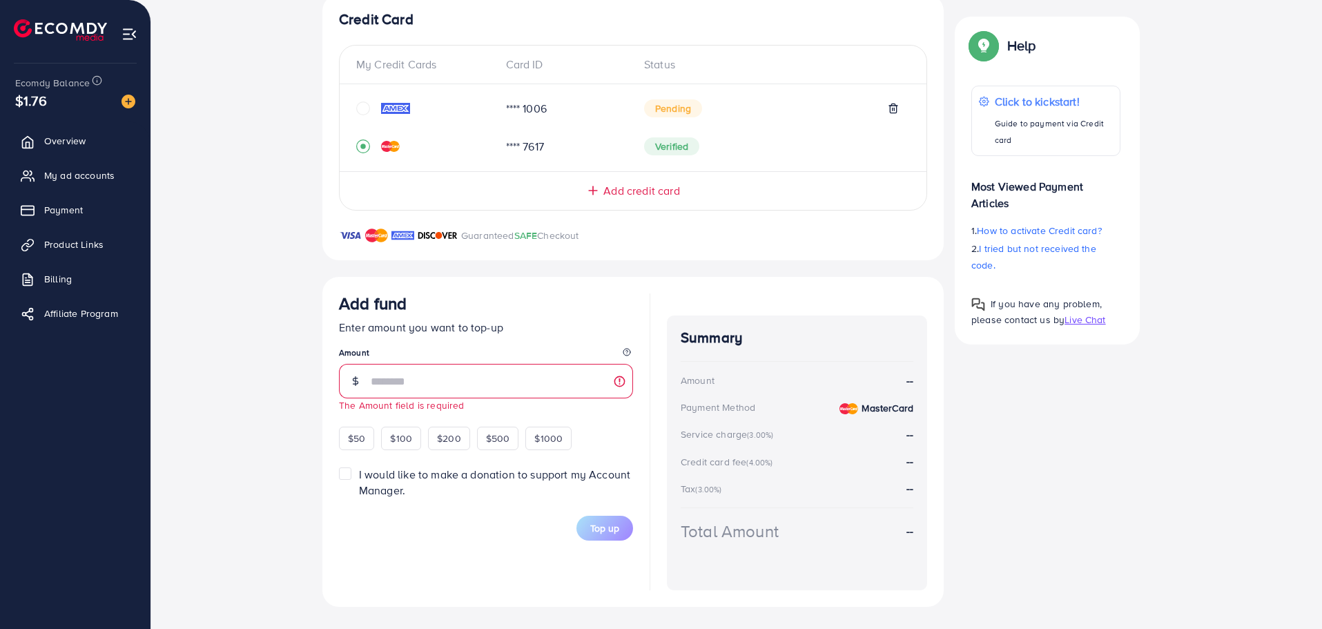
click at [296, 388] on div "Top-up Success! Thanks you for your purchase. Please check your balance again. …" at bounding box center [736, 300] width 1127 height 613
click at [462, 382] on input "number" at bounding box center [502, 381] width 262 height 35
click at [393, 429] on div "$100" at bounding box center [401, 438] width 40 height 23
type input "***"
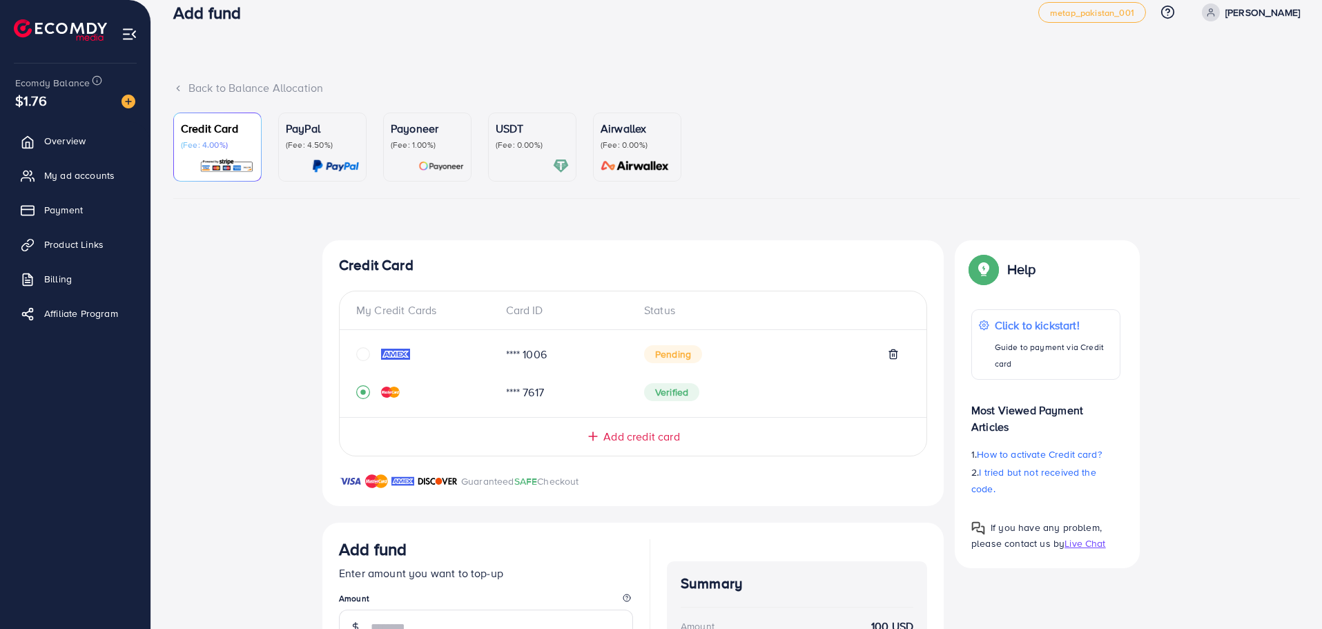
scroll to position [0, 0]
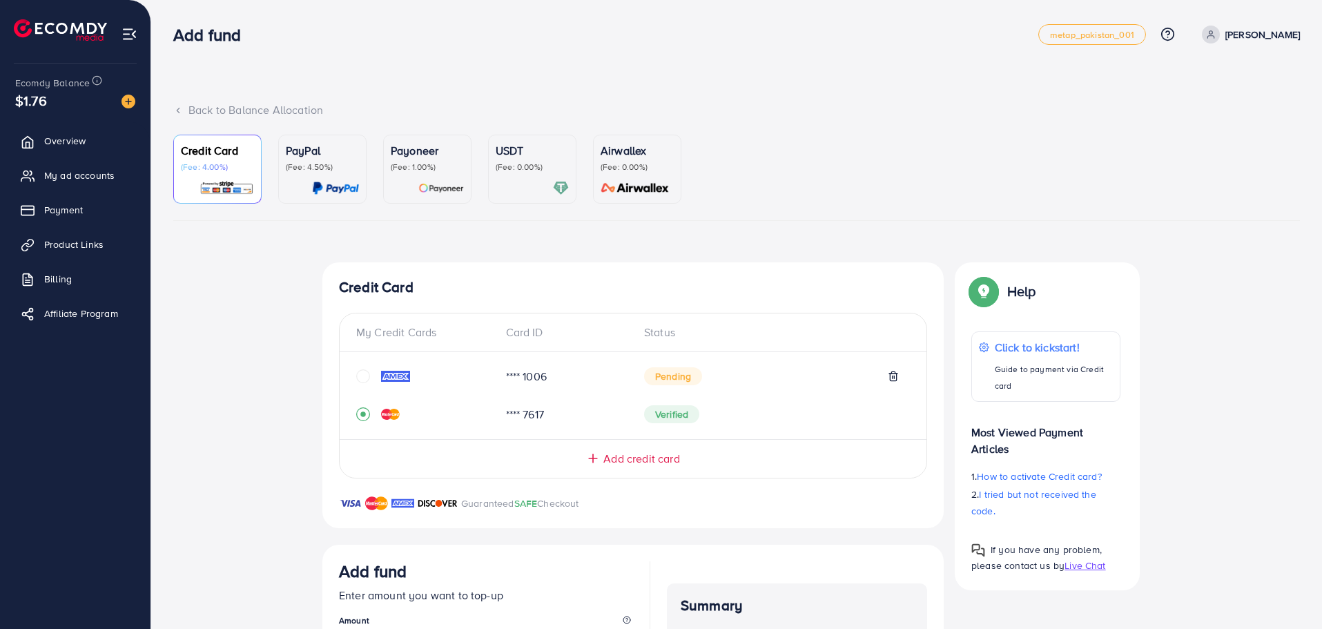
click at [368, 374] on icon "circle" at bounding box center [363, 376] width 14 height 14
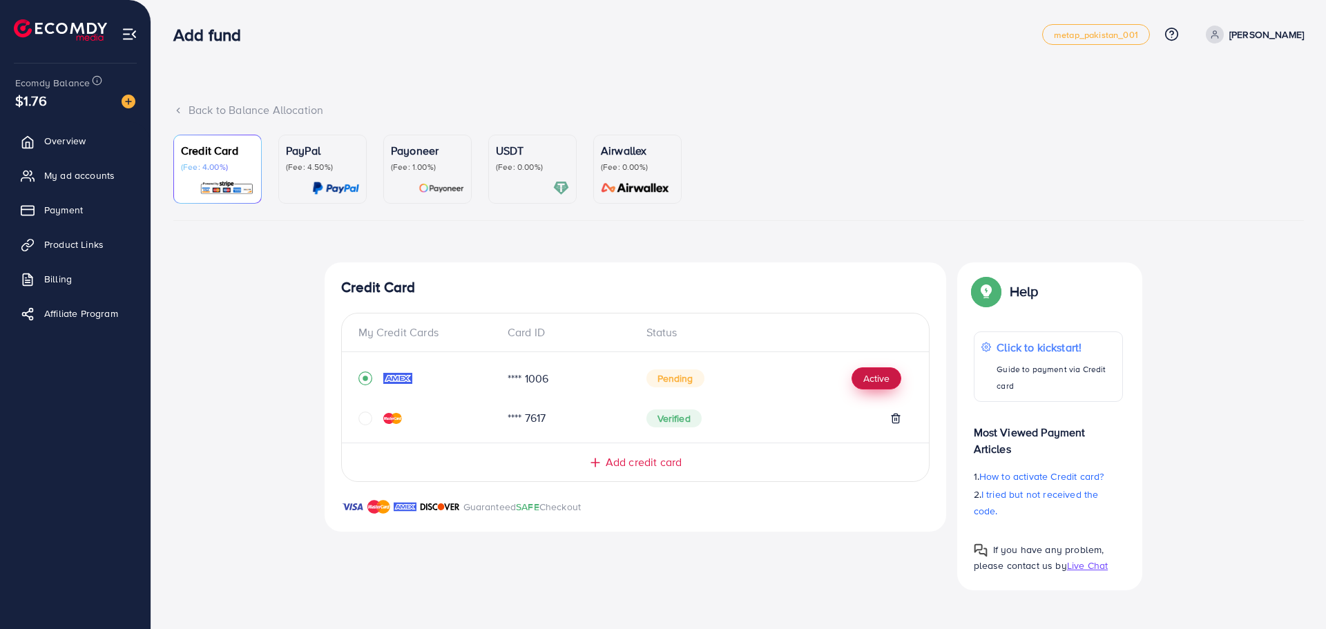
click at [874, 378] on button "Active" at bounding box center [876, 378] width 50 height 22
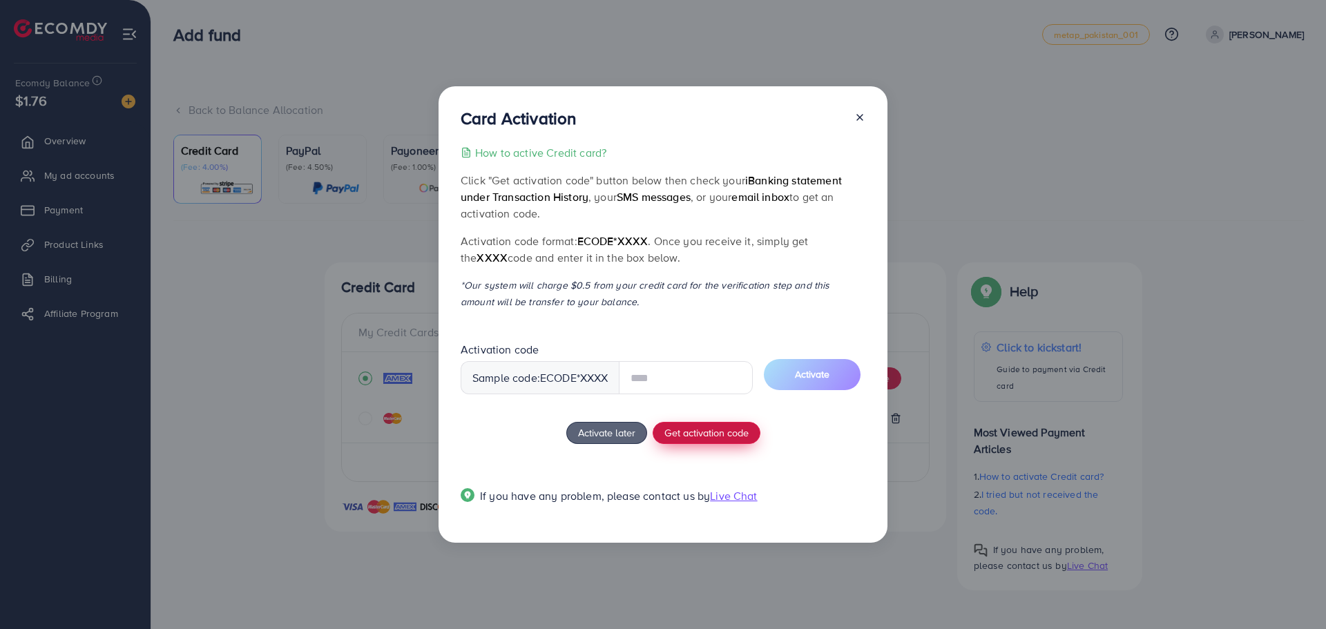
click at [677, 438] on span "Get activation code" at bounding box center [706, 432] width 84 height 15
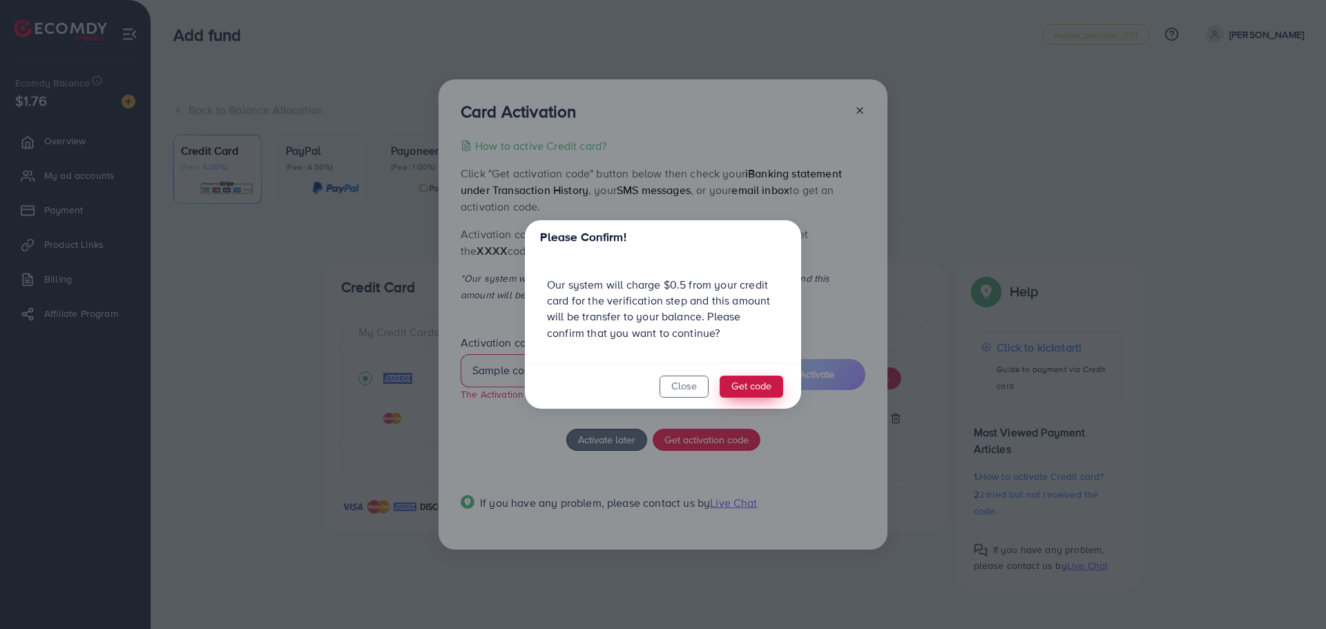
click at [733, 392] on button "Get code" at bounding box center [752, 387] width 64 height 22
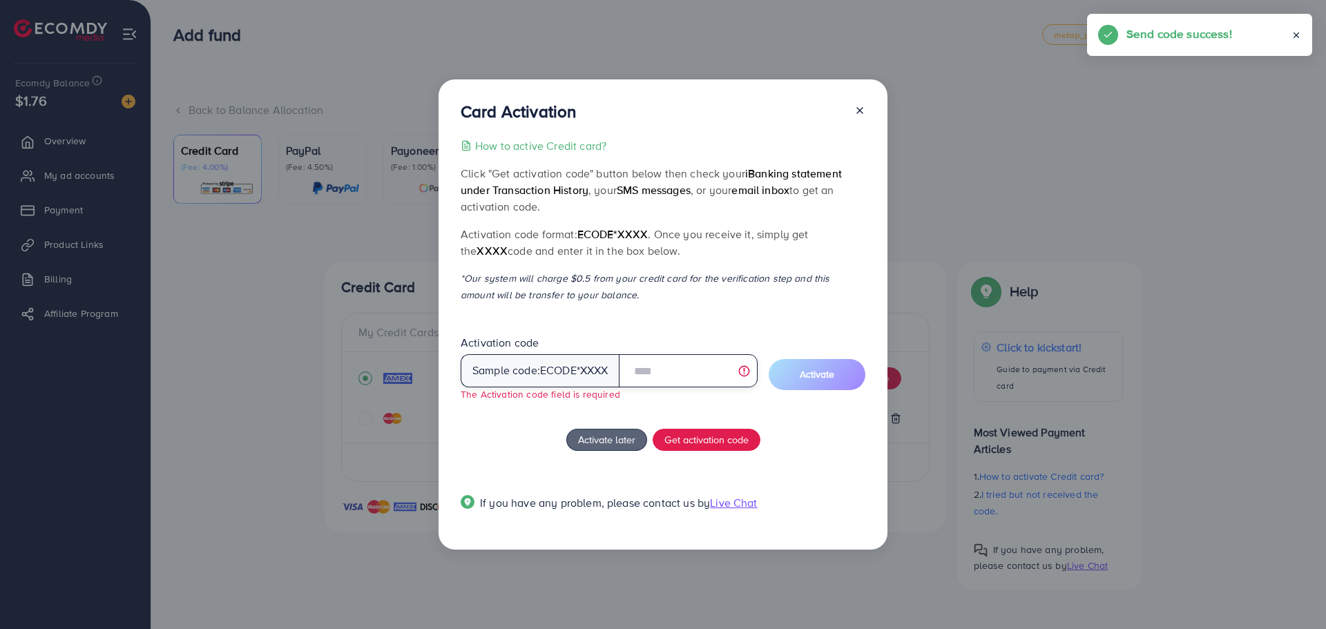
click at [693, 375] on input "text" at bounding box center [688, 370] width 139 height 33
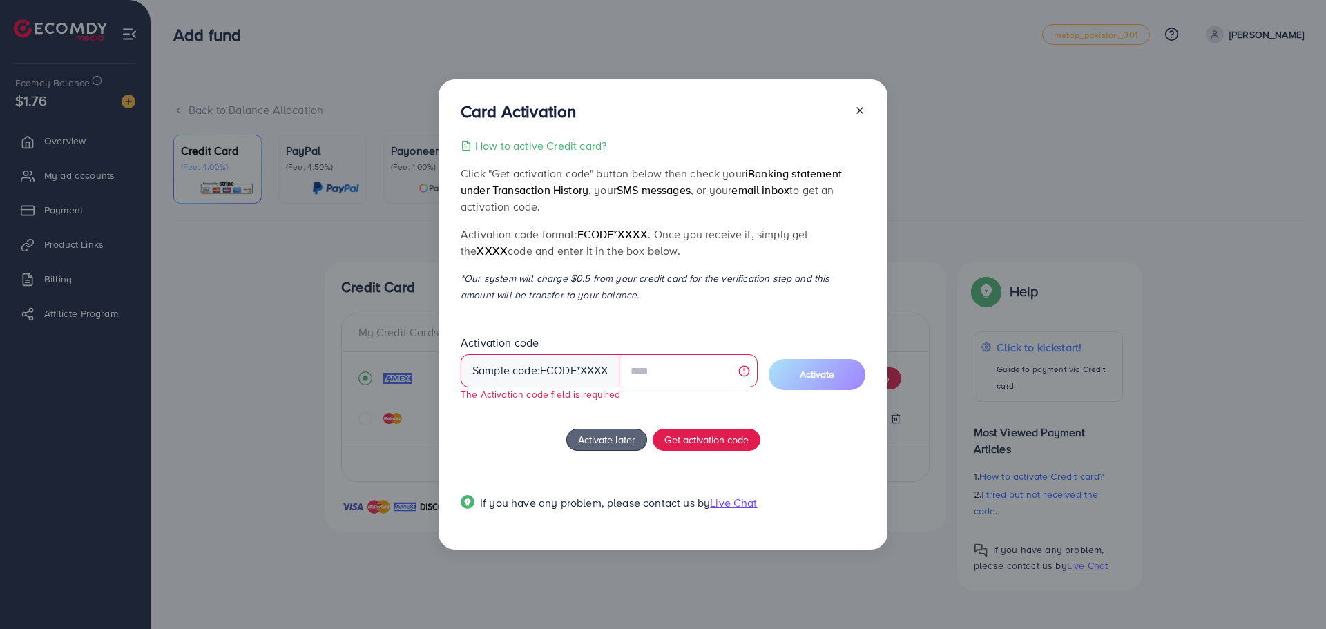
click at [829, 423] on div "How to active Credit card? Click "Get activation code" button below then check …" at bounding box center [663, 332] width 405 height 390
click at [702, 376] on input "text" at bounding box center [688, 370] width 139 height 33
drag, startPoint x: 836, startPoint y: 440, endPoint x: 796, endPoint y: 428, distance: 41.7
click at [836, 441] on div "Activate later Get activation code" at bounding box center [663, 440] width 405 height 22
click at [499, 374] on div "Sample code: ecode *XXXX" at bounding box center [540, 370] width 159 height 33
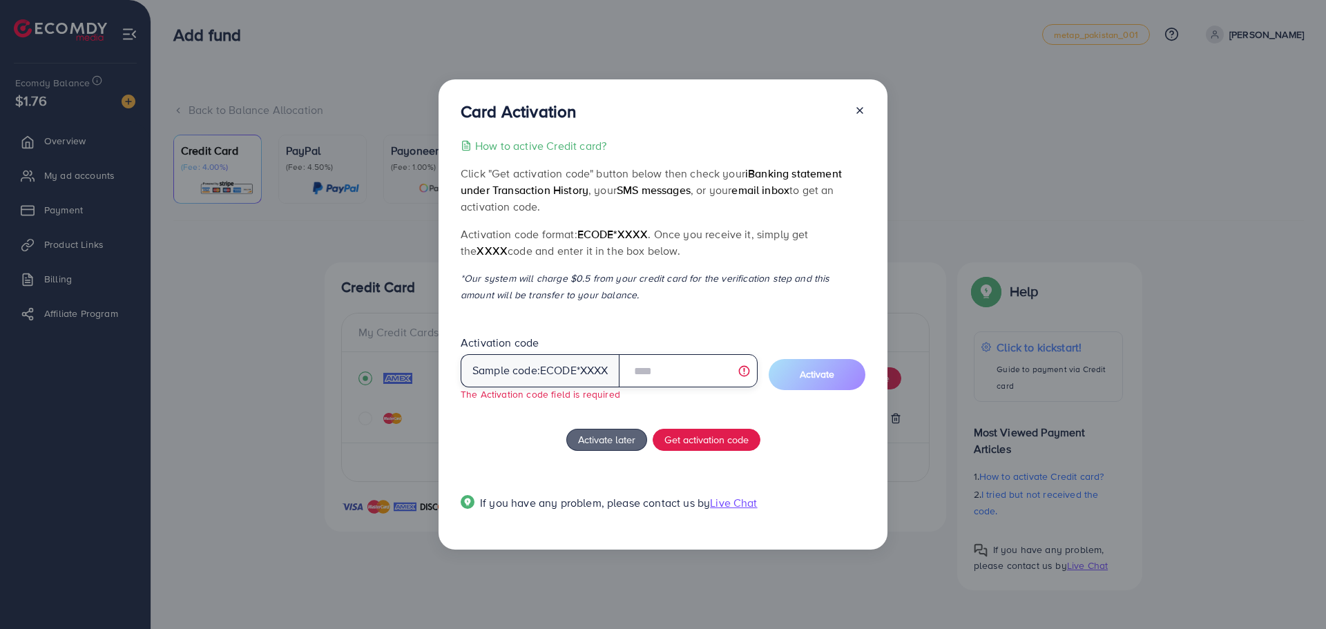
click at [656, 363] on input "text" at bounding box center [688, 370] width 139 height 33
click at [656, 365] on input "text" at bounding box center [688, 370] width 139 height 33
type input "******"
click at [813, 378] on span "Activate" at bounding box center [817, 374] width 35 height 14
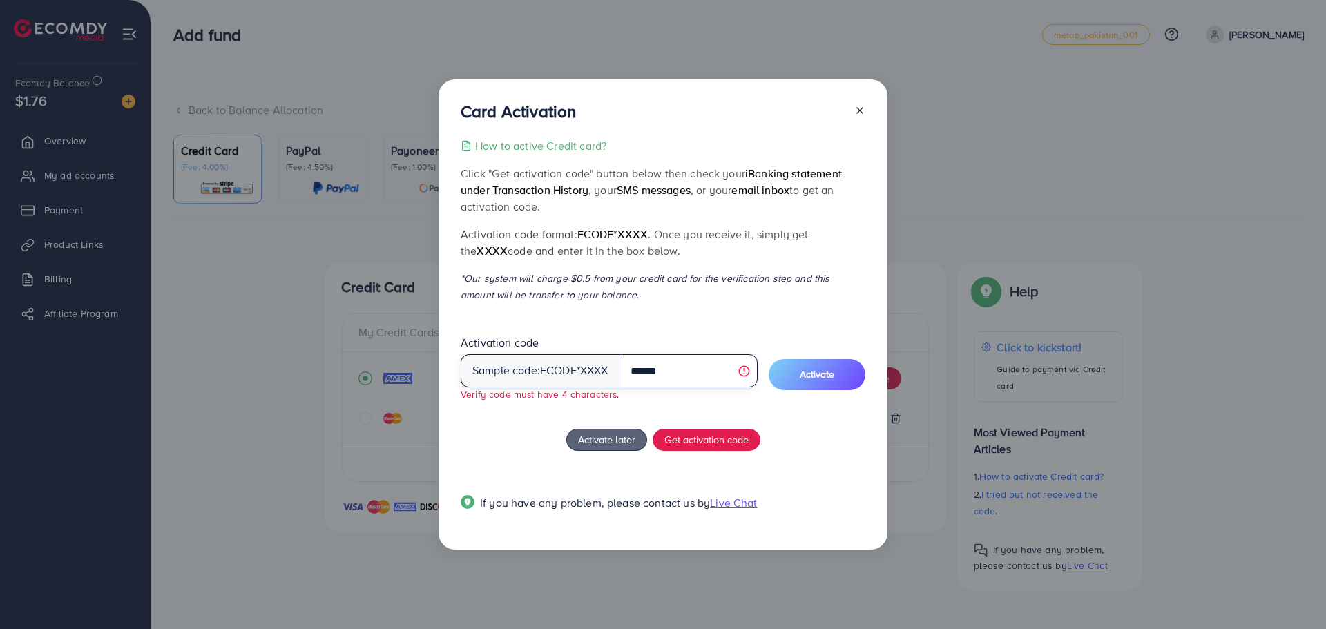
drag, startPoint x: 681, startPoint y: 367, endPoint x: 601, endPoint y: 371, distance: 80.2
click at [601, 371] on div "Sample code: ecode *XXXX ******" at bounding box center [609, 370] width 297 height 33
click at [865, 108] on div "Card Activation How to active Credit card? Click "Get activation code" button b…" at bounding box center [663, 314] width 449 height 471
click at [863, 108] on icon at bounding box center [859, 110] width 11 height 11
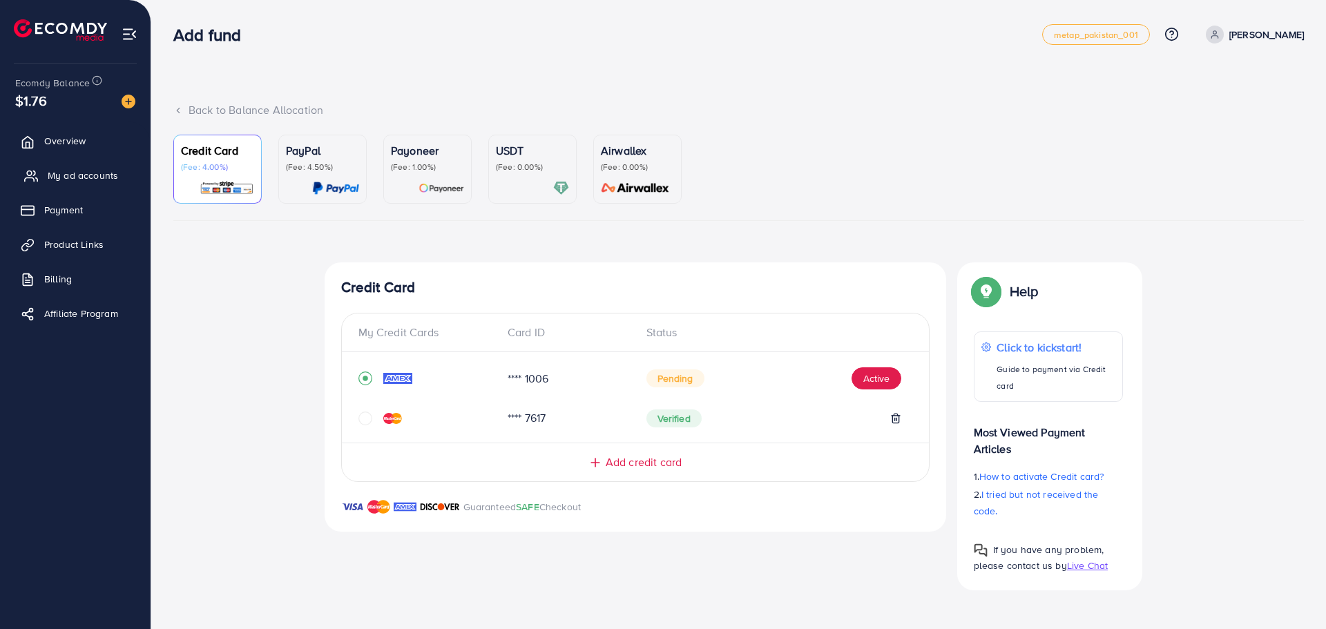
click at [84, 171] on span "My ad accounts" at bounding box center [83, 176] width 70 height 14
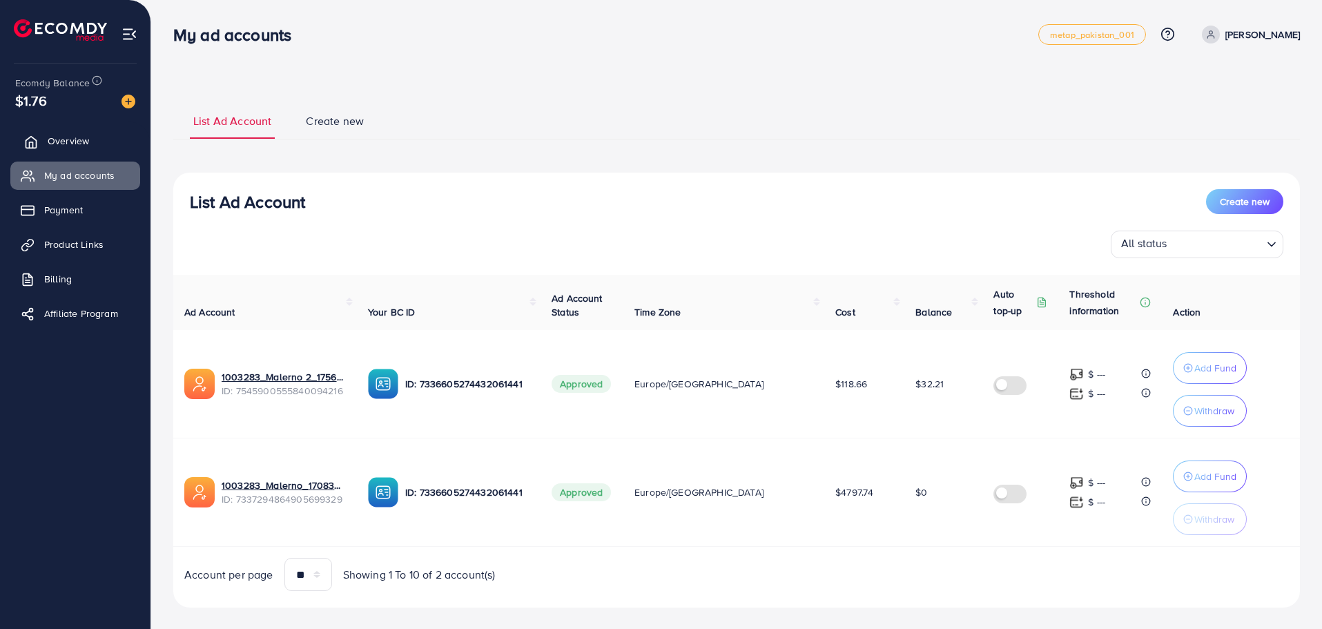
click at [103, 148] on link "Overview" at bounding box center [75, 141] width 130 height 28
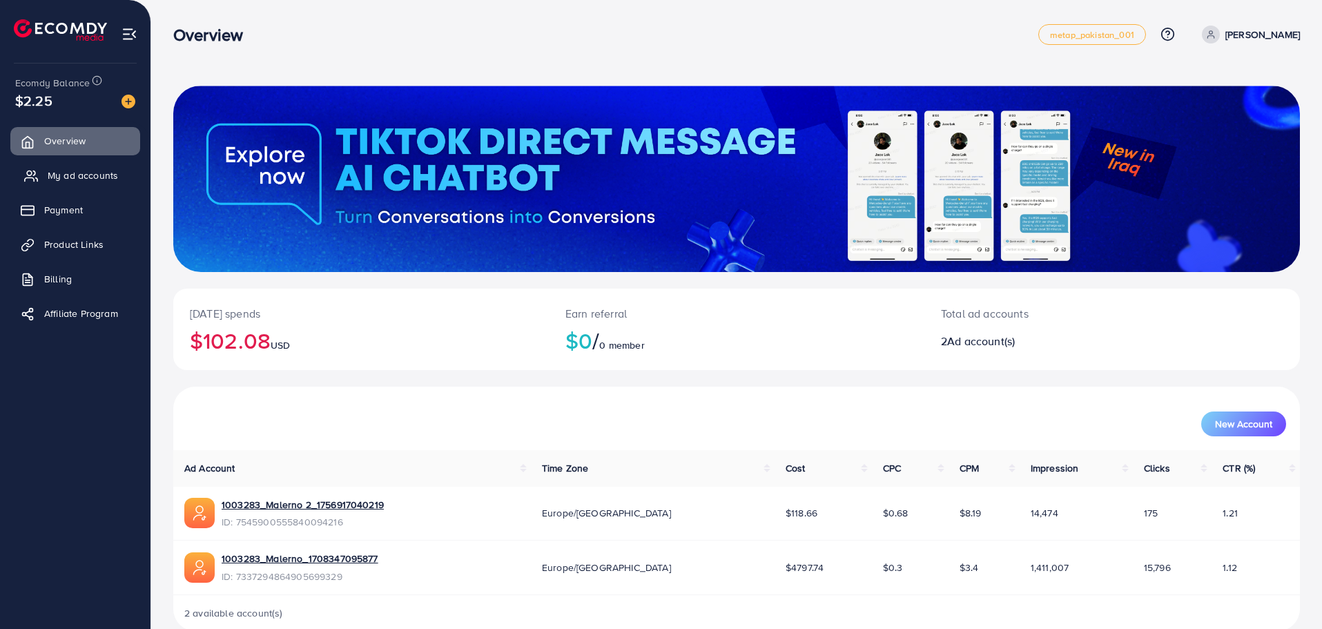
click at [86, 172] on span "My ad accounts" at bounding box center [83, 176] width 70 height 14
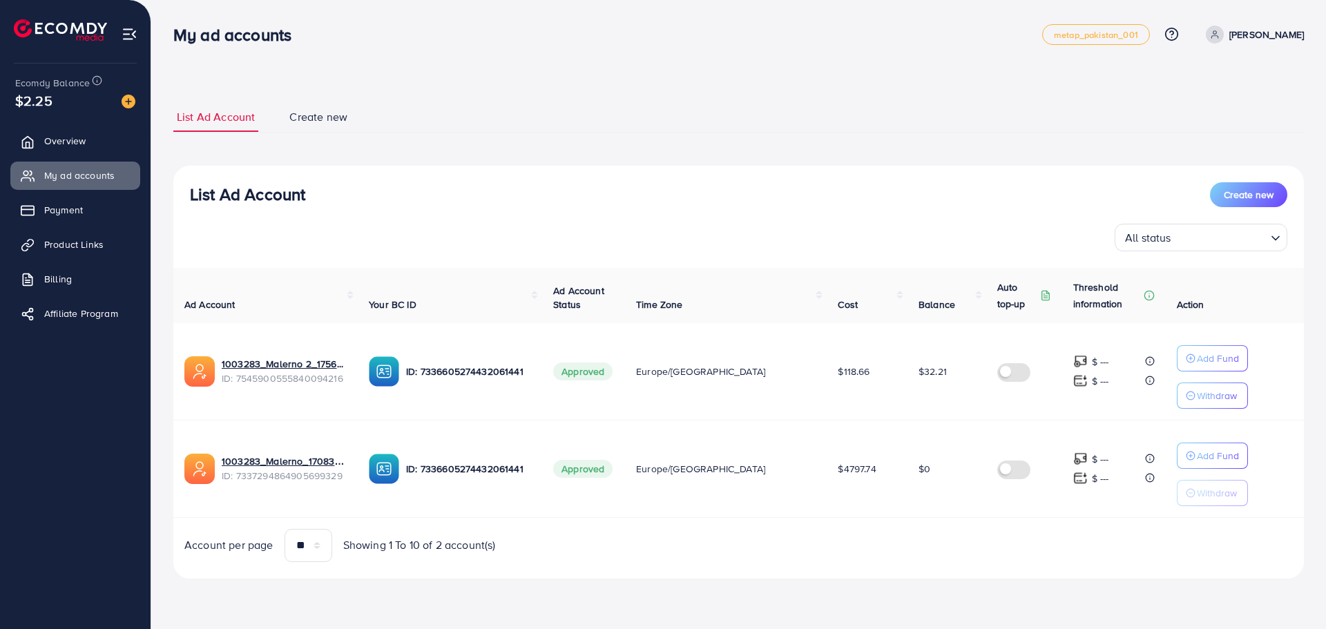
click at [126, 109] on div "$2.25" at bounding box center [75, 100] width 120 height 20
click at [129, 106] on img at bounding box center [129, 102] width 14 height 14
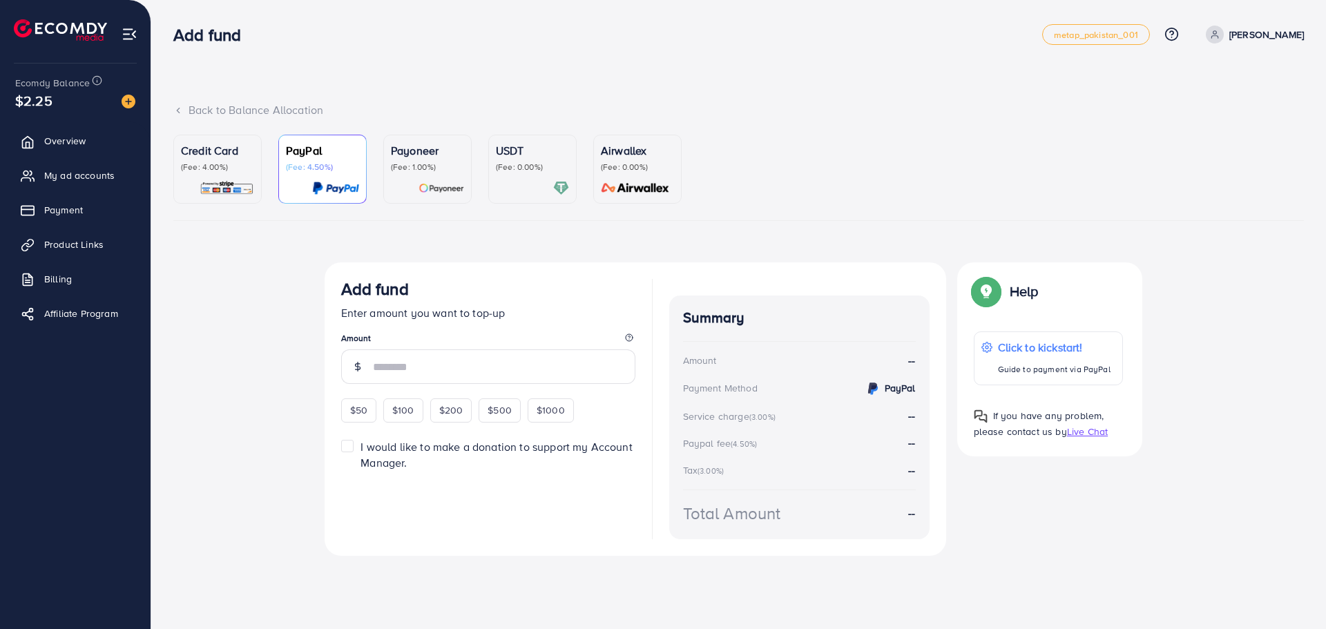
click at [228, 185] on img at bounding box center [227, 188] width 55 height 16
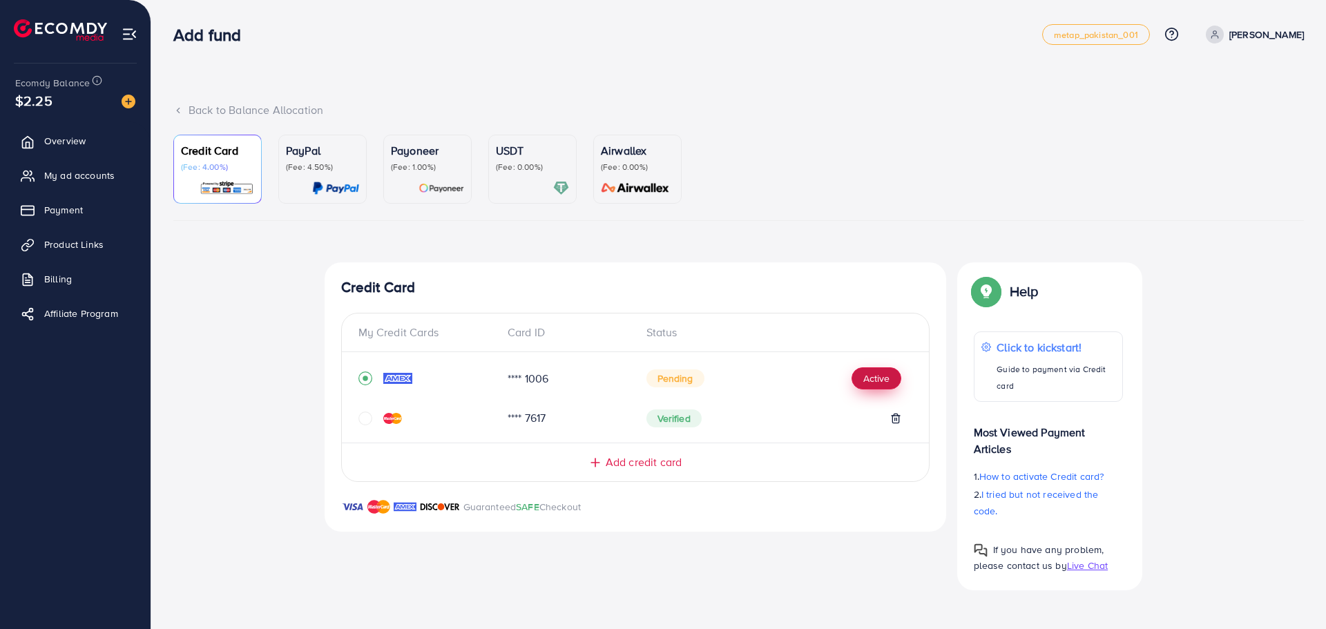
click at [869, 377] on button "Active" at bounding box center [876, 378] width 50 height 22
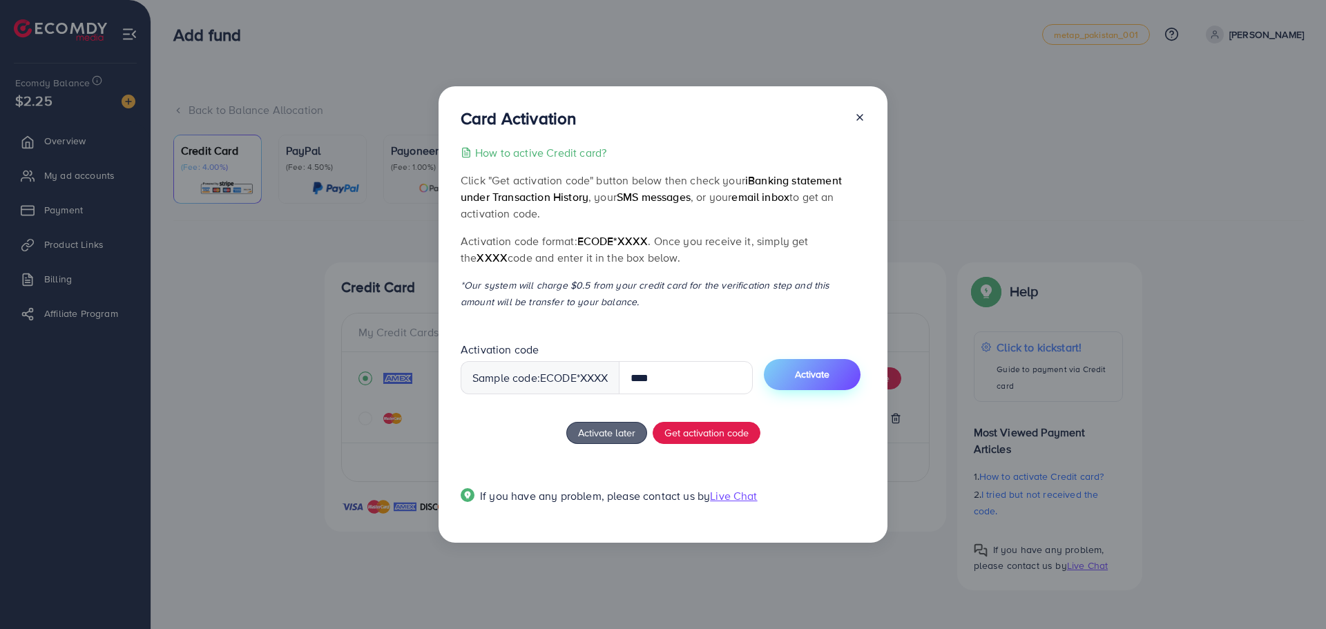
click at [814, 372] on span "Activate" at bounding box center [812, 374] width 35 height 14
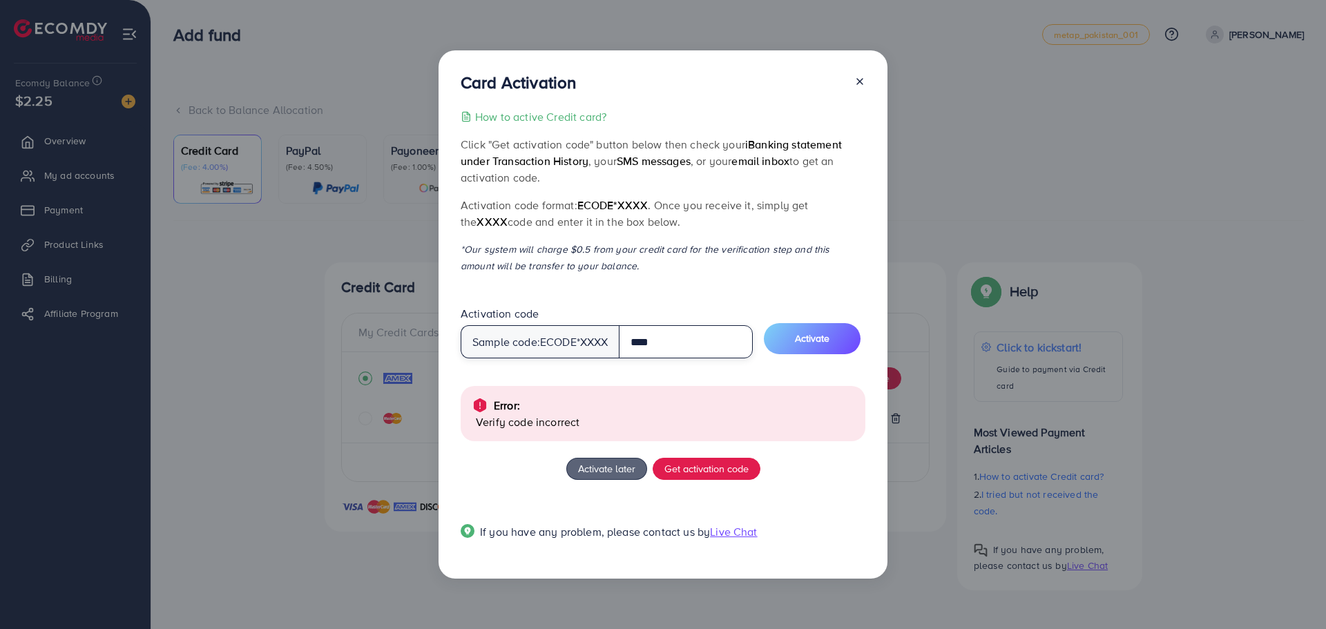
drag, startPoint x: 689, startPoint y: 353, endPoint x: 626, endPoint y: 354, distance: 62.2
click at [626, 354] on input "****" at bounding box center [686, 341] width 134 height 33
type input "****"
click at [805, 335] on span "Activate" at bounding box center [812, 338] width 35 height 14
click at [621, 465] on span "Activate later" at bounding box center [606, 468] width 57 height 15
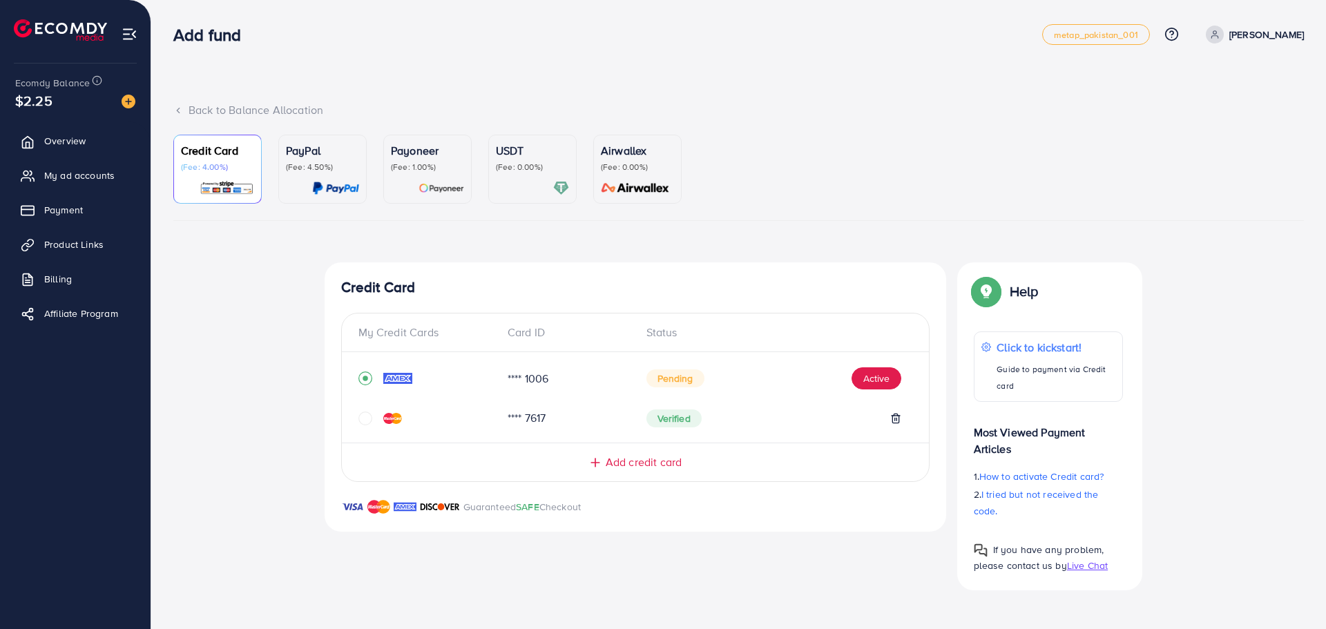
click at [360, 417] on icon "circle" at bounding box center [365, 419] width 14 height 14
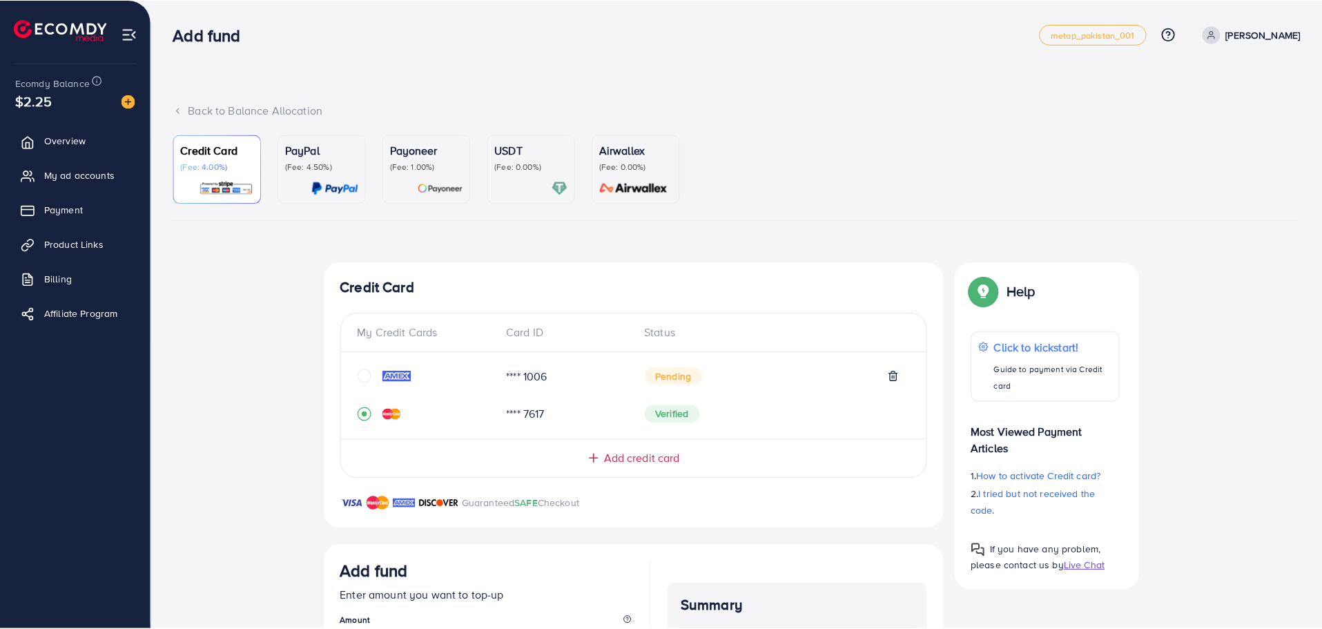
scroll to position [268, 0]
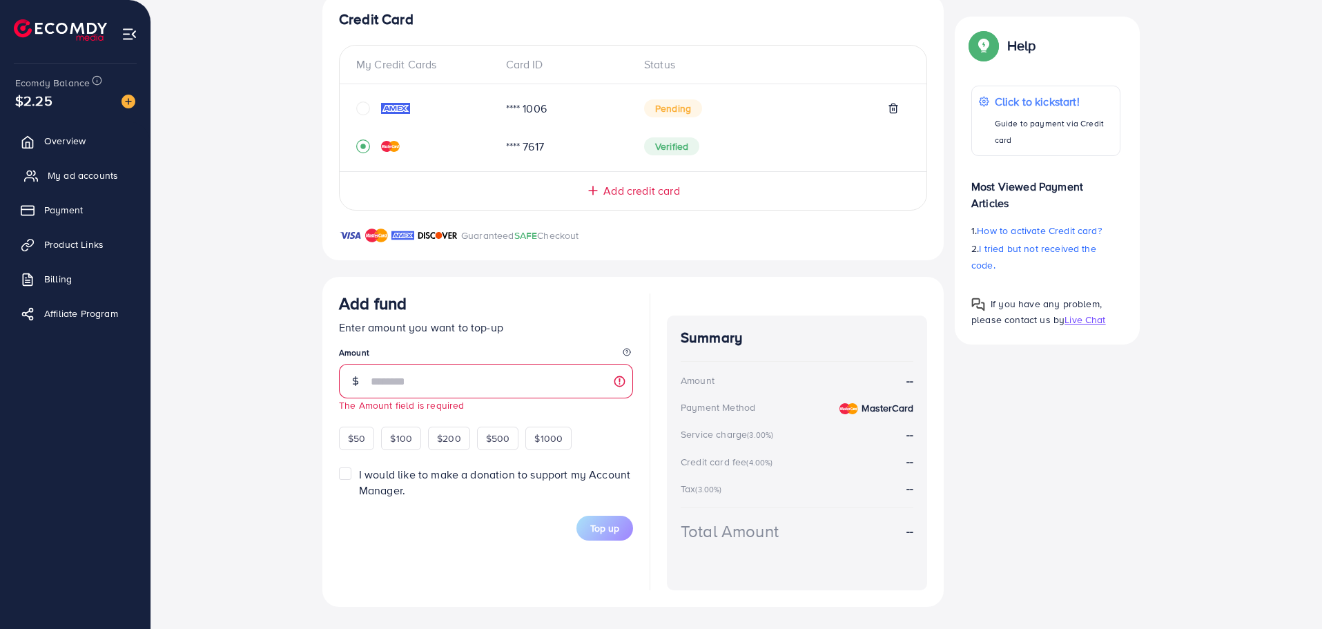
click at [79, 171] on span "My ad accounts" at bounding box center [83, 176] width 70 height 14
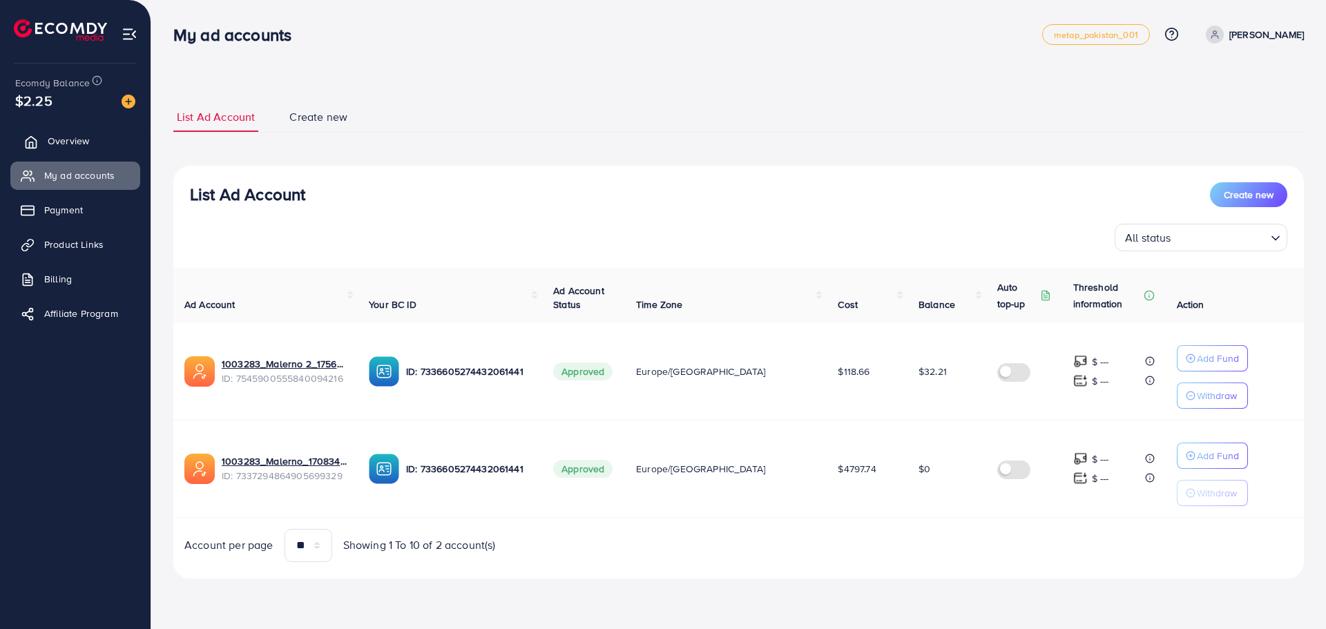
click at [58, 131] on link "Overview" at bounding box center [75, 141] width 130 height 28
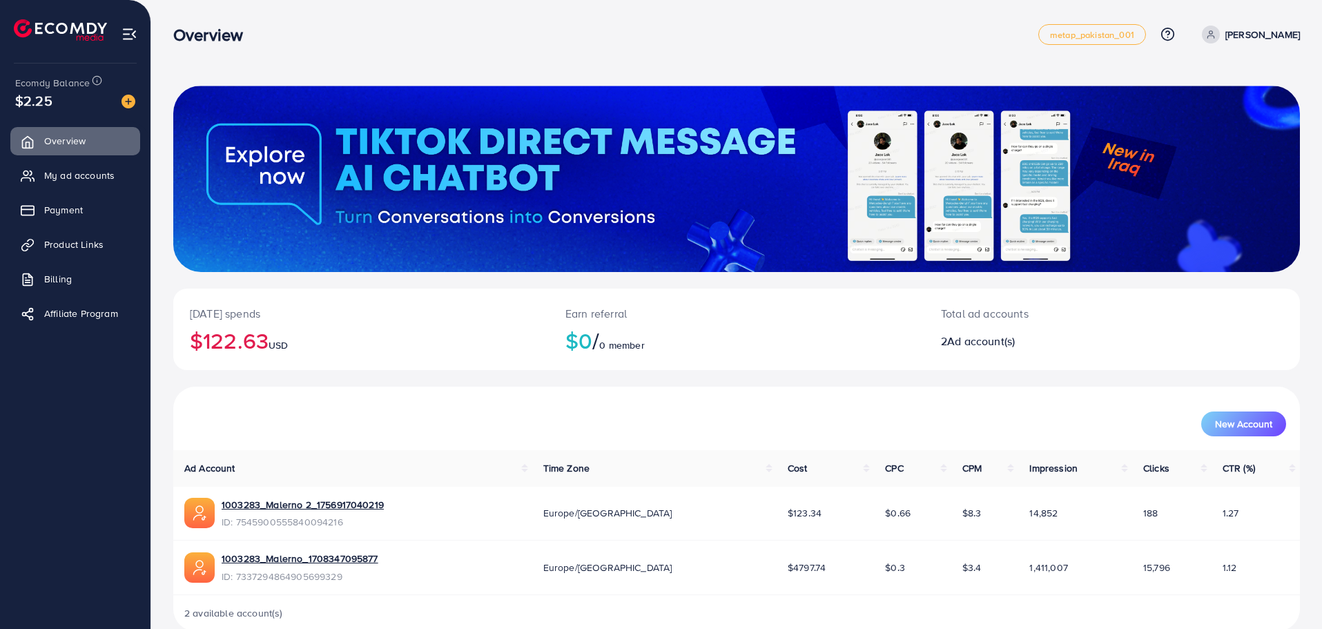
click at [128, 114] on div "Ecomdy Balance $2.25" at bounding box center [75, 93] width 128 height 58
click at [130, 101] on img at bounding box center [129, 102] width 14 height 14
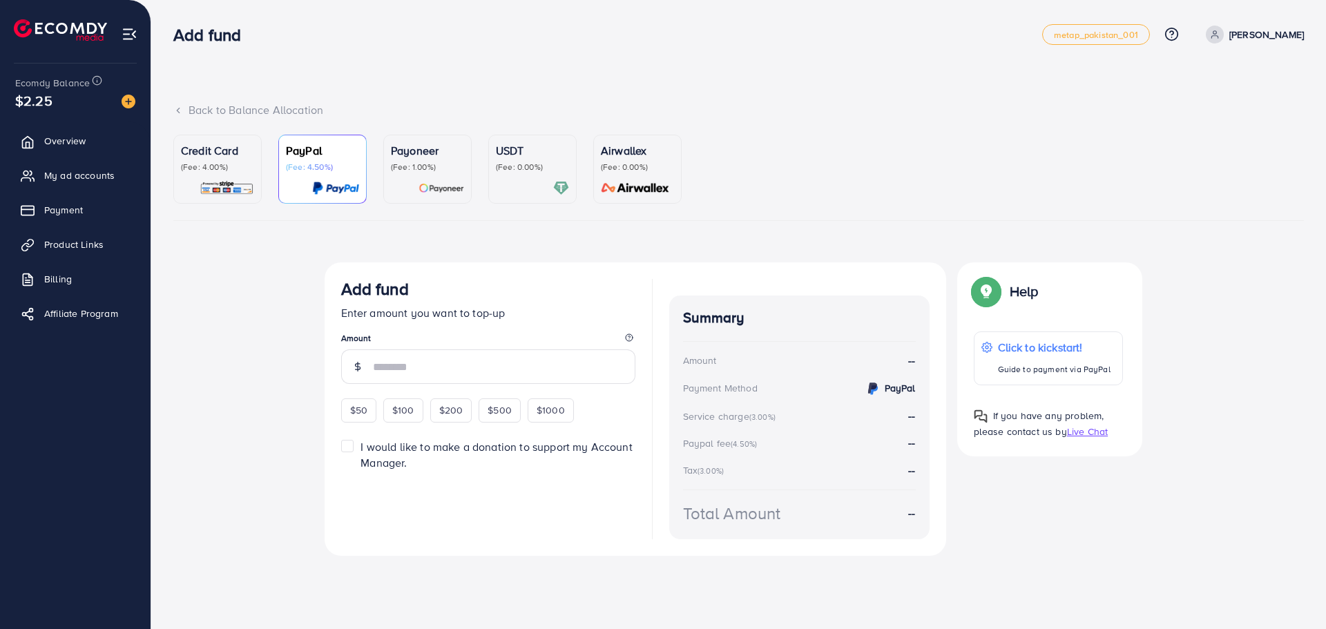
click at [235, 175] on div "Credit Card (Fee: 4.00%)" at bounding box center [217, 169] width 73 height 54
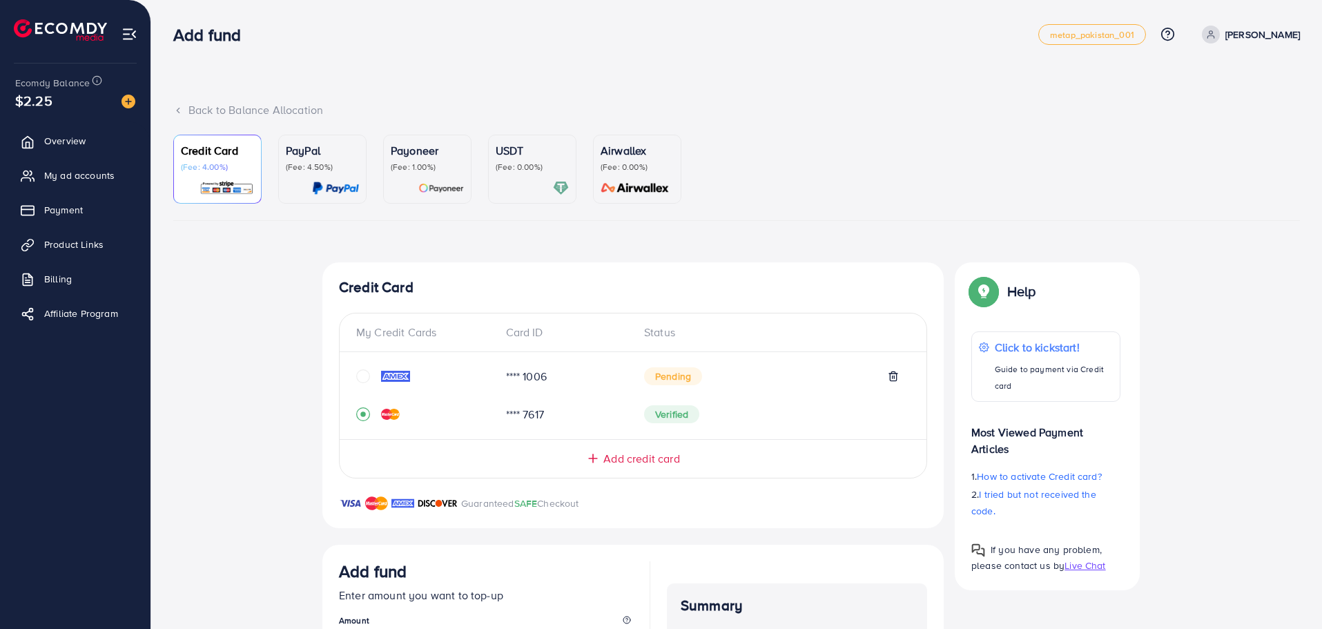
click at [353, 381] on div "**** 1006 Pending **** 7617 Verified" at bounding box center [633, 395] width 587 height 65
click at [367, 372] on icon "circle" at bounding box center [363, 376] width 14 height 14
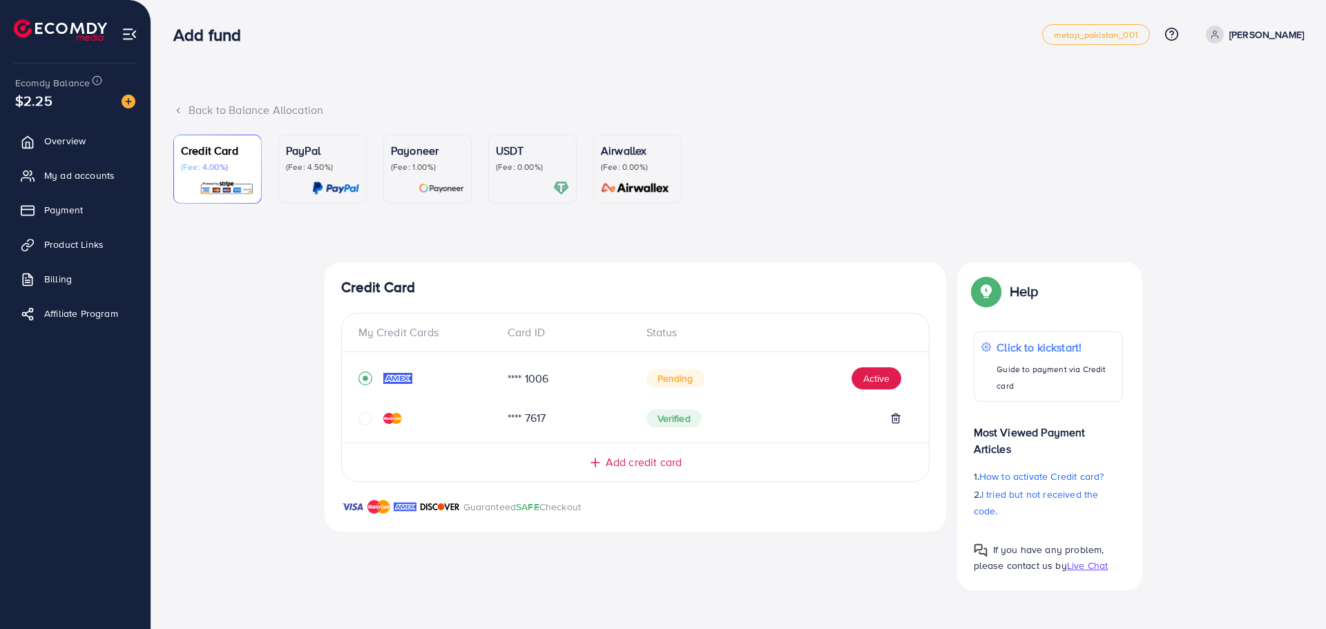
click at [363, 418] on icon "circle" at bounding box center [365, 419] width 14 height 14
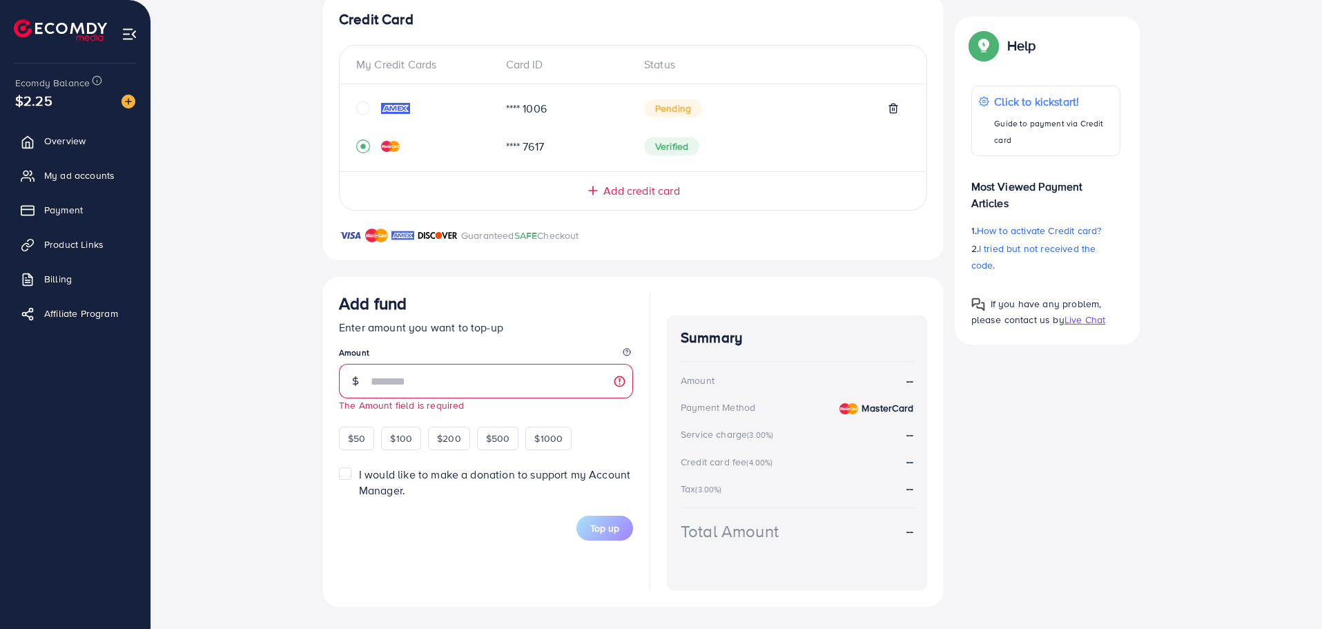
click at [648, 179] on div "Add credit card" at bounding box center [633, 185] width 587 height 28
click at [637, 190] on span "Add credit card" at bounding box center [642, 191] width 76 height 16
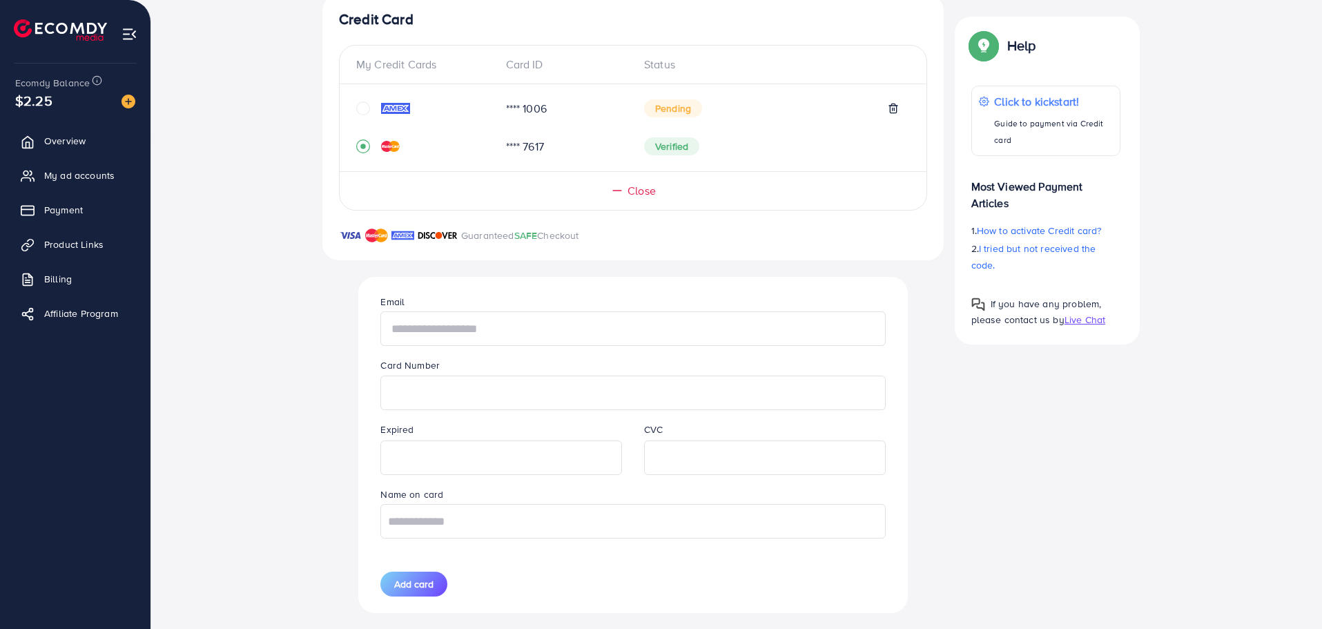
click at [526, 343] on input "text" at bounding box center [633, 328] width 505 height 35
type input "**********"
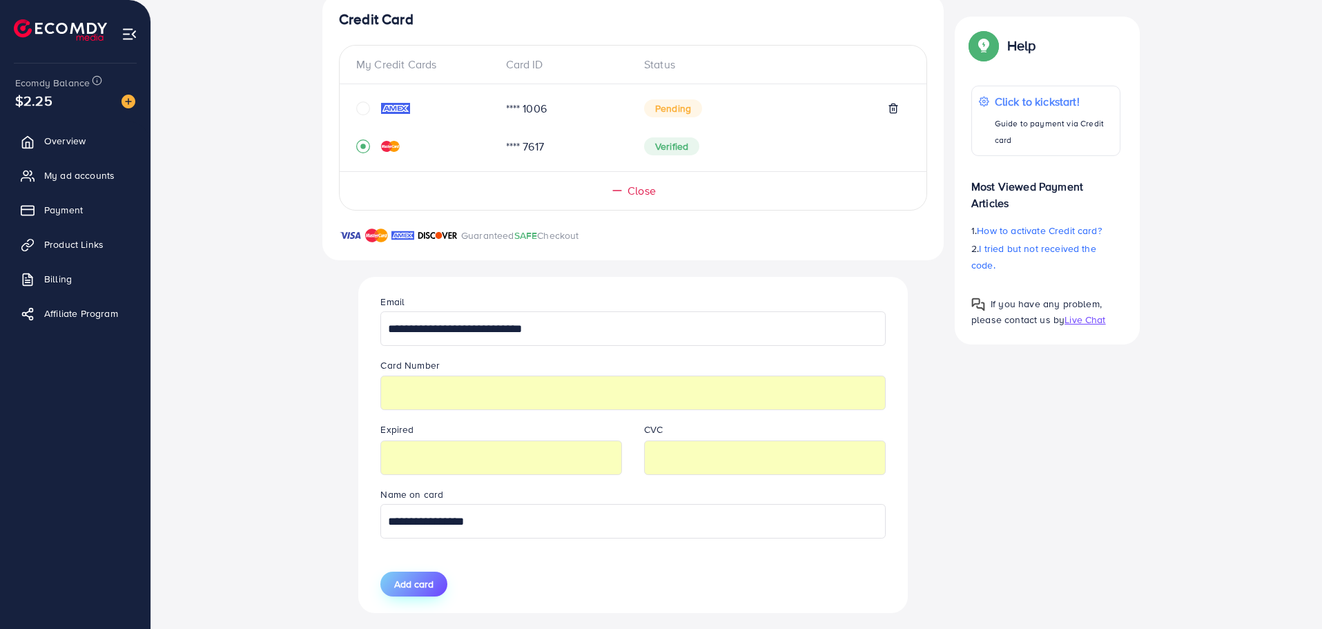
click at [430, 582] on span "Add card" at bounding box center [413, 584] width 39 height 14
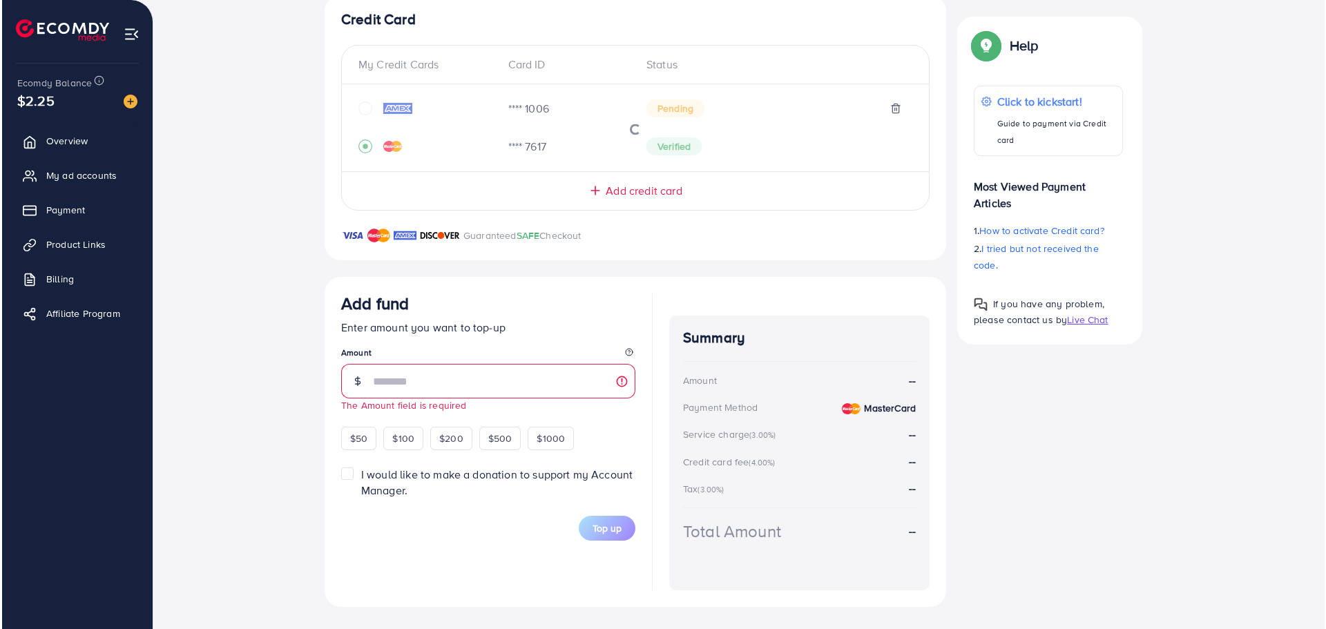
scroll to position [0, 0]
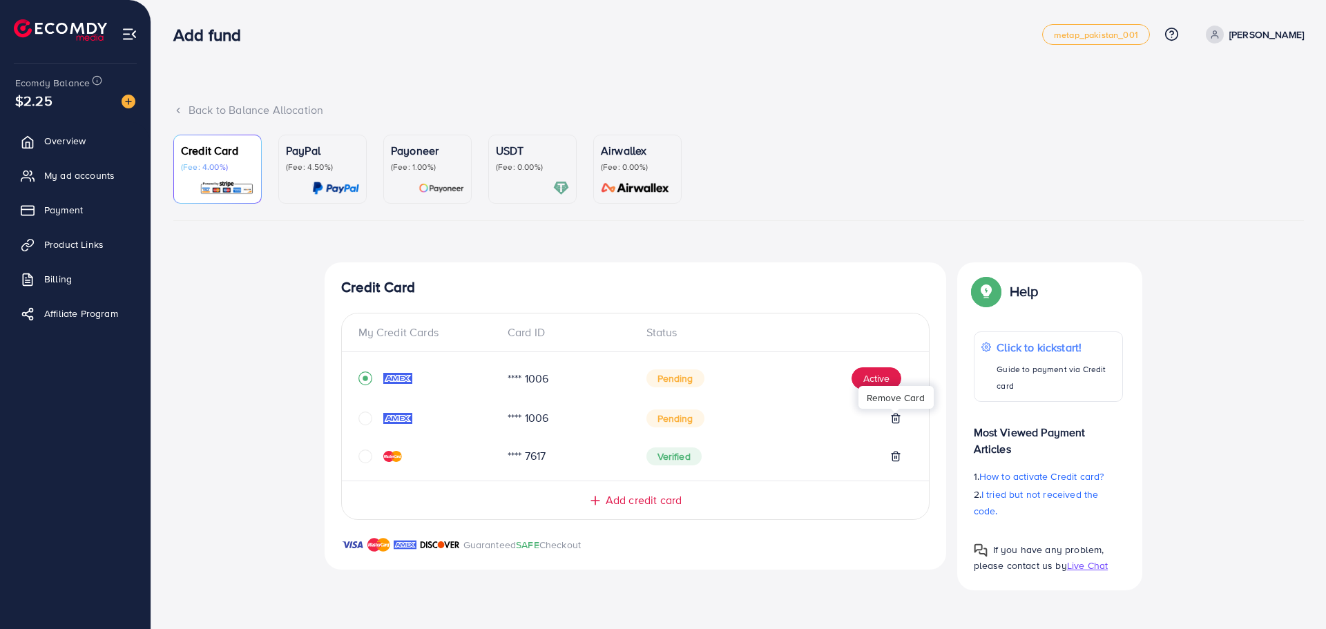
click at [893, 421] on icon at bounding box center [895, 418] width 11 height 11
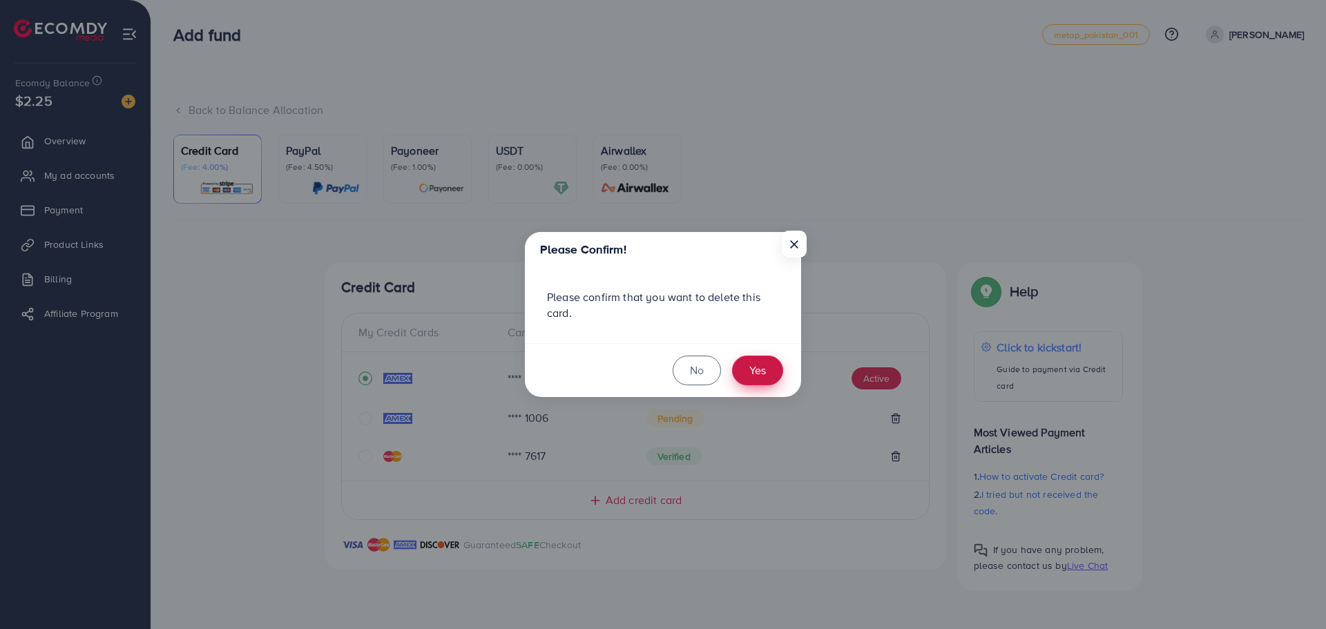
click at [768, 373] on button "Yes" at bounding box center [757, 371] width 51 height 30
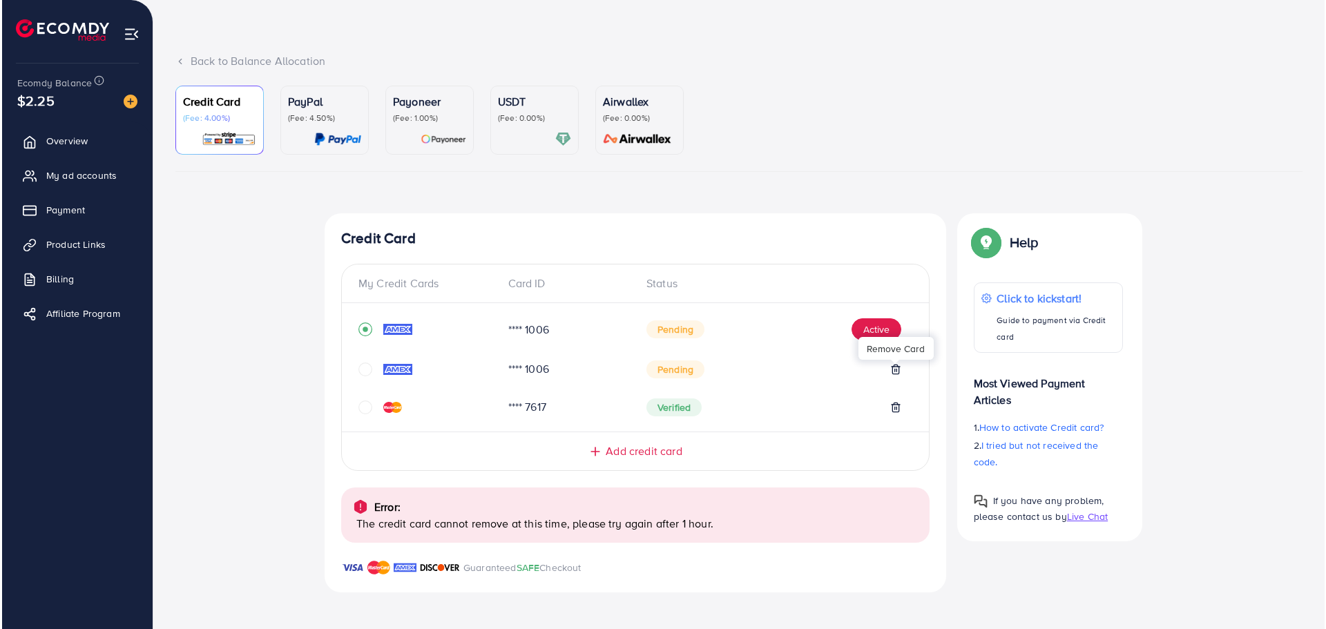
scroll to position [51, 0]
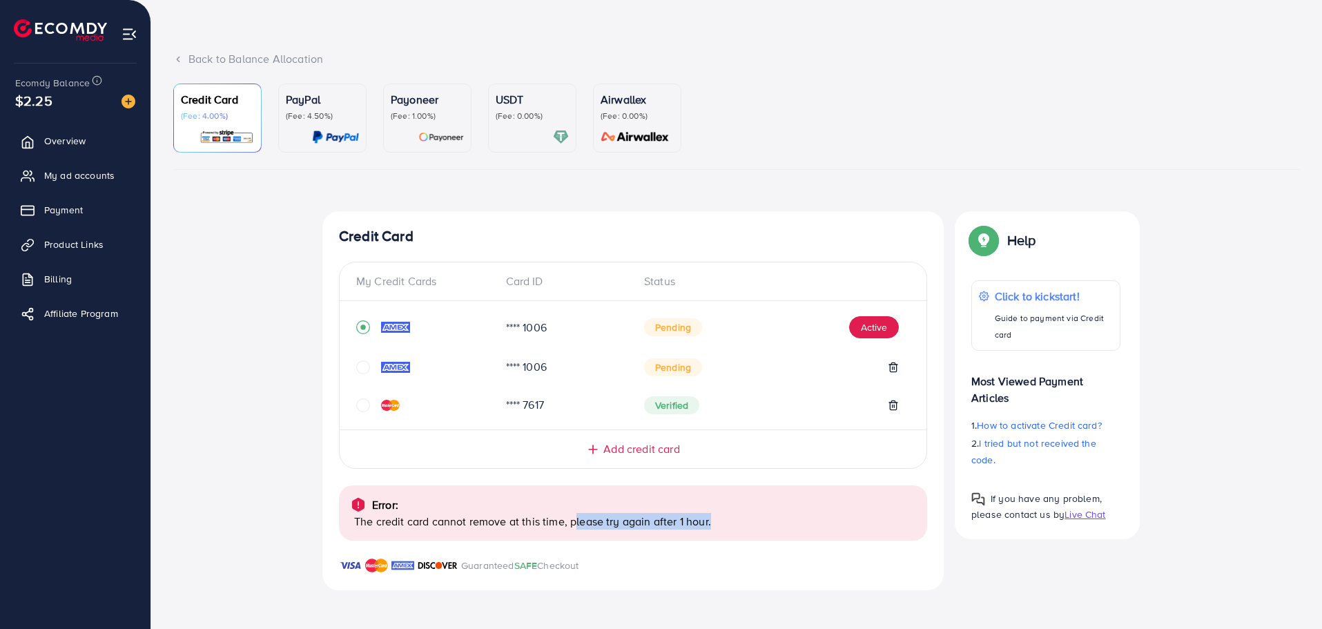
drag, startPoint x: 575, startPoint y: 527, endPoint x: 740, endPoint y: 521, distance: 165.2
click at [740, 521] on p "The credit card cannot remove at this time, please try again after 1 hour." at bounding box center [635, 521] width 562 height 17
click at [731, 535] on div "Error: The credit card cannot remove at this time, please try again after 1 hou…" at bounding box center [633, 512] width 588 height 55
click at [881, 320] on button "Active" at bounding box center [874, 327] width 50 height 22
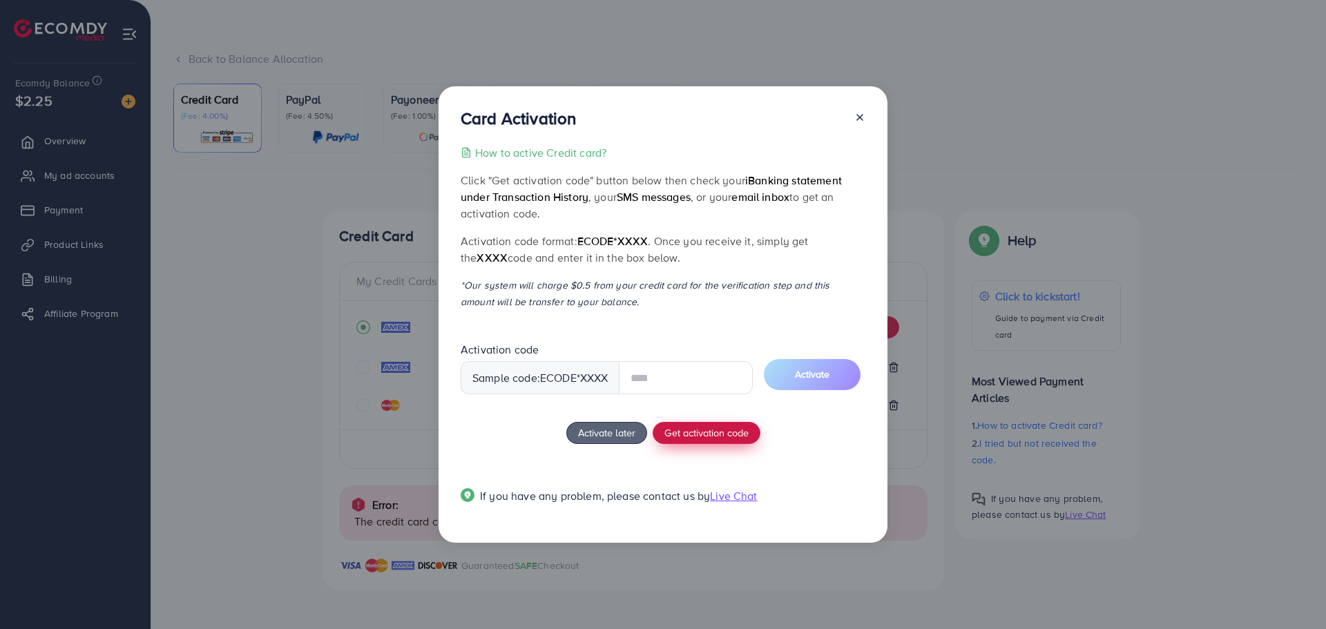
click at [694, 432] on span "Get activation code" at bounding box center [706, 432] width 84 height 15
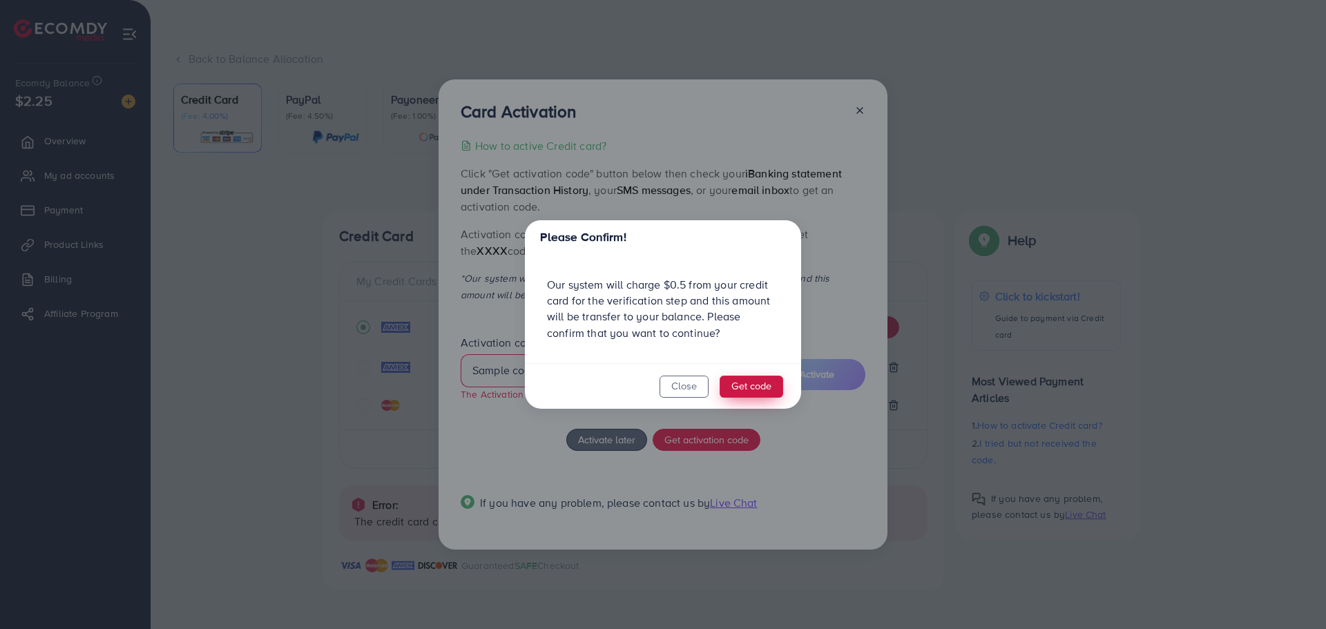
click at [740, 387] on button "Get code" at bounding box center [752, 387] width 64 height 22
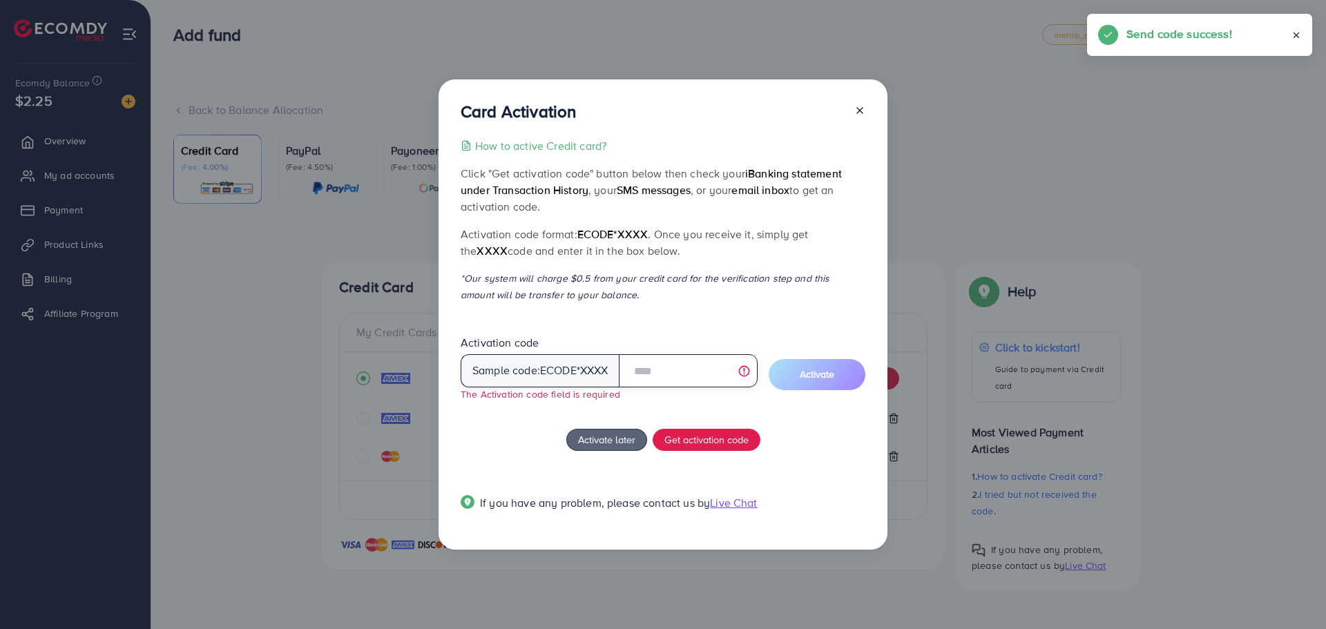
click at [651, 367] on input "text" at bounding box center [688, 370] width 139 height 33
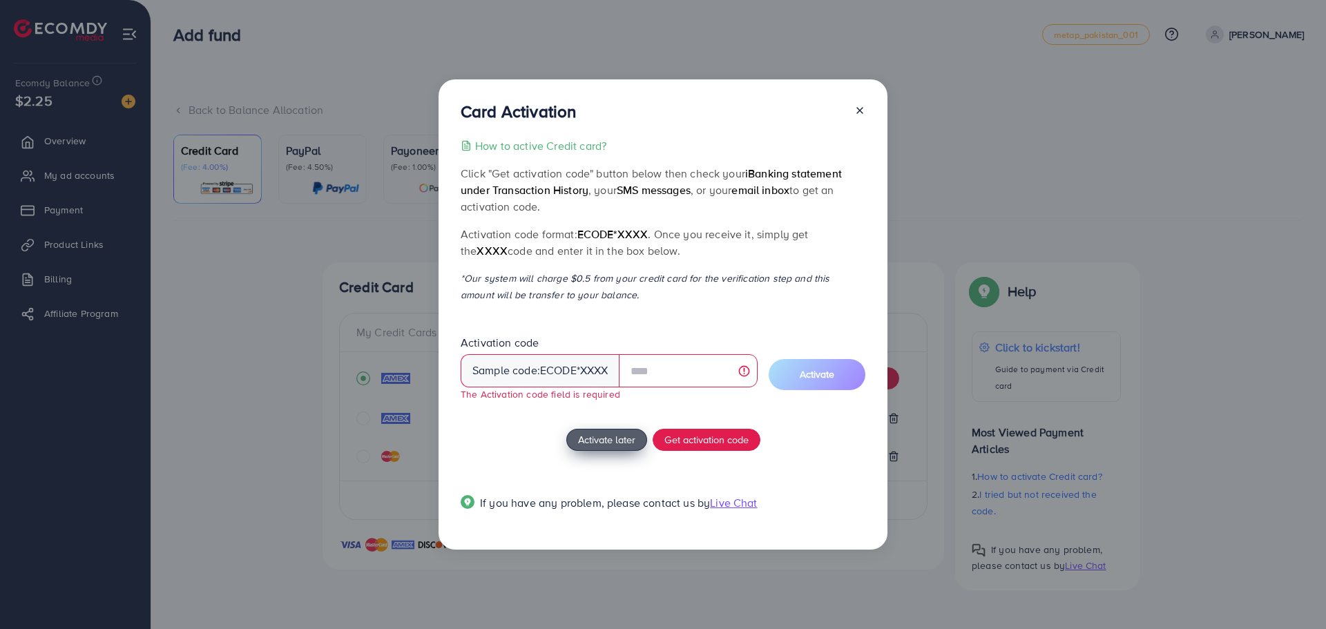
click at [608, 439] on span "Activate later" at bounding box center [606, 439] width 57 height 15
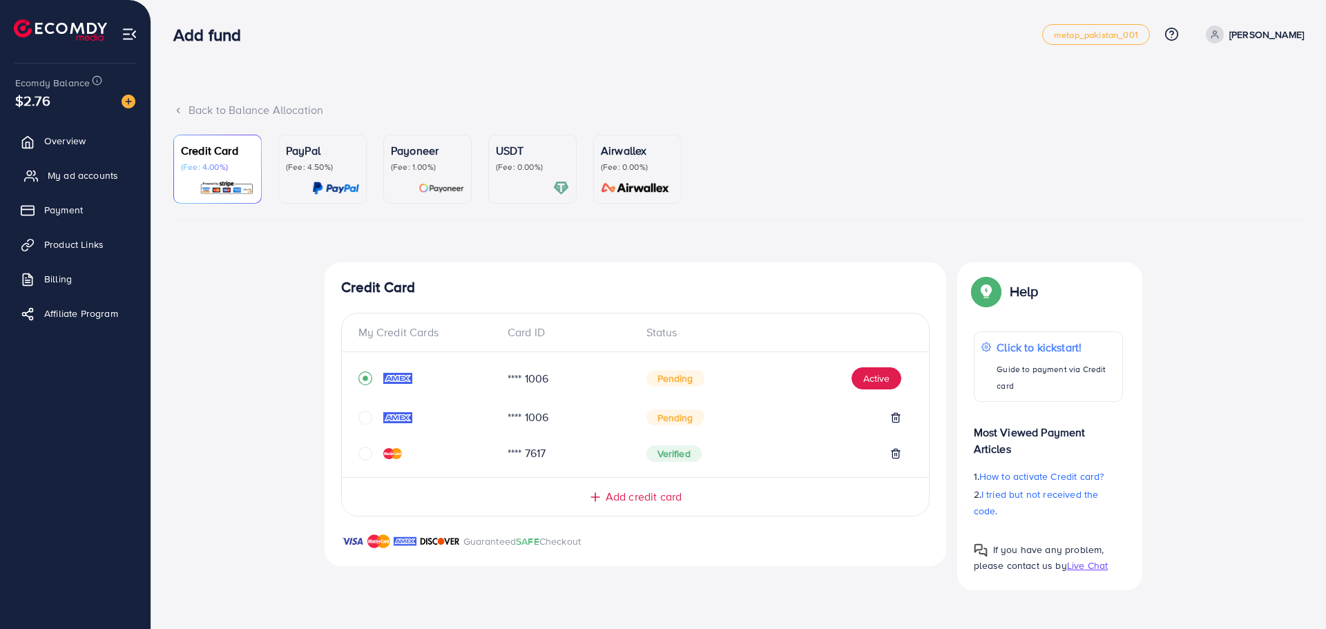
drag, startPoint x: 55, startPoint y: 180, endPoint x: 73, endPoint y: 179, distance: 18.7
click at [55, 180] on span "My ad accounts" at bounding box center [83, 176] width 70 height 14
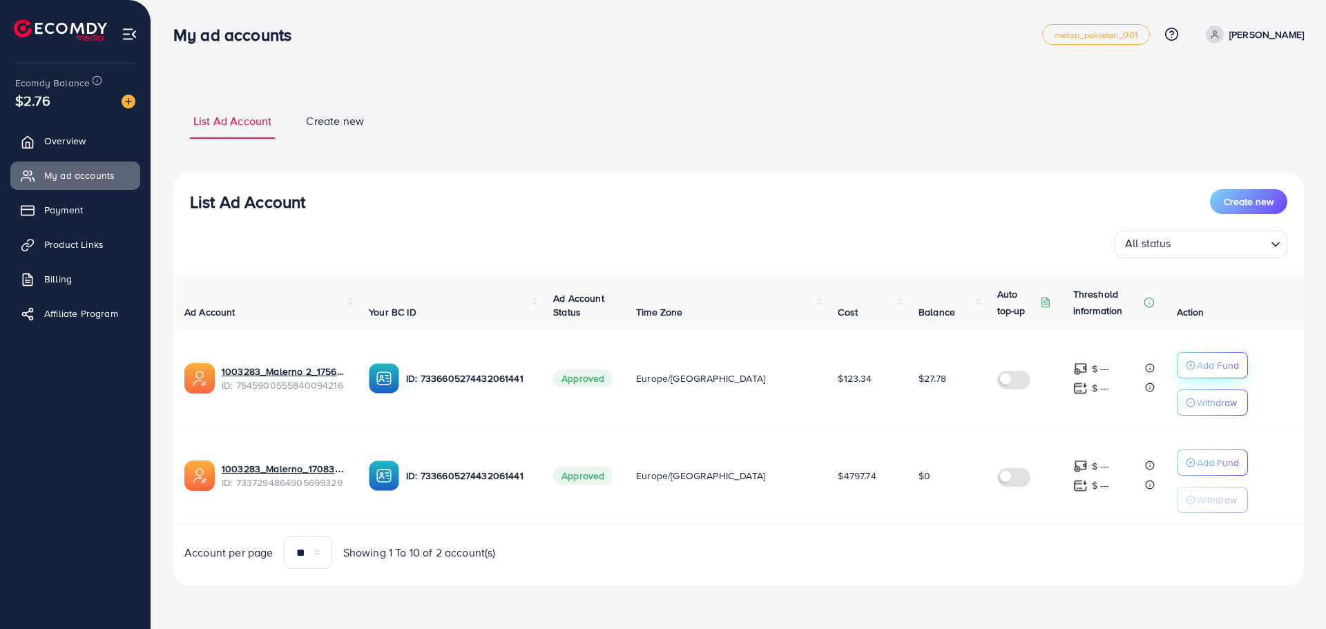
click at [1209, 367] on p "Add Fund" at bounding box center [1218, 365] width 42 height 17
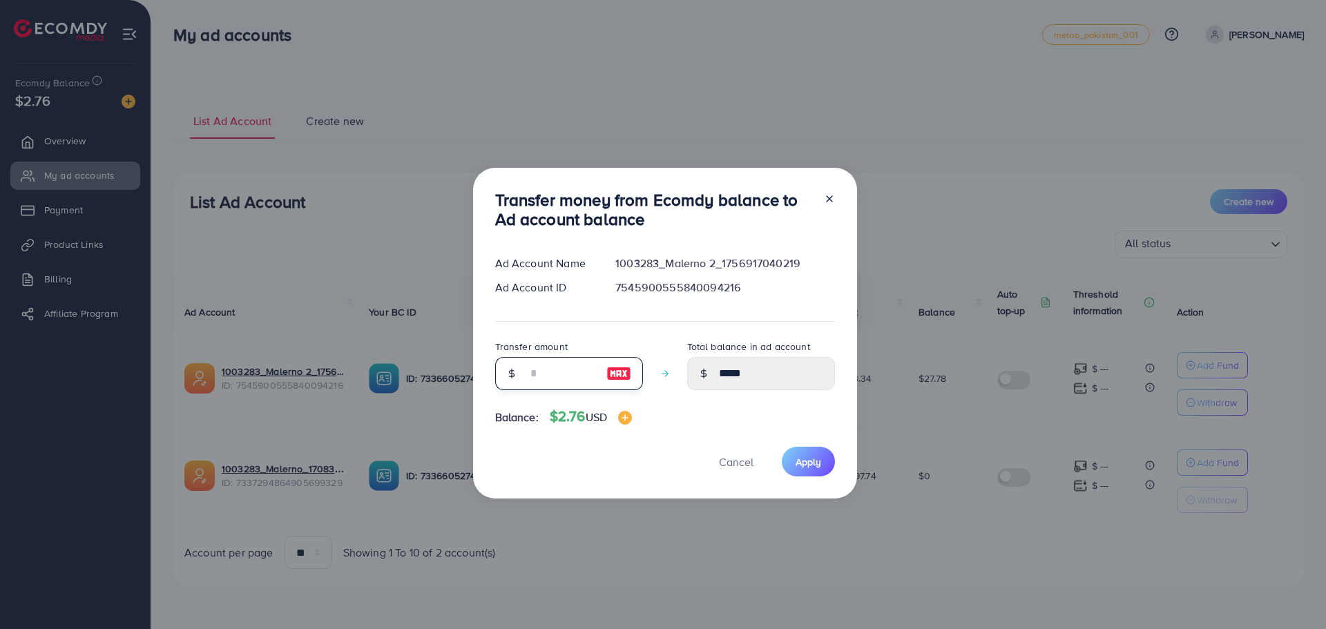
click at [577, 365] on input "number" at bounding box center [561, 373] width 69 height 33
type input "*"
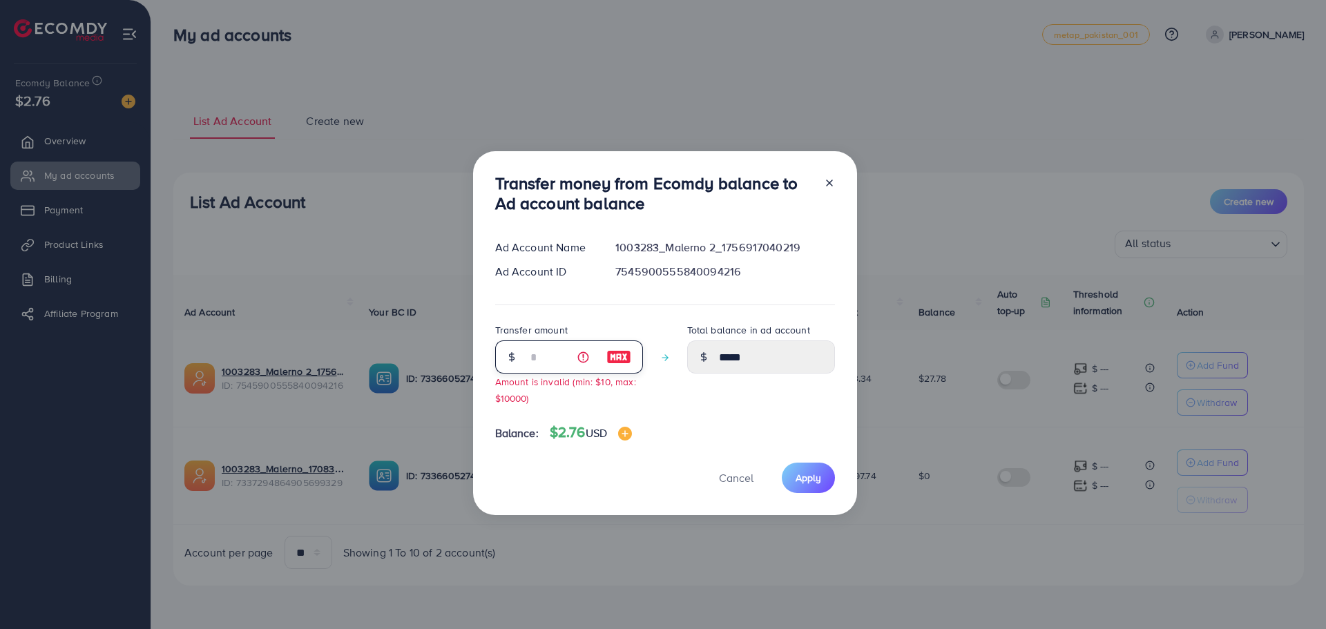
type input "*****"
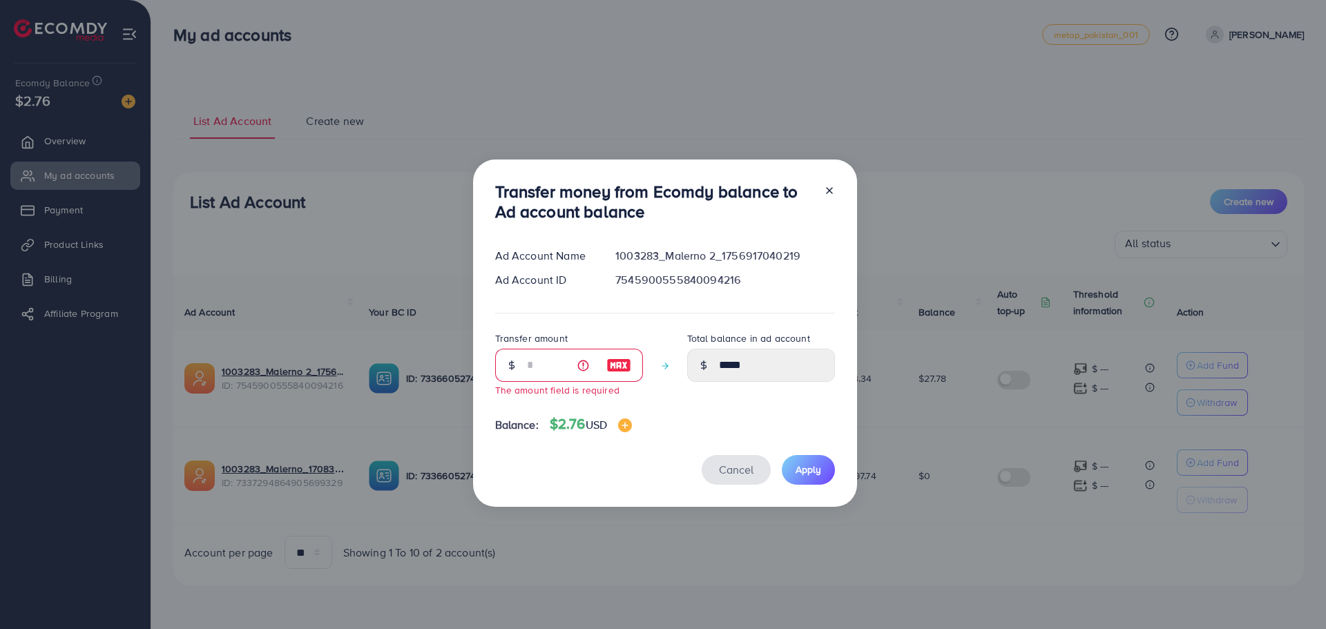
click at [753, 474] on button "Cancel" at bounding box center [736, 470] width 69 height 30
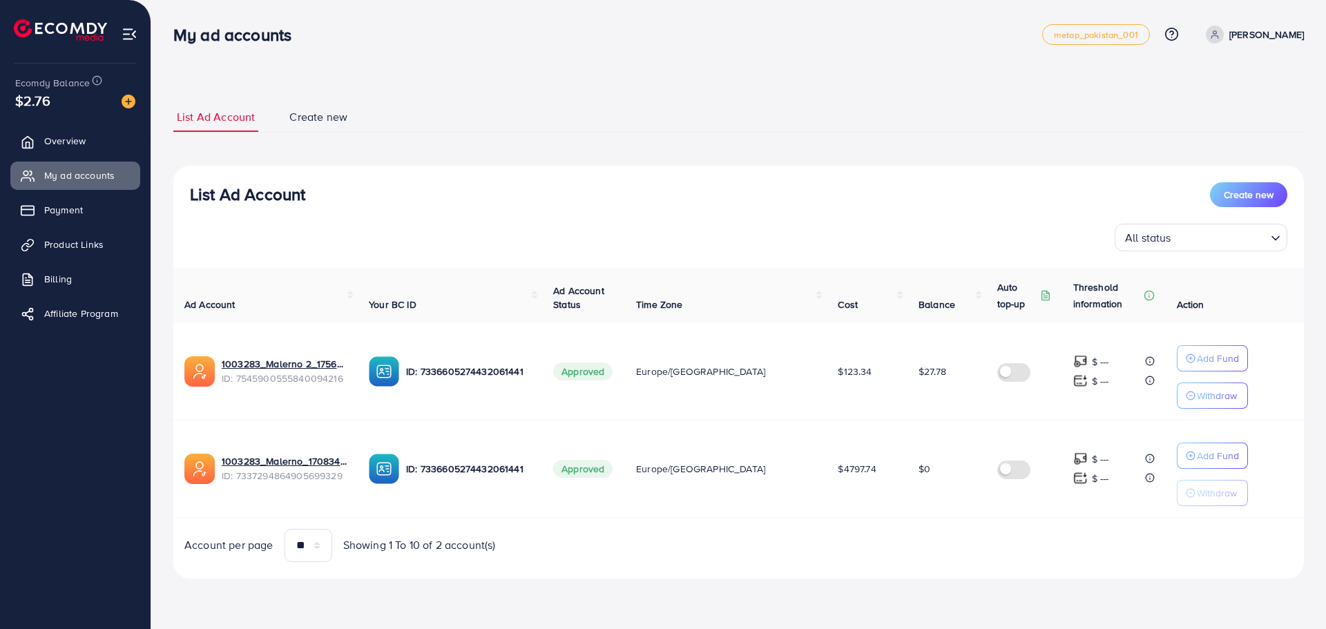
click at [997, 377] on label at bounding box center [1016, 371] width 39 height 16
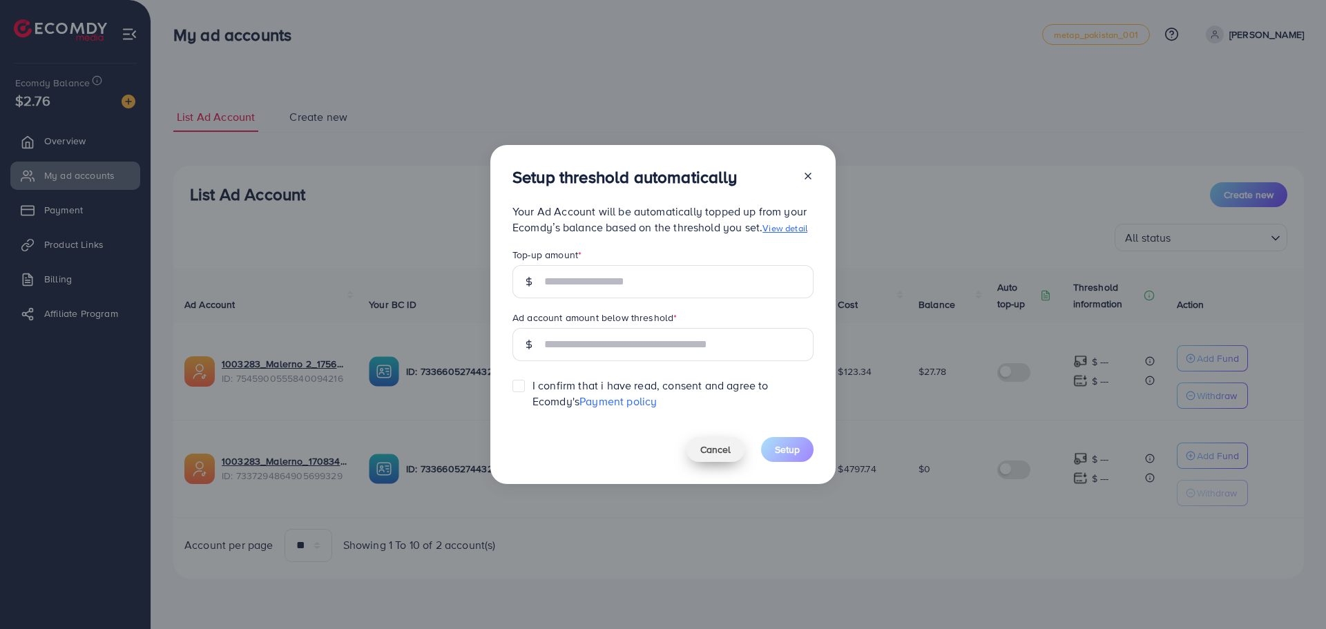
click at [706, 461] on button "Cancel" at bounding box center [715, 449] width 58 height 25
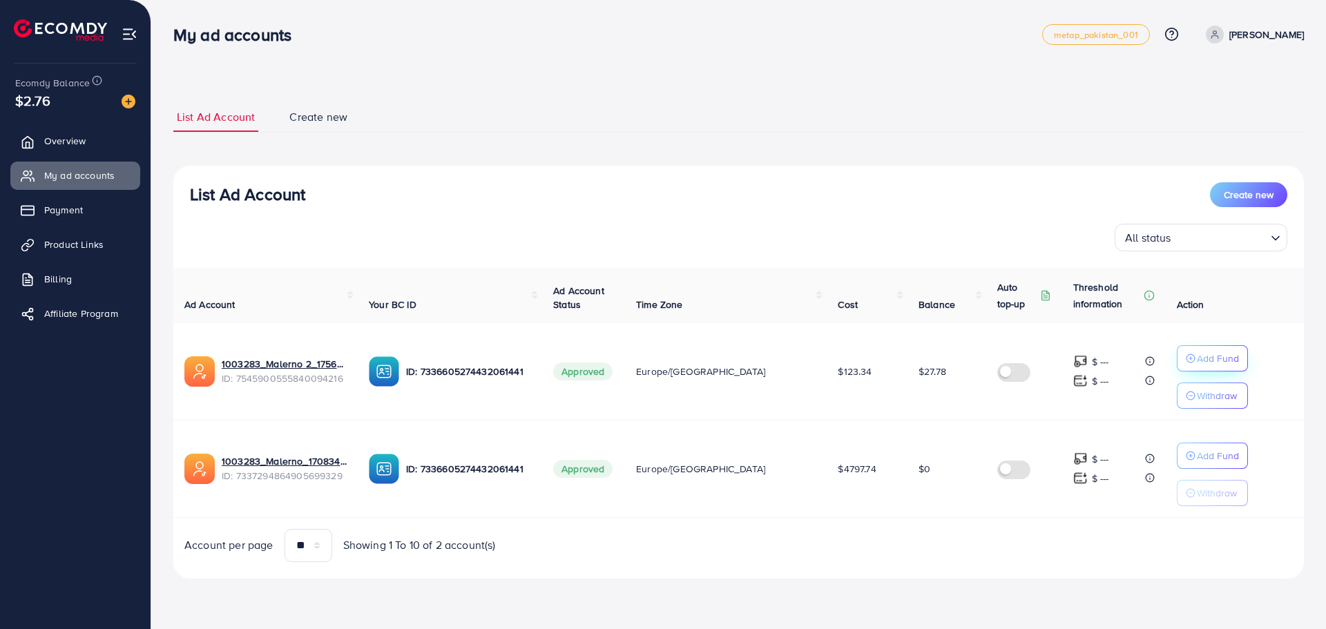
click at [1208, 360] on p "Add Fund" at bounding box center [1218, 358] width 42 height 17
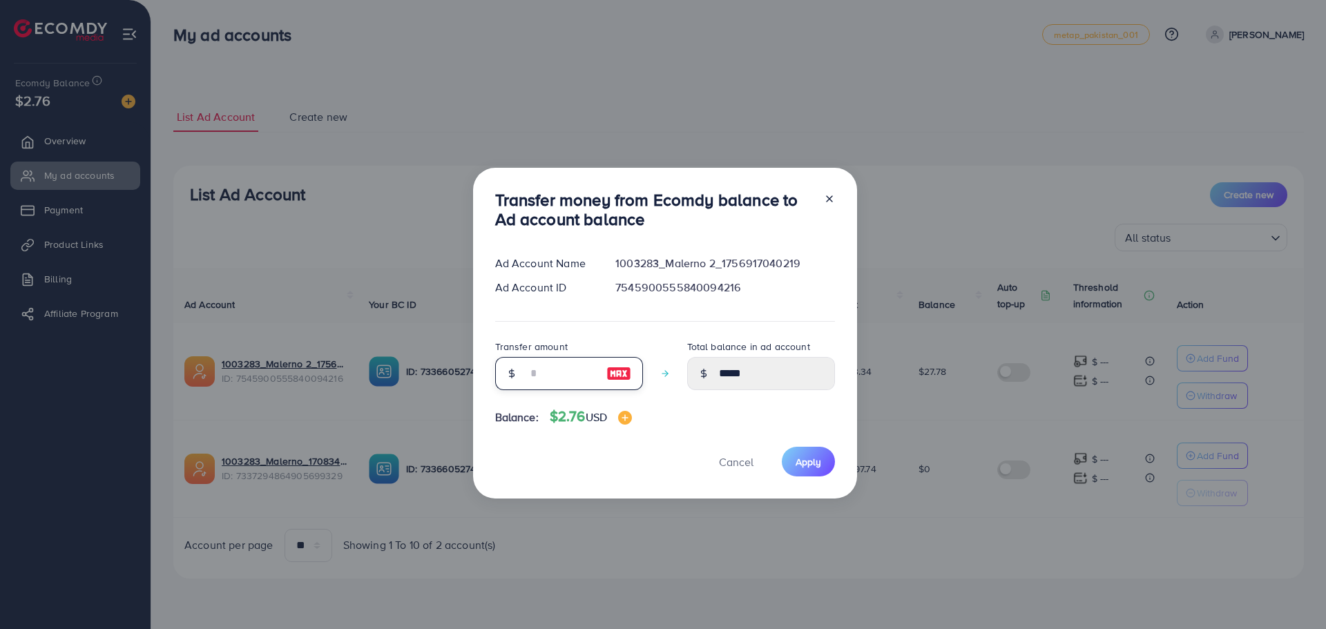
click at [570, 373] on input "number" at bounding box center [561, 373] width 69 height 33
click at [730, 463] on span "Cancel" at bounding box center [736, 461] width 35 height 15
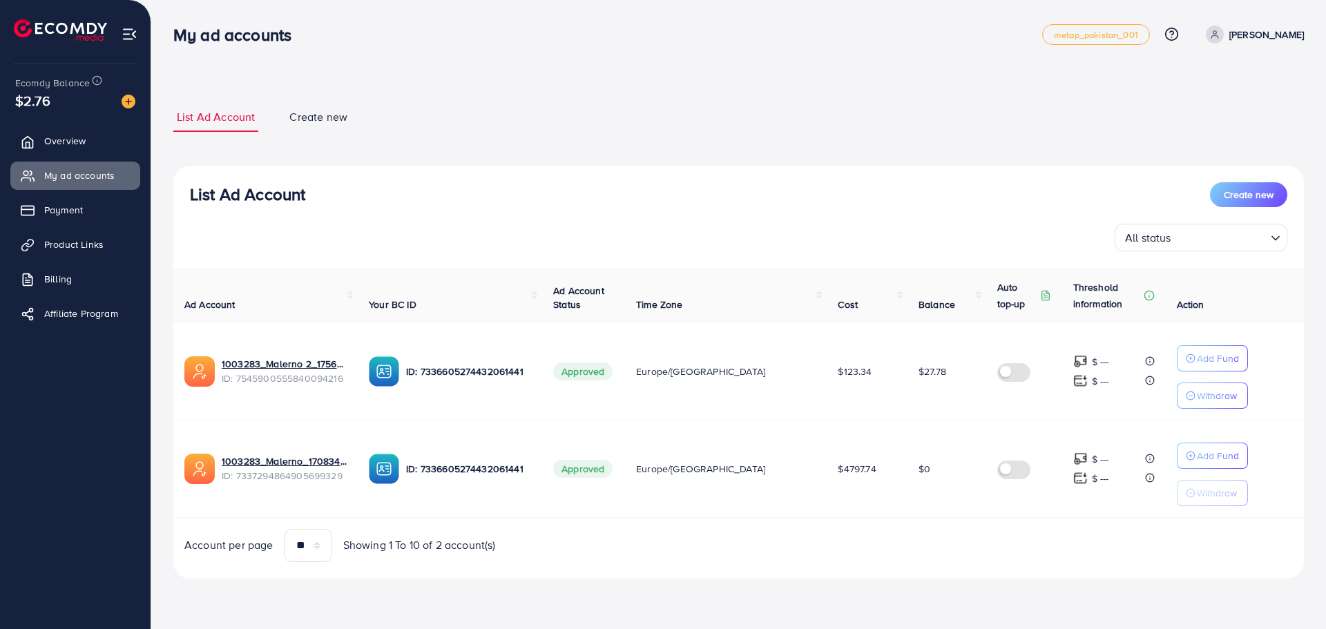
click at [130, 109] on div "$2.76" at bounding box center [75, 100] width 120 height 20
drag, startPoint x: 131, startPoint y: 104, endPoint x: 112, endPoint y: 118, distance: 23.8
click at [131, 104] on img at bounding box center [129, 102] width 14 height 14
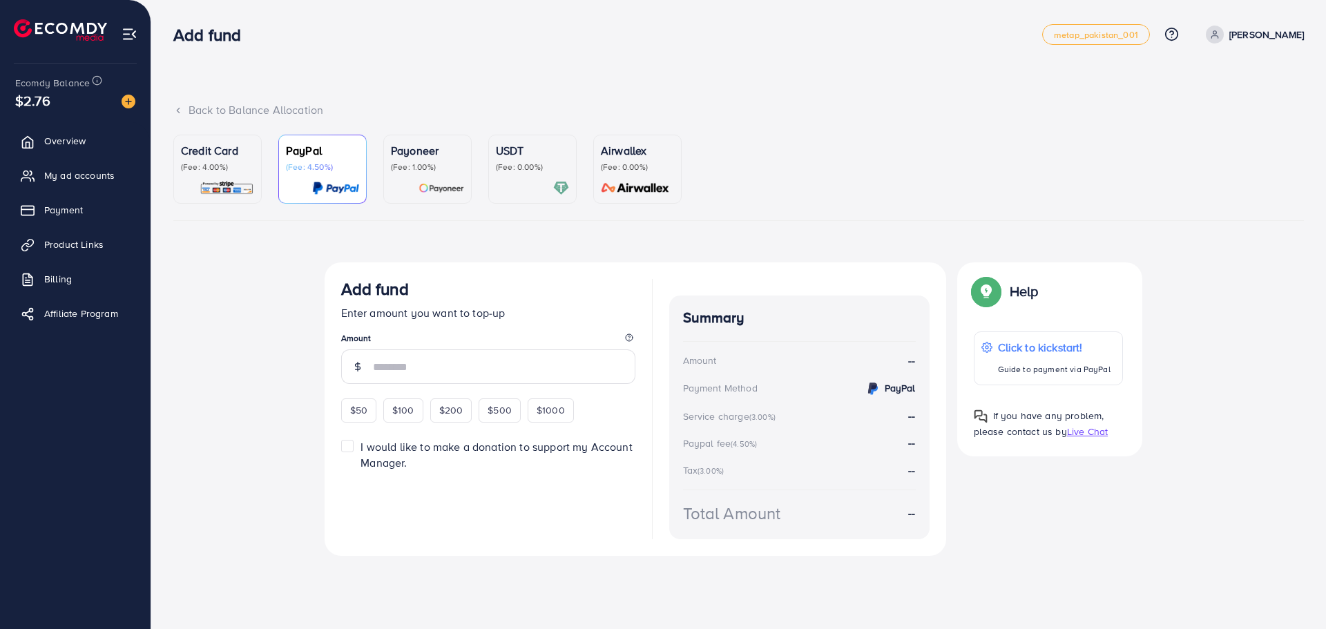
click at [237, 155] on p "Credit Card" at bounding box center [217, 150] width 73 height 17
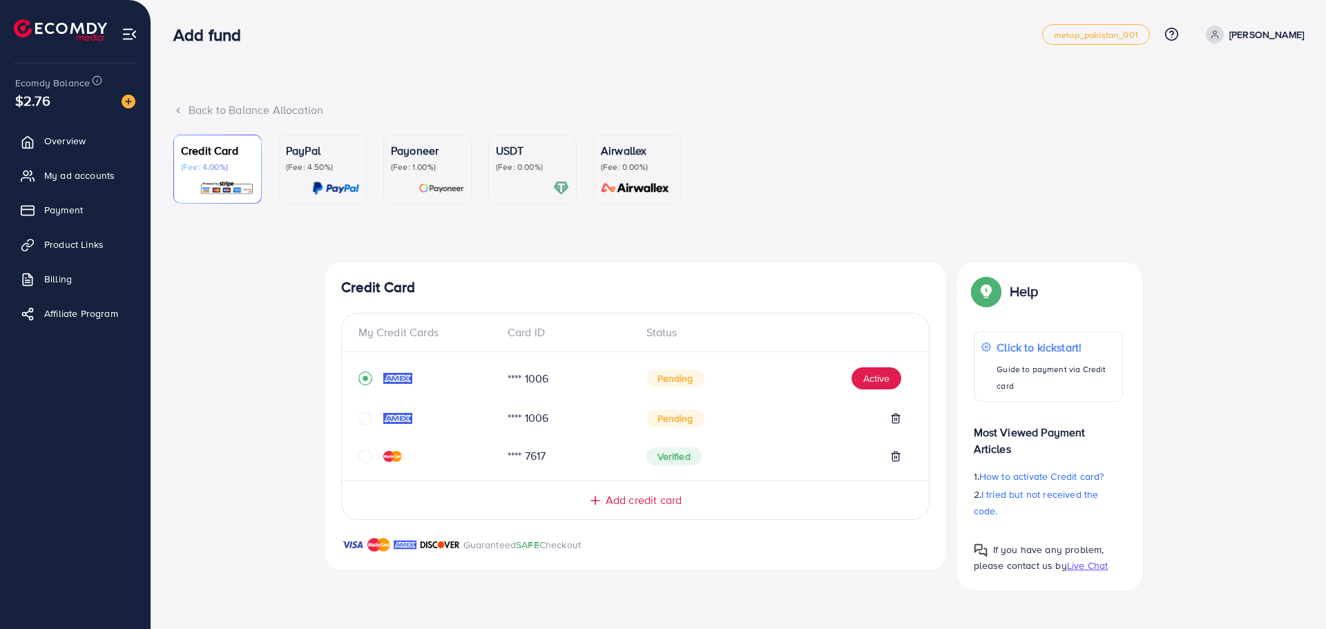
click at [362, 457] on icon "circle" at bounding box center [365, 457] width 14 height 14
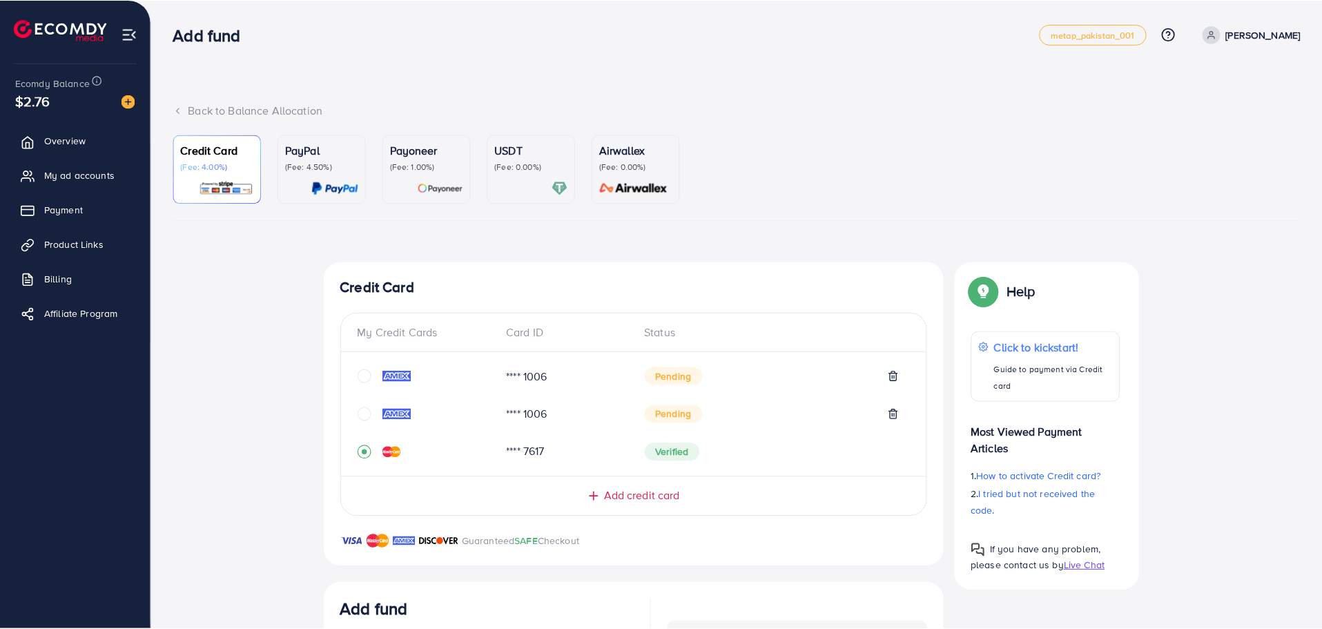
scroll to position [306, 0]
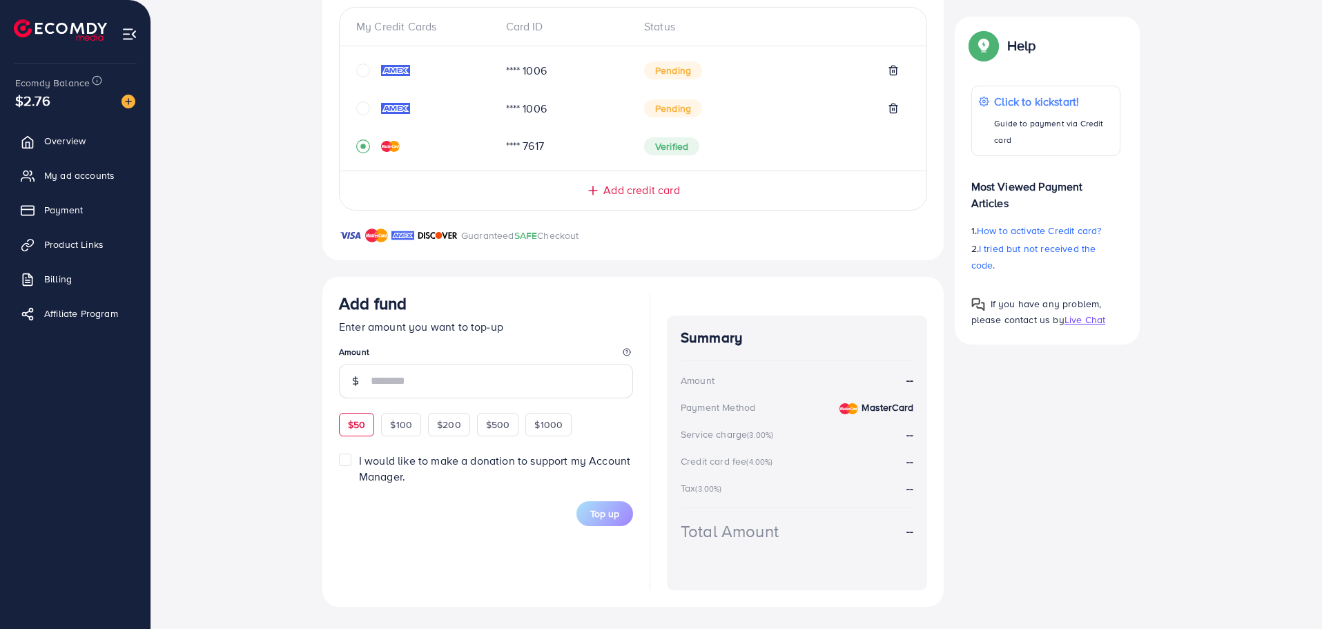
click at [356, 432] on div "$50" at bounding box center [356, 424] width 35 height 23
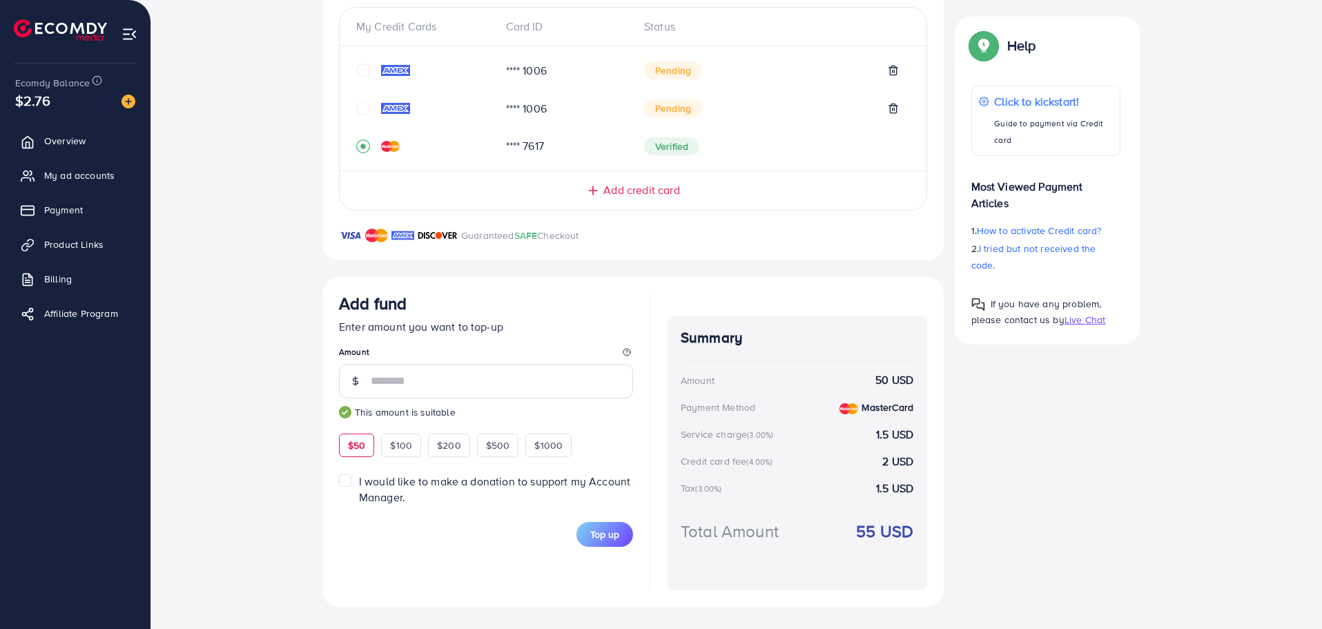
type input "**"
click at [620, 536] on button "Top up" at bounding box center [605, 534] width 57 height 25
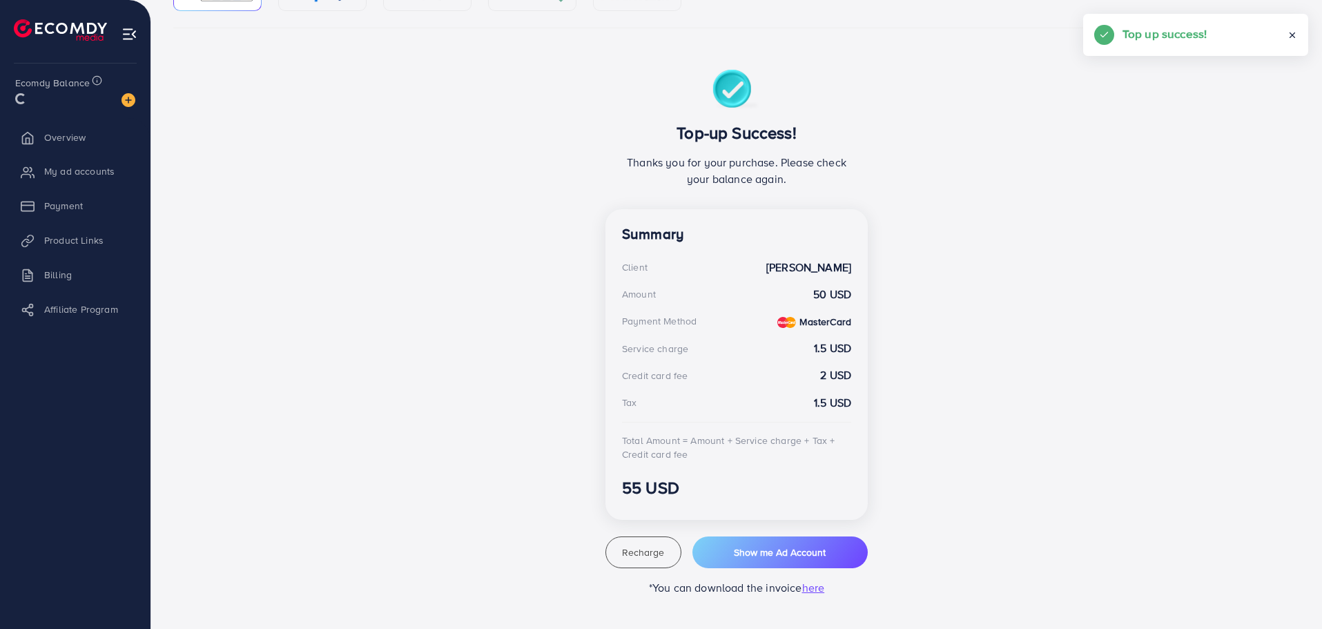
scroll to position [193, 0]
click at [791, 548] on span "Show me Ad Account" at bounding box center [780, 553] width 92 height 14
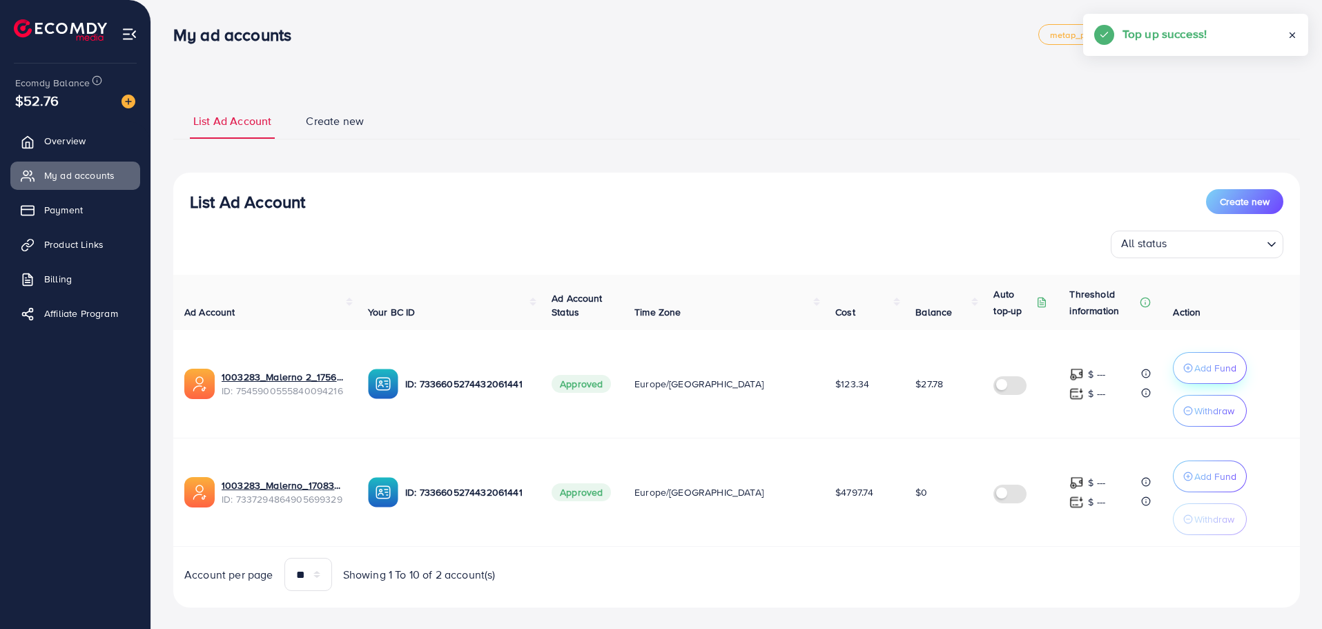
click at [1218, 372] on p "Add Fund" at bounding box center [1216, 368] width 42 height 17
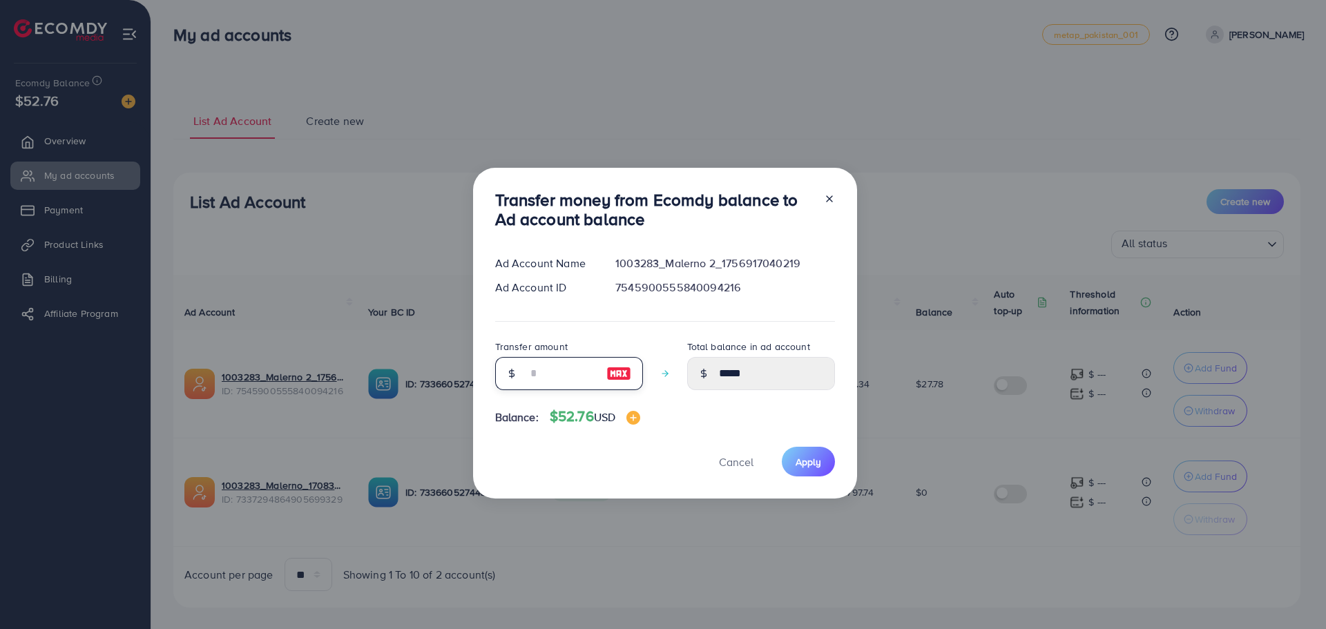
click at [574, 376] on input "number" at bounding box center [561, 373] width 69 height 33
type input "*"
type input "*****"
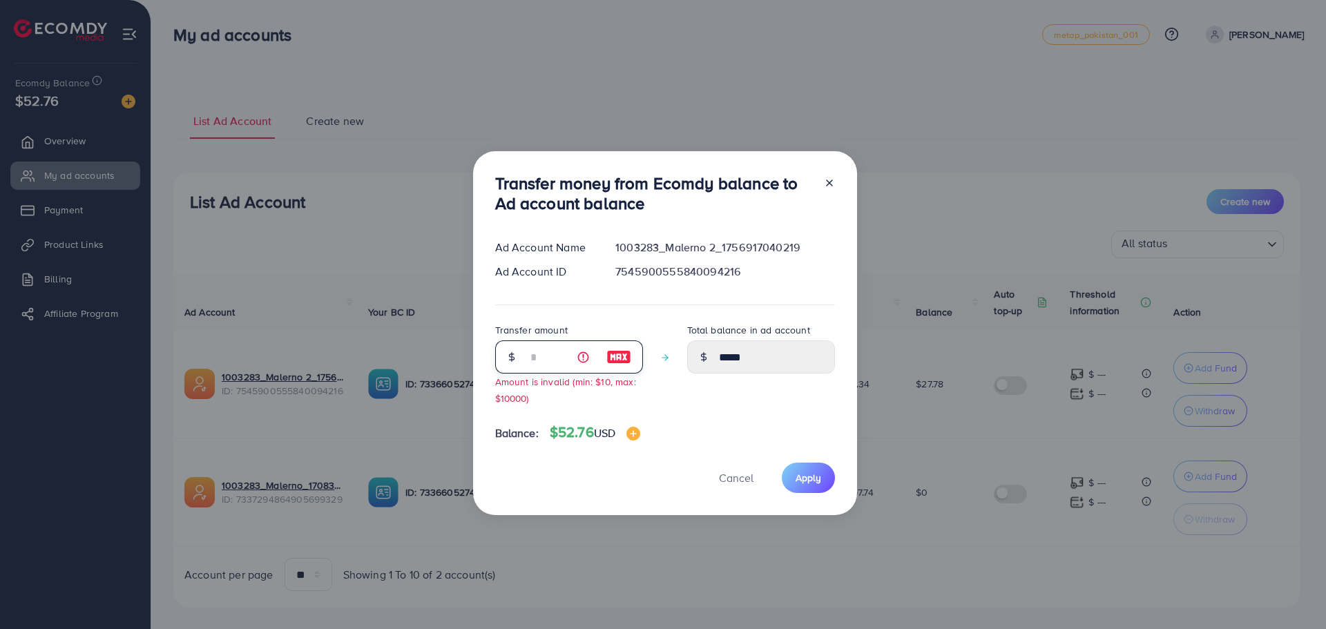
type input "**"
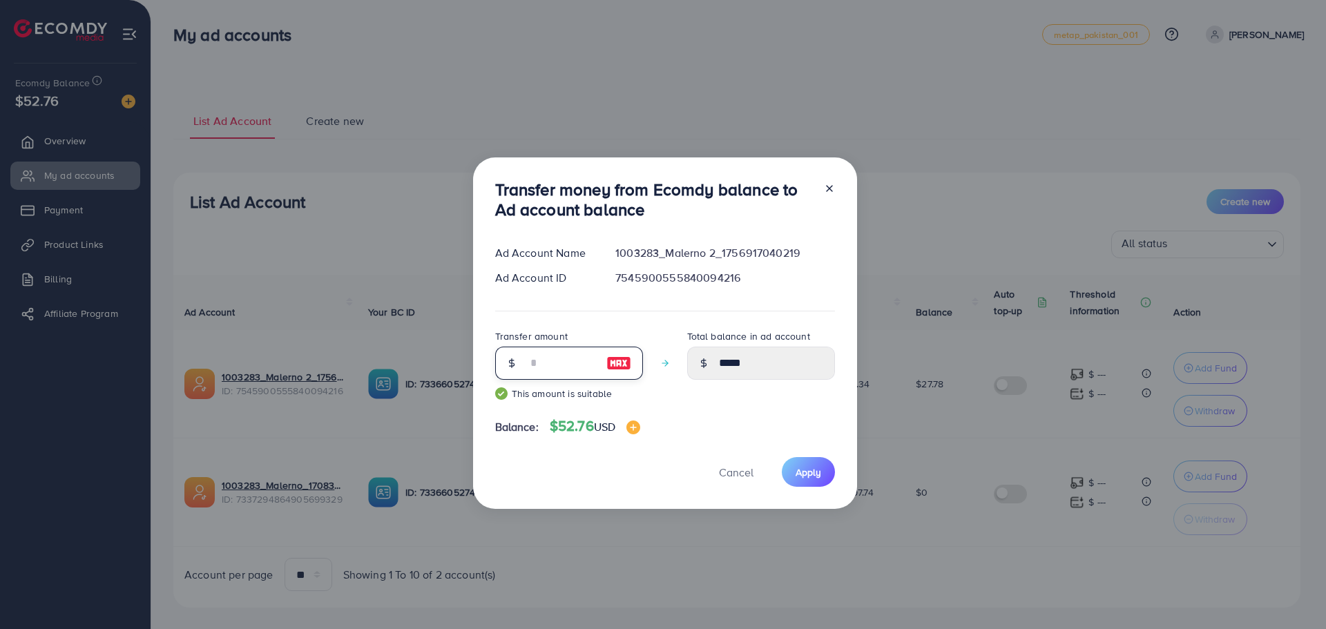
type input "*****"
type input "**"
click at [805, 472] on span "Apply" at bounding box center [809, 472] width 26 height 14
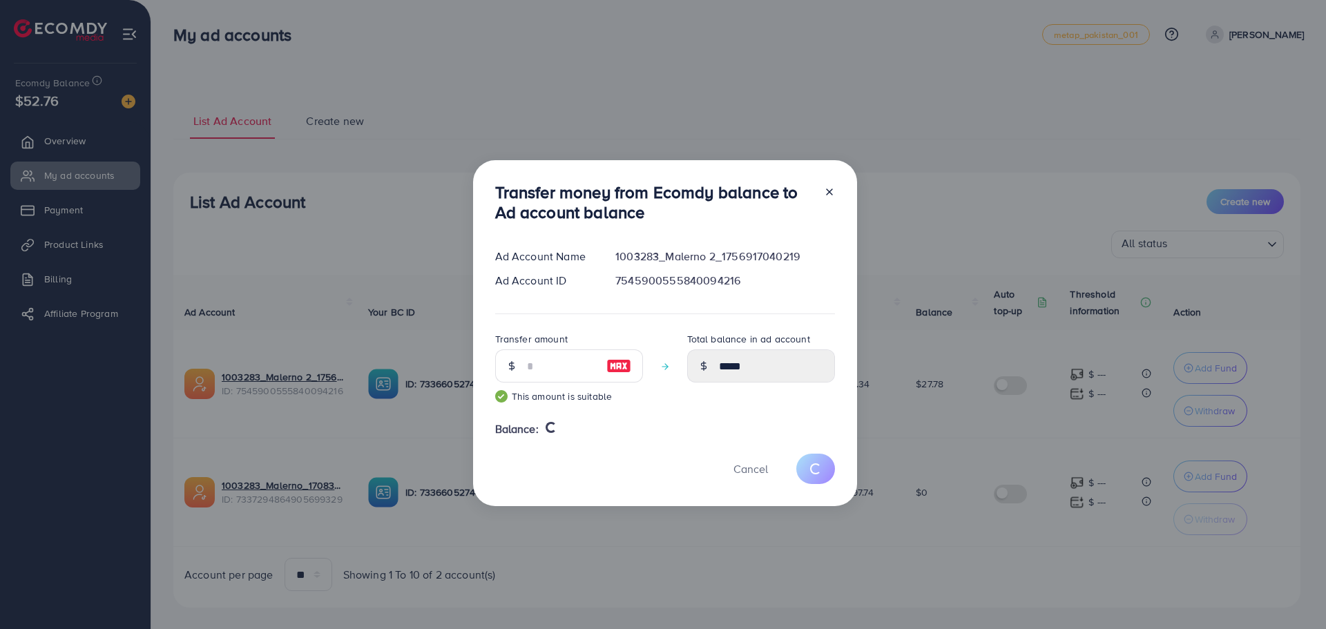
type input "*****"
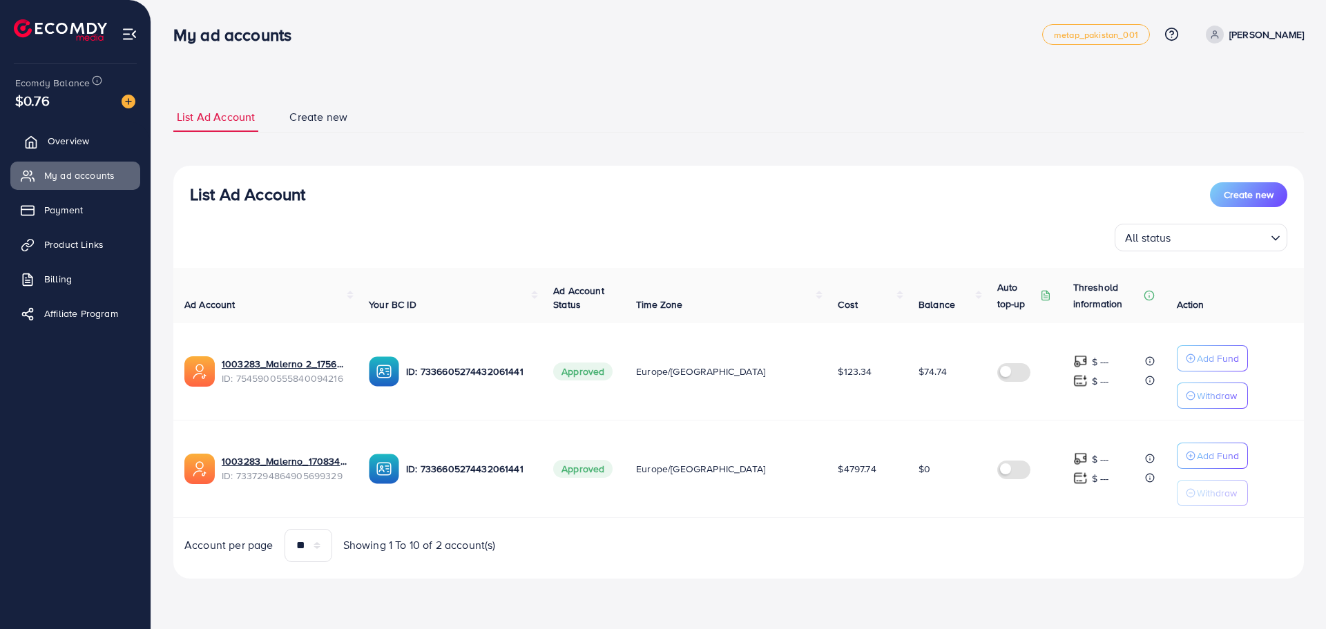
click at [104, 152] on link "Overview" at bounding box center [75, 141] width 130 height 28
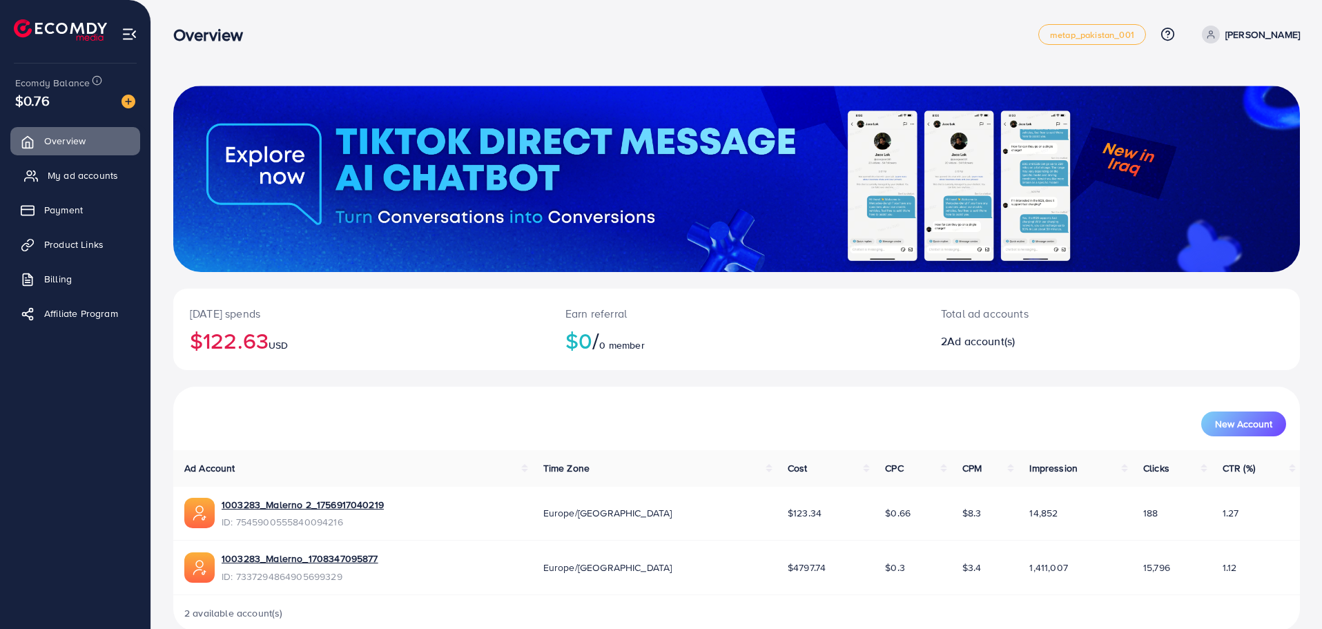
click at [99, 170] on span "My ad accounts" at bounding box center [83, 176] width 70 height 14
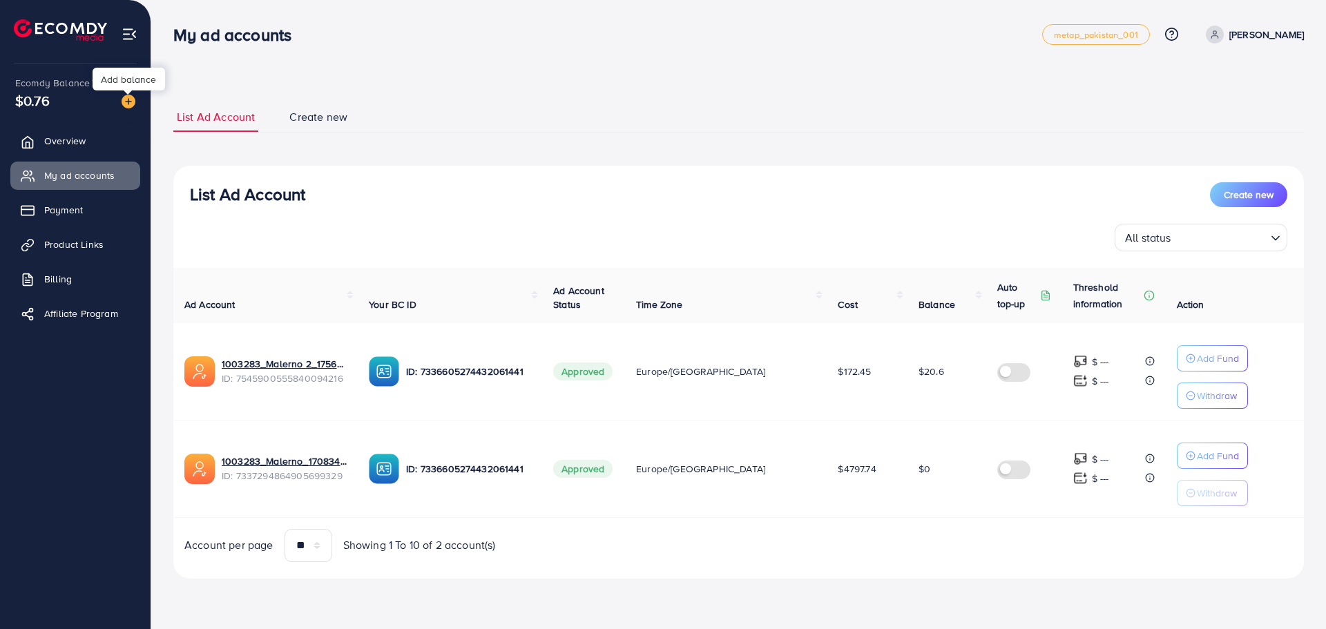
click at [126, 96] on img at bounding box center [129, 102] width 14 height 14
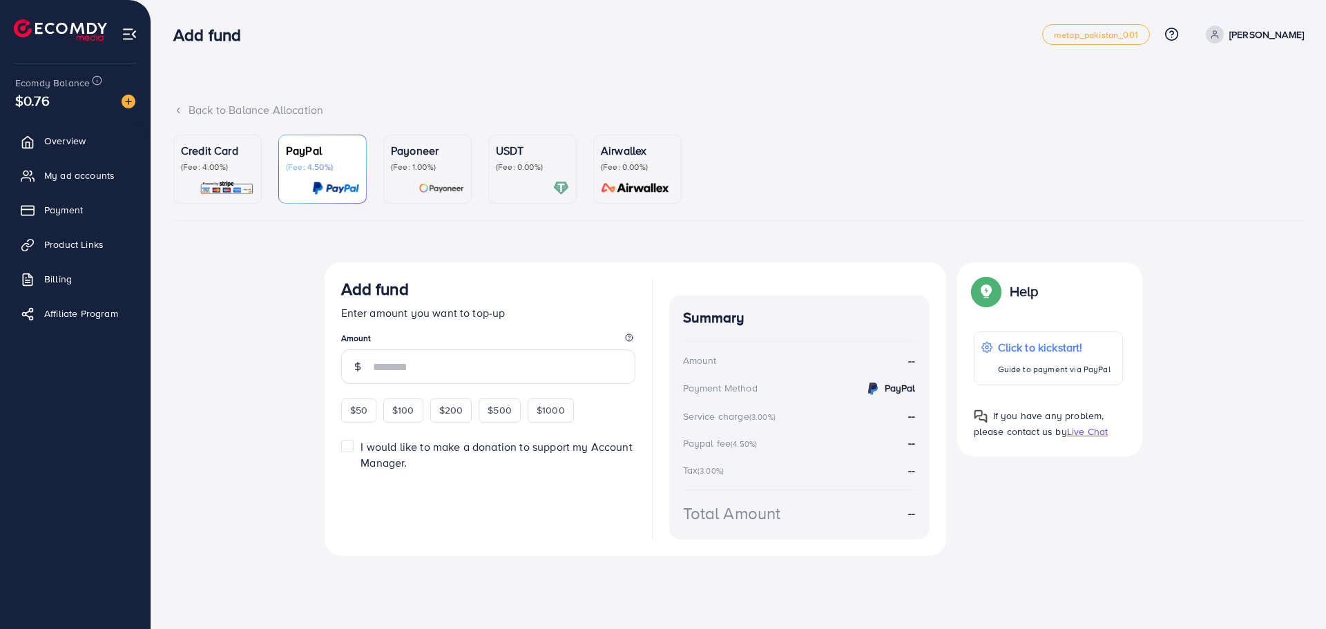
click at [249, 195] on img at bounding box center [227, 188] width 55 height 16
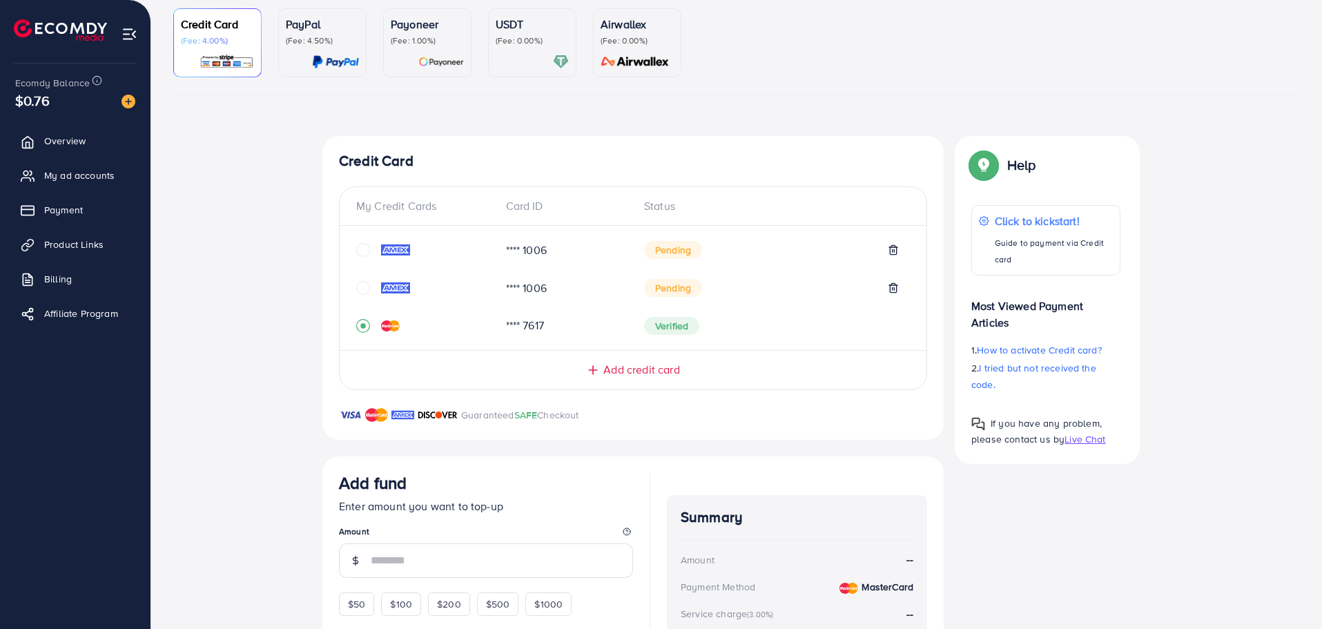
scroll to position [276, 0]
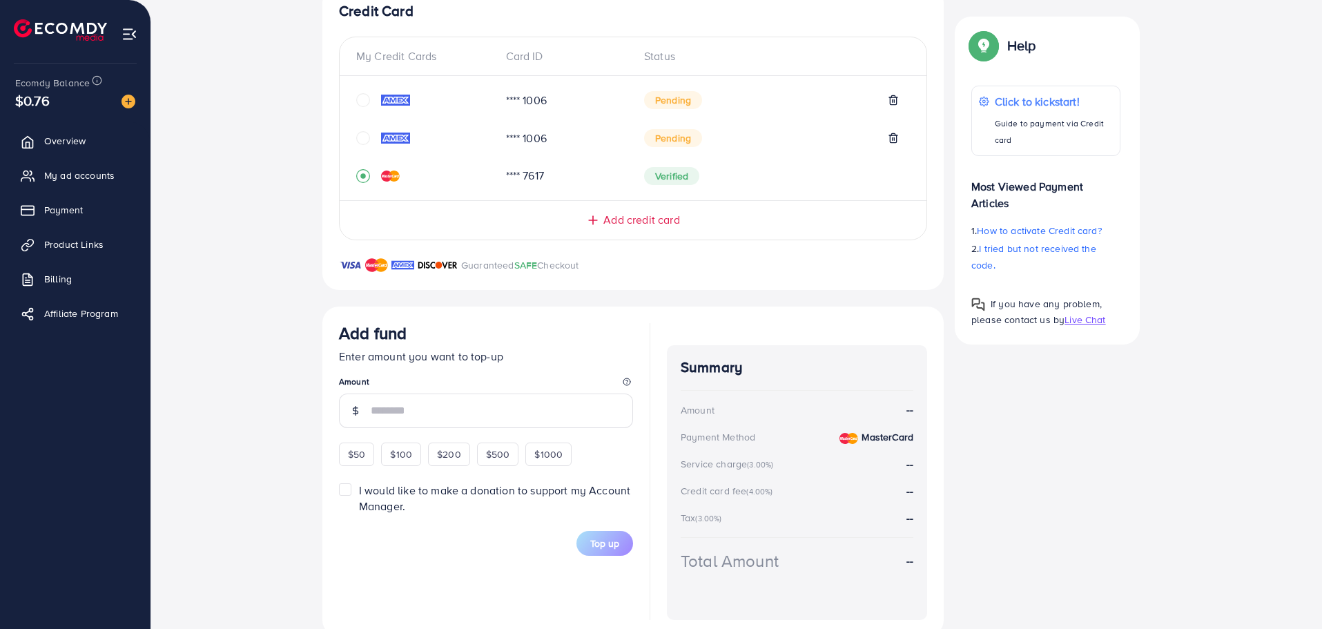
click at [361, 457] on span "$50" at bounding box center [356, 454] width 17 height 14
type input "**"
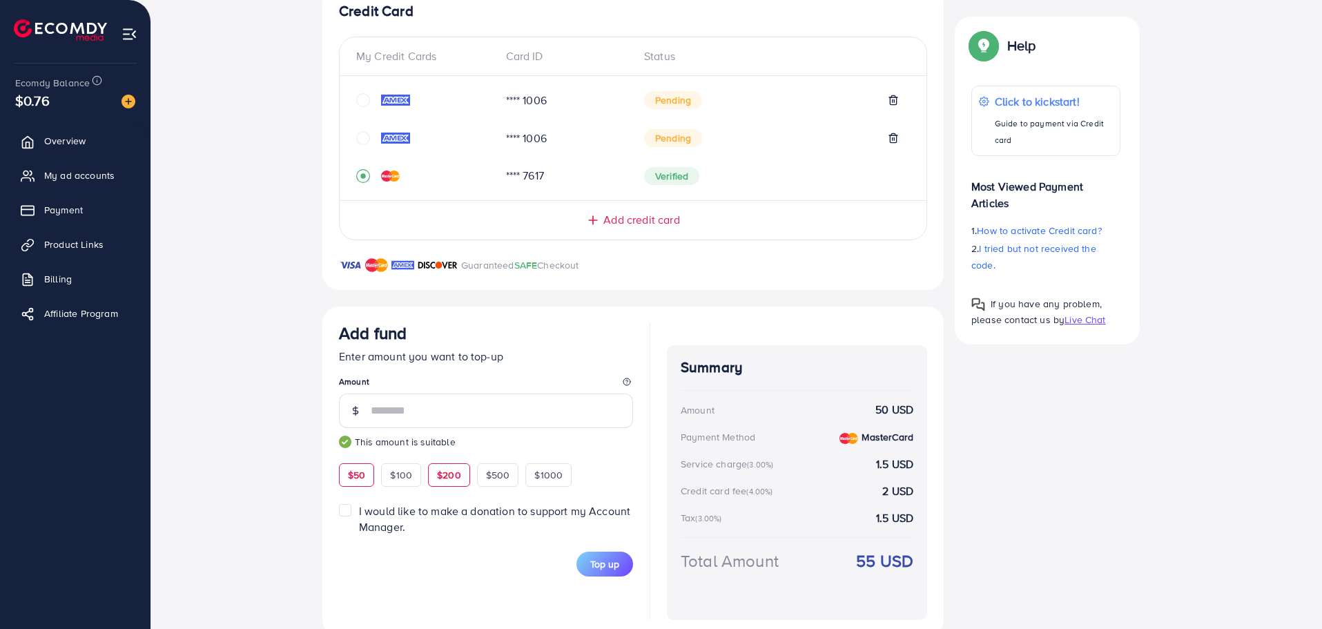
scroll to position [306, 0]
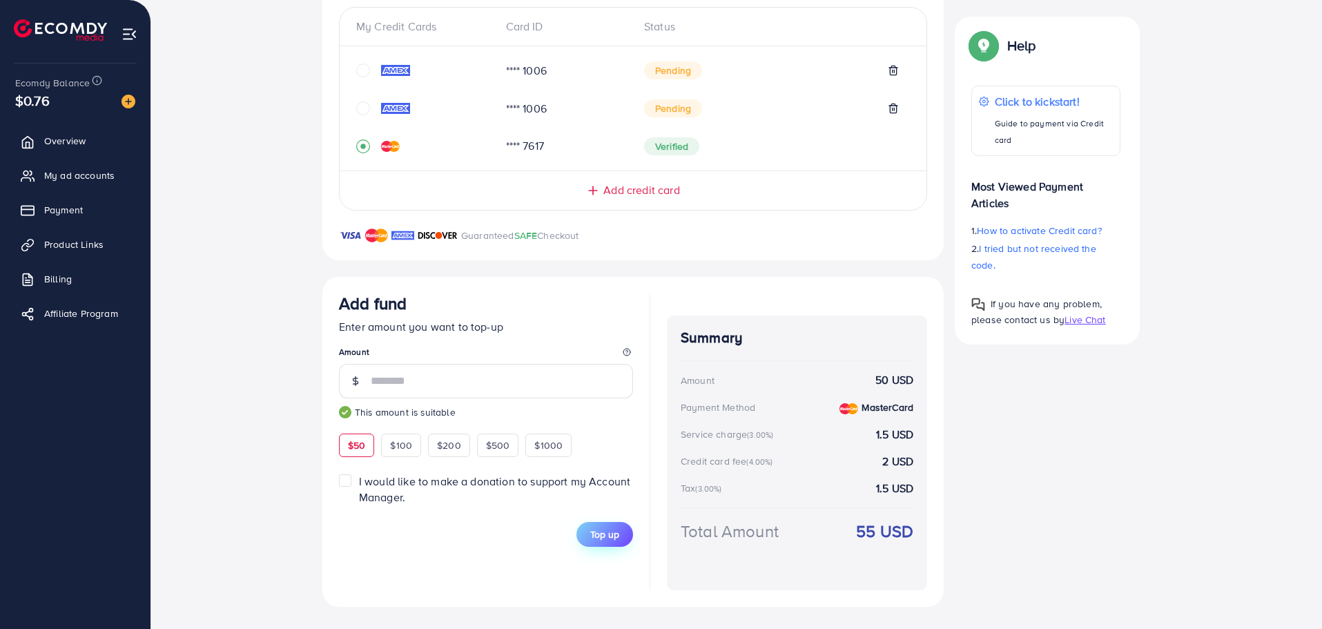
click at [613, 537] on span "Top up" at bounding box center [604, 535] width 29 height 14
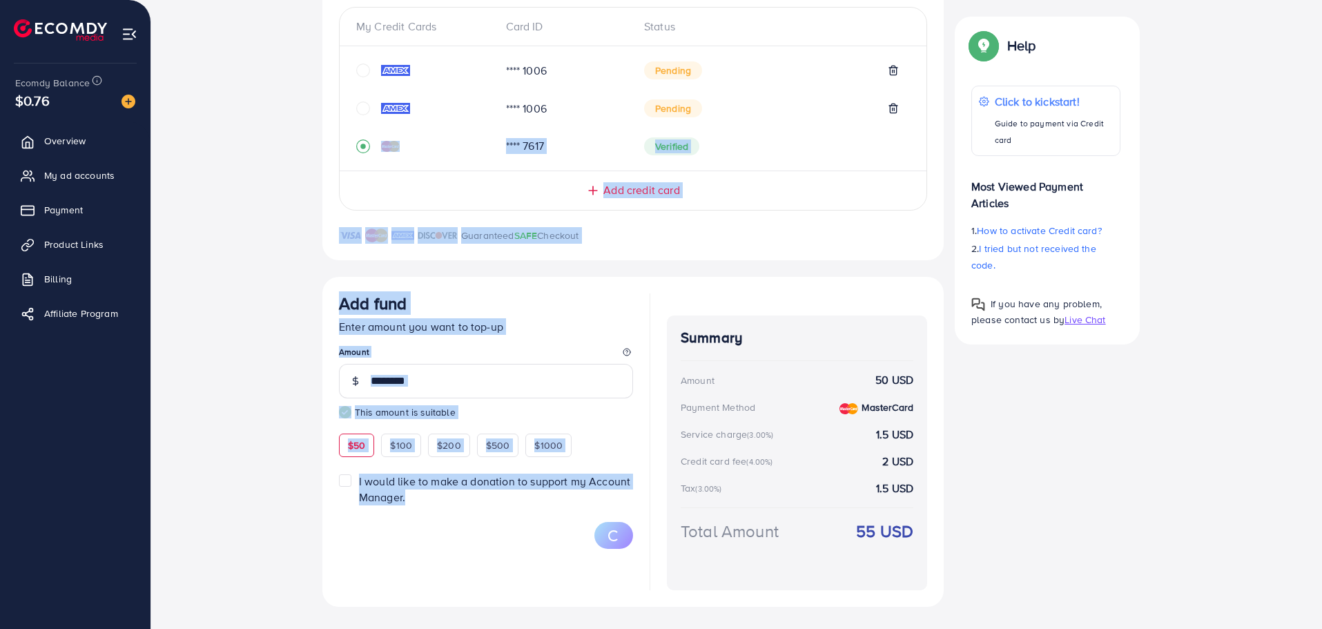
click at [584, 323] on html "Add fund metap_pakistan_001 Help Center Contact Support Plans and Pricing Term …" at bounding box center [661, 8] width 1322 height 629
click at [487, 537] on div at bounding box center [486, 535] width 294 height 27
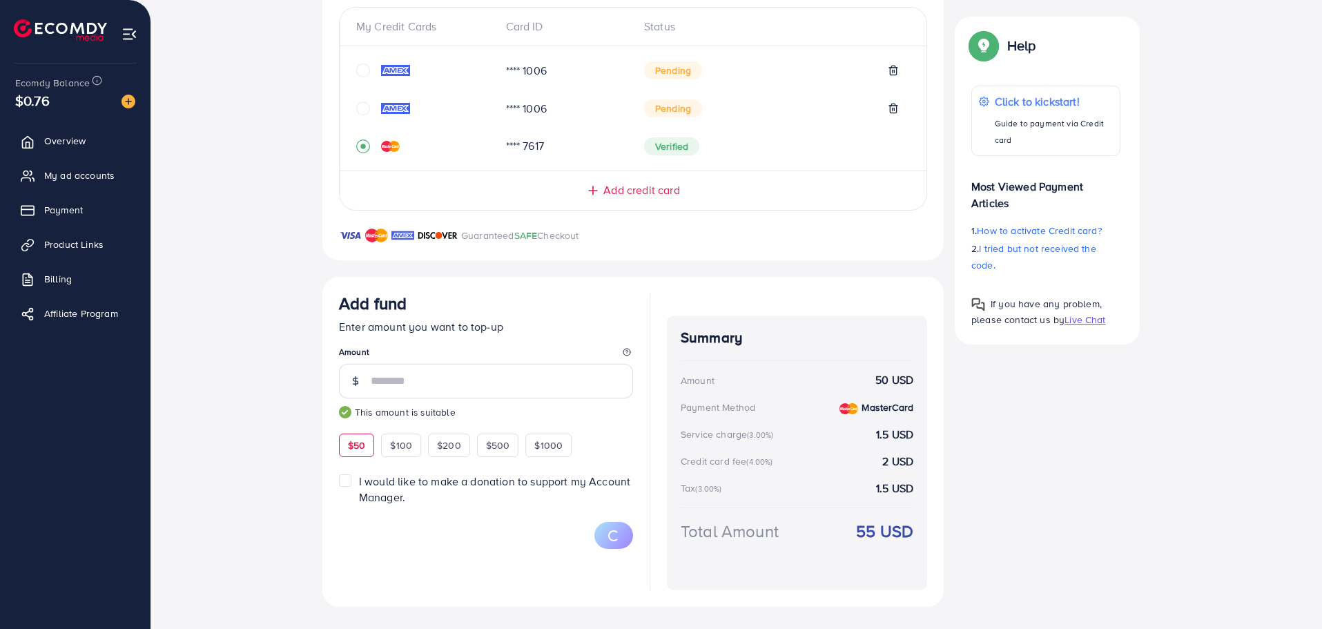
scroll to position [193, 0]
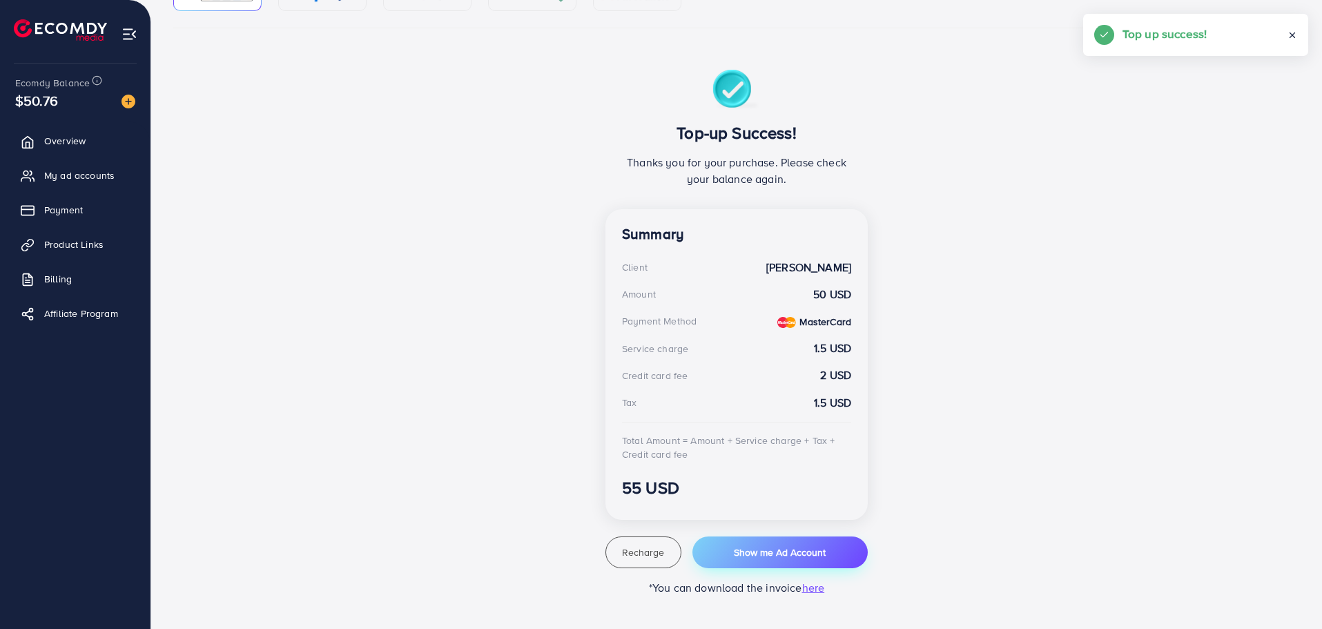
click at [759, 558] on span "Show me Ad Account" at bounding box center [780, 553] width 92 height 14
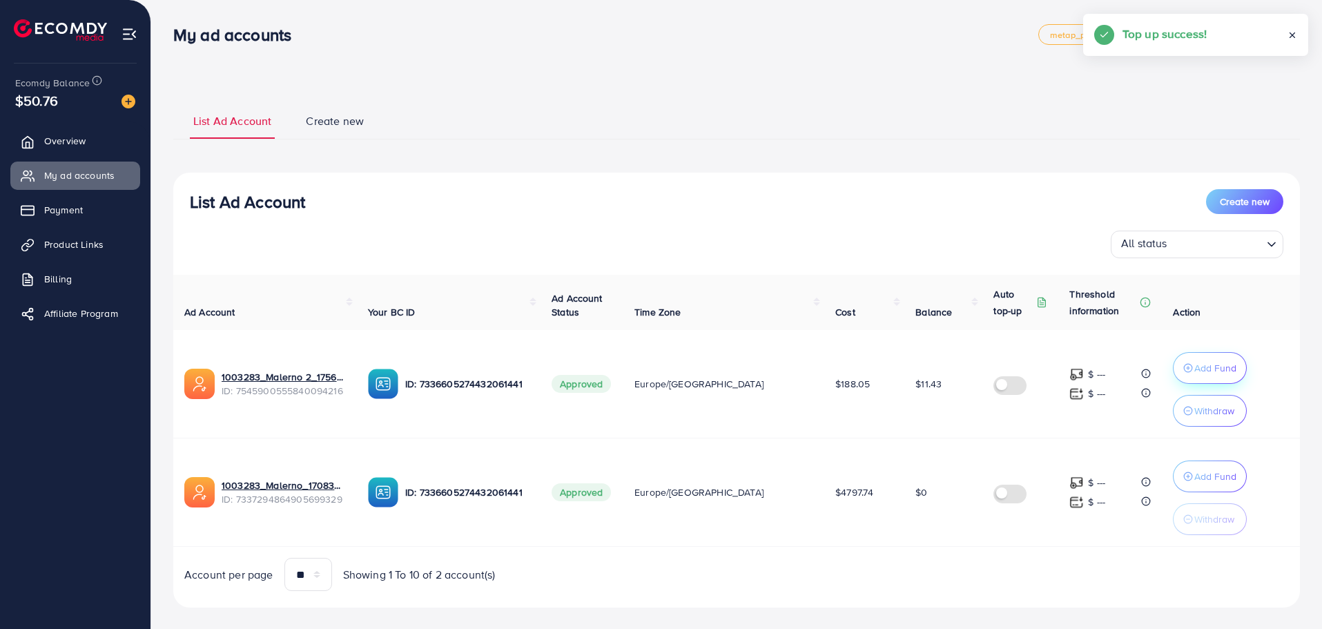
click at [1182, 377] on button "Add Fund" at bounding box center [1210, 368] width 74 height 32
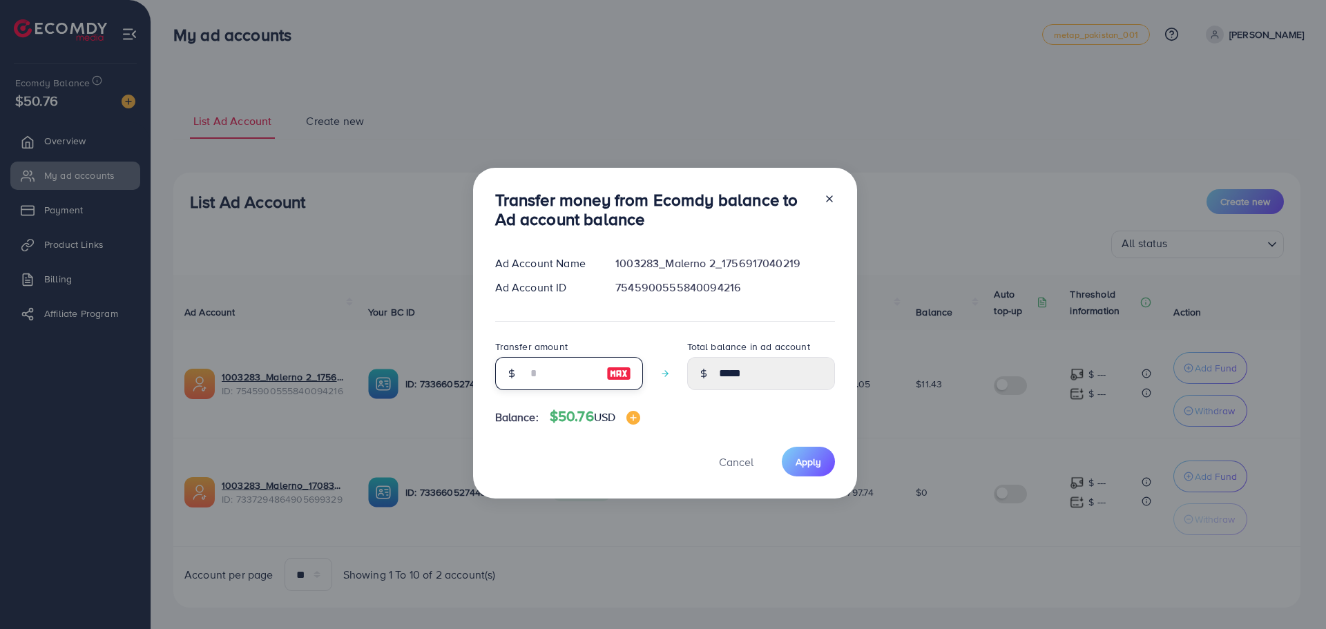
click at [548, 376] on input "number" at bounding box center [561, 373] width 69 height 33
type input "*"
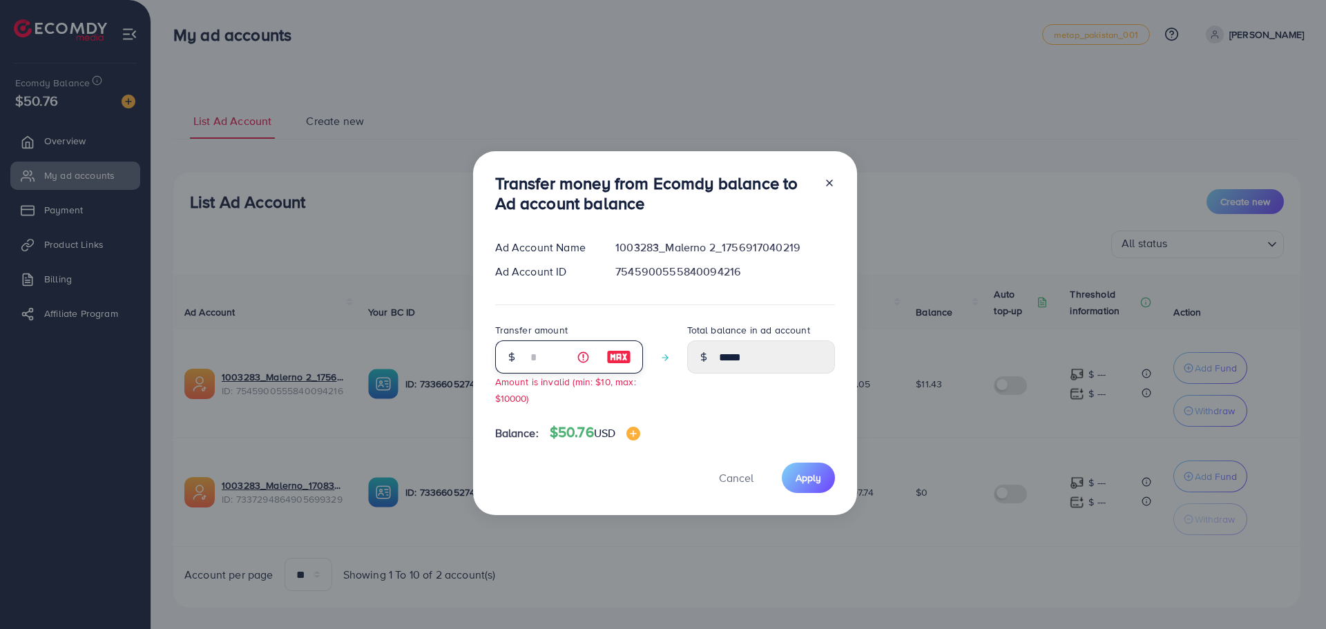
type input "*****"
type input "**"
type input "*****"
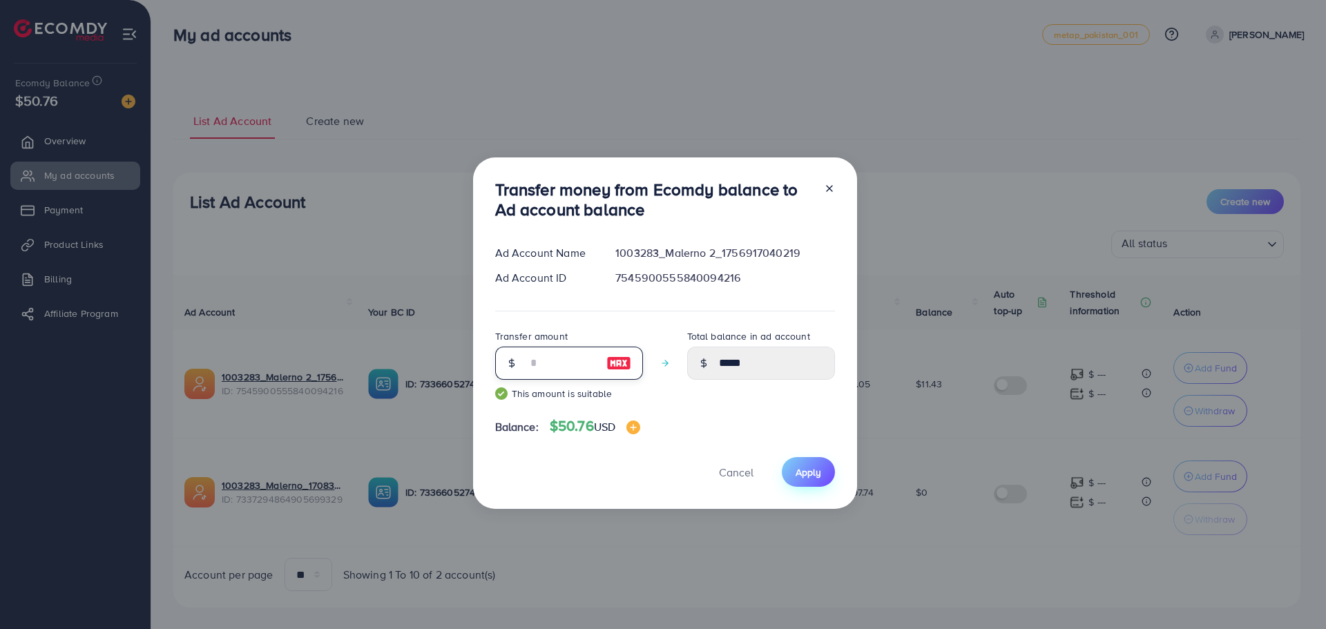
type input "**"
click at [800, 484] on button "Apply" at bounding box center [808, 472] width 53 height 30
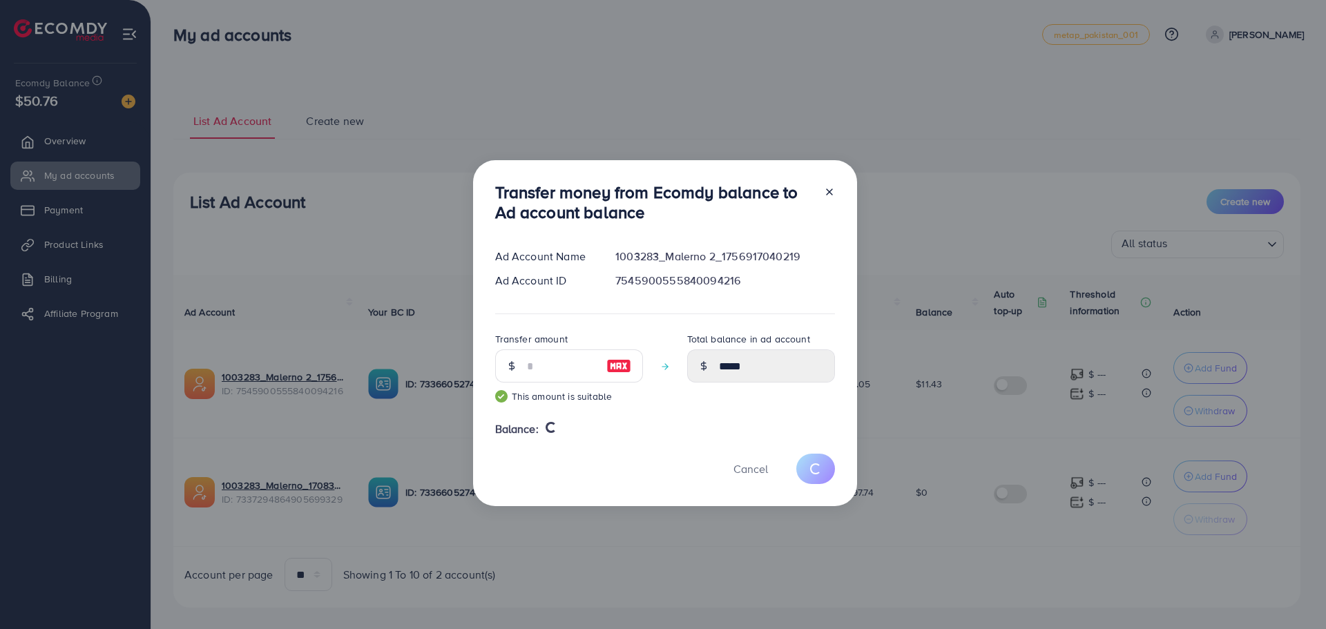
type input "*****"
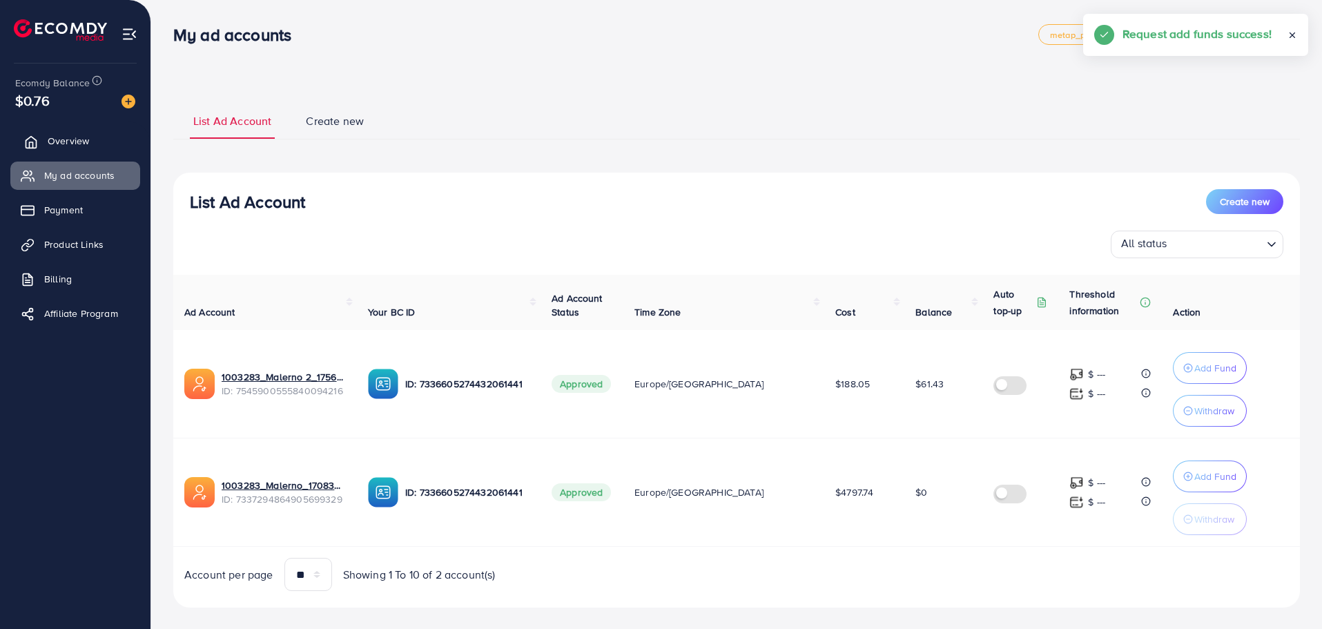
click at [97, 149] on link "Overview" at bounding box center [75, 141] width 130 height 28
